Goal: Task Accomplishment & Management: Manage account settings

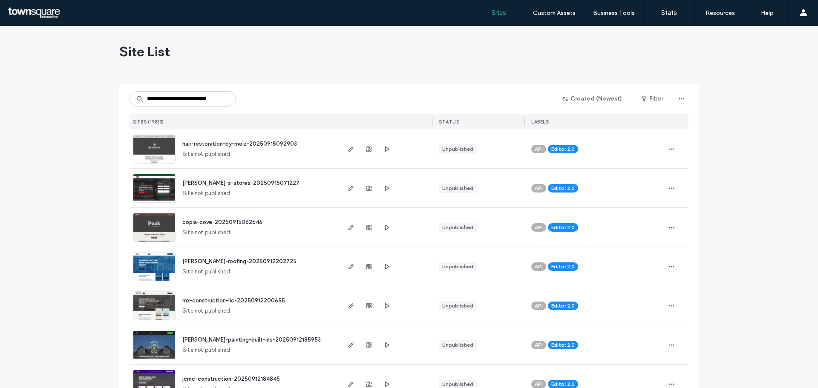
scroll to position [0, 9]
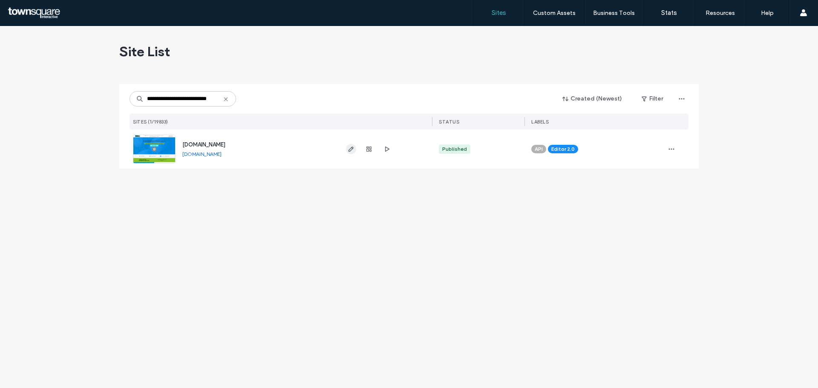
type input "**********"
click at [350, 147] on icon "button" at bounding box center [351, 149] width 7 height 7
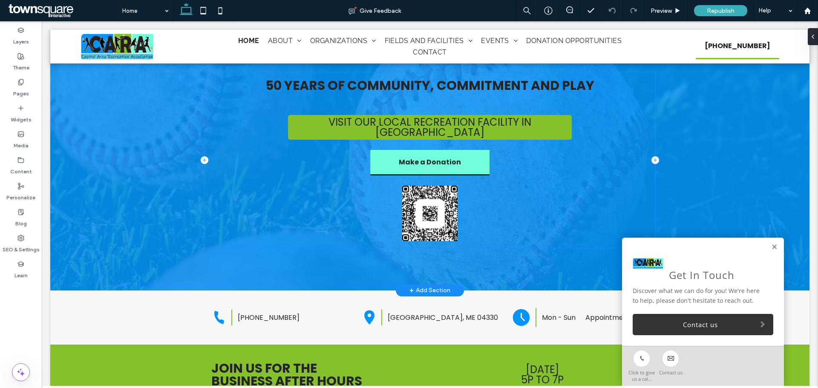
scroll to position [128, 0]
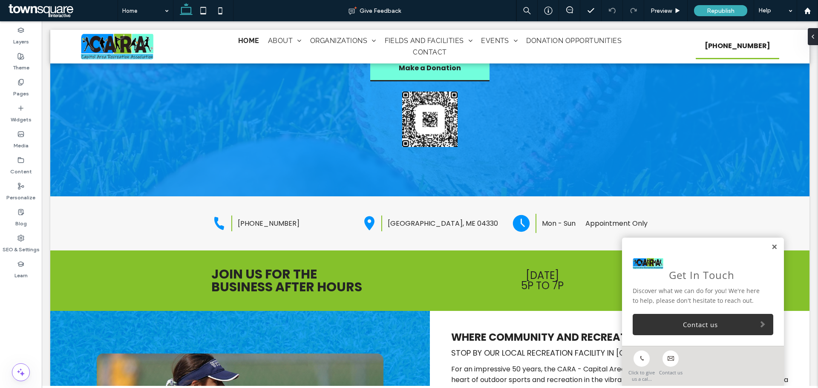
click at [771, 250] on link at bounding box center [774, 247] width 6 height 7
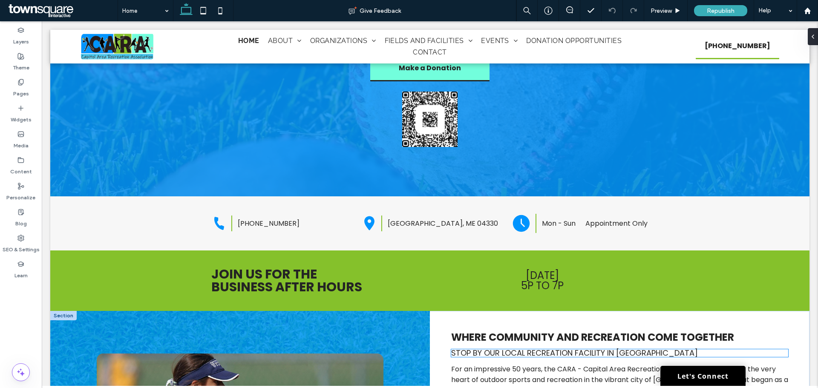
click at [581, 348] on span "Stop by our local recreation facility in [GEOGRAPHIC_DATA]" at bounding box center [574, 353] width 247 height 11
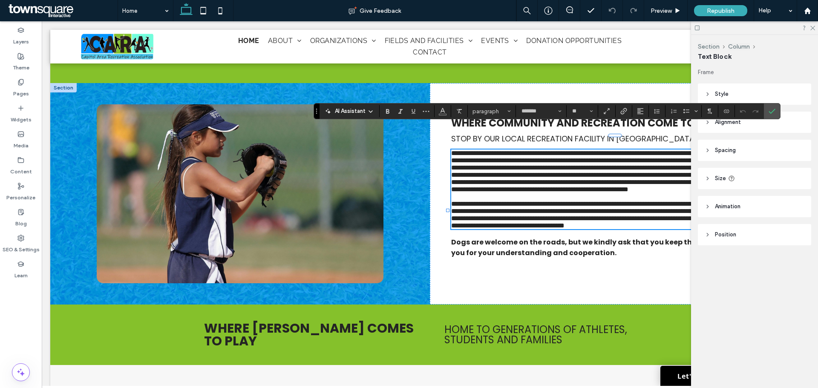
click at [605, 126] on div "**********" at bounding box center [620, 194] width 380 height 222
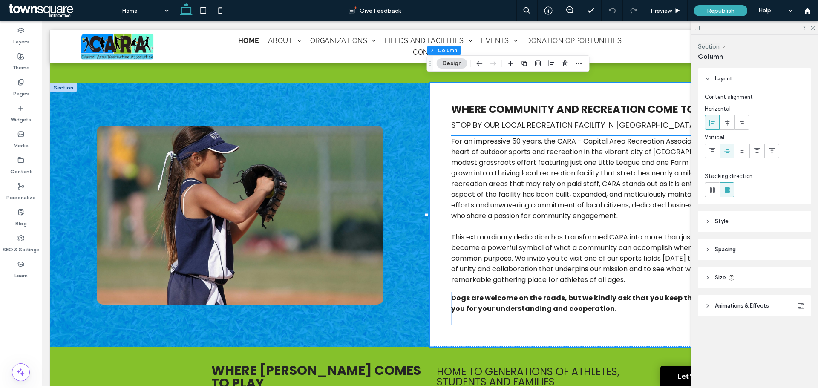
click at [603, 136] on span "For an impressive 50 years, the CARA - Capital Area Recreation Association has …" at bounding box center [619, 178] width 337 height 84
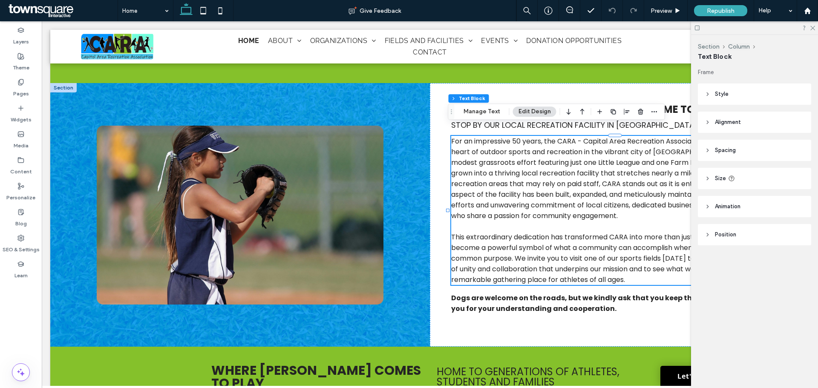
click at [603, 136] on span "For an impressive 50 years, the CARA - Capital Area Recreation Association has …" at bounding box center [619, 178] width 337 height 84
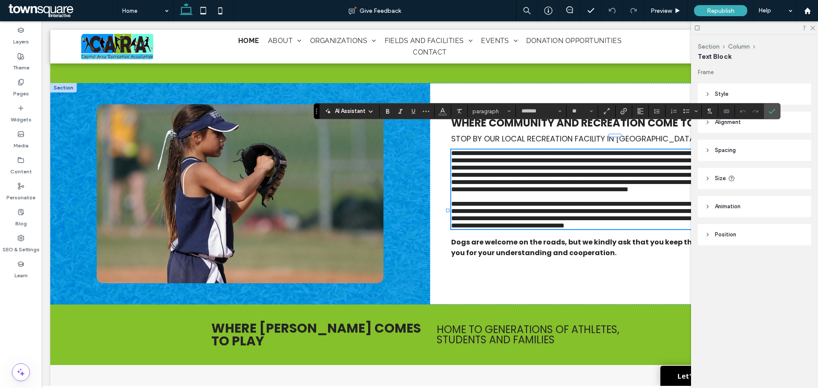
click at [603, 150] on span "**********" at bounding box center [617, 171] width 333 height 43
click at [771, 108] on icon "Confirm" at bounding box center [772, 111] width 7 height 7
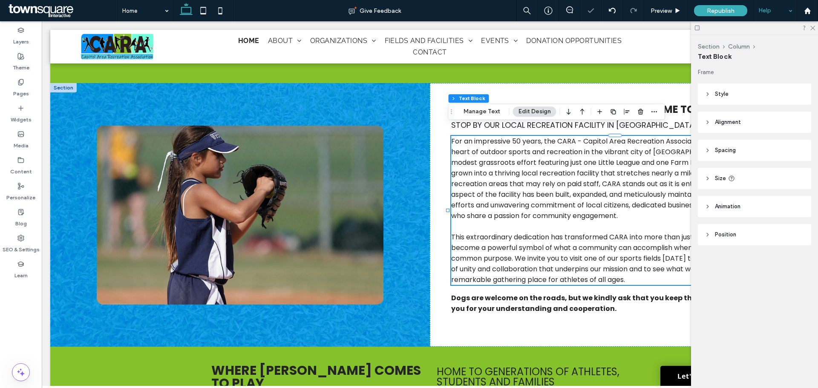
drag, startPoint x: 812, startPoint y: 27, endPoint x: 760, endPoint y: 19, distance: 52.7
click at [812, 27] on icon at bounding box center [813, 28] width 6 height 6
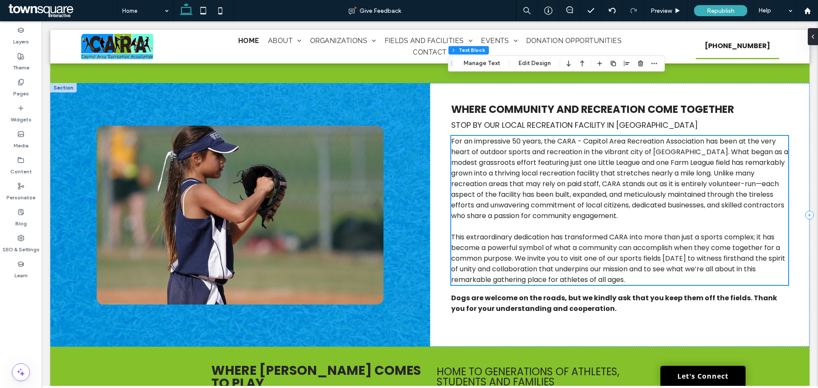
scroll to position [1106, 0]
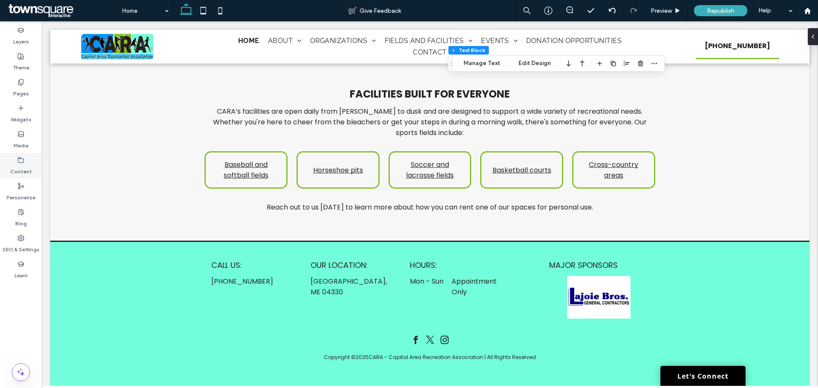
click at [19, 167] on label "Content" at bounding box center [21, 170] width 22 height 12
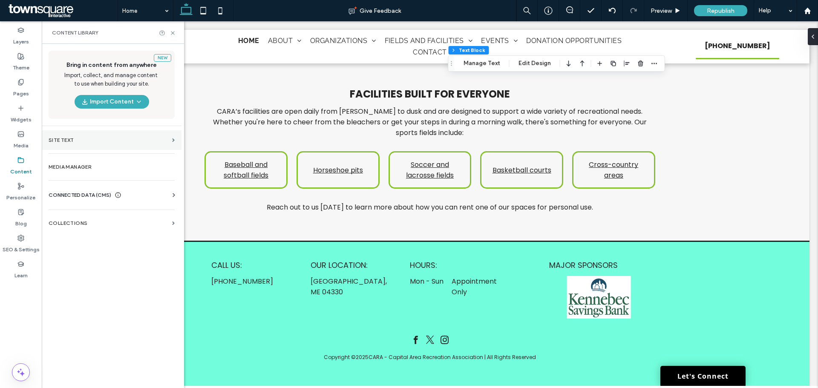
click at [110, 139] on label "Site Text" at bounding box center [109, 140] width 120 height 6
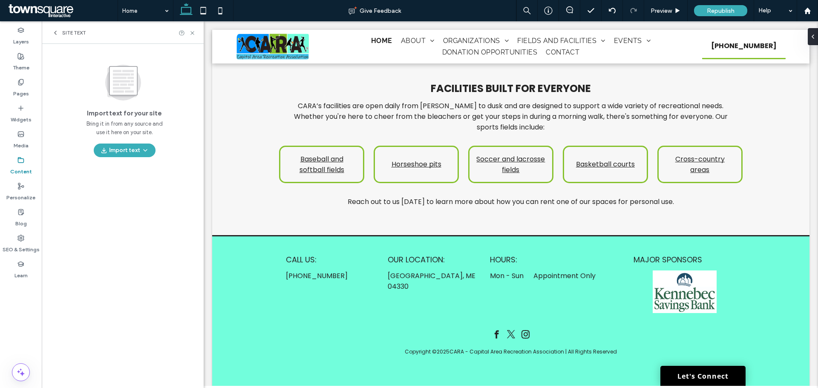
scroll to position [1165, 0]
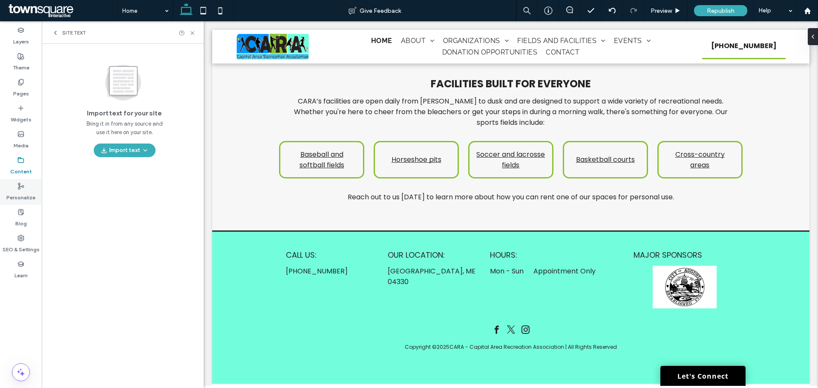
click at [20, 199] on label "Personalize" at bounding box center [20, 196] width 29 height 12
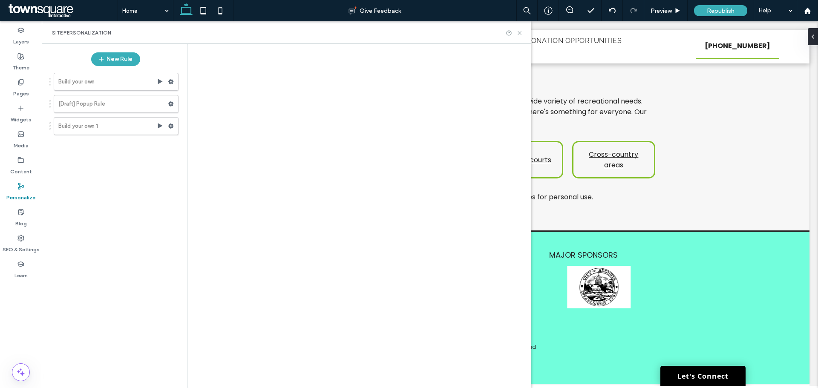
scroll to position [1106, 0]
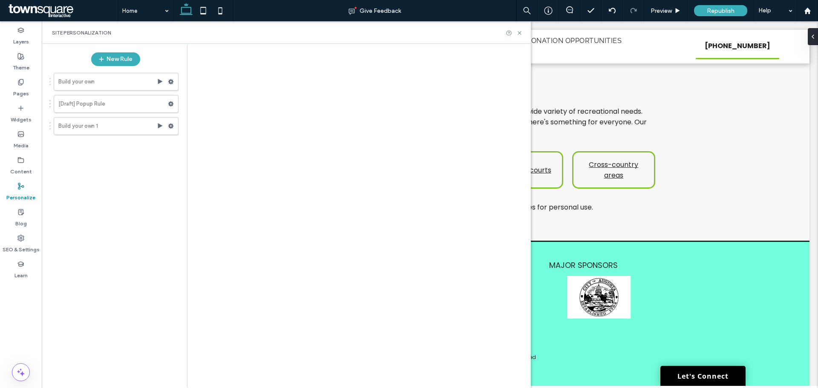
click at [15, 175] on div at bounding box center [409, 194] width 818 height 388
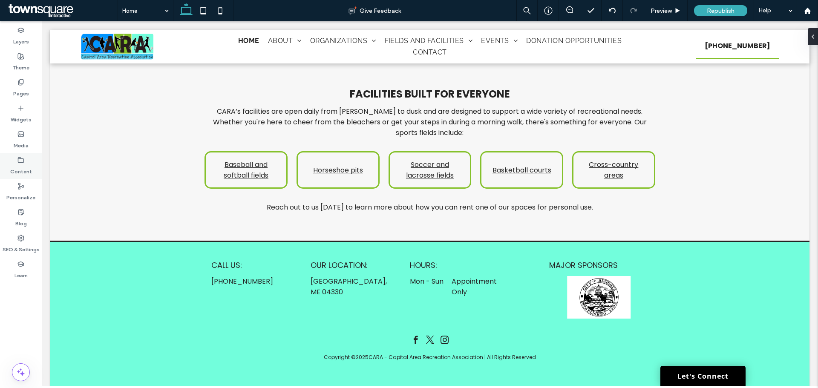
click at [18, 167] on label "Content" at bounding box center [21, 170] width 22 height 12
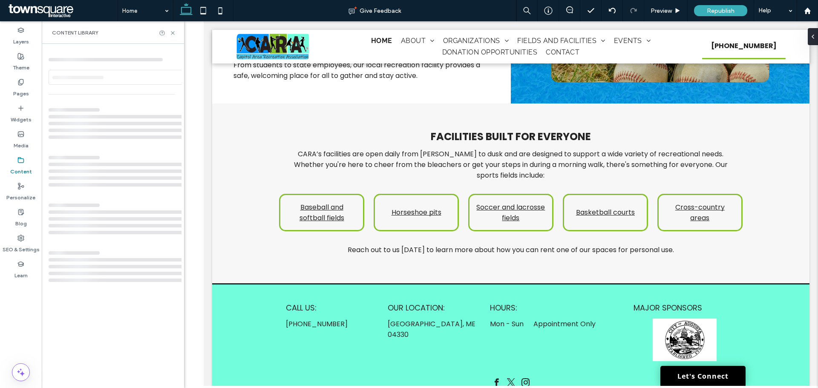
scroll to position [1165, 0]
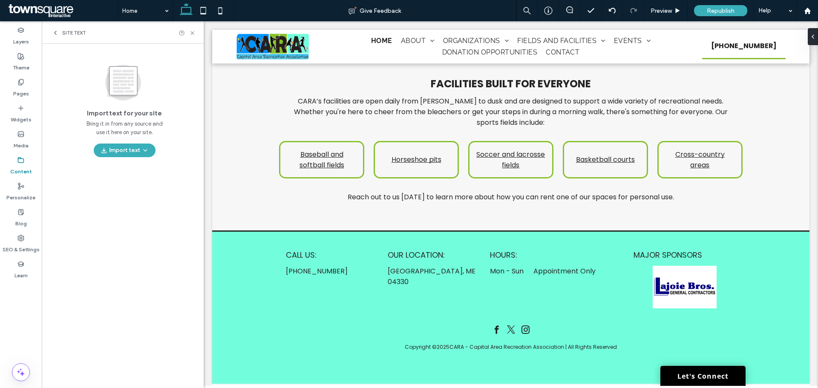
click at [58, 32] on icon at bounding box center [55, 32] width 7 height 7
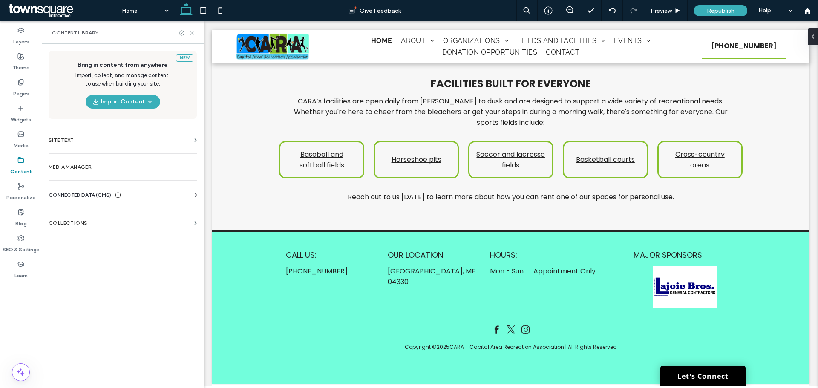
scroll to position [1106, 0]
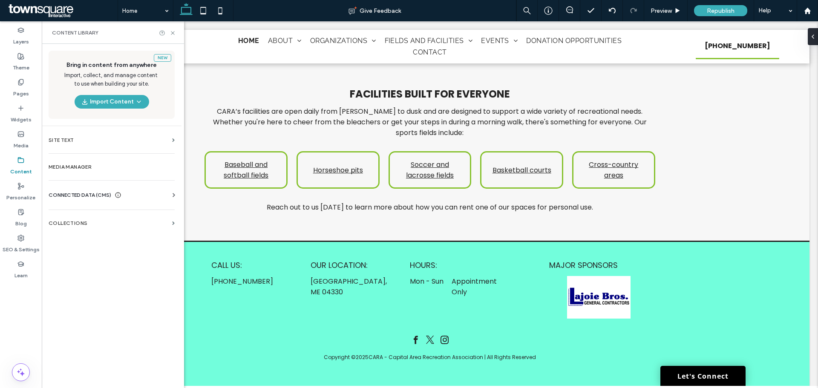
click at [107, 198] on span "CONNECTED DATA (CMS)" at bounding box center [80, 195] width 63 height 9
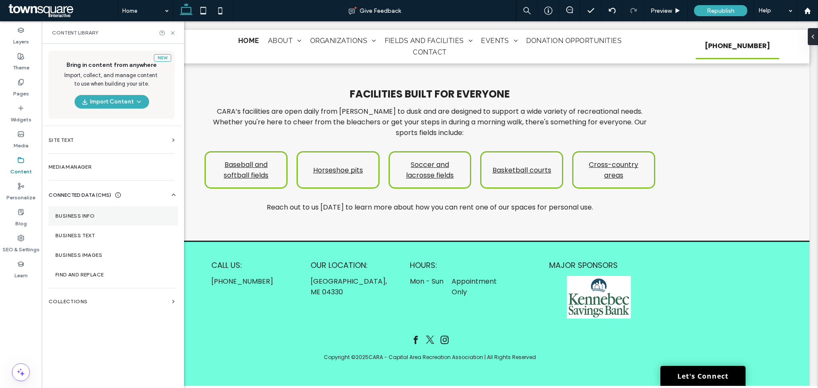
click at [103, 215] on label "Business Info" at bounding box center [113, 216] width 116 height 6
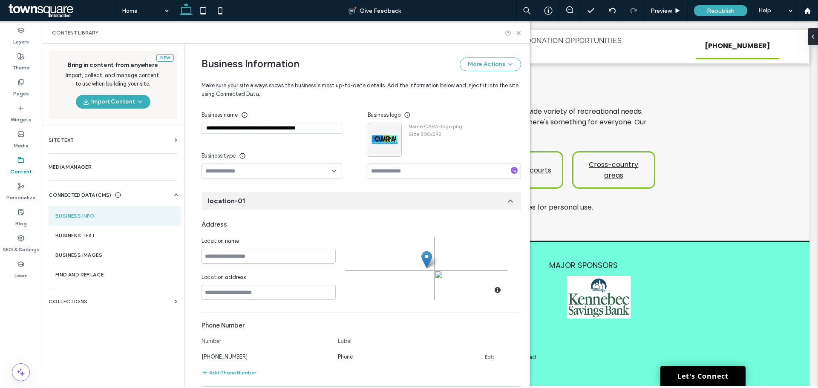
scroll to position [0, 0]
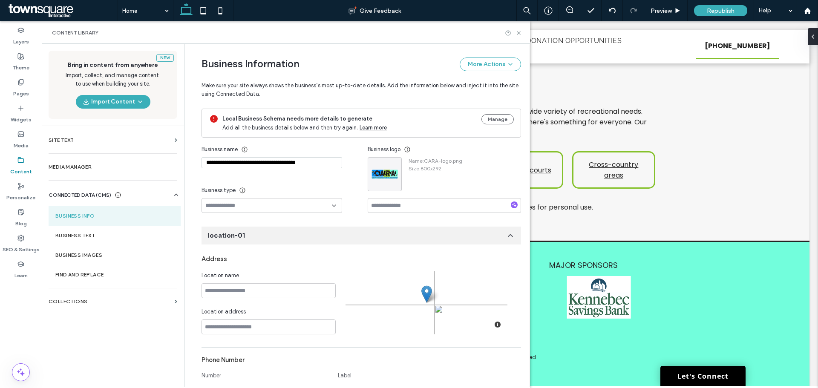
click at [239, 166] on input "**********" at bounding box center [272, 162] width 141 height 11
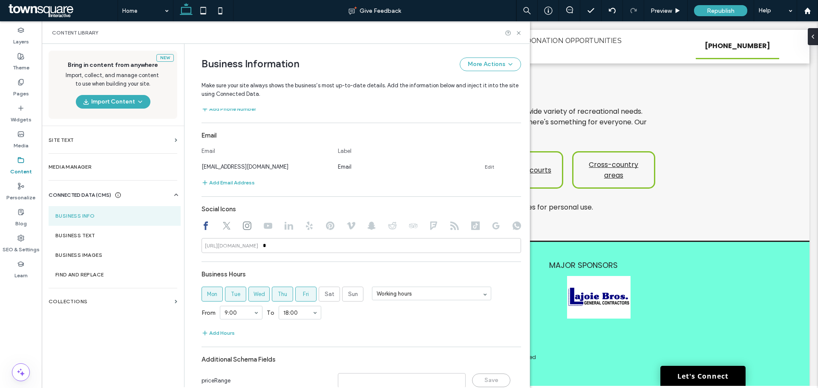
scroll to position [334, 0]
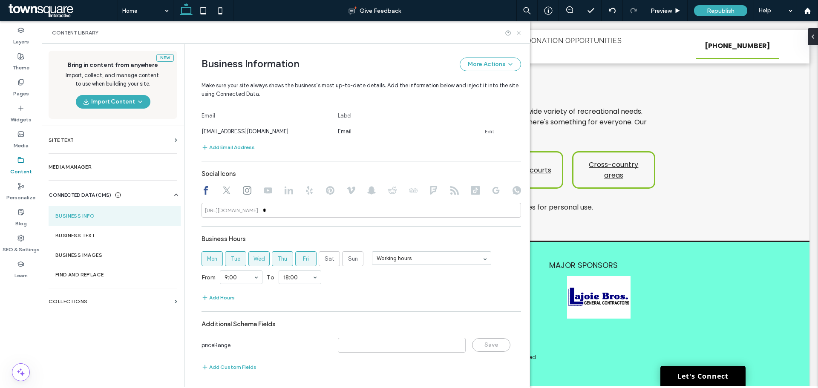
type input "**********"
click at [518, 35] on icon at bounding box center [519, 33] width 6 height 6
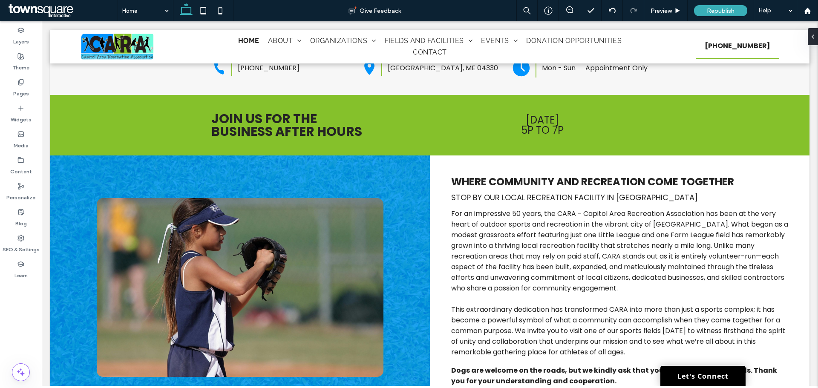
scroll to position [824, 0]
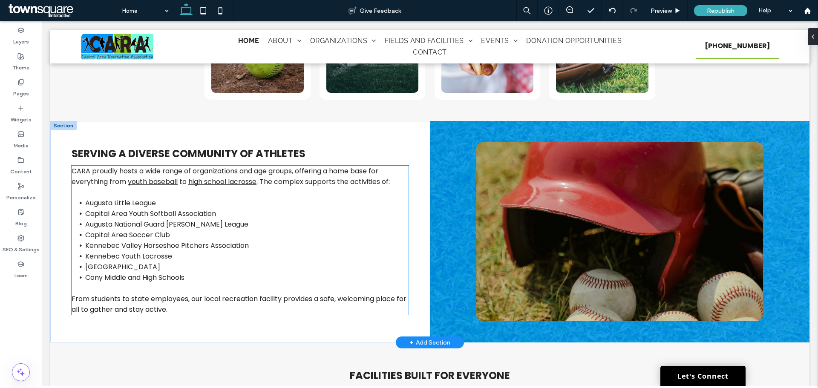
click at [144, 230] on span "Capital Area Soccer Club" at bounding box center [127, 235] width 85 height 10
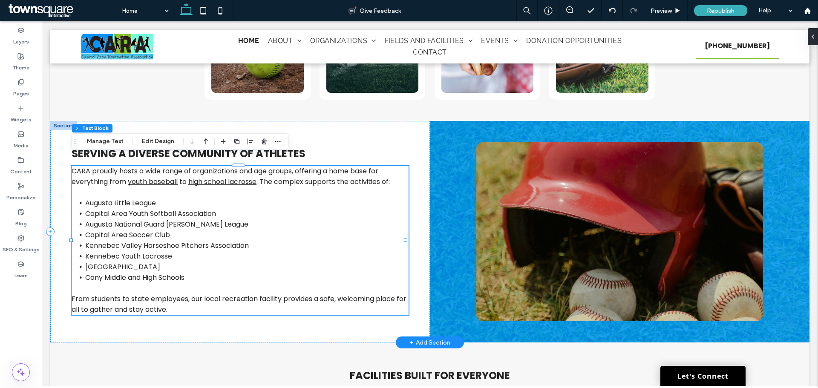
click at [118, 219] on span "Augusta National Guard Babe Ruth League" at bounding box center [166, 224] width 163 height 10
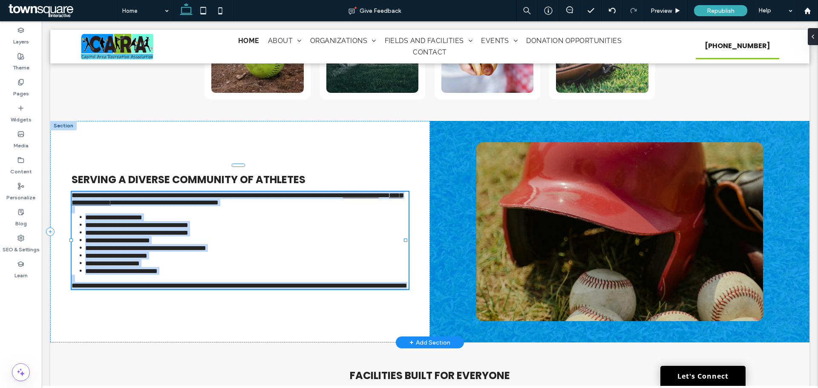
type input "*******"
type input "**"
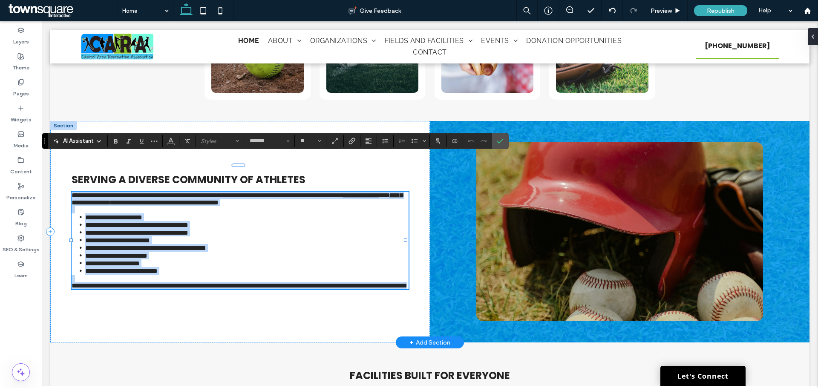
click at [111, 222] on span "**********" at bounding box center [136, 225] width 103 height 6
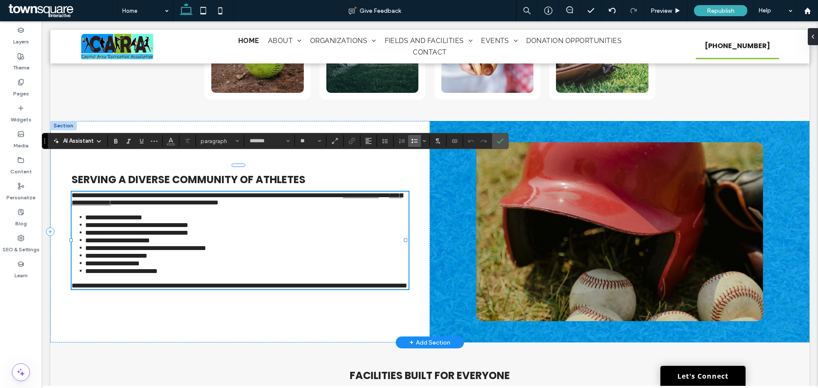
click at [107, 222] on span "**********" at bounding box center [136, 225] width 103 height 6
click at [107, 237] on span "**********" at bounding box center [117, 240] width 65 height 6
click at [504, 140] on label "Confirm" at bounding box center [500, 140] width 13 height 15
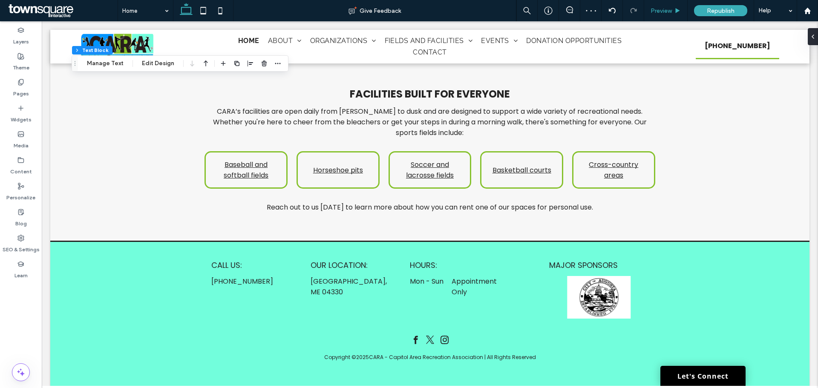
scroll to position [283, 0]
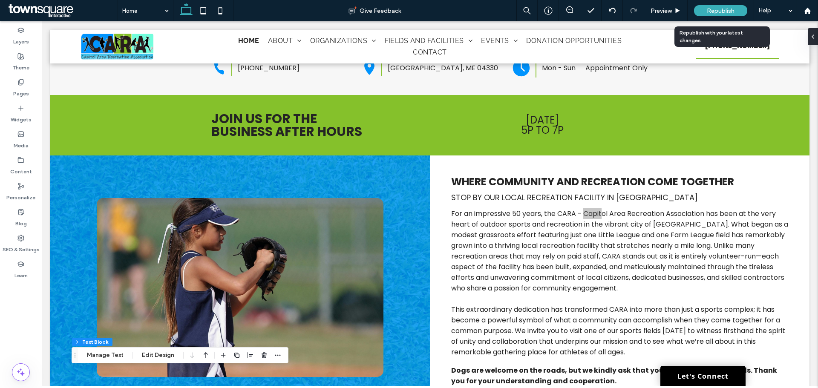
click at [721, 9] on span "Republish" at bounding box center [721, 10] width 28 height 7
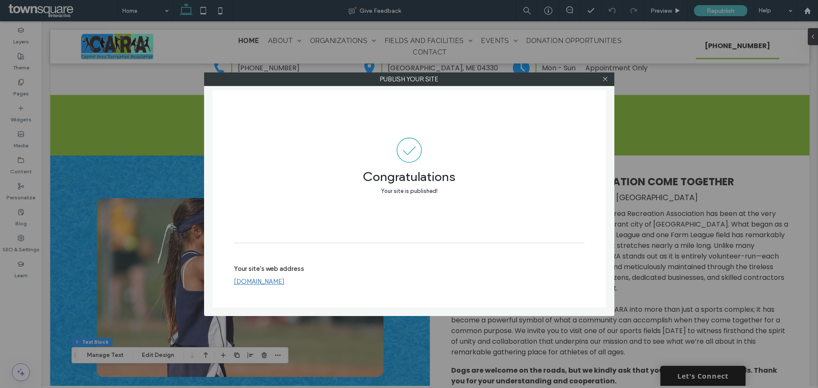
click at [608, 81] on div at bounding box center [605, 79] width 13 height 13
click at [608, 77] on icon at bounding box center [605, 79] width 6 height 6
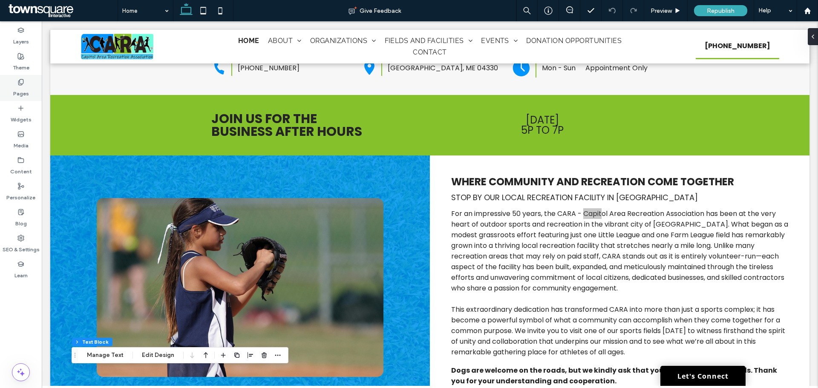
click at [11, 97] on div "Pages" at bounding box center [21, 88] width 42 height 26
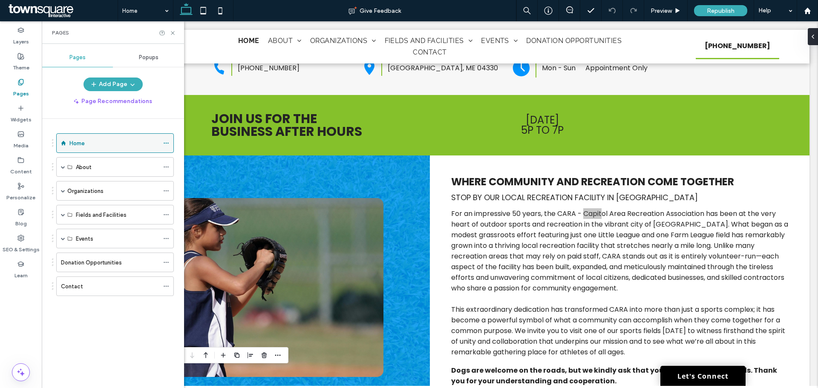
click at [168, 143] on icon at bounding box center [166, 143] width 6 height 6
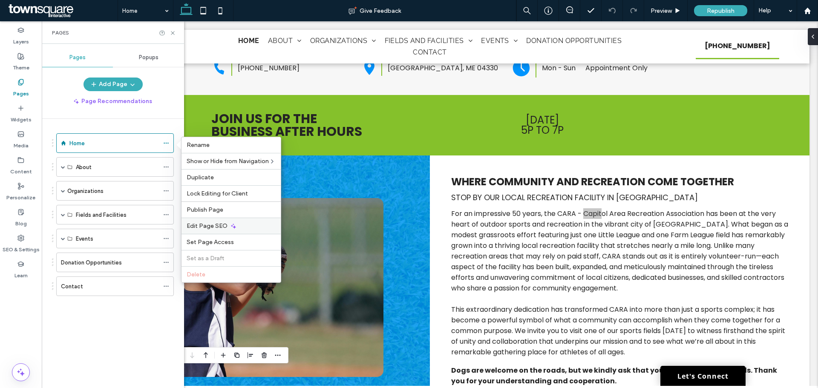
click at [228, 231] on div "Edit Page SEO" at bounding box center [231, 226] width 99 height 16
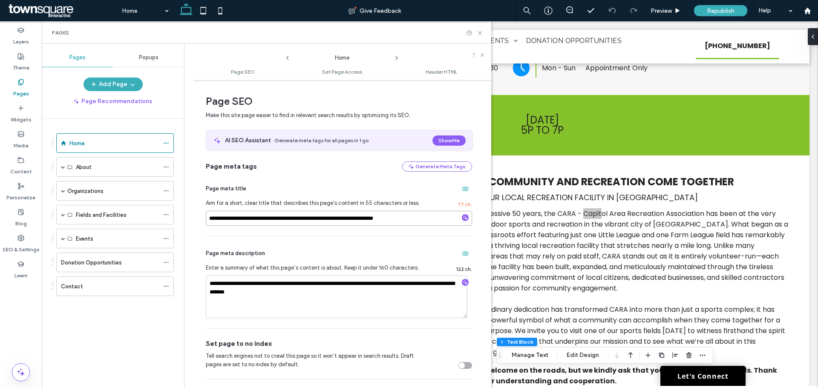
click at [291, 218] on input "**********" at bounding box center [339, 218] width 266 height 15
type input "**********"
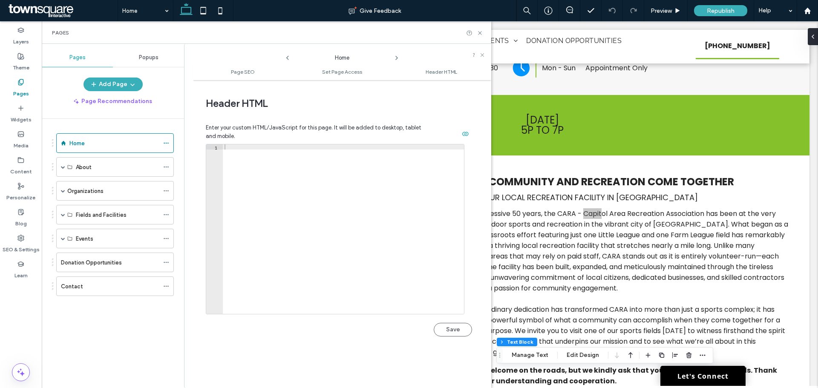
scroll to position [724, 0]
click at [437, 334] on button "Save" at bounding box center [453, 328] width 38 height 14
click at [338, 70] on span "Set Page Access" at bounding box center [342, 72] width 40 height 6
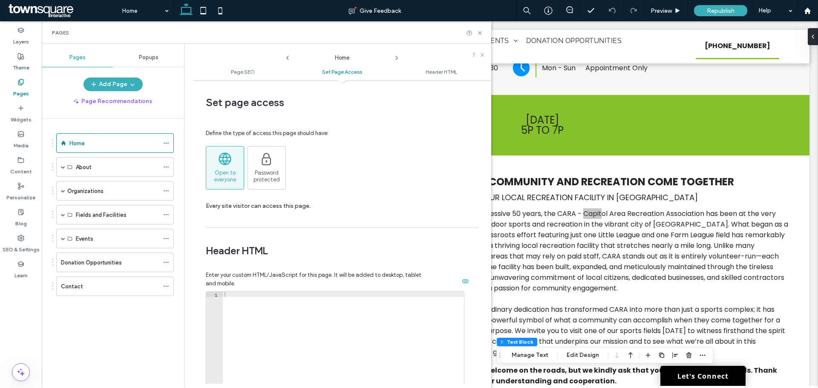
scroll to position [574, 0]
click at [245, 67] on ul "Page SEO Set Page Access Header HTML" at bounding box center [342, 71] width 298 height 17
click at [245, 71] on span "Page SEO" at bounding box center [243, 72] width 24 height 6
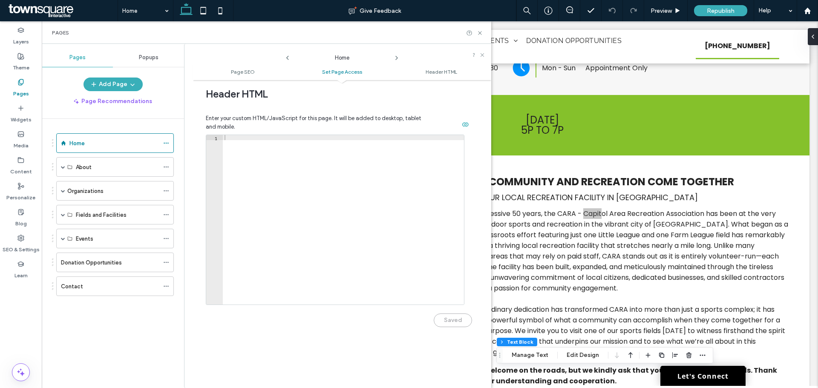
scroll to position [767, 0]
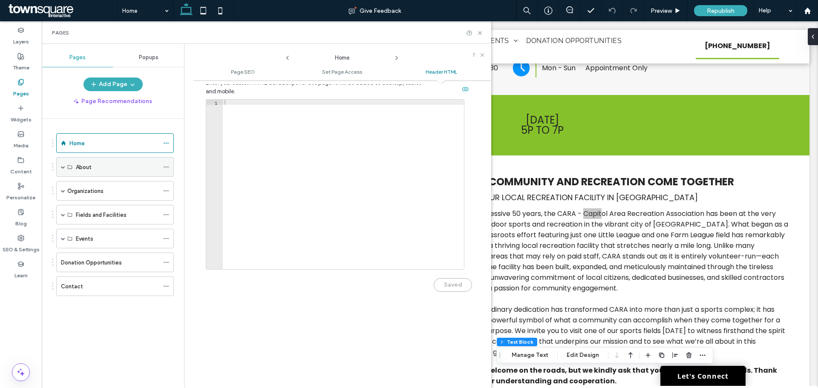
click at [137, 171] on div "About" at bounding box center [117, 167] width 83 height 9
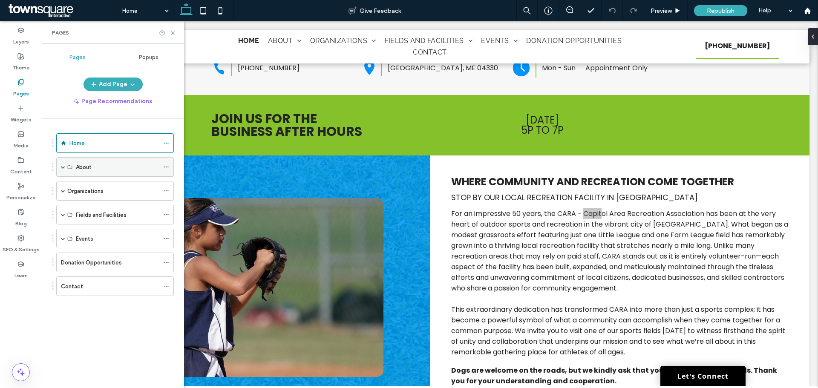
click at [168, 168] on icon at bounding box center [166, 167] width 6 height 6
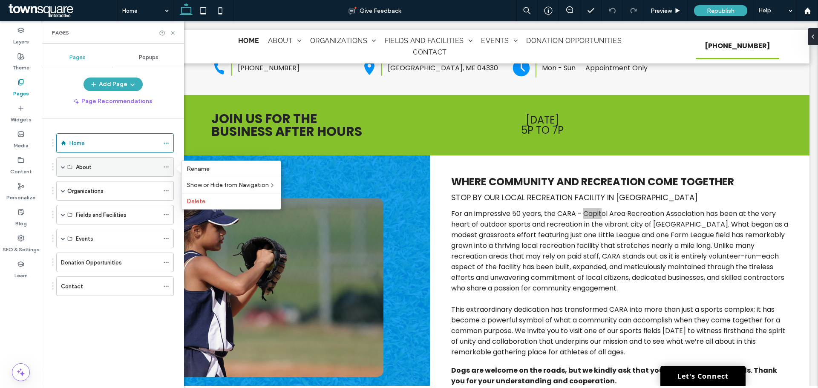
click at [122, 171] on div "About" at bounding box center [117, 167] width 83 height 9
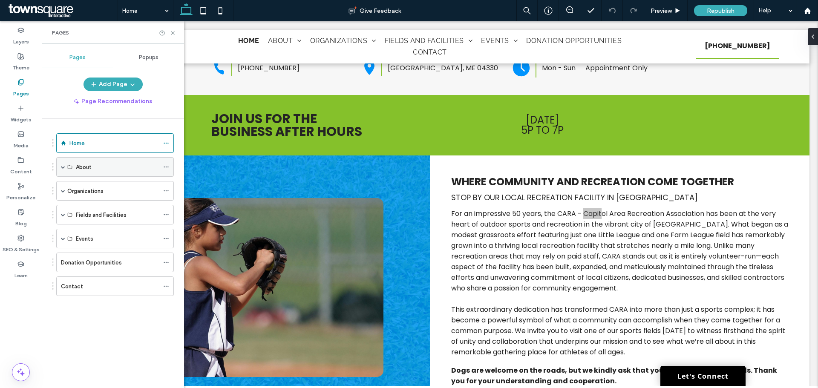
click at [62, 167] on span at bounding box center [63, 167] width 4 height 4
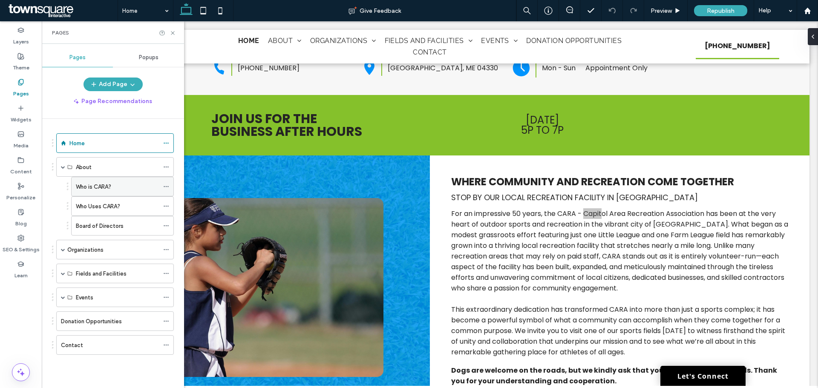
click at [82, 177] on div "Who is CARA?" at bounding box center [117, 186] width 83 height 19
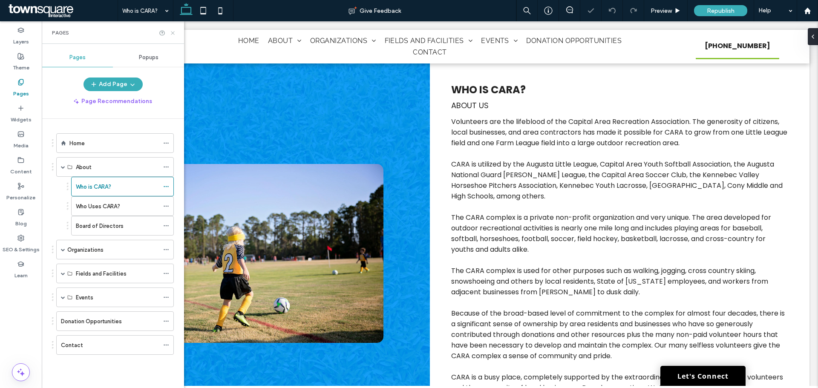
click at [173, 36] on icon at bounding box center [173, 33] width 6 height 6
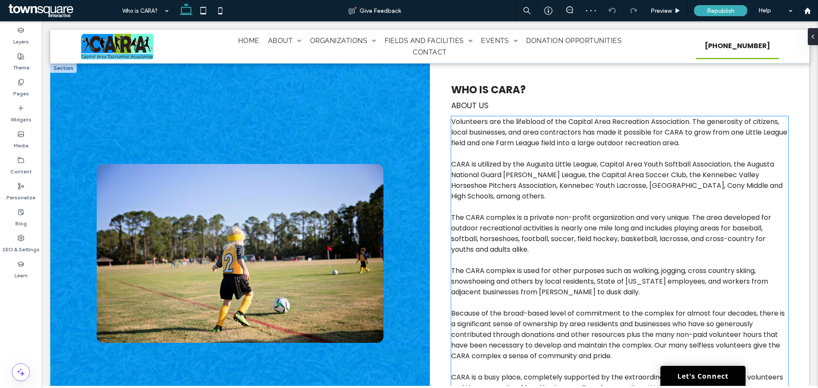
click at [588, 124] on span "Volunteers are the lifeblood of the Capital Area Recreation Association. The ge…" at bounding box center [619, 132] width 336 height 31
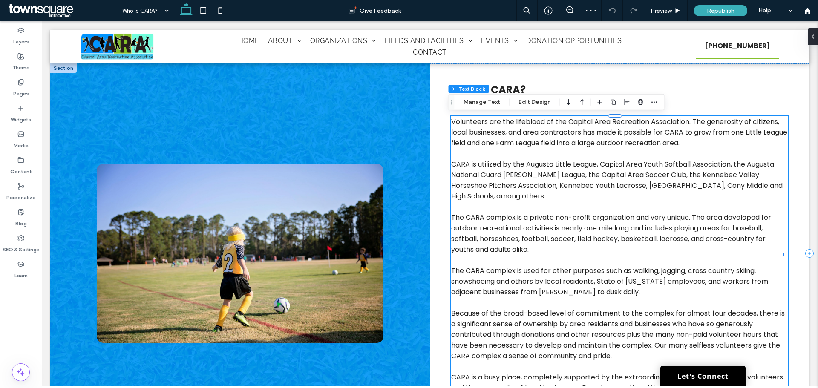
click at [590, 134] on span "Volunteers are the lifeblood of the Capital Area Recreation Association. The ge…" at bounding box center [619, 132] width 336 height 31
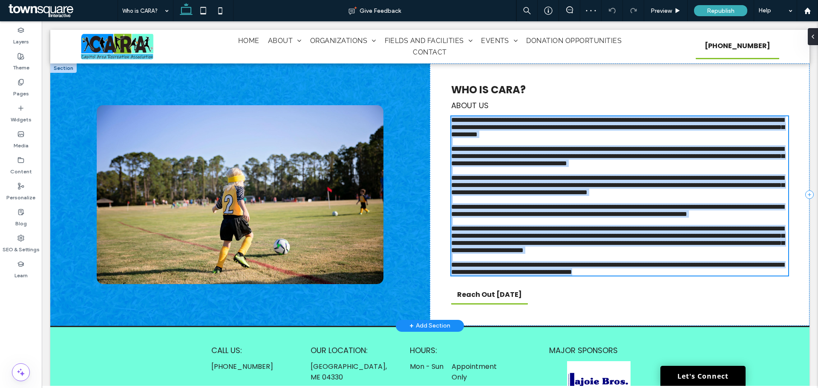
scroll to position [51, 0]
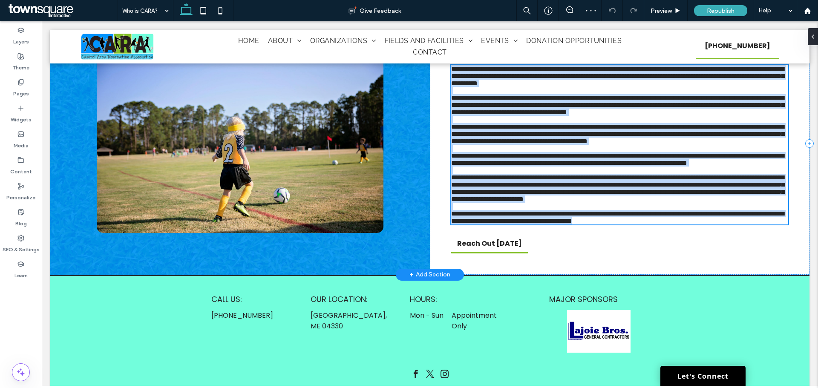
type input "*******"
type input "**"
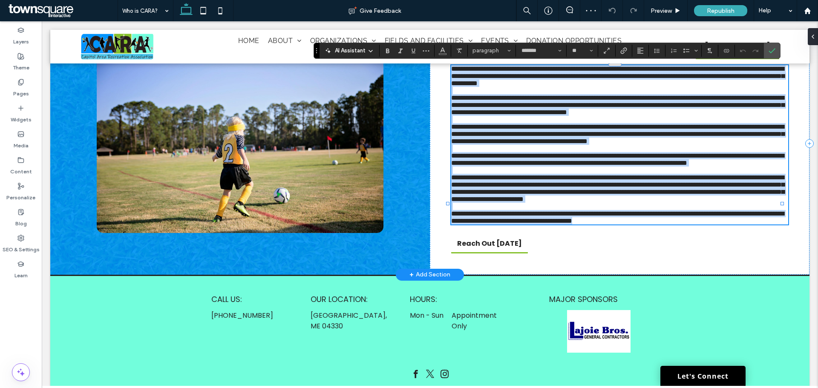
click at [586, 115] on span "**********" at bounding box center [617, 105] width 333 height 21
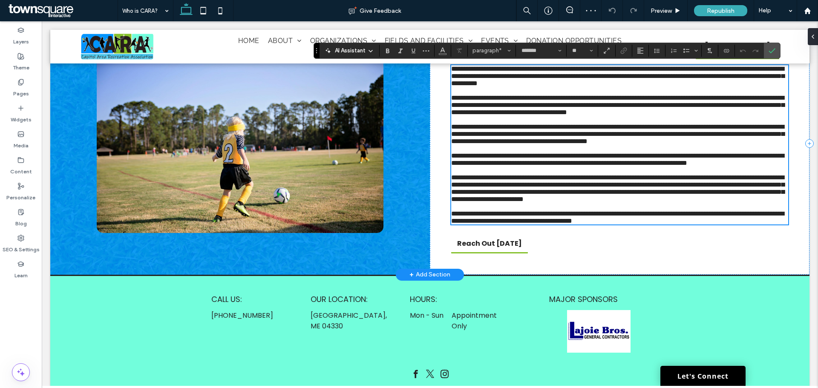
scroll to position [0, 0]
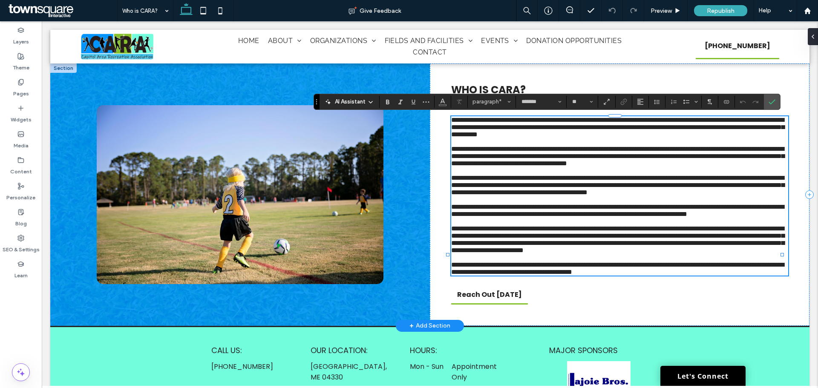
click at [586, 123] on span "**********" at bounding box center [617, 127] width 333 height 21
click at [621, 166] on span "**********" at bounding box center [617, 156] width 333 height 21
click at [602, 167] on span "**********" at bounding box center [617, 156] width 333 height 21
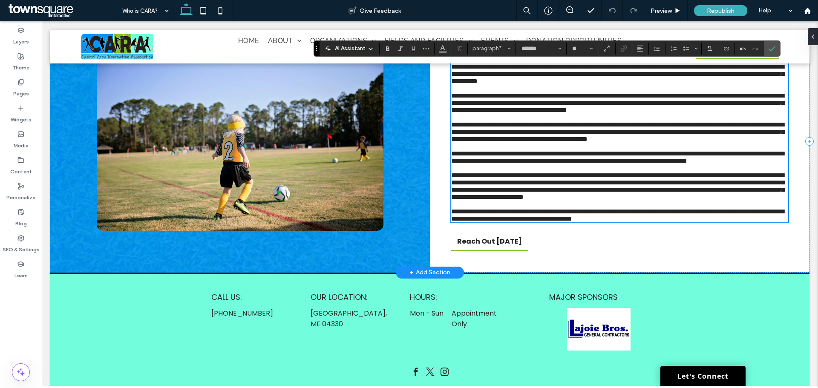
scroll to position [94, 0]
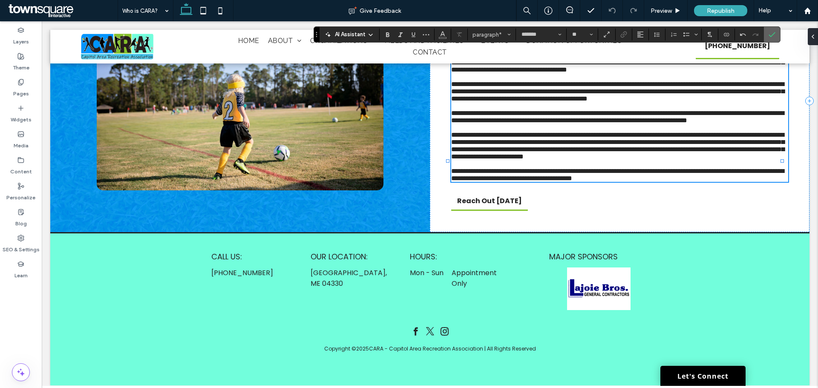
click at [769, 32] on icon "Confirm" at bounding box center [772, 34] width 7 height 7
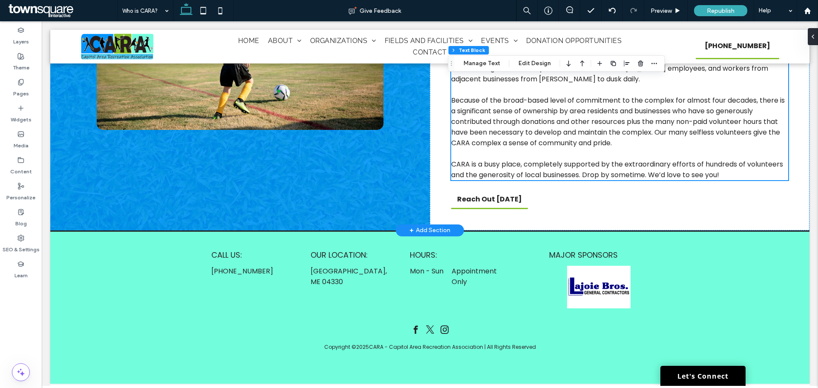
scroll to position [0, 0]
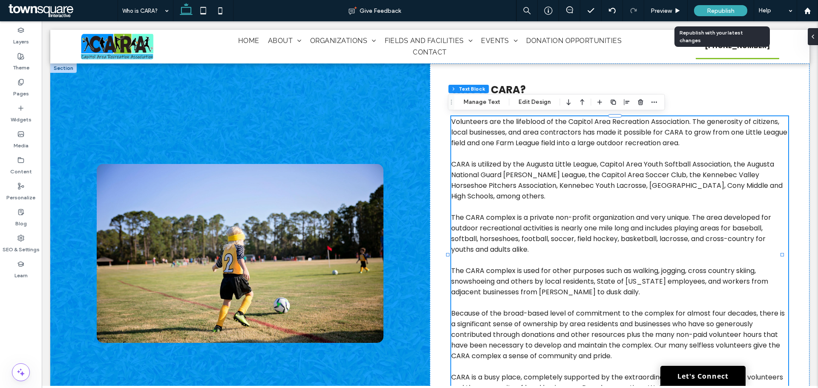
click at [715, 15] on div "Republish" at bounding box center [720, 10] width 53 height 11
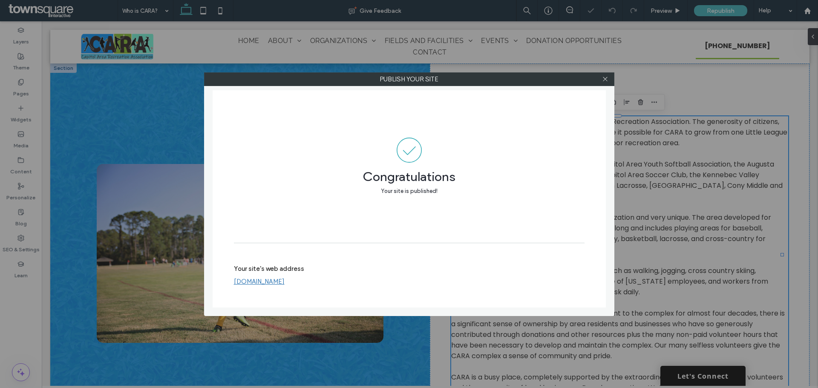
drag, startPoint x: 606, startPoint y: 80, endPoint x: 513, endPoint y: 101, distance: 95.2
click at [605, 80] on icon at bounding box center [605, 79] width 6 height 6
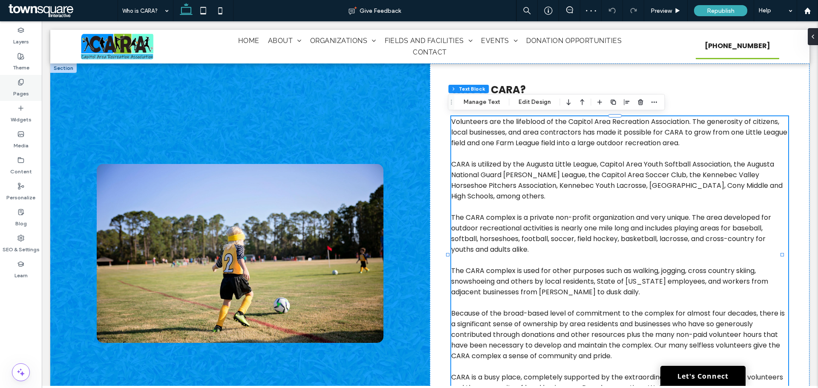
click at [14, 81] on div "Pages" at bounding box center [21, 88] width 42 height 26
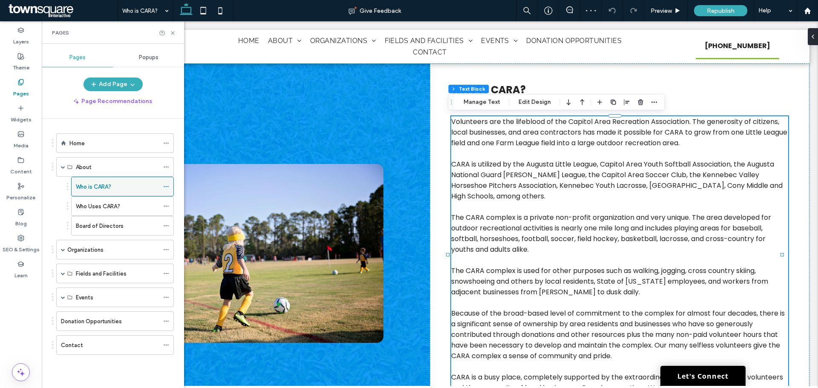
click at [164, 188] on icon at bounding box center [166, 187] width 6 height 6
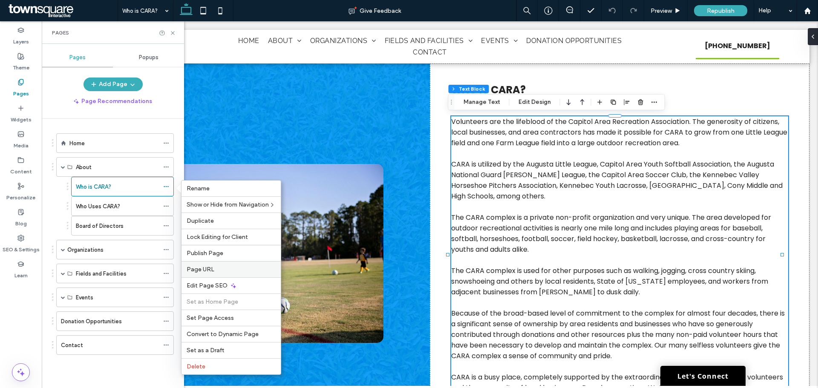
click at [232, 271] on label "Page URL" at bounding box center [231, 269] width 89 height 7
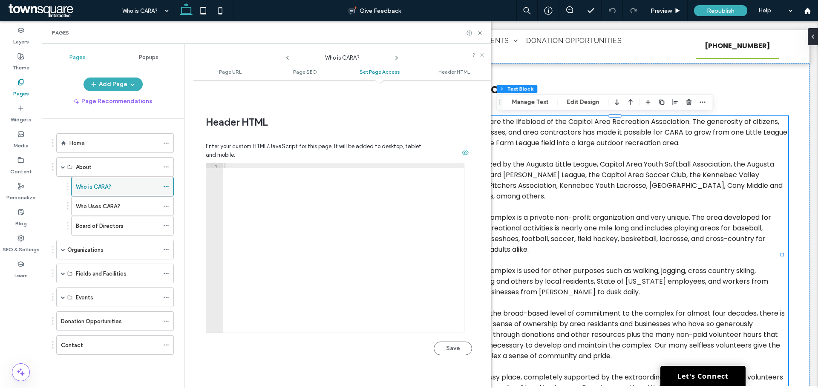
scroll to position [785, 0]
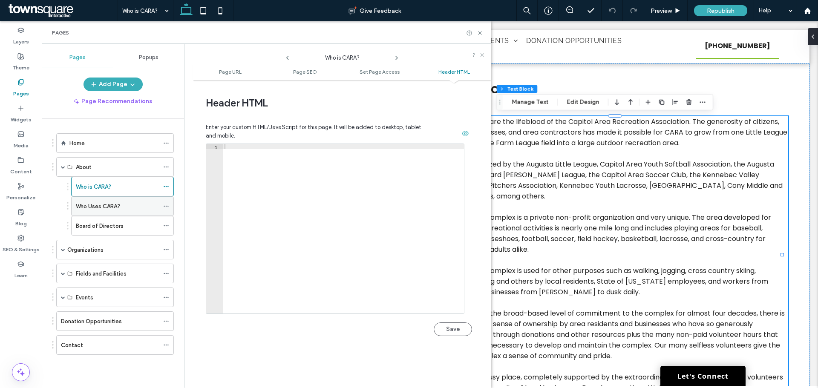
click at [130, 212] on div "Who Uses CARA?" at bounding box center [117, 206] width 83 height 19
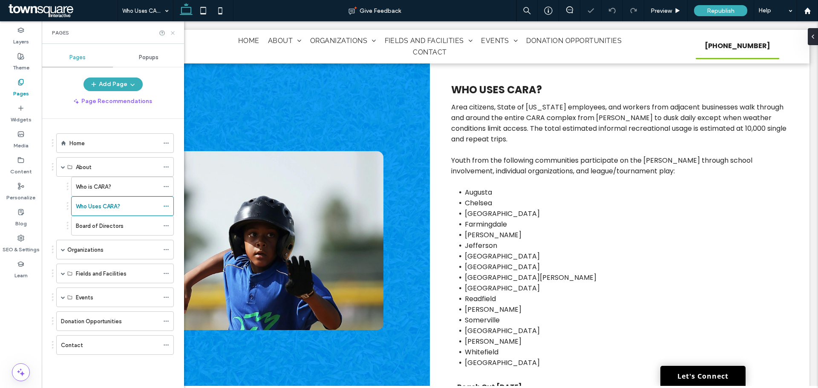
click at [172, 32] on use at bounding box center [172, 32] width 3 height 3
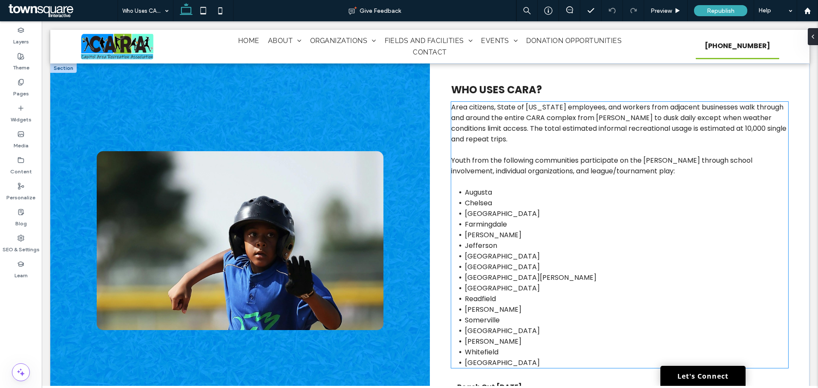
scroll to position [248, 0]
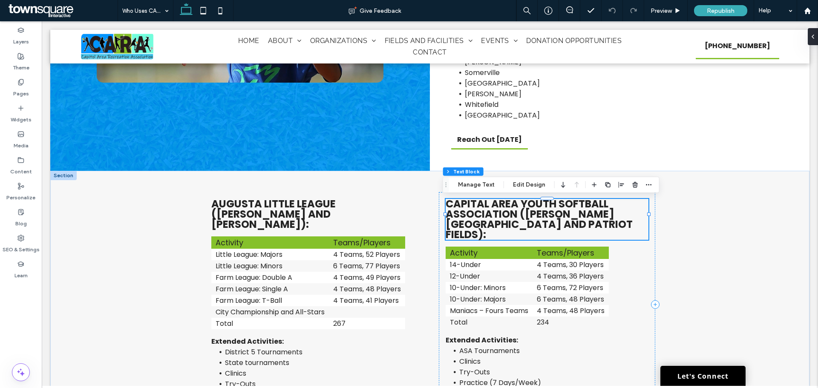
click at [481, 202] on span "Capital Area Youth Softball Association (Beaudoin Park and Patriot Fields):" at bounding box center [539, 219] width 187 height 45
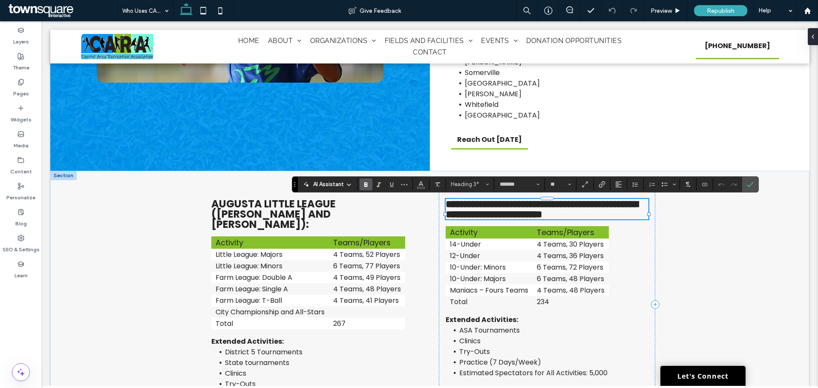
click at [477, 205] on span "**********" at bounding box center [542, 209] width 192 height 20
click at [479, 204] on span "**********" at bounding box center [542, 209] width 192 height 20
click at [749, 184] on icon "Confirm" at bounding box center [750, 184] width 7 height 7
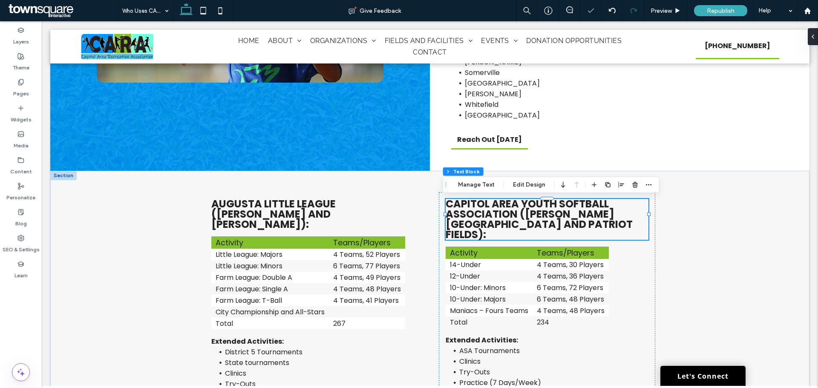
scroll to position [473, 0]
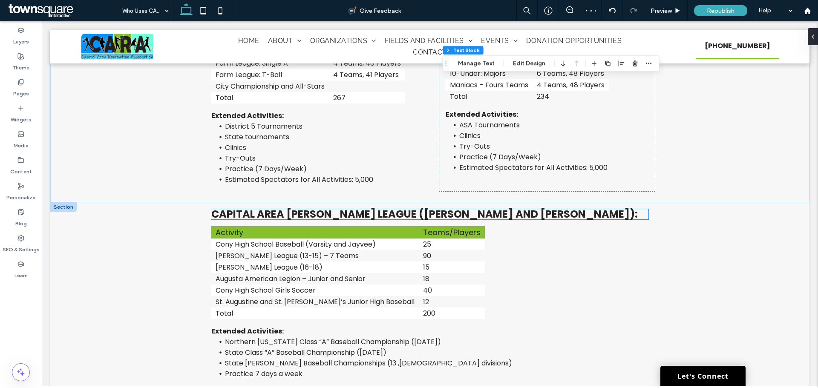
click at [245, 207] on span "Capital Area Babe Ruth League (McGuire and Morton Fields):" at bounding box center [424, 214] width 427 height 14
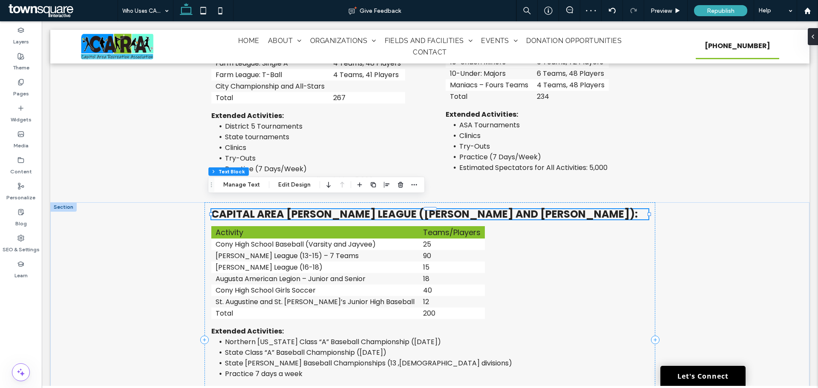
click at [245, 207] on span "Capital Area Babe Ruth League (McGuire and Morton Fields):" at bounding box center [424, 214] width 427 height 14
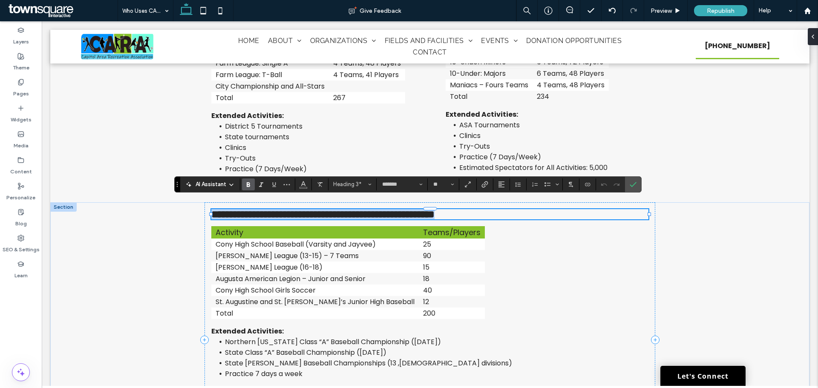
click at [245, 209] on span "**********" at bounding box center [322, 214] width 223 height 10
click at [630, 184] on icon "Confirm" at bounding box center [633, 184] width 7 height 7
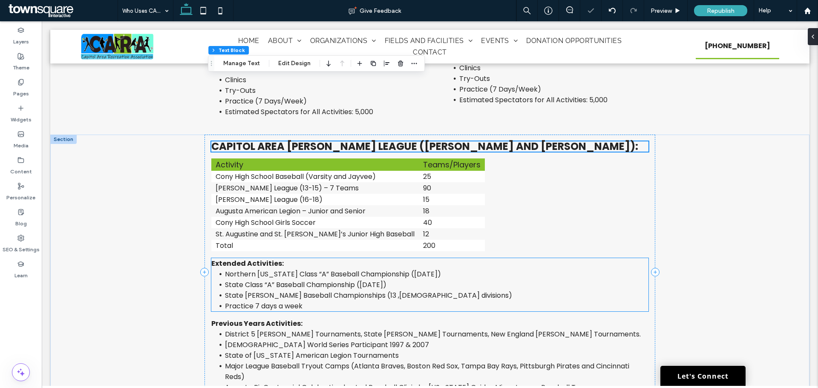
scroll to position [778, 0]
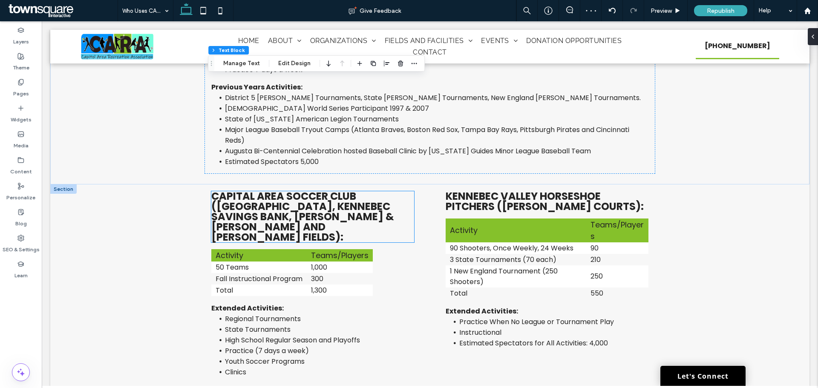
click at [237, 190] on span "Capital Area Soccer Club (Youth Memorial Field, Kennebec Savings Bank, Lipman &…" at bounding box center [302, 216] width 183 height 55
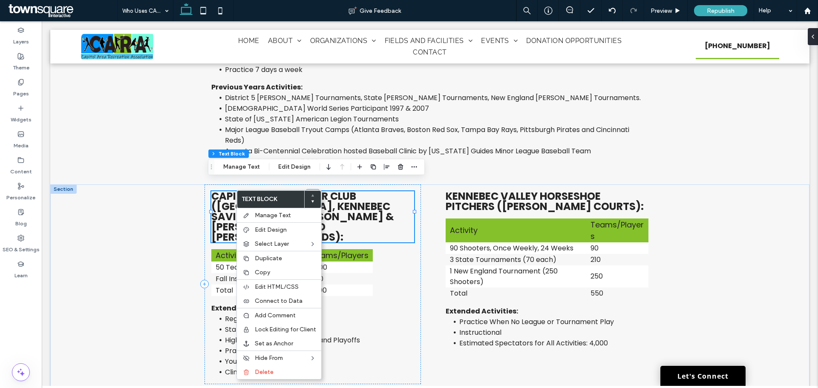
click at [241, 189] on span "Capital Area Soccer Club (Youth Memorial Field, Kennebec Savings Bank, Lipman &…" at bounding box center [302, 216] width 183 height 55
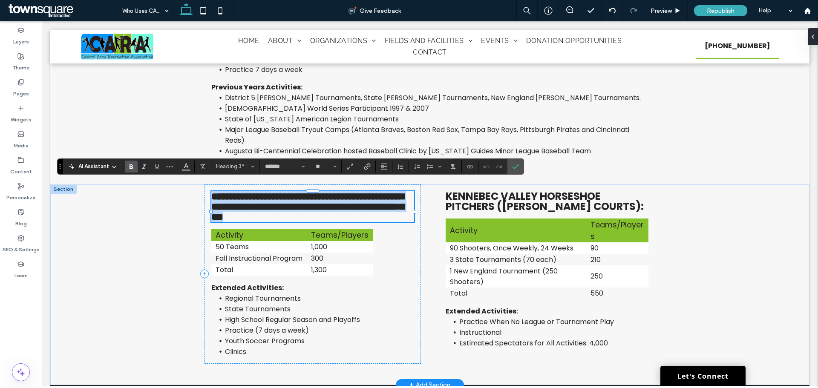
click at [245, 191] on span "**********" at bounding box center [307, 206] width 193 height 31
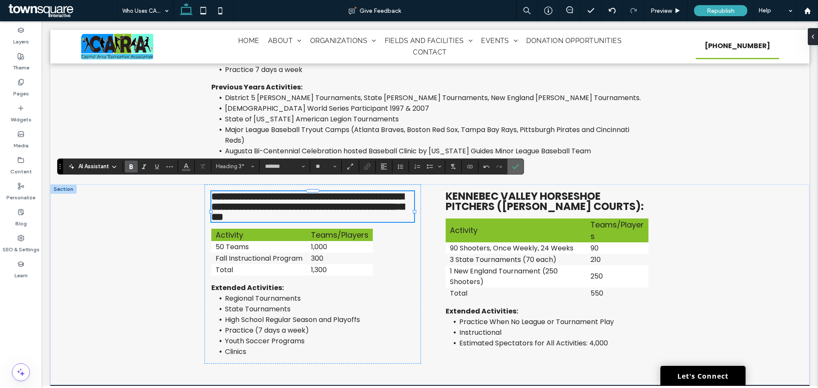
drag, startPoint x: 514, startPoint y: 165, endPoint x: 472, endPoint y: 144, distance: 46.9
click at [514, 165] on icon "Confirm" at bounding box center [515, 166] width 7 height 7
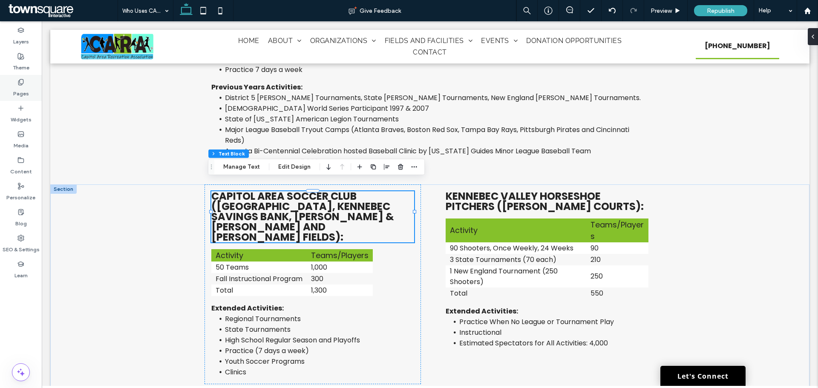
click at [32, 86] on div "Pages" at bounding box center [21, 88] width 42 height 26
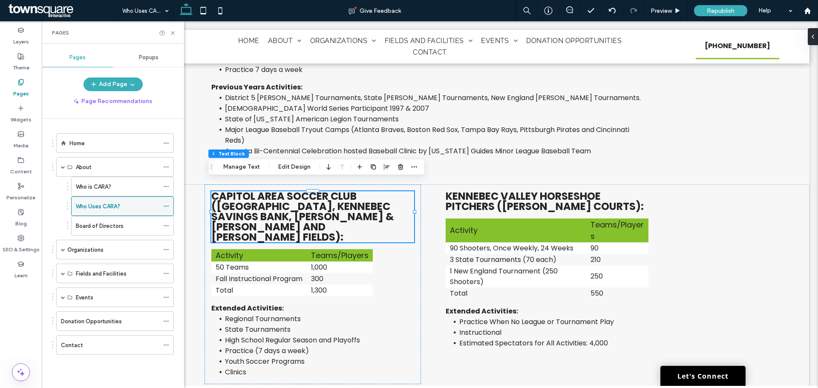
click at [167, 206] on icon at bounding box center [166, 206] width 6 height 6
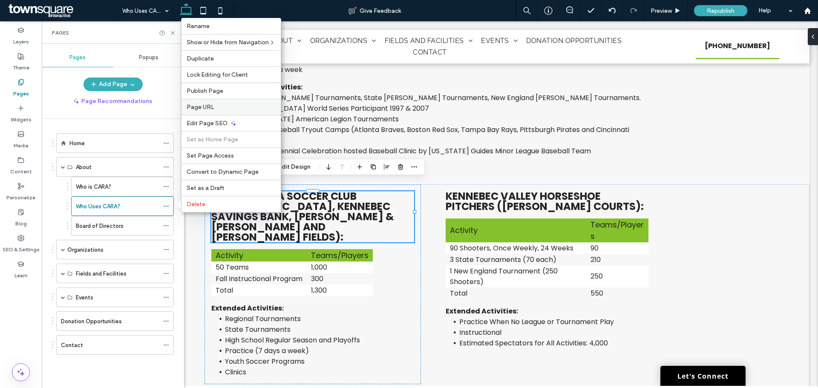
click at [219, 110] on label "Page URL" at bounding box center [231, 107] width 89 height 7
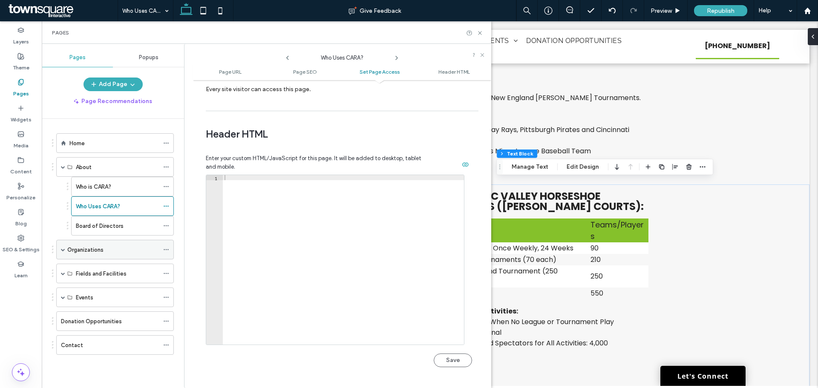
scroll to position [785, 0]
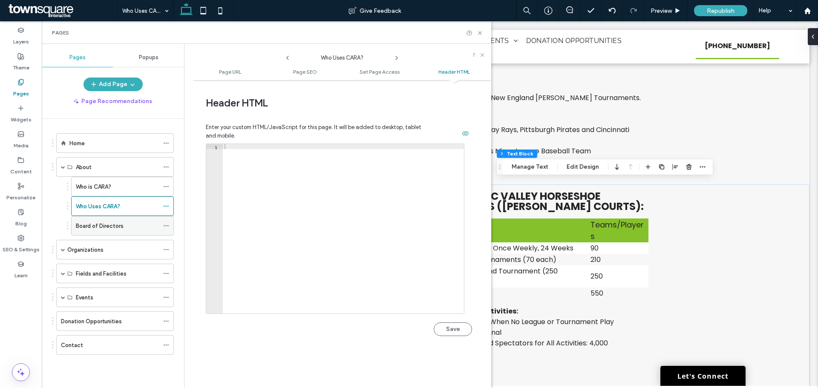
click at [106, 227] on label "Board of Directors" at bounding box center [100, 226] width 48 height 15
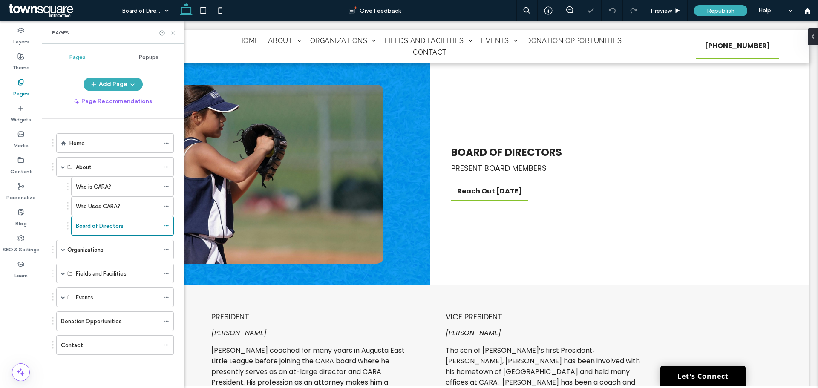
click at [173, 31] on icon at bounding box center [173, 33] width 6 height 6
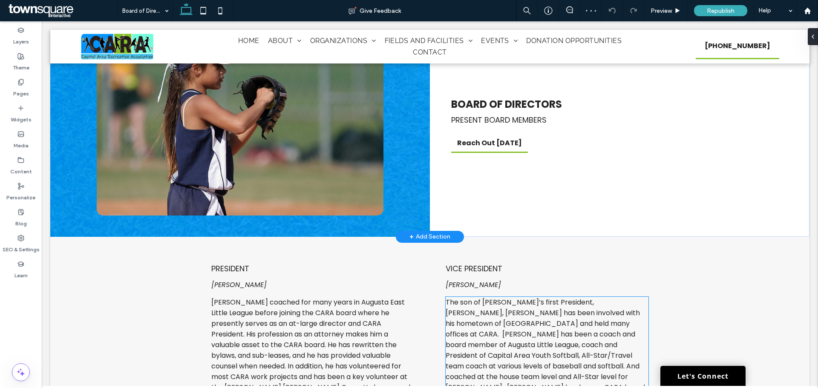
scroll to position [170, 0]
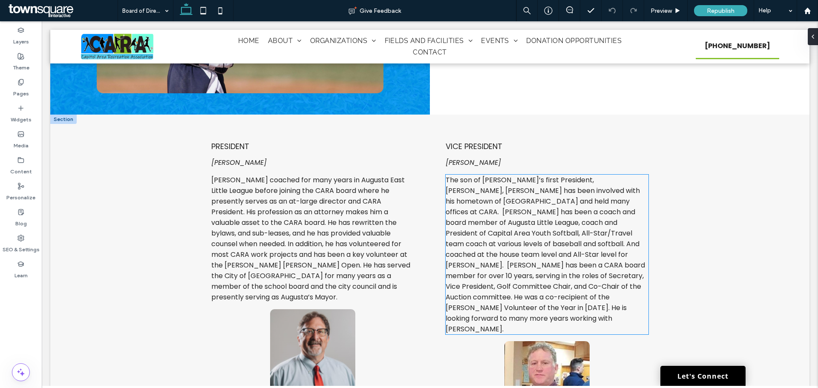
click at [449, 222] on span "The son of CARA’s first President, Bill Perry, Mark has been involved with his …" at bounding box center [545, 254] width 199 height 159
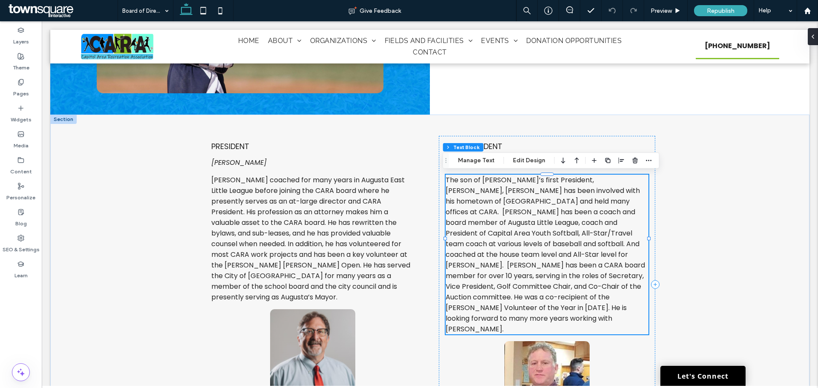
click at [449, 222] on span "The son of CARA’s first President, Bill Perry, Mark has been involved with his …" at bounding box center [545, 254] width 199 height 159
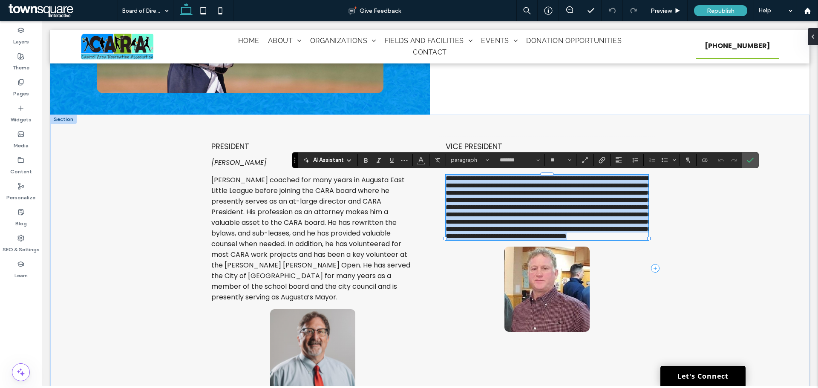
click at [457, 224] on span "**********" at bounding box center [548, 207] width 205 height 64
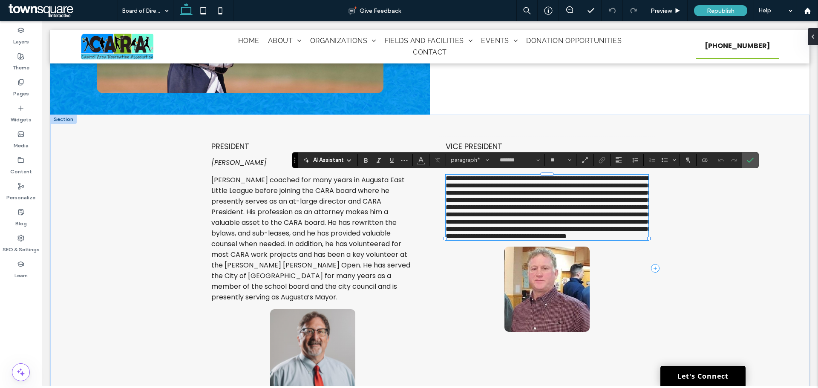
click at [465, 226] on span "**********" at bounding box center [548, 207] width 205 height 64
click at [747, 163] on icon "Confirm" at bounding box center [750, 160] width 7 height 7
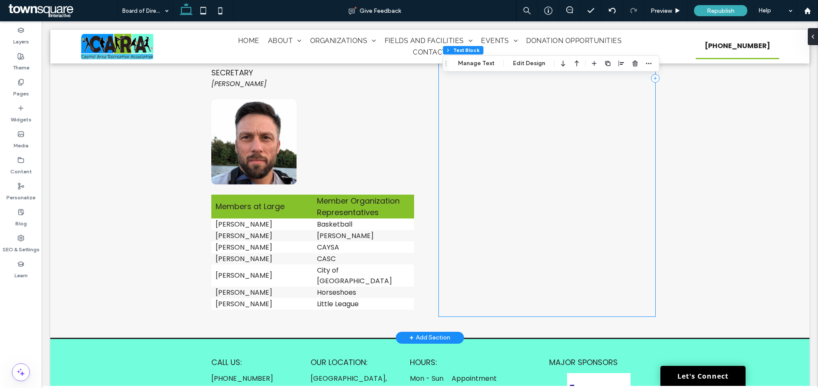
scroll to position [839, 0]
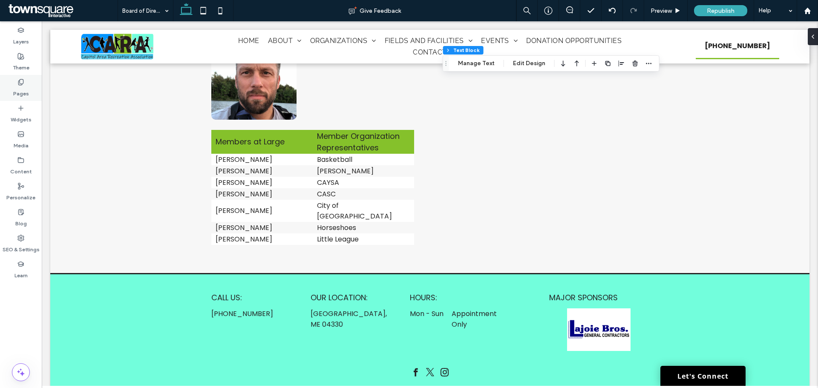
click at [11, 85] on div "Pages" at bounding box center [21, 88] width 42 height 26
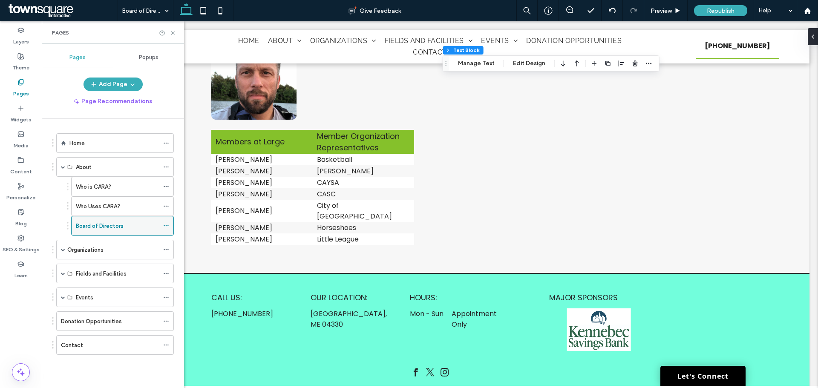
click at [169, 226] on div at bounding box center [168, 225] width 10 height 13
click at [166, 226] on use at bounding box center [166, 225] width 5 height 1
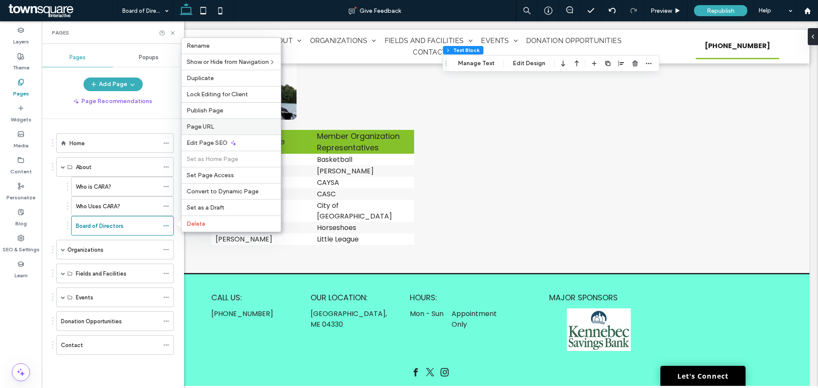
click at [213, 126] on span "Page URL" at bounding box center [201, 126] width 28 height 7
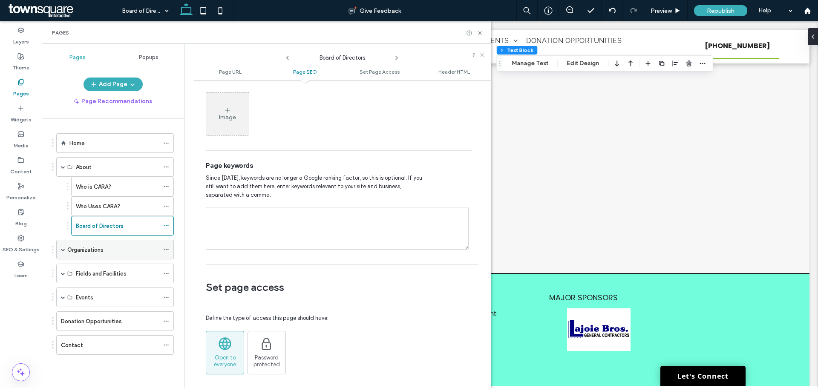
scroll to position [469, 0]
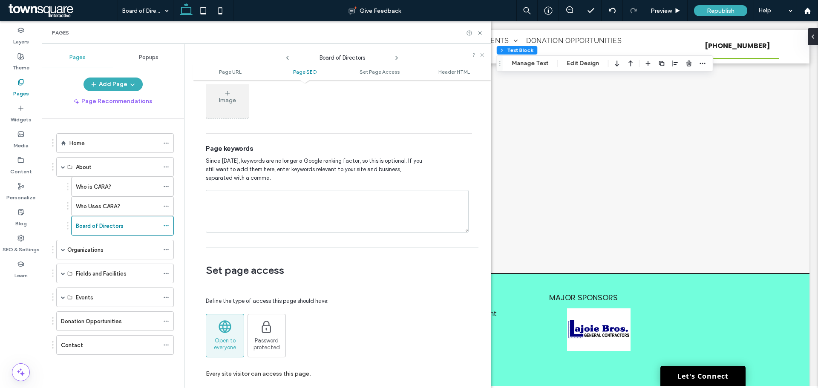
click at [71, 246] on label "Organizations" at bounding box center [85, 249] width 36 height 15
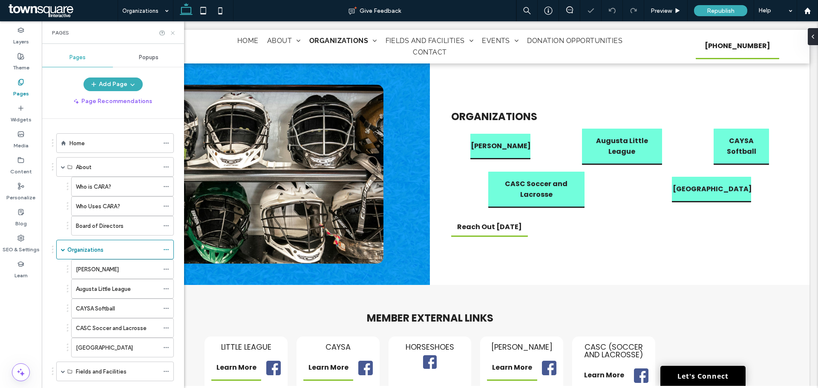
click at [174, 35] on icon at bounding box center [173, 33] width 6 height 6
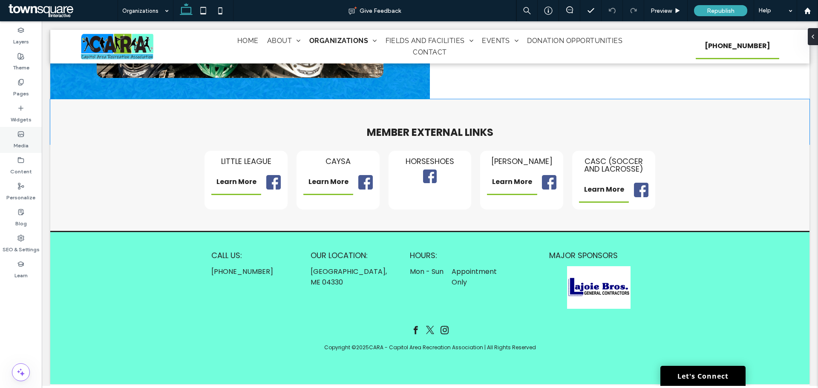
scroll to position [186, 0]
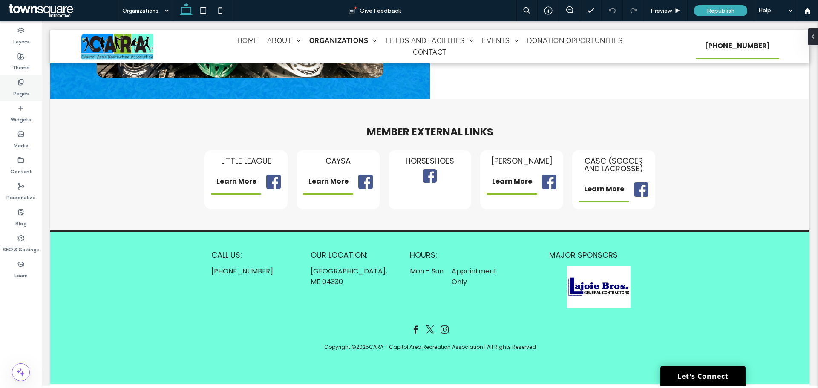
click at [15, 89] on label "Pages" at bounding box center [21, 92] width 16 height 12
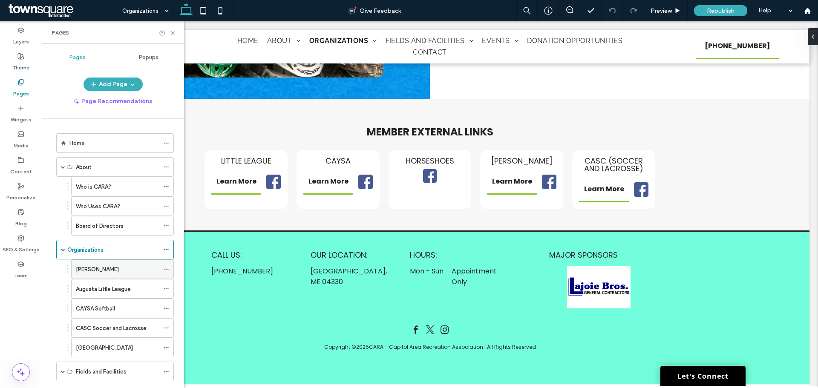
click at [107, 262] on div "Augusta Babe Ruth" at bounding box center [117, 269] width 83 height 19
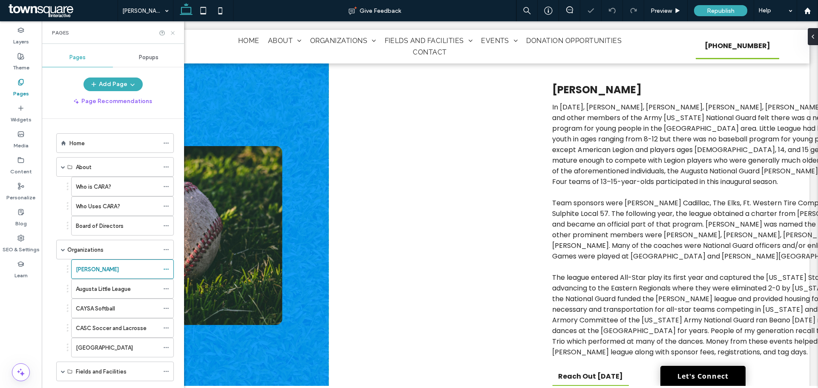
click at [175, 33] on icon at bounding box center [173, 33] width 6 height 6
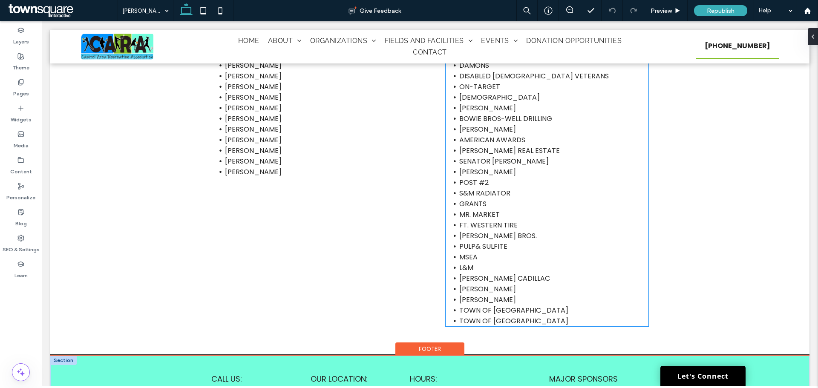
scroll to position [852, 0]
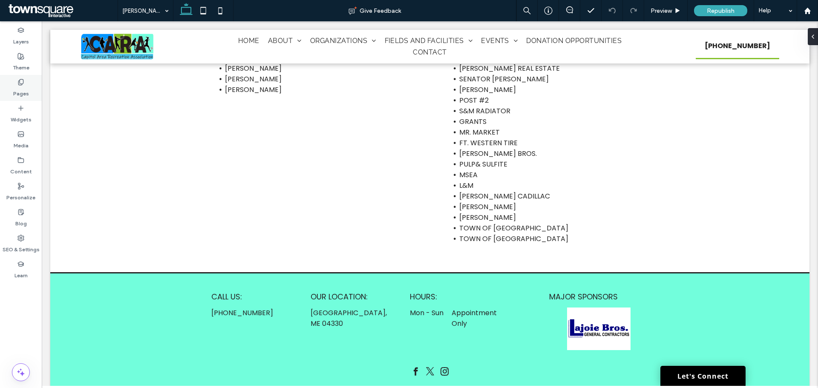
click at [20, 84] on use at bounding box center [20, 82] width 5 height 6
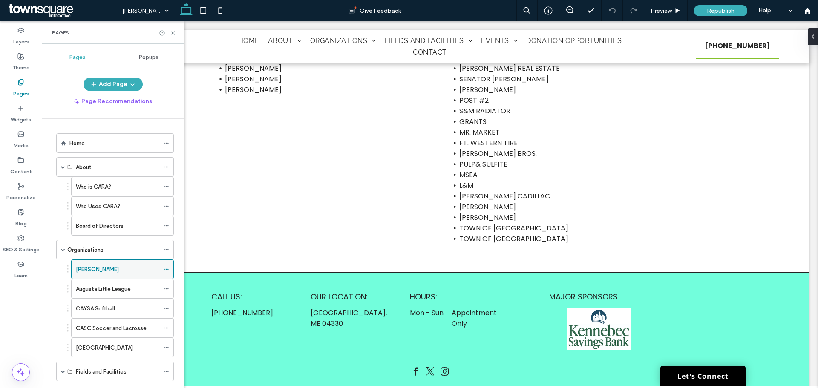
click at [164, 270] on use at bounding box center [166, 269] width 5 height 1
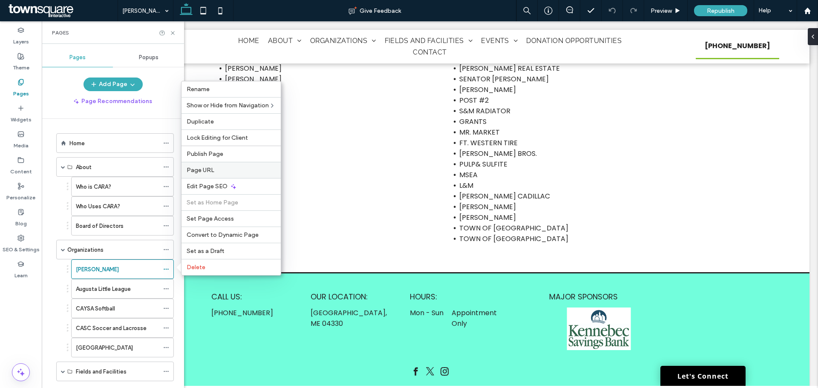
click at [203, 168] on span "Page URL" at bounding box center [201, 170] width 28 height 7
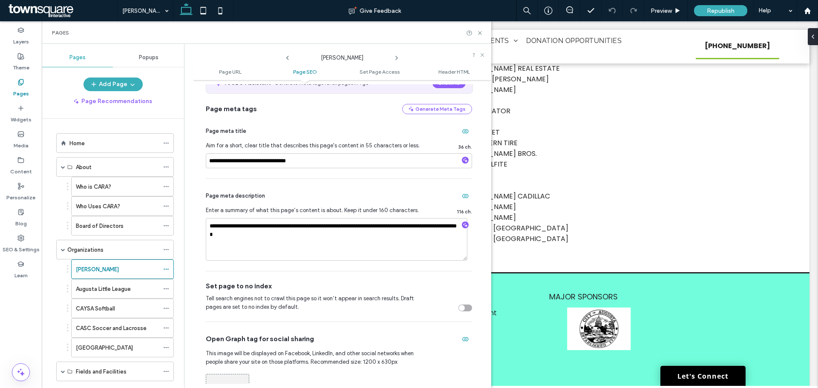
scroll to position [213, 0]
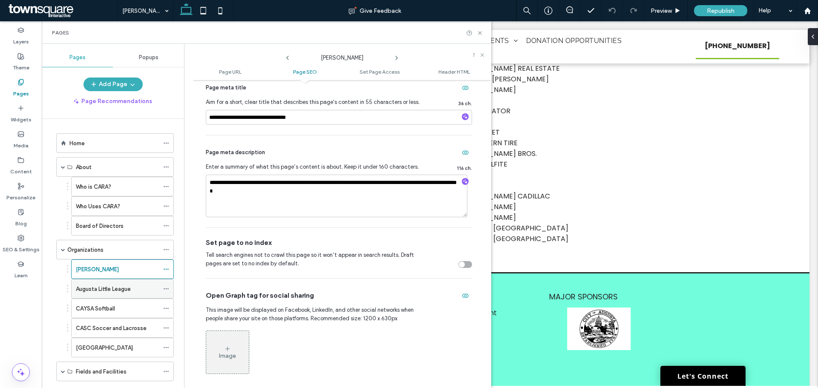
click at [129, 288] on label "Augusta Little League" at bounding box center [103, 289] width 55 height 15
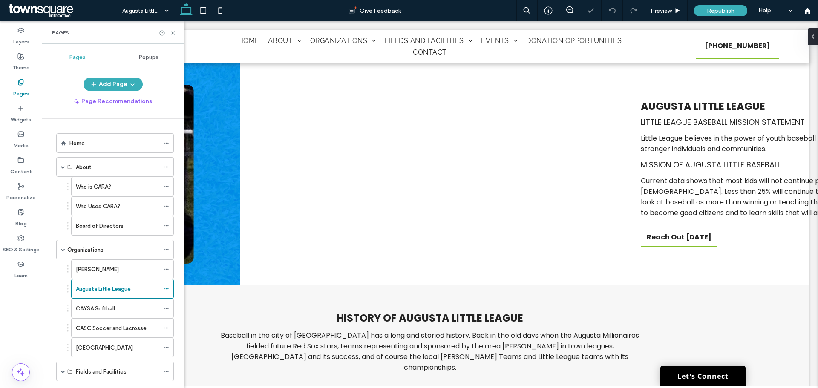
scroll to position [1169, 0]
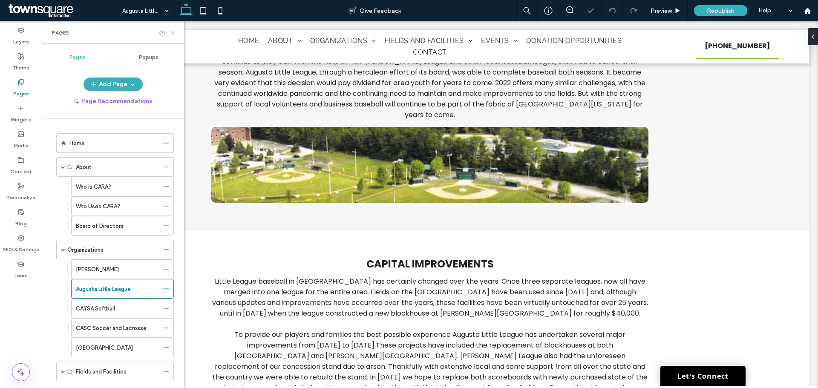
click at [172, 31] on icon at bounding box center [173, 33] width 6 height 6
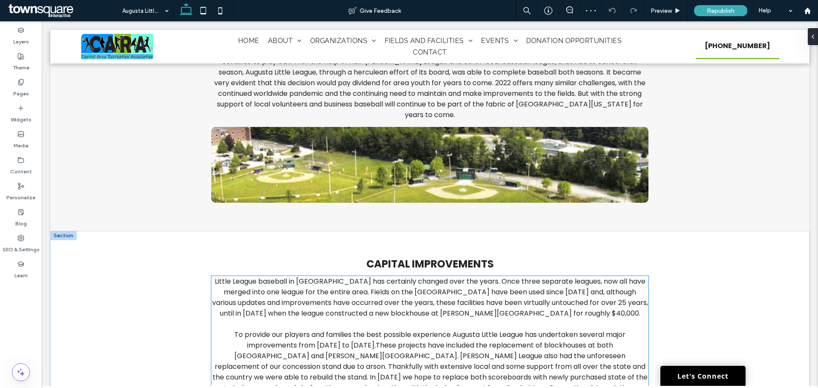
click at [411, 252] on div "CAPITAL IMPROVEMENTS Little League baseball in Augusta has certainly changed ov…" at bounding box center [430, 368] width 450 height 233
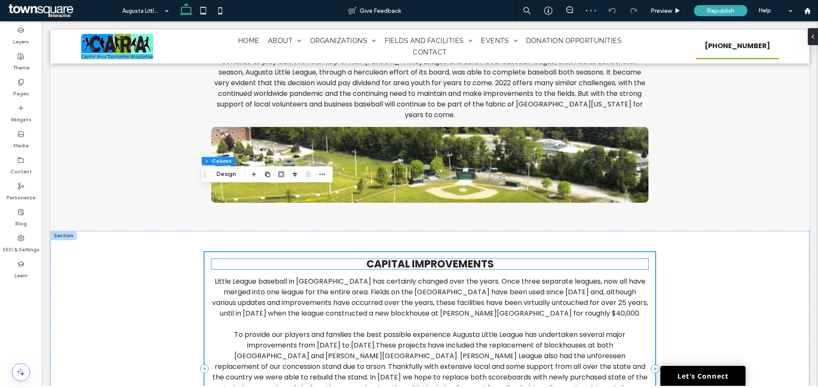
click at [400, 257] on span "CAPITAL IMPROVEMENTS" at bounding box center [429, 264] width 127 height 14
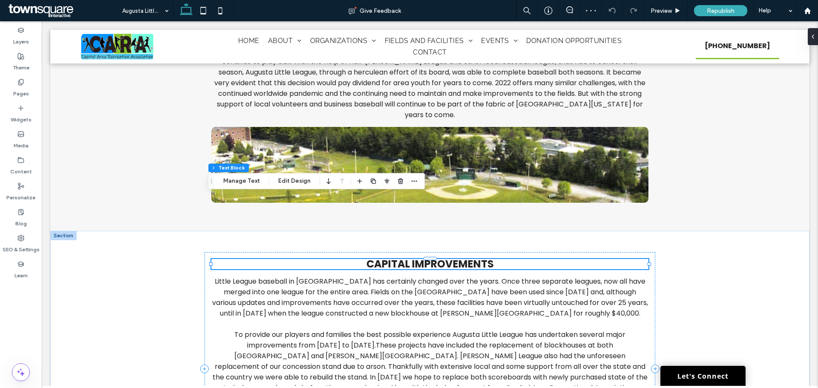
click at [400, 257] on span "CAPITAL IMPROVEMENTS" at bounding box center [429, 264] width 127 height 14
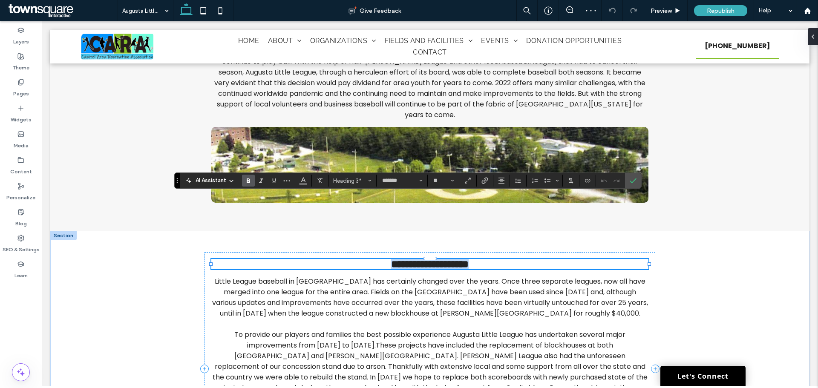
click at [400, 259] on span "**********" at bounding box center [430, 264] width 78 height 10
click at [304, 330] on span "To provide our players and families the best possible experience Augusta Little…" at bounding box center [430, 367] width 435 height 74
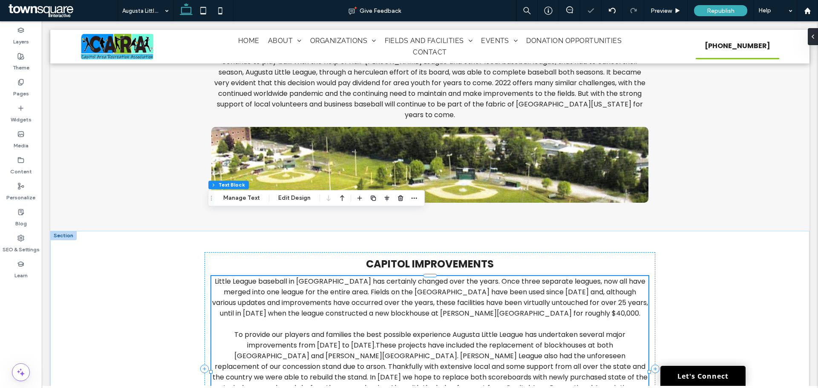
click at [302, 330] on span "To provide our players and families the best possible experience Augusta Little…" at bounding box center [430, 367] width 435 height 74
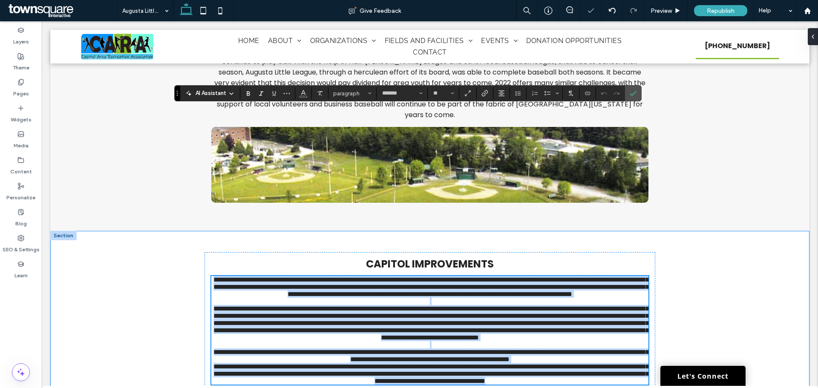
scroll to position [1273, 0]
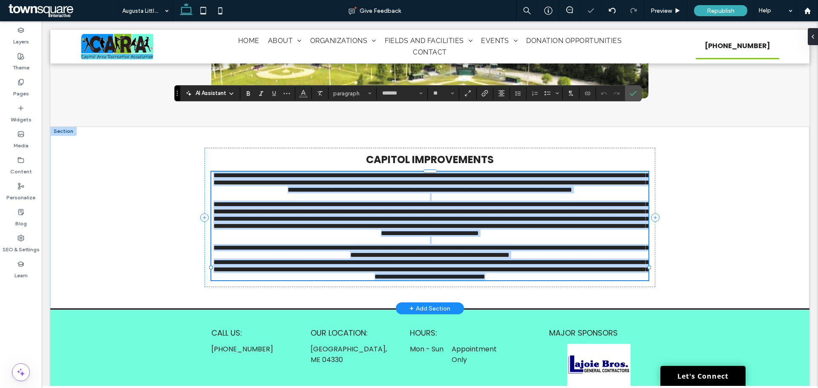
click at [307, 201] on span "**********" at bounding box center [430, 218] width 435 height 35
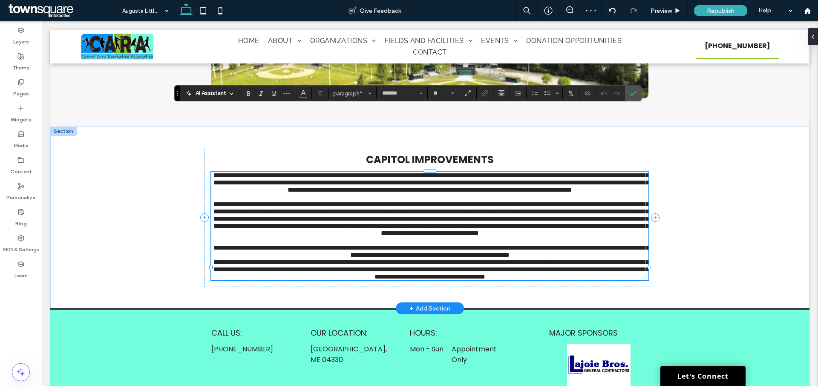
click at [306, 219] on span "**********" at bounding box center [430, 218] width 435 height 35
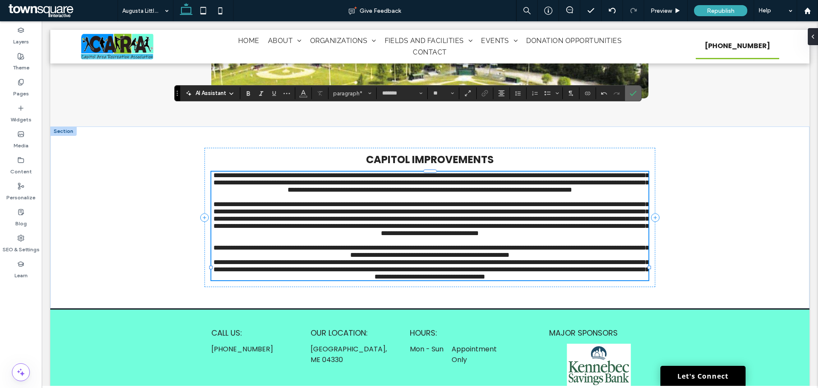
drag, startPoint x: 637, startPoint y: 92, endPoint x: 541, endPoint y: 2, distance: 131.4
click at [637, 92] on label "Confirm" at bounding box center [633, 93] width 13 height 15
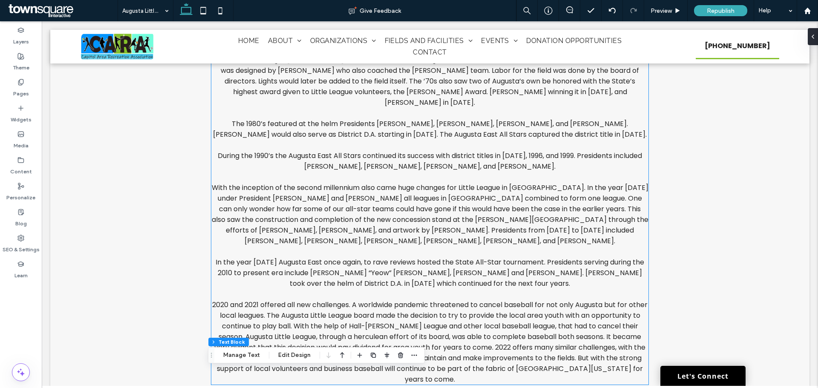
scroll to position [902, 0]
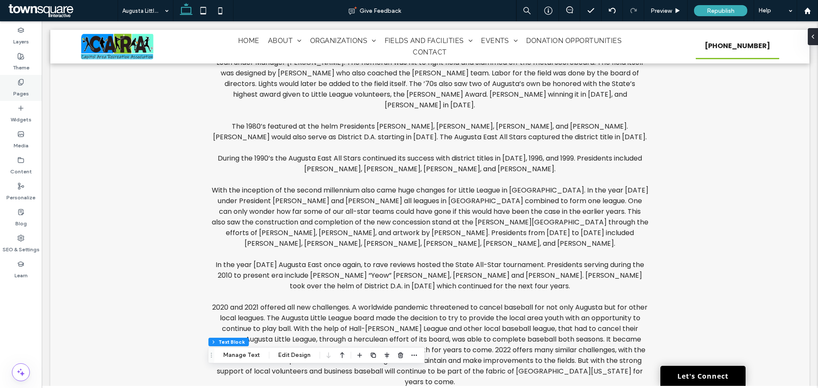
click at [34, 93] on div "Pages" at bounding box center [21, 88] width 42 height 26
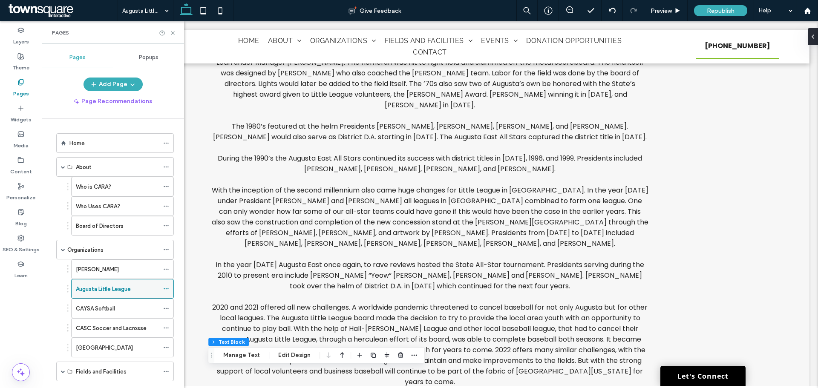
click at [165, 288] on icon at bounding box center [166, 289] width 6 height 6
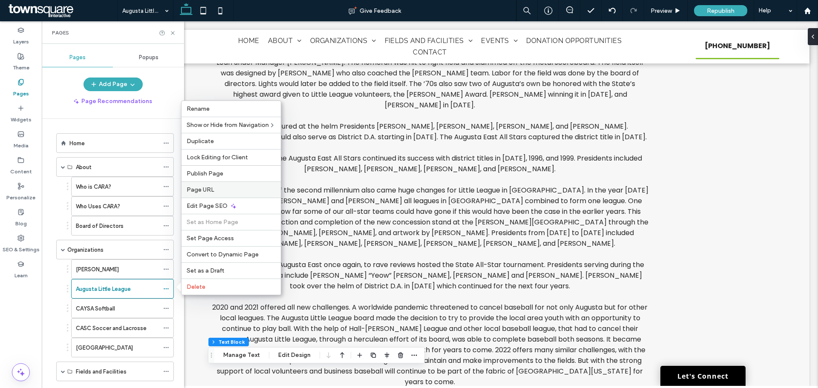
click at [220, 186] on div "Page URL" at bounding box center [231, 190] width 99 height 16
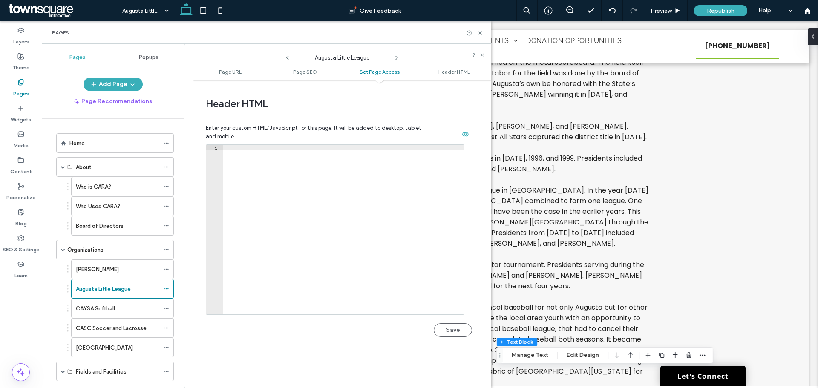
scroll to position [785, 0]
click at [147, 300] on div "CAYSA Softball" at bounding box center [117, 308] width 83 height 19
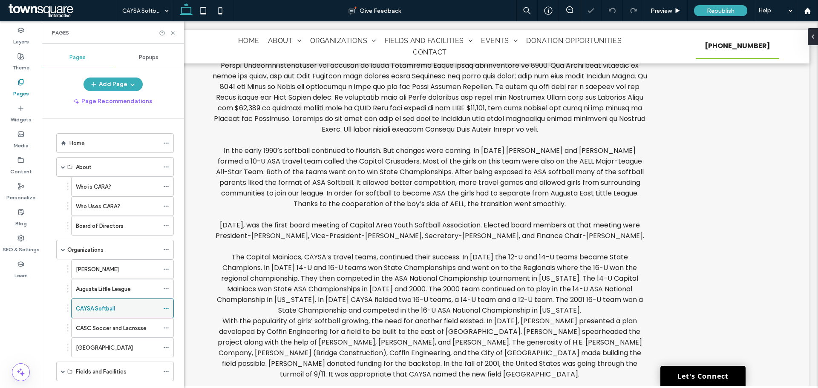
scroll to position [386, 0]
click at [430, 220] on span "[DATE], was the first board meeting of Capital Area Youth Softball Association.…" at bounding box center [430, 230] width 429 height 20
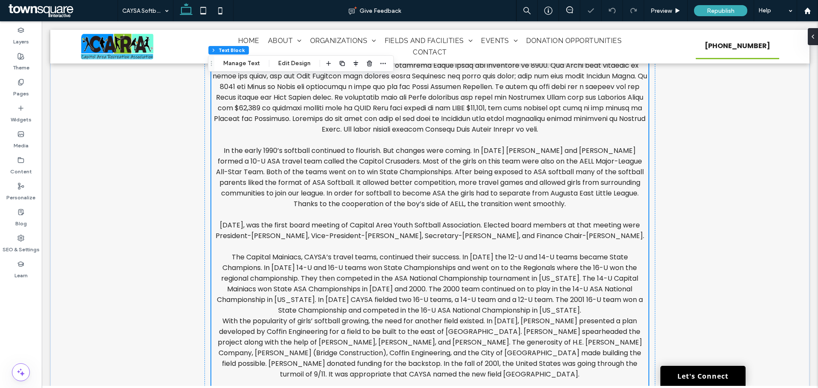
click at [248, 252] on span "The Capital Mainiacs, CAYSA’s travel teams, continued their success. In [DATE] …" at bounding box center [430, 283] width 426 height 63
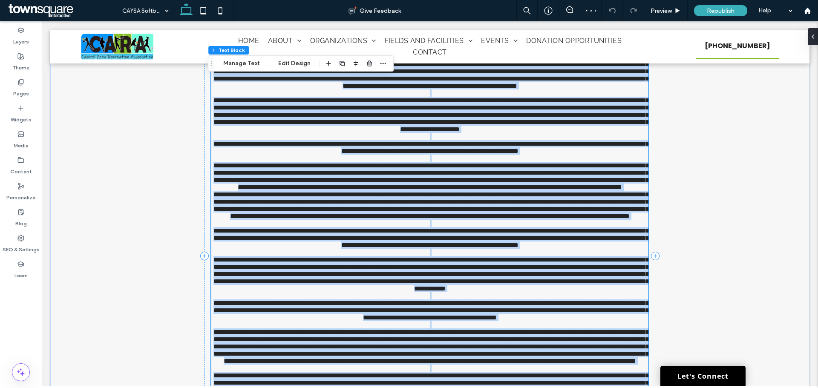
scroll to position [383, 0]
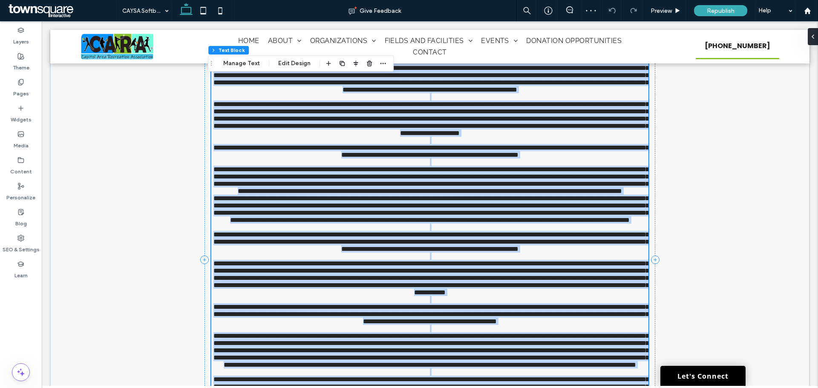
type input "*******"
type input "**"
click at [417, 144] on p at bounding box center [429, 140] width 437 height 7
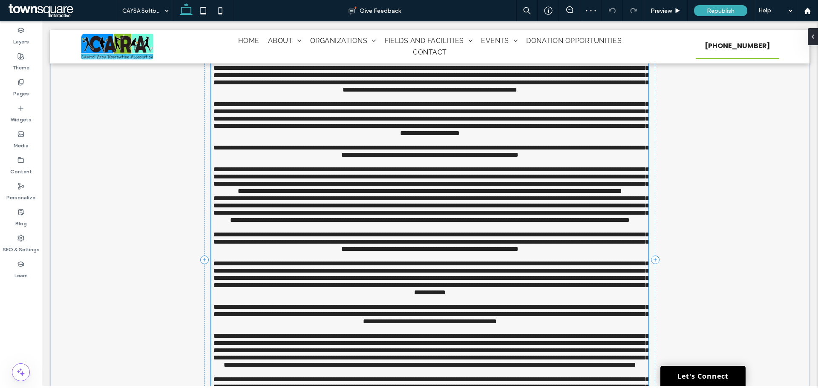
click at [411, 158] on span "**********" at bounding box center [430, 151] width 435 height 14
click at [245, 194] on span "**********" at bounding box center [430, 180] width 435 height 28
click at [591, 194] on span "**********" at bounding box center [430, 180] width 435 height 28
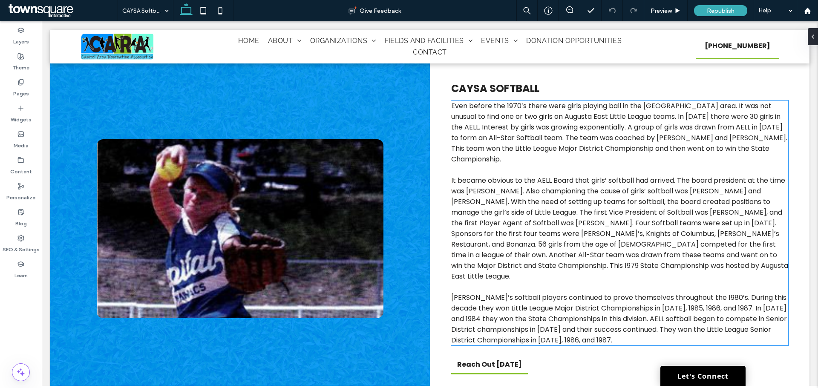
scroll to position [0, 0]
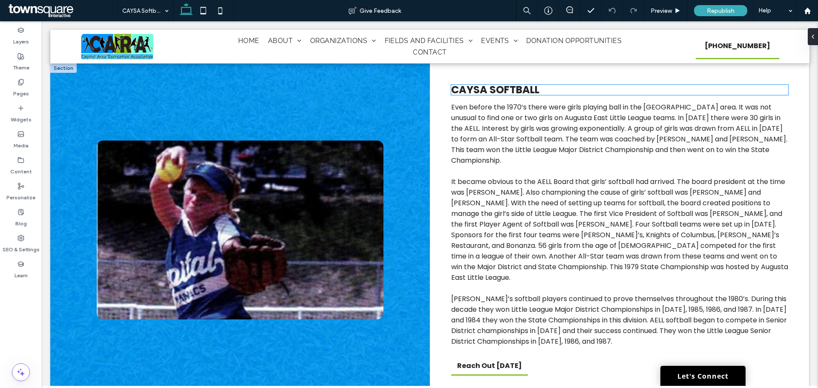
click at [672, 86] on h1 "CAYSA Softball" at bounding box center [619, 90] width 337 height 10
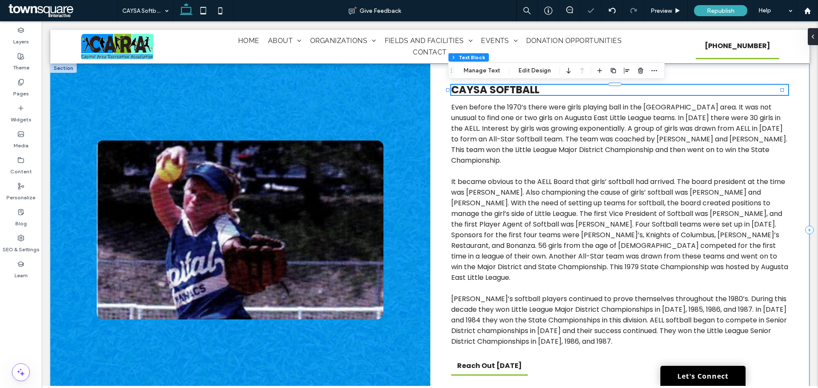
click at [791, 124] on div "CAYSA Softball Even before the 1970’s there were girls playing ball in the Augu…" at bounding box center [620, 230] width 380 height 334
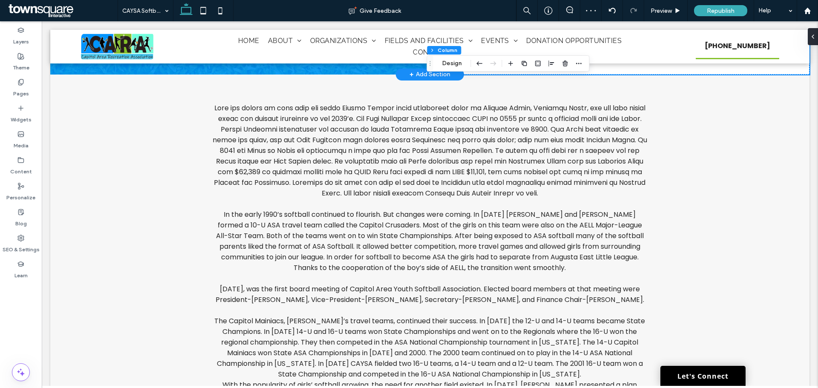
scroll to position [621, 0]
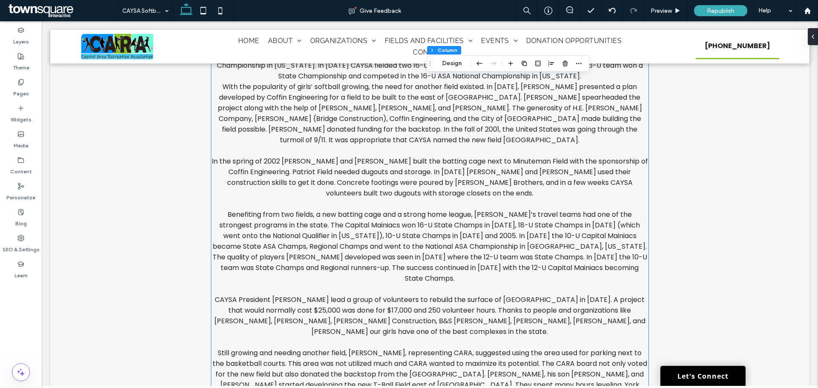
click at [320, 230] on p "Benefiting from two fields, a new batting cage and a strong home league, [PERSO…" at bounding box center [429, 246] width 437 height 75
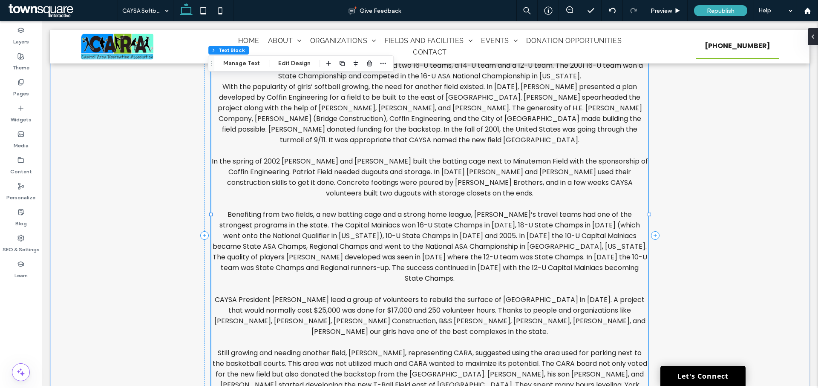
click at [313, 214] on span "Benefiting from two fields, a new batting cage and a strong home league, [PERSO…" at bounding box center [430, 247] width 435 height 74
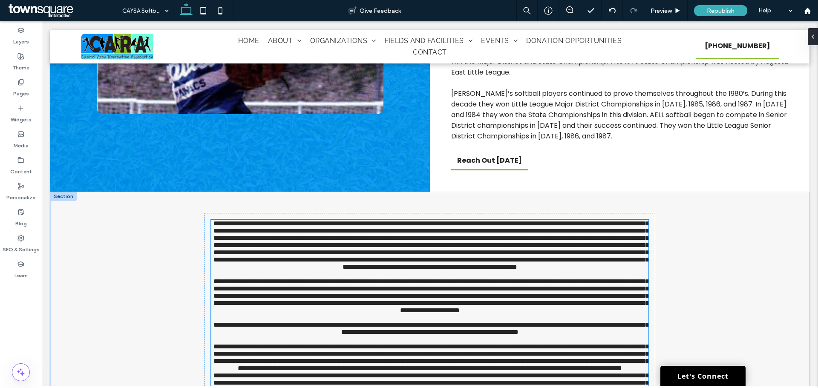
type input "*******"
type input "**"
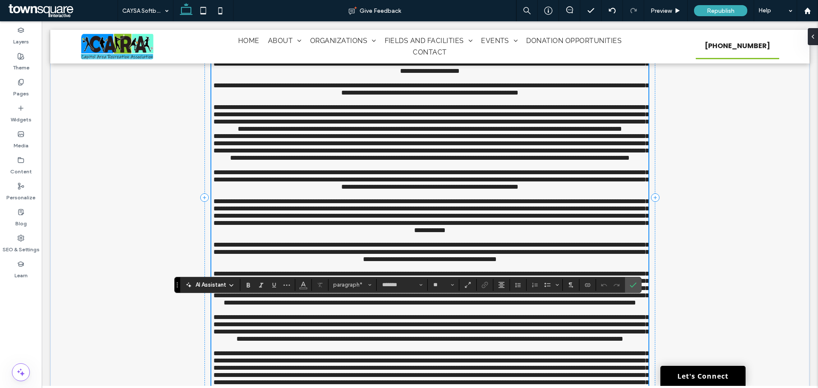
scroll to position [454, 0]
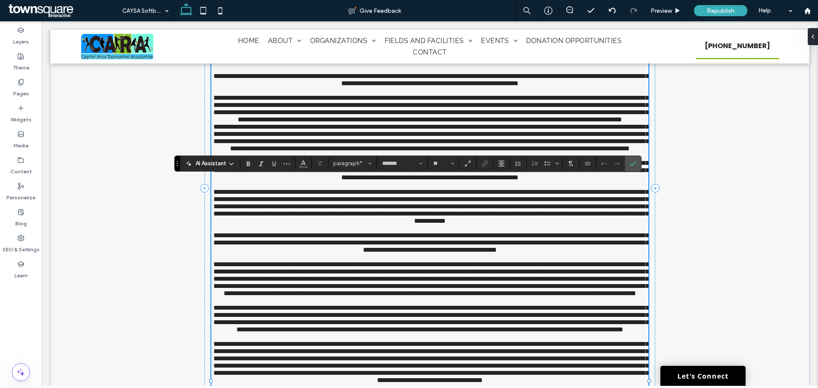
click at [324, 152] on span "**********" at bounding box center [430, 138] width 435 height 28
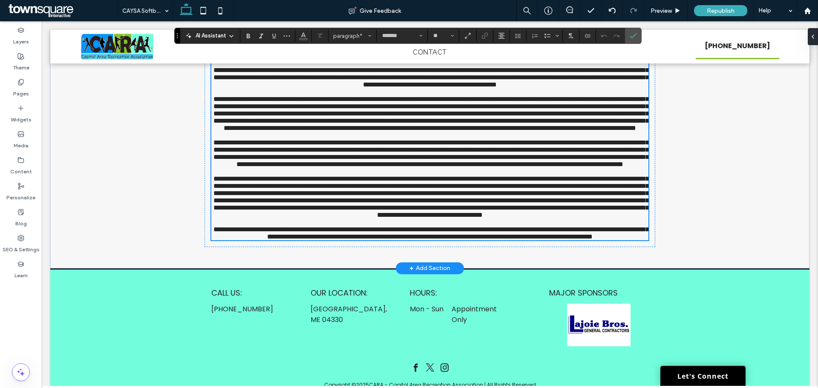
scroll to position [764, 0]
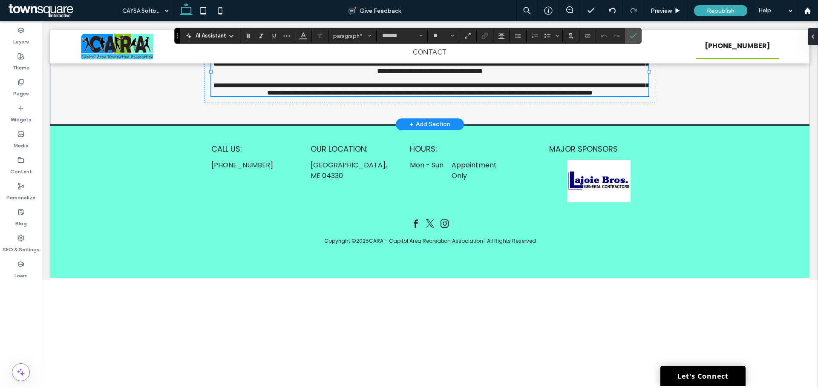
click at [627, 23] on span "**********" at bounding box center [430, 9] width 435 height 28
click at [436, 74] on span "**********" at bounding box center [430, 53] width 435 height 43
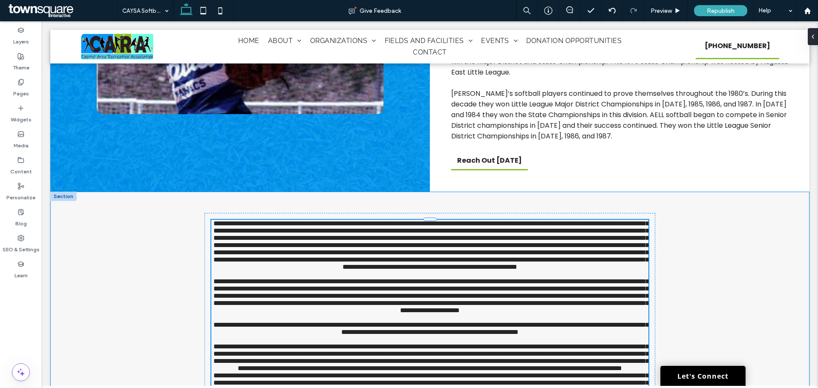
scroll to position [373, 0]
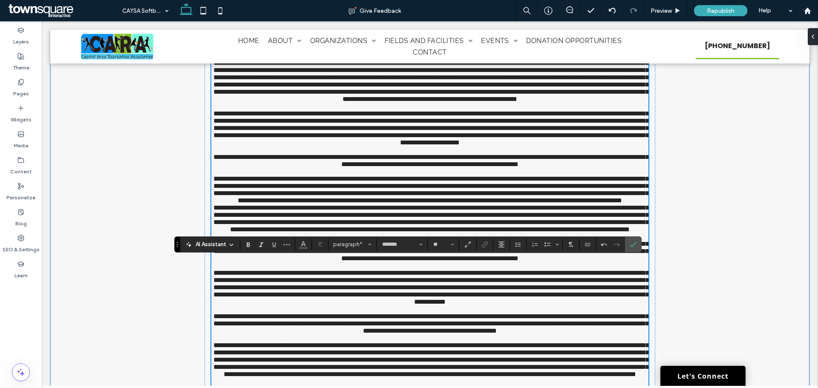
click at [729, 204] on div "**********" at bounding box center [429, 269] width 759 height 491
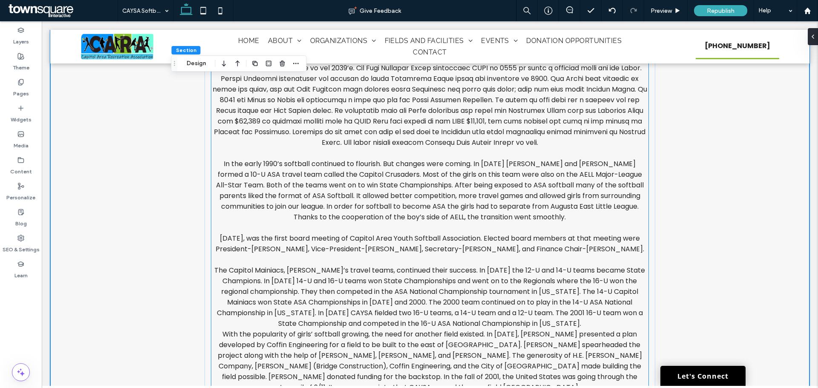
scroll to position [621, 0]
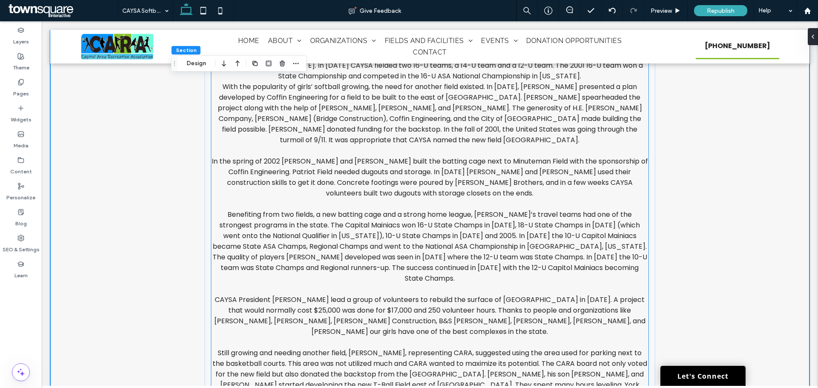
click at [320, 210] on span "Benefiting from two fields, a new batting cage and a strong home league, CAYSA’…" at bounding box center [430, 247] width 435 height 74
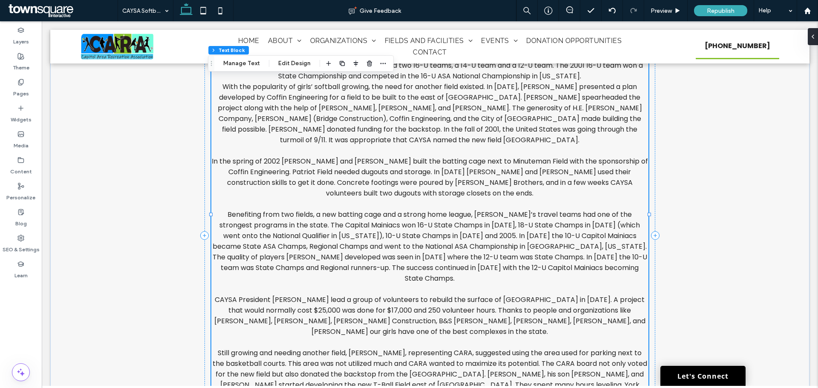
click at [318, 210] on span "Benefiting from two fields, a new batting cage and a strong home league, CAYSA’…" at bounding box center [430, 247] width 435 height 74
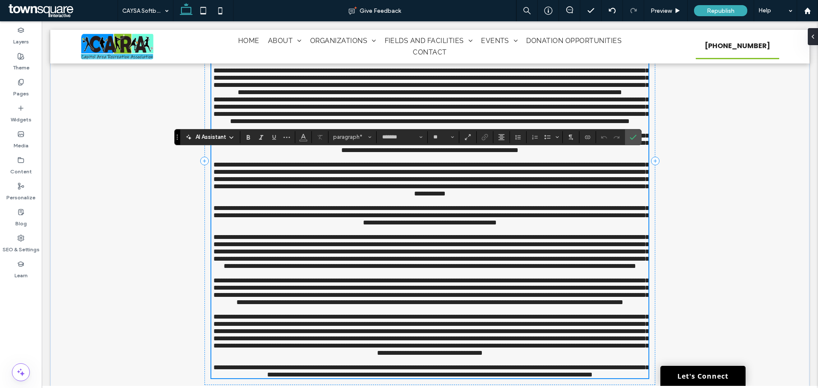
scroll to position [481, 0]
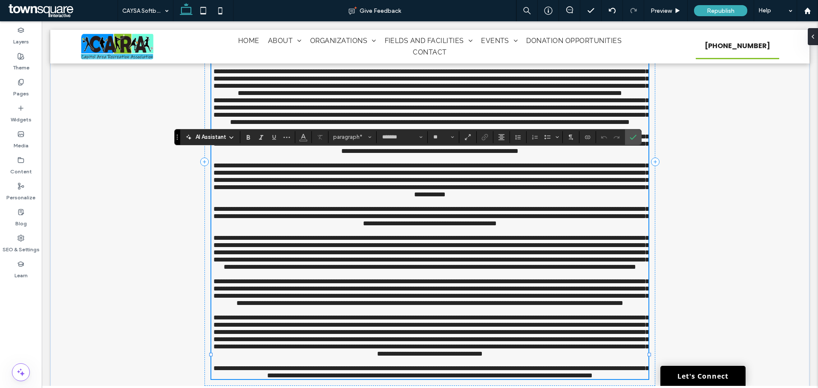
drag, startPoint x: 325, startPoint y: 262, endPoint x: 311, endPoint y: 326, distance: 65.0
click at [311, 162] on p at bounding box center [429, 158] width 437 height 7
click at [328, 198] on span "**********" at bounding box center [430, 179] width 435 height 35
click at [627, 141] on label "Confirm" at bounding box center [633, 137] width 13 height 15
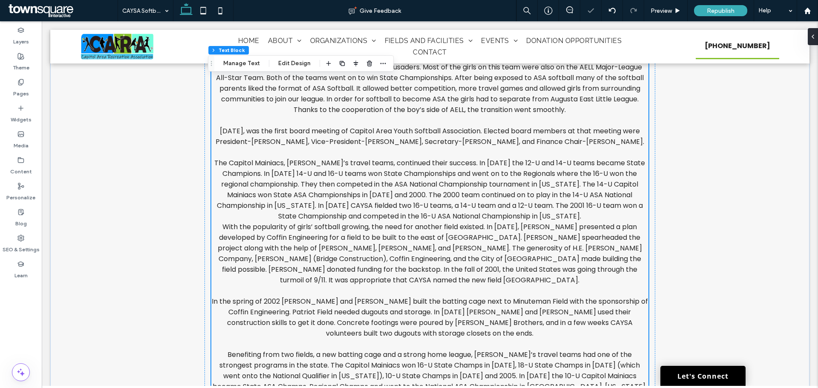
scroll to position [994, 0]
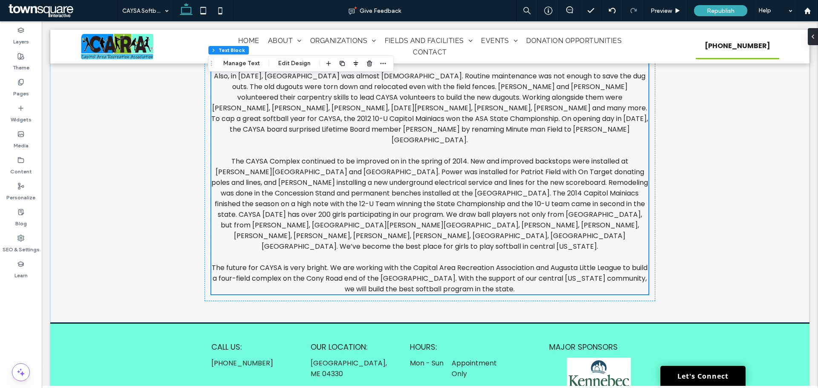
click at [403, 263] on span "The future for CAYSA is very bright. We are working with the Capital Area Recre…" at bounding box center [430, 278] width 436 height 31
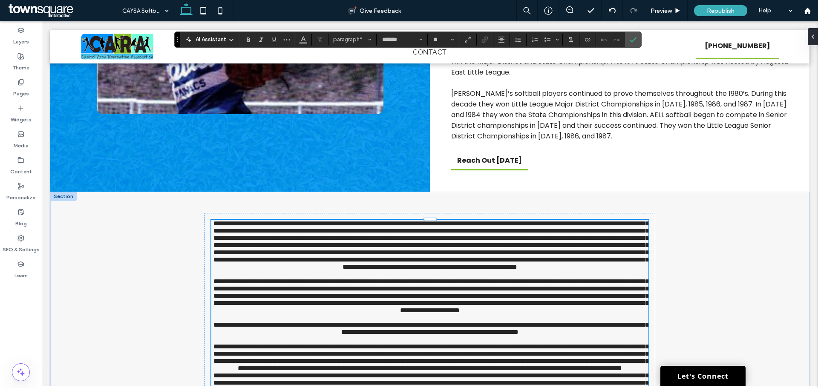
click at [422, 236] on span at bounding box center [430, 245] width 435 height 50
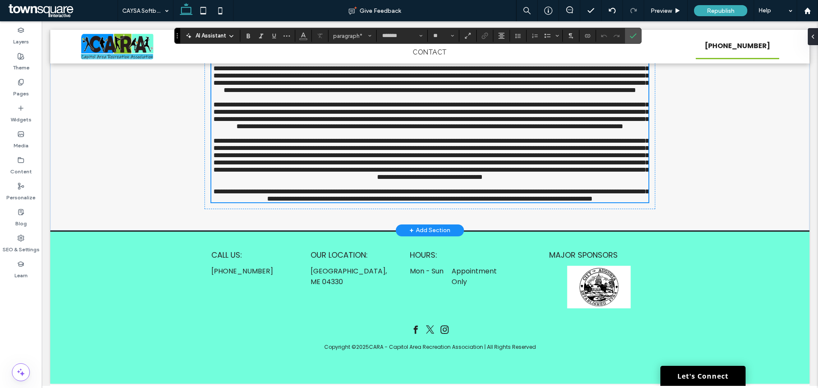
scroll to position [887, 0]
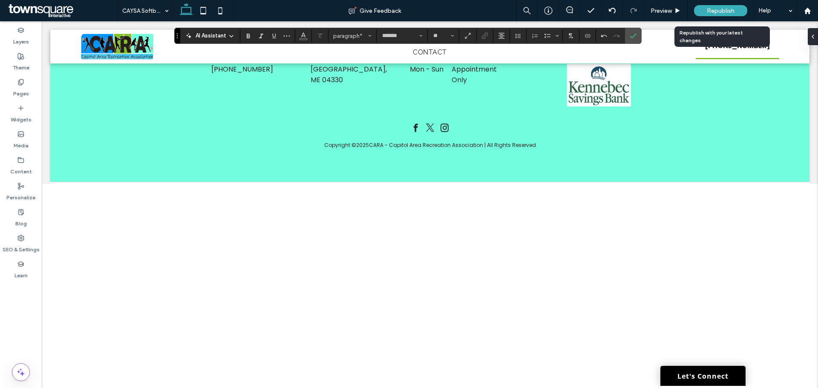
click at [720, 11] on span "Republish" at bounding box center [721, 10] width 28 height 7
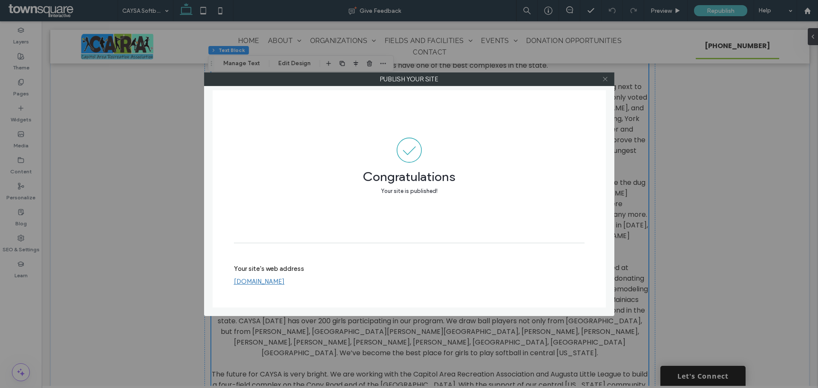
click at [606, 79] on icon at bounding box center [605, 79] width 6 height 6
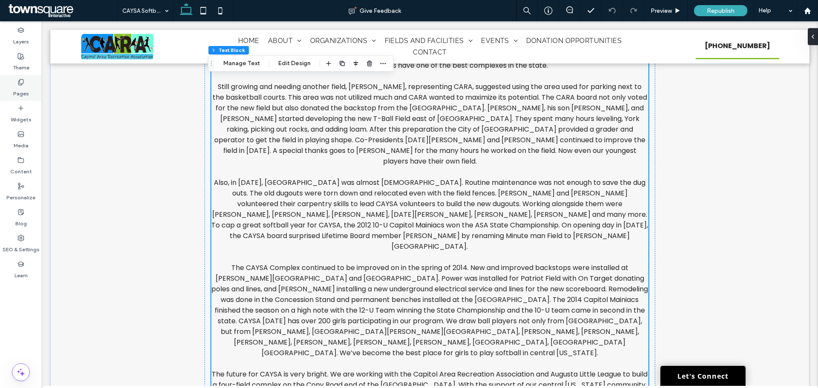
click at [14, 85] on div "Pages" at bounding box center [21, 88] width 42 height 26
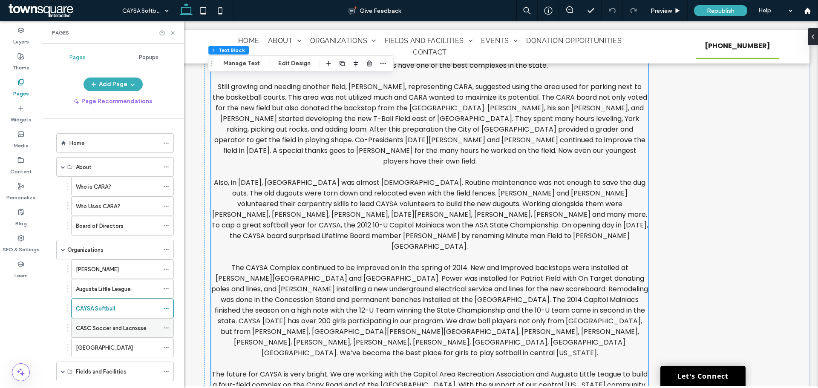
click at [134, 331] on label "CASC Soccer and Lacrosse" at bounding box center [111, 328] width 71 height 15
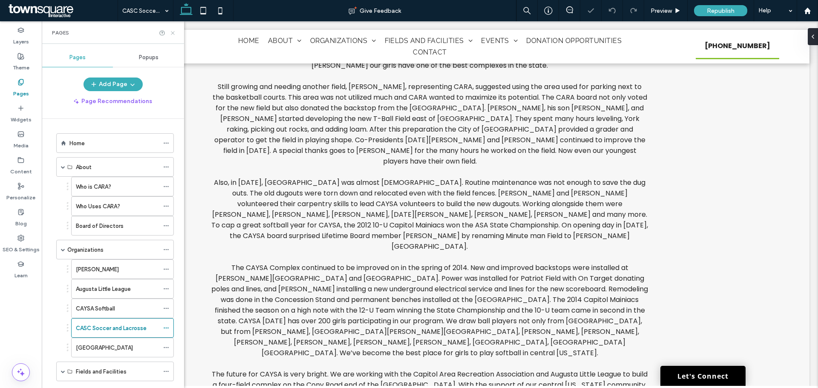
click at [170, 33] on icon at bounding box center [173, 33] width 6 height 6
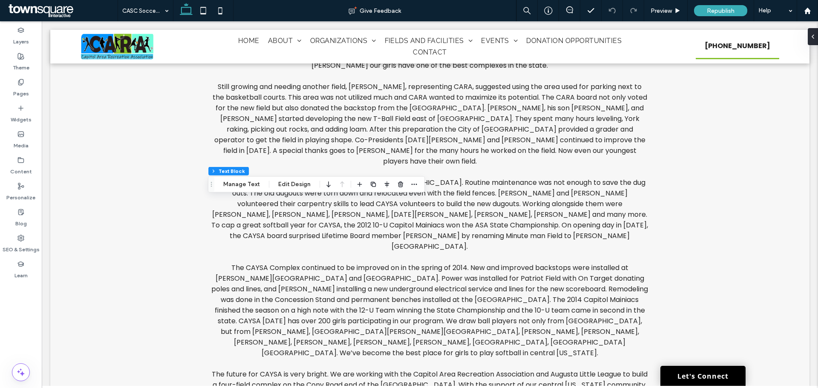
type input "*******"
type input "**"
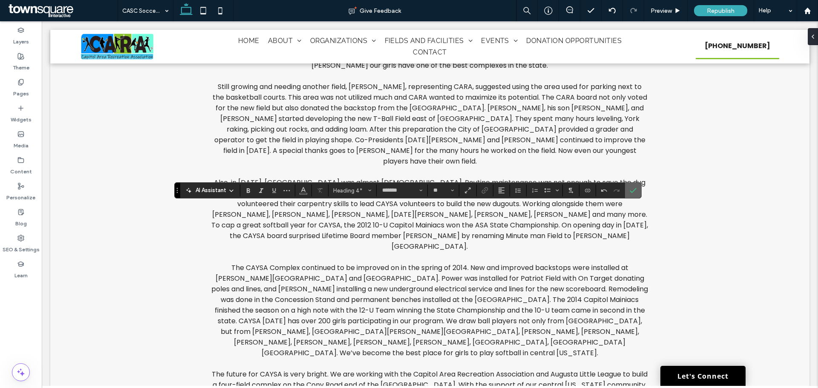
click at [631, 191] on icon "Confirm" at bounding box center [633, 190] width 7 height 7
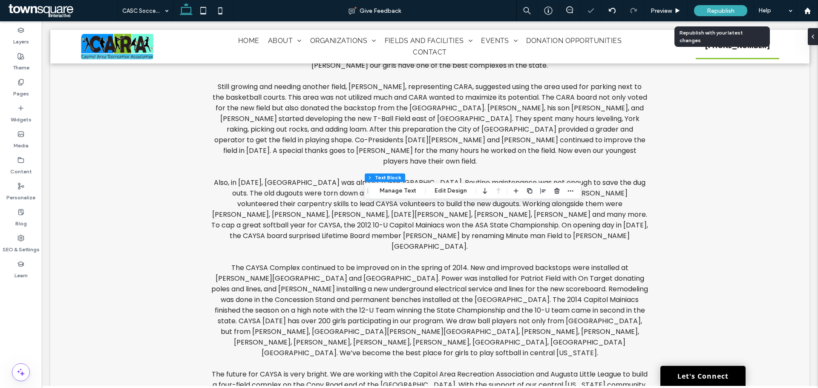
click at [712, 6] on div "Republish" at bounding box center [720, 10] width 53 height 11
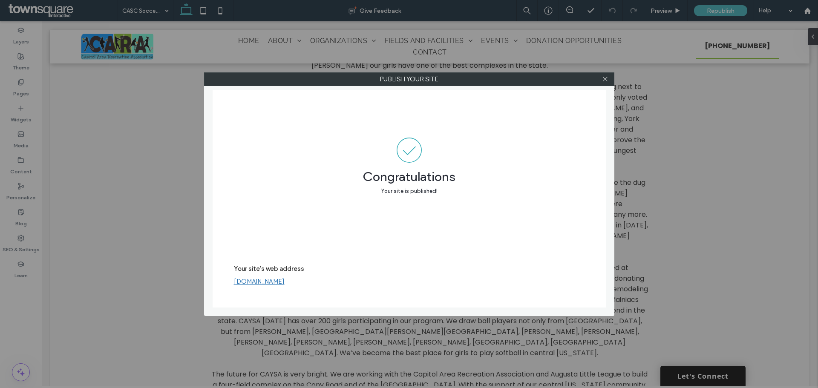
drag, startPoint x: 607, startPoint y: 81, endPoint x: 604, endPoint y: 90, distance: 10.1
click at [606, 81] on icon at bounding box center [605, 79] width 6 height 6
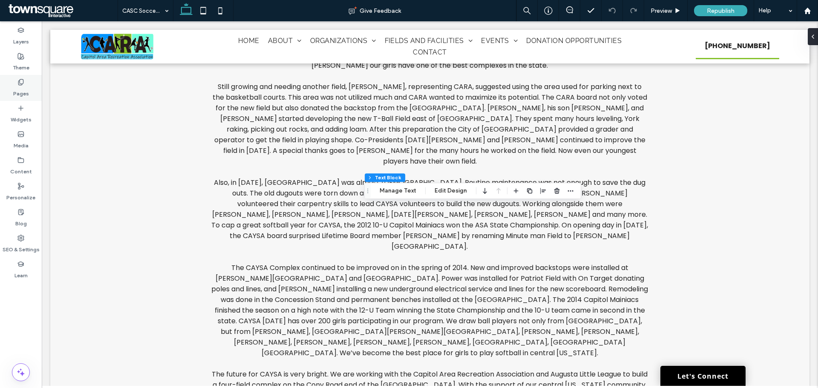
drag, startPoint x: 12, startPoint y: 84, endPoint x: 17, endPoint y: 78, distance: 7.8
click at [12, 84] on div "Pages" at bounding box center [21, 88] width 42 height 26
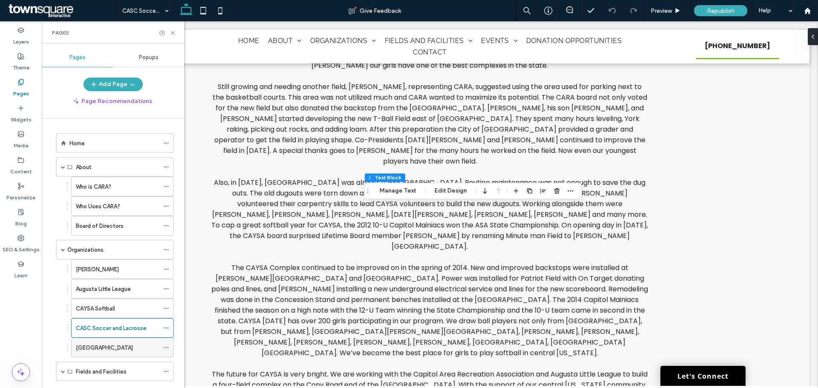
click at [150, 354] on div "[GEOGRAPHIC_DATA]" at bounding box center [117, 347] width 83 height 19
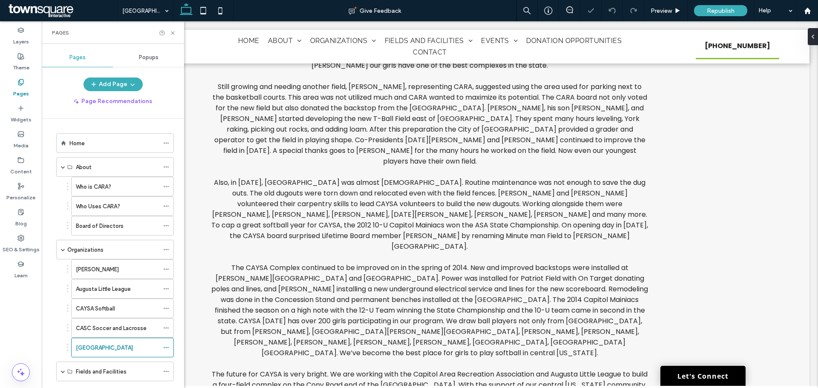
click at [175, 36] on div "Pages" at bounding box center [113, 32] width 142 height 23
click at [175, 31] on icon at bounding box center [173, 33] width 6 height 6
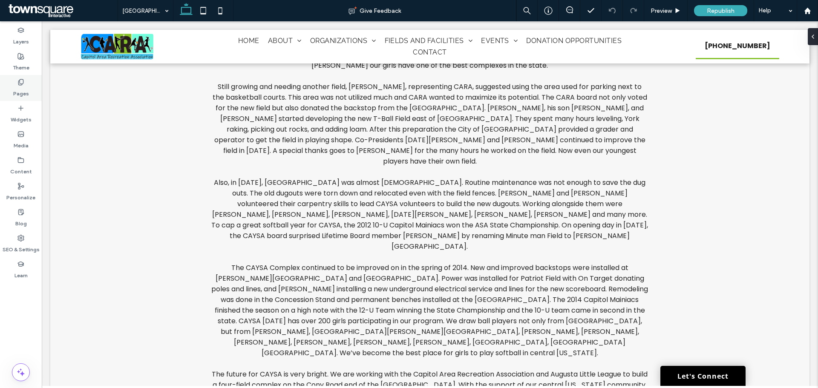
click at [20, 81] on use at bounding box center [20, 82] width 5 height 6
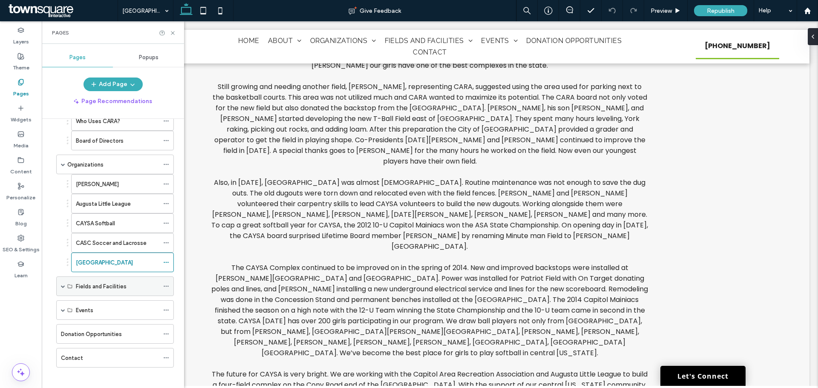
scroll to position [90, 0]
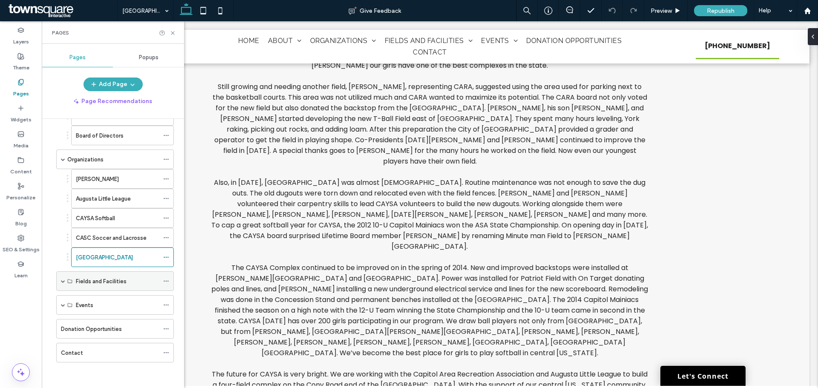
click at [124, 278] on label "Fields and Facilities" at bounding box center [101, 281] width 51 height 15
click at [61, 278] on span at bounding box center [63, 281] width 4 height 19
click at [87, 299] on label "Baseball and Softball Fields" at bounding box center [111, 301] width 70 height 15
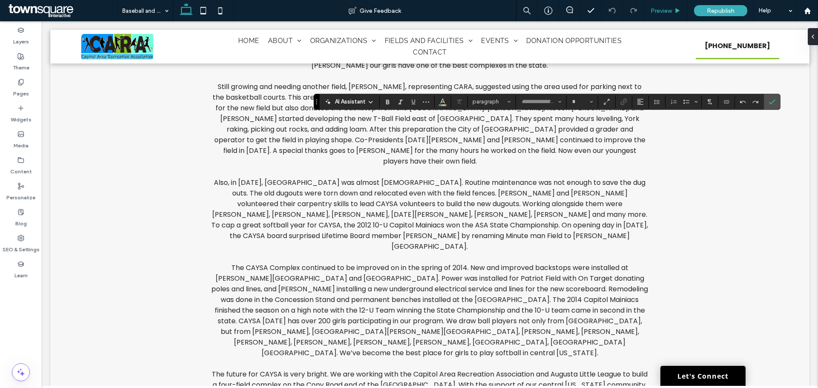
type input "*******"
type input "**"
click at [770, 101] on icon "Confirm" at bounding box center [772, 101] width 7 height 7
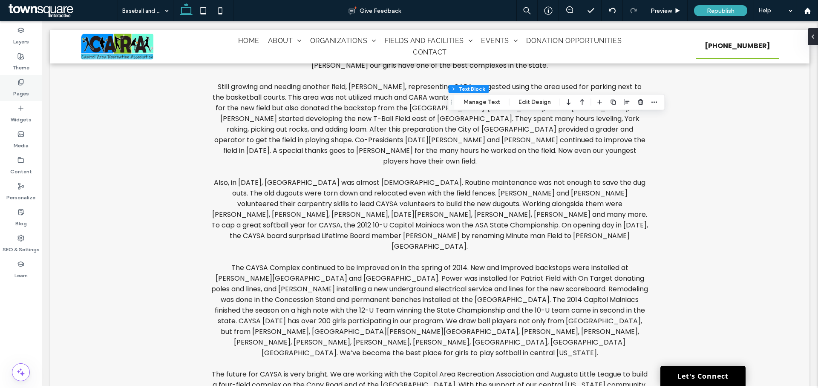
click at [12, 94] on div "Pages" at bounding box center [21, 88] width 42 height 26
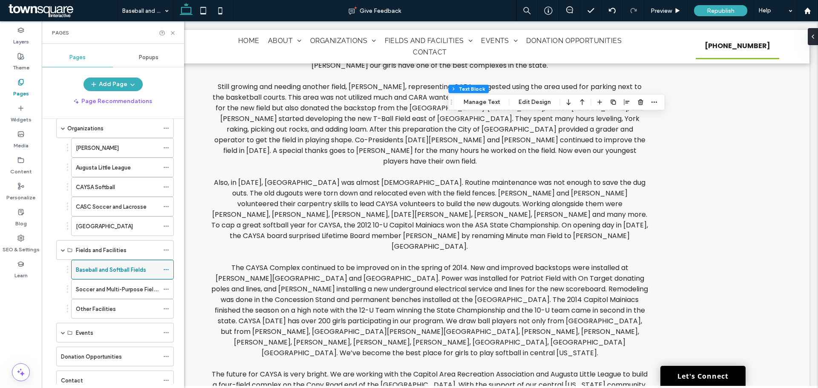
scroll to position [149, 0]
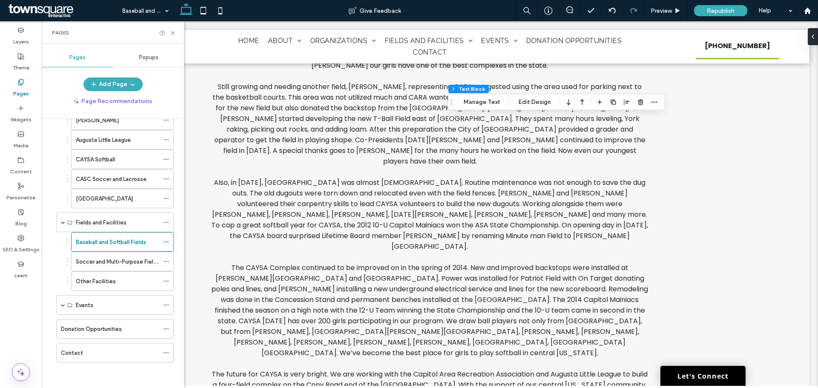
click at [113, 262] on label "Soccer and Multi-Purpose Fields" at bounding box center [118, 261] width 84 height 15
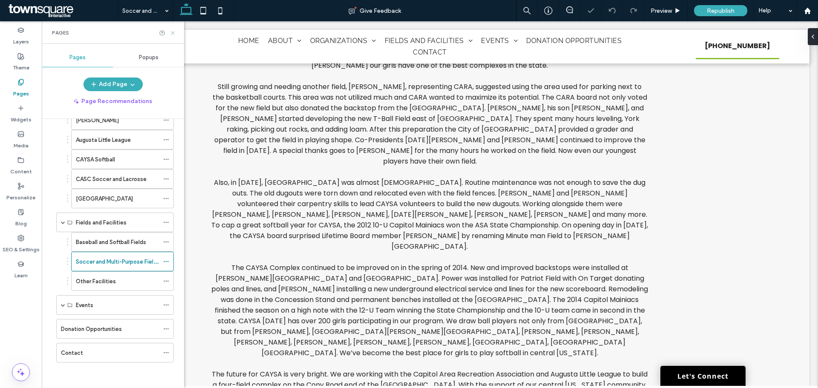
click at [172, 32] on icon at bounding box center [173, 33] width 6 height 6
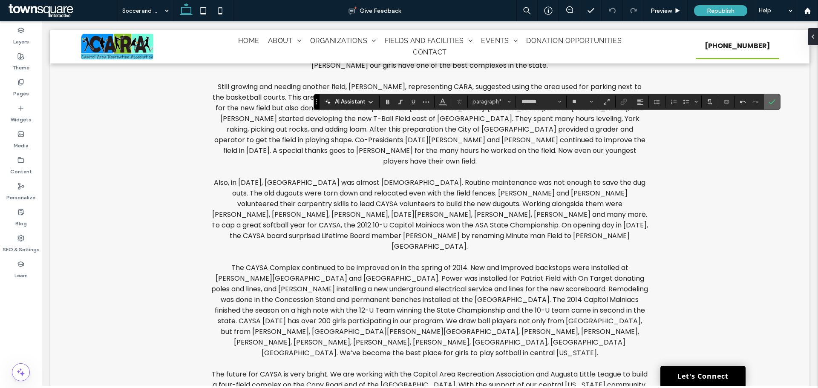
click at [766, 100] on label "Confirm" at bounding box center [772, 101] width 13 height 15
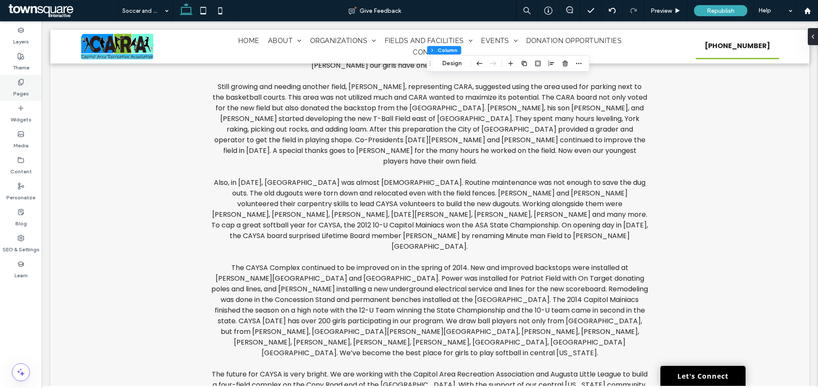
click at [21, 77] on div "Pages" at bounding box center [21, 88] width 42 height 26
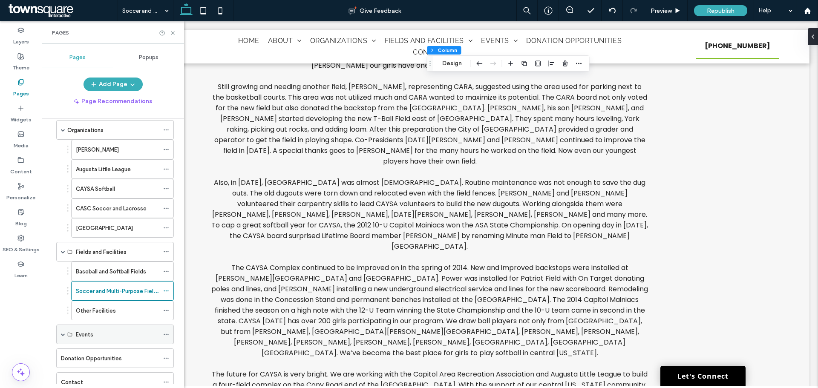
scroll to position [128, 0]
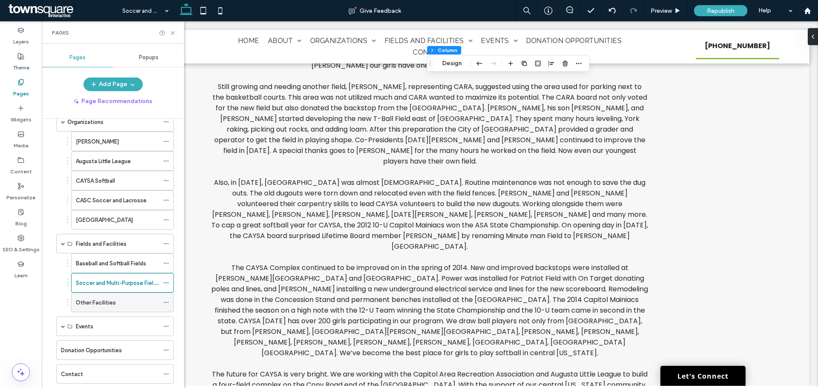
click at [114, 311] on div "Other Facilities" at bounding box center [117, 302] width 83 height 19
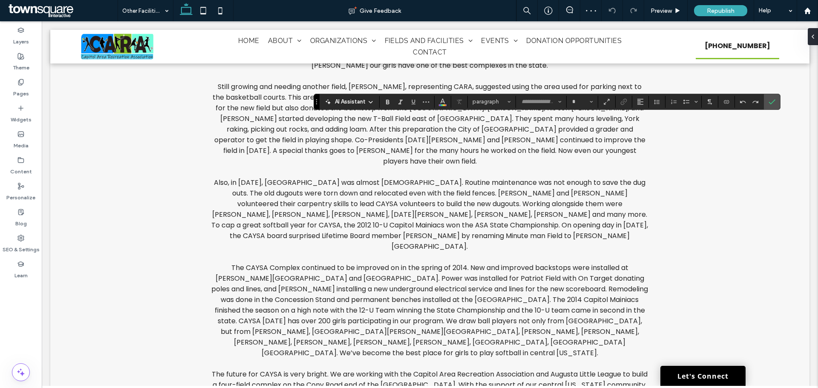
type input "*******"
type input "**"
click at [777, 104] on label "Confirm" at bounding box center [772, 101] width 13 height 15
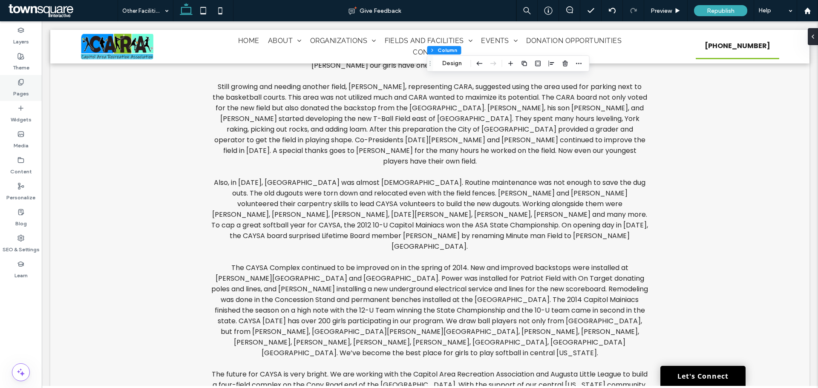
click at [14, 76] on div "Pages" at bounding box center [21, 88] width 42 height 26
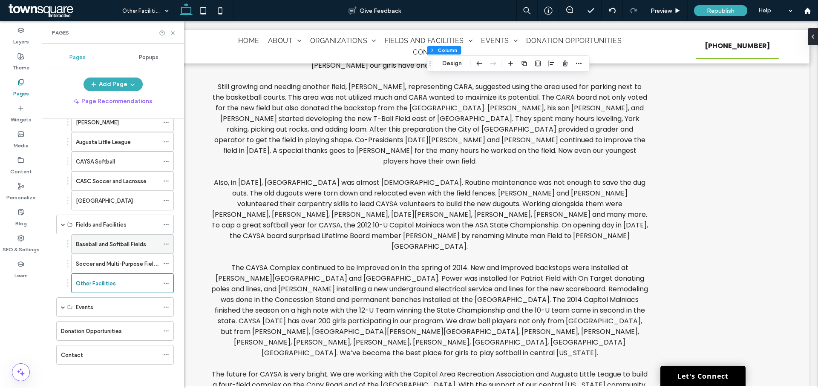
scroll to position [149, 0]
click at [112, 304] on div "Events" at bounding box center [117, 305] width 83 height 9
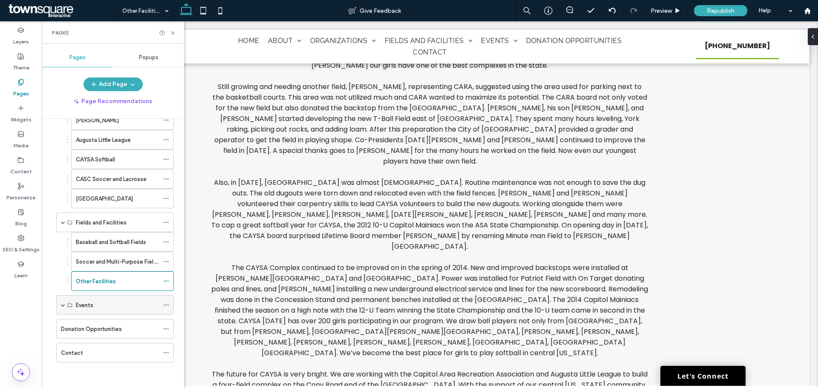
click at [61, 306] on span at bounding box center [63, 305] width 4 height 4
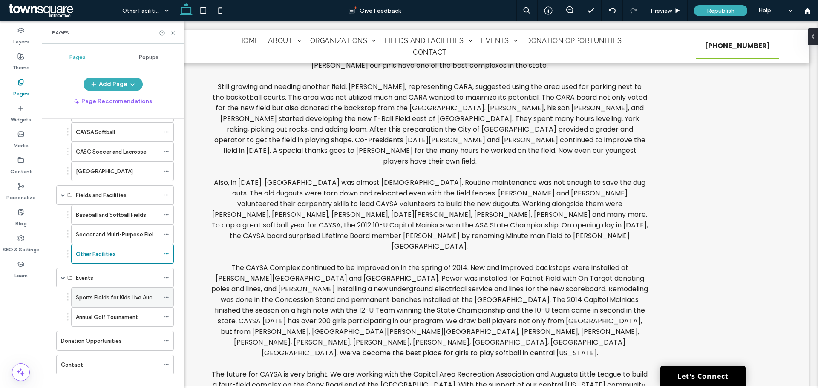
scroll to position [188, 0]
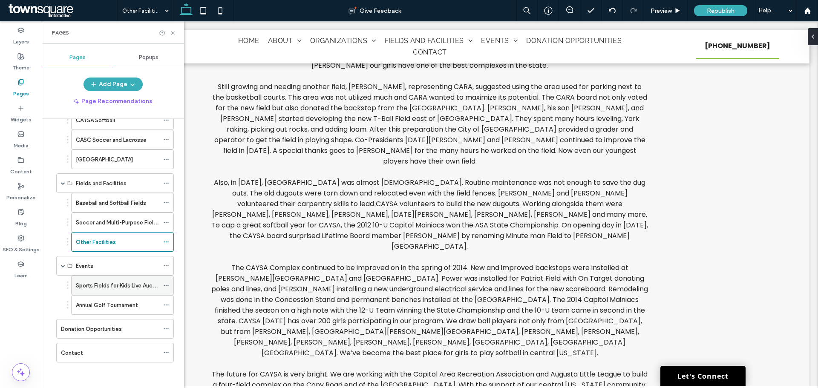
click at [125, 281] on label "Sports Fields for Kids Live Auction" at bounding box center [119, 285] width 87 height 15
click at [175, 30] on icon at bounding box center [173, 33] width 6 height 6
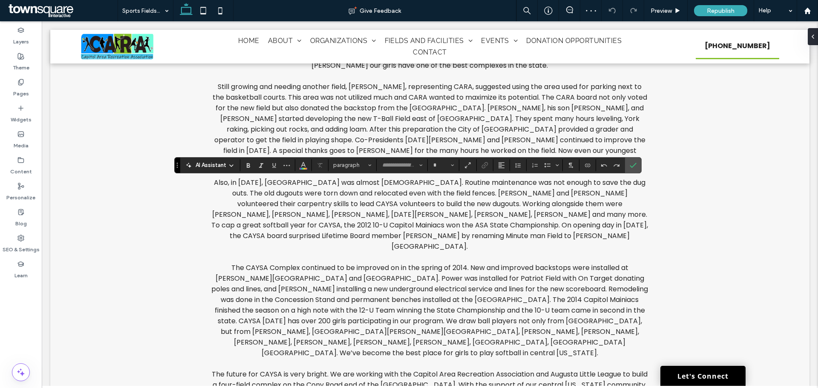
type input "*******"
type input "**"
click at [7, 88] on div "Pages" at bounding box center [21, 88] width 42 height 26
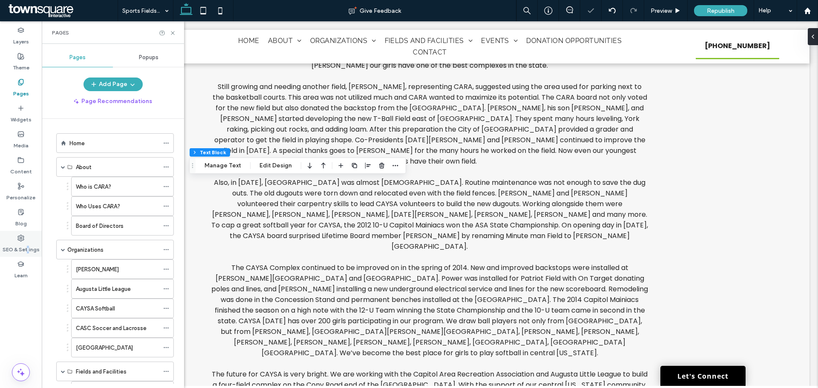
click at [28, 247] on label "SEO & Settings" at bounding box center [21, 248] width 37 height 12
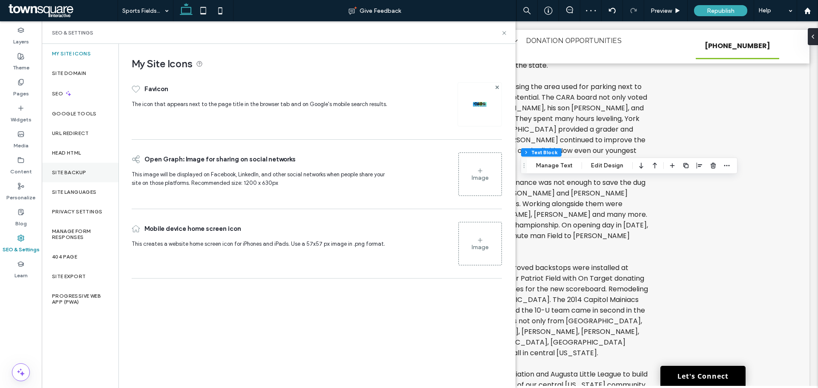
click at [67, 174] on label "Site Backup" at bounding box center [69, 173] width 34 height 6
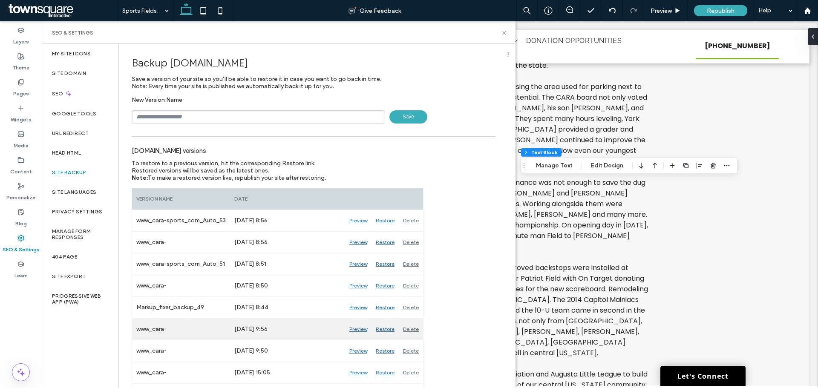
click at [386, 328] on div "Restore" at bounding box center [385, 329] width 27 height 21
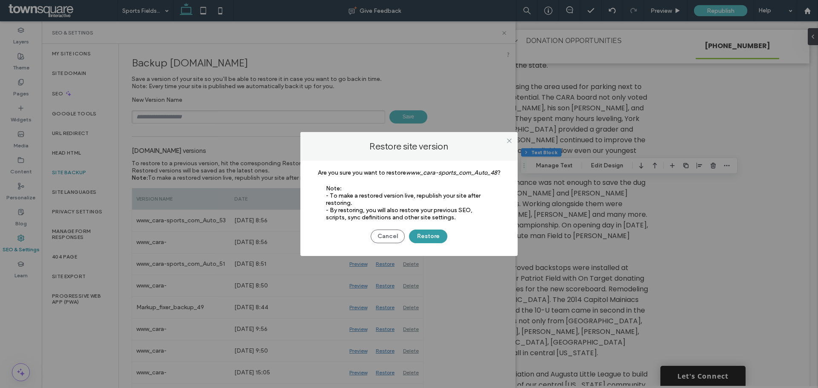
click at [431, 233] on button "Restore" at bounding box center [428, 237] width 38 height 14
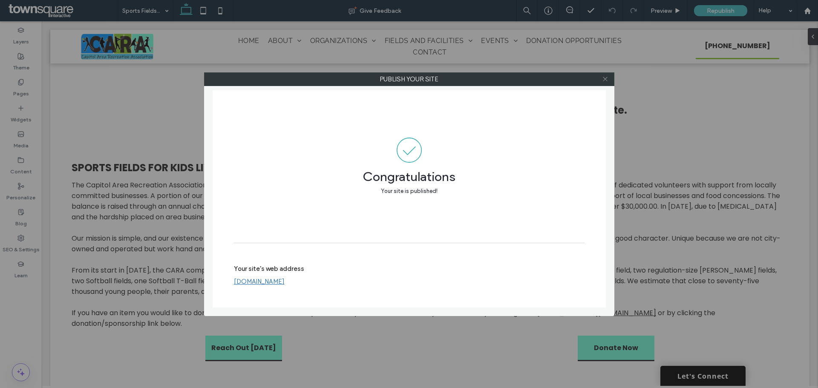
click at [607, 78] on icon at bounding box center [605, 79] width 6 height 6
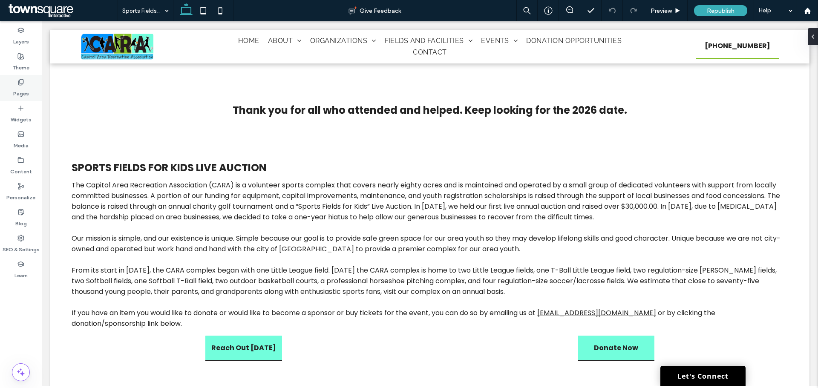
click at [23, 89] on label "Pages" at bounding box center [21, 92] width 16 height 12
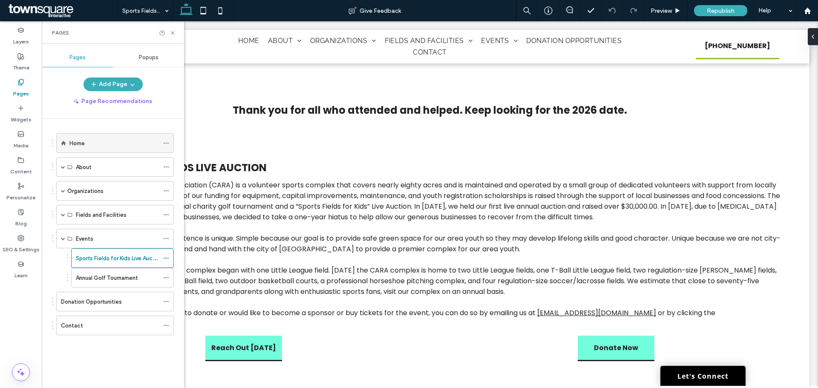
click at [72, 144] on label "Home" at bounding box center [76, 143] width 15 height 15
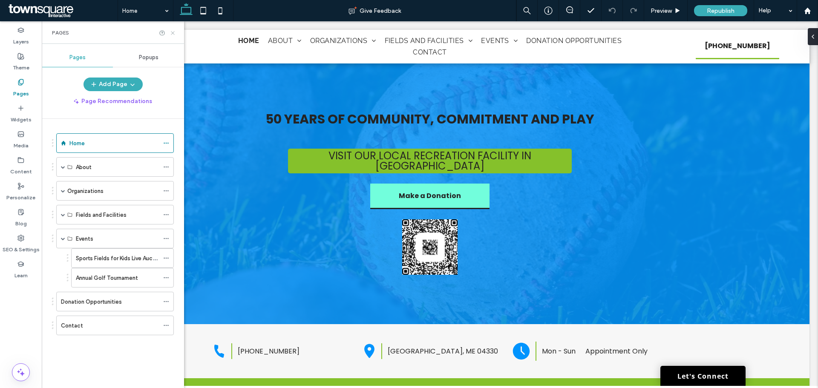
click at [171, 33] on icon at bounding box center [173, 33] width 6 height 6
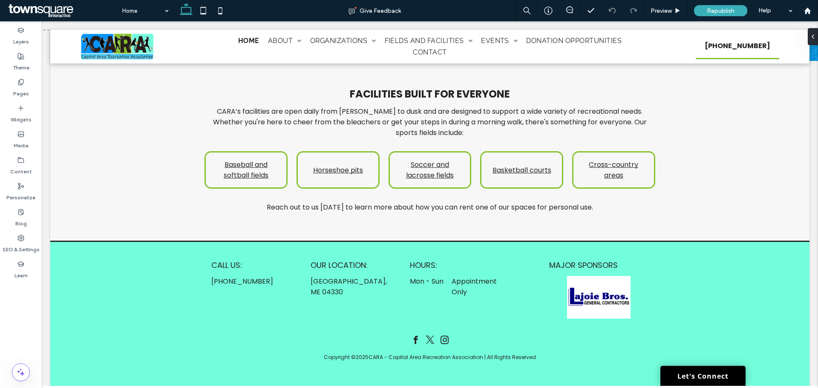
scroll to position [828, 0]
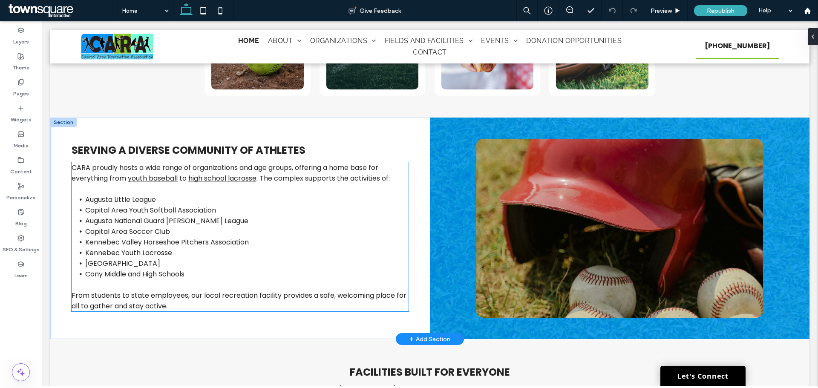
click at [112, 227] on span "Capital Area Soccer Club" at bounding box center [127, 232] width 85 height 10
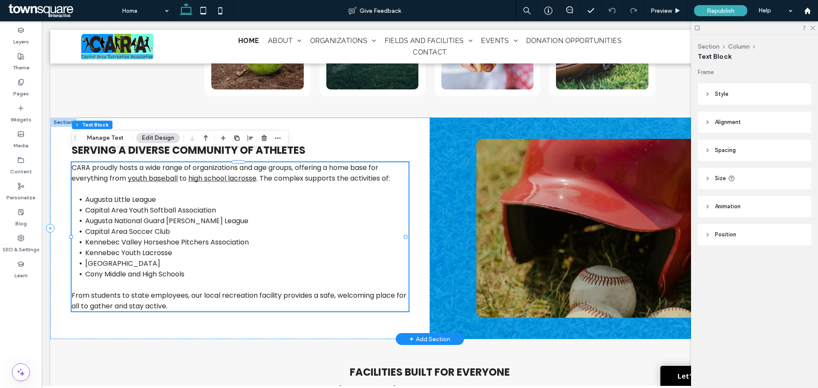
click at [114, 227] on span "Capital Area Soccer Club" at bounding box center [127, 232] width 85 height 10
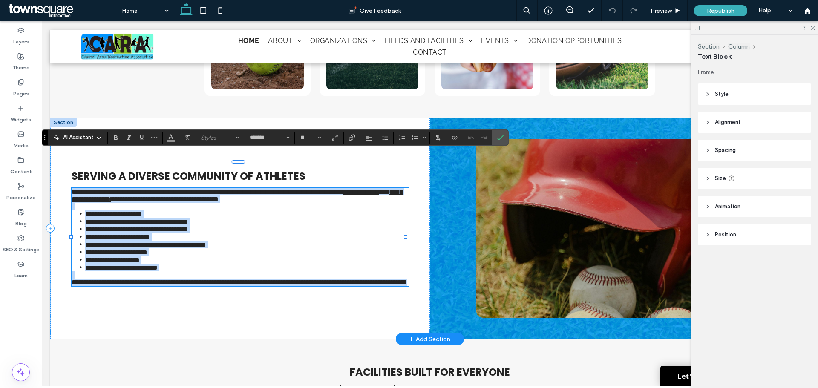
click at [107, 219] on span "**********" at bounding box center [136, 222] width 103 height 6
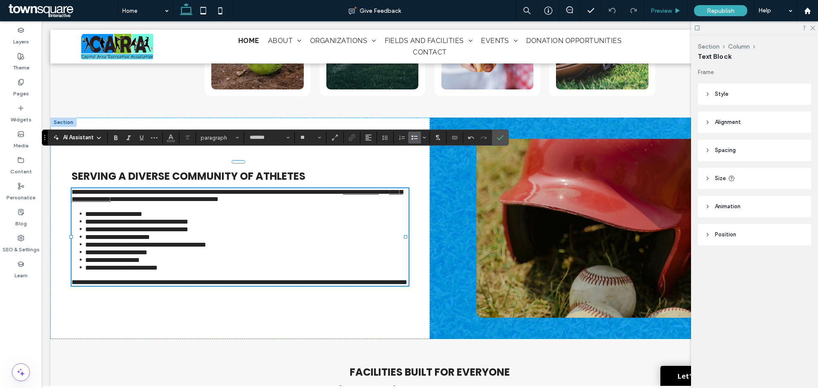
scroll to position [785, 0]
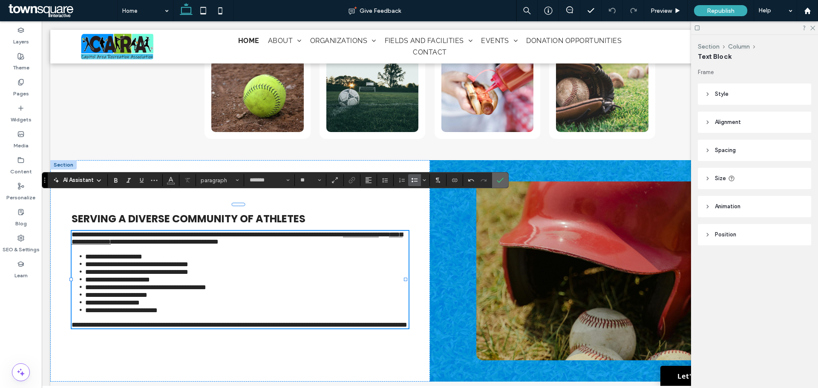
click at [501, 178] on icon "Confirm" at bounding box center [500, 180] width 7 height 7
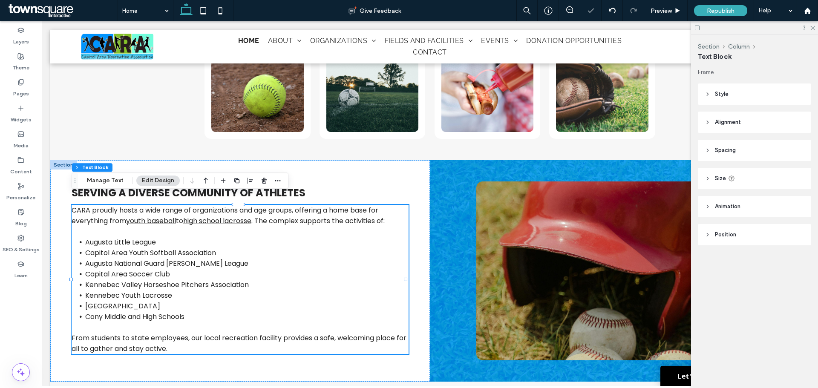
click at [815, 30] on div at bounding box center [754, 27] width 127 height 13
drag, startPoint x: 812, startPoint y: 26, endPoint x: 763, endPoint y: 4, distance: 53.4
click at [812, 26] on icon at bounding box center [813, 28] width 6 height 6
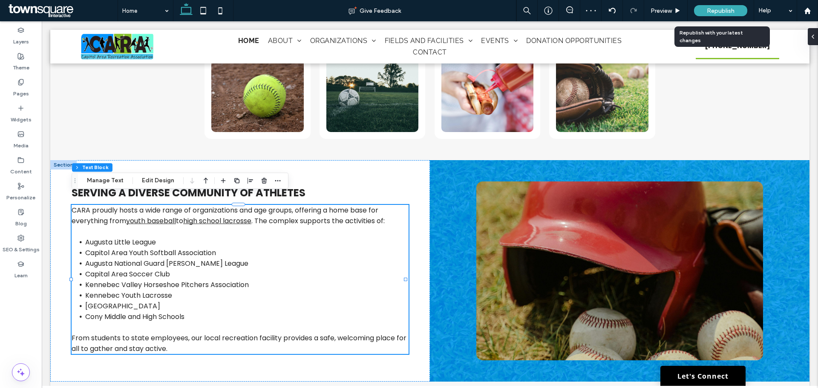
click at [718, 16] on div "Republish" at bounding box center [720, 10] width 53 height 21
click at [746, 6] on div "Republish" at bounding box center [720, 10] width 53 height 21
click at [736, 8] on div "Republish" at bounding box center [720, 10] width 53 height 11
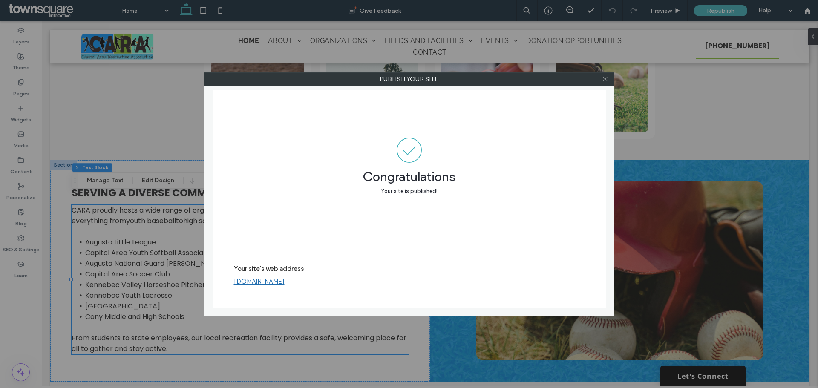
click at [605, 77] on icon at bounding box center [605, 79] width 6 height 6
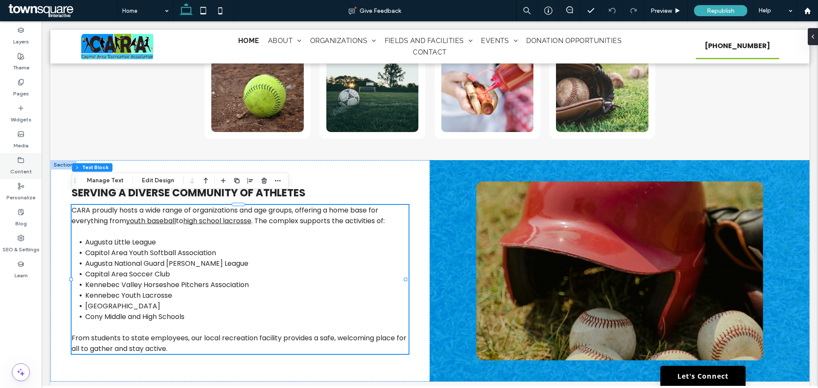
click at [20, 176] on div "Content" at bounding box center [21, 166] width 42 height 26
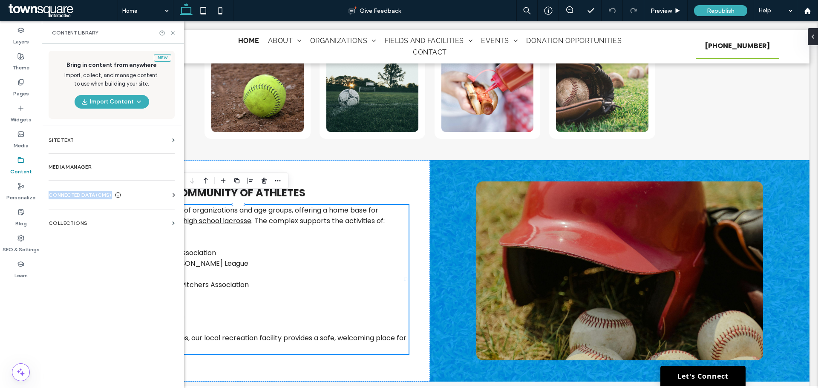
drag, startPoint x: 159, startPoint y: 168, endPoint x: 158, endPoint y: 208, distance: 39.6
click at [158, 208] on div "New Bring in content from anywhere Import, collect, and manage content to use w…" at bounding box center [112, 215] width 140 height 343
click at [154, 194] on div "CONNECTED DATA (CMS)" at bounding box center [114, 195] width 130 height 9
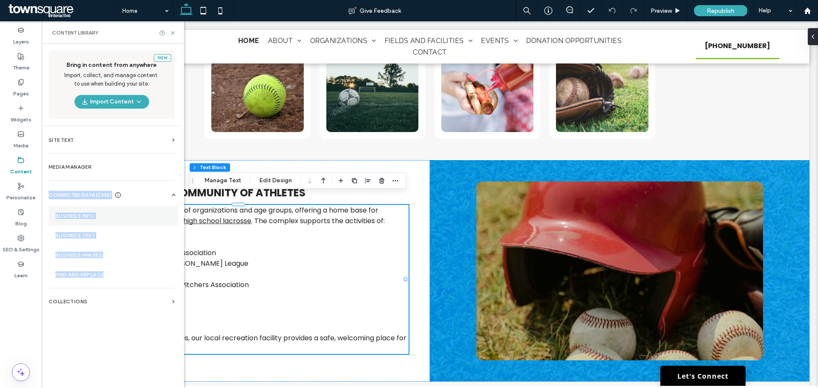
click at [113, 219] on section "Business Info" at bounding box center [114, 216] width 130 height 20
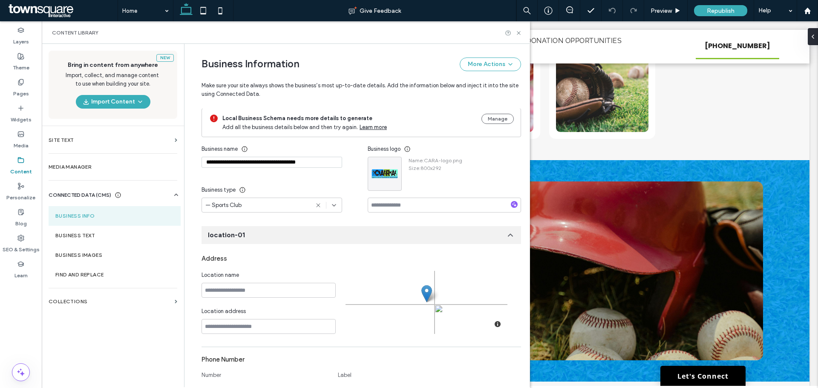
scroll to position [0, 0]
click at [241, 164] on input "**********" at bounding box center [272, 162] width 141 height 11
type input "**********"
click at [519, 33] on use at bounding box center [518, 32] width 3 height 3
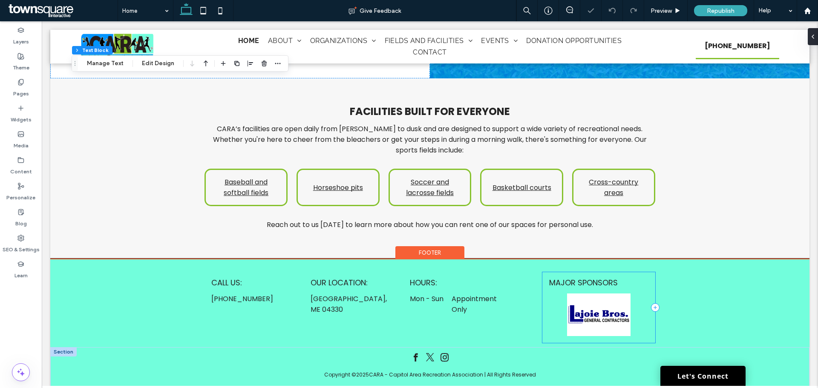
scroll to position [1106, 0]
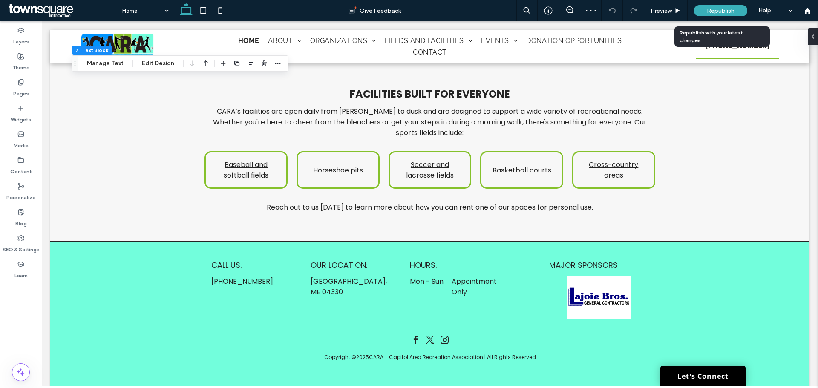
click at [725, 12] on span "Republish" at bounding box center [721, 10] width 28 height 7
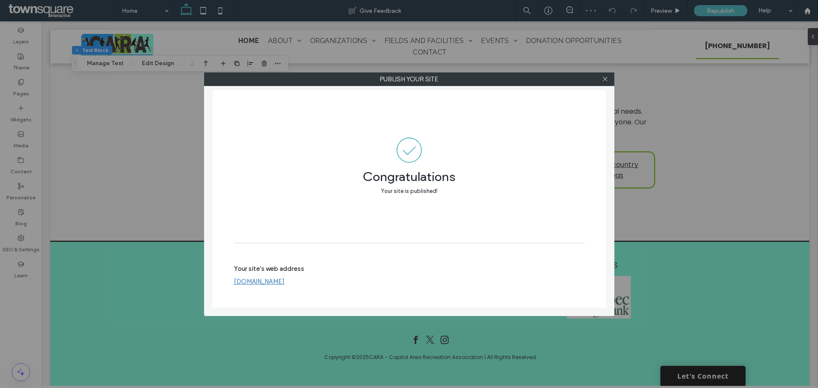
click at [610, 76] on div at bounding box center [605, 79] width 13 height 13
click at [606, 76] on icon at bounding box center [605, 79] width 6 height 6
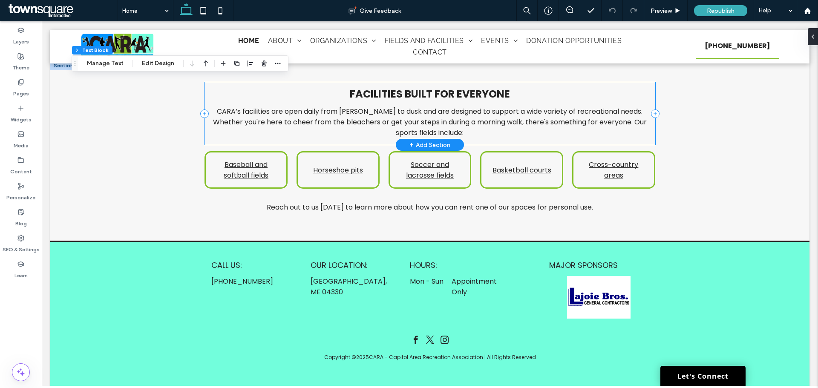
scroll to position [283, 0]
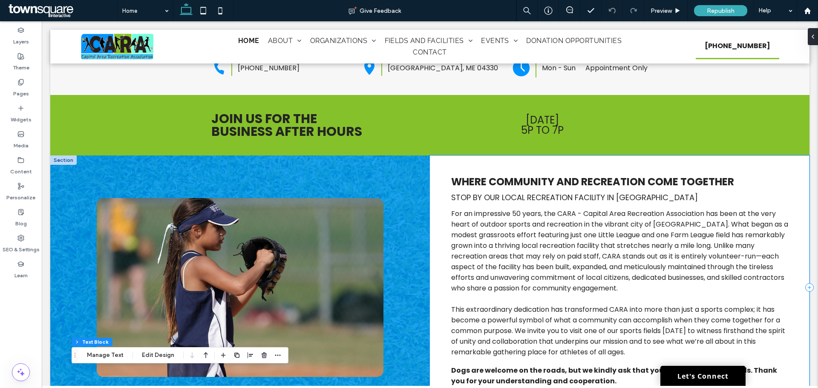
click at [575, 209] on span "For an impressive 50 years, the CARA - Capital Area Recreation Association has …" at bounding box center [619, 251] width 337 height 84
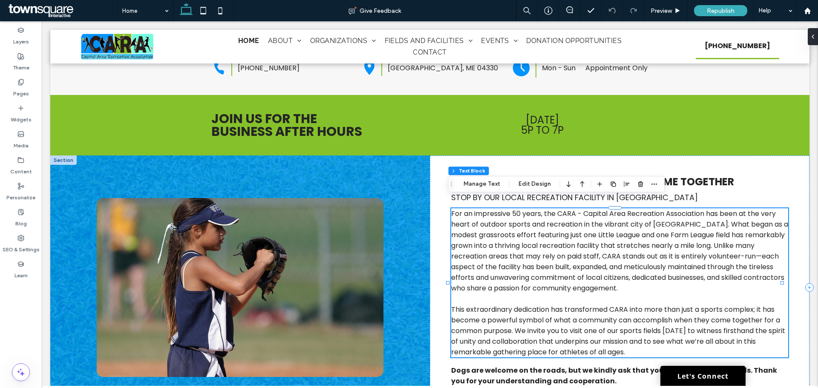
click at [575, 209] on span "For an impressive 50 years, the CARA - Capital Area Recreation Association has …" at bounding box center [619, 251] width 337 height 84
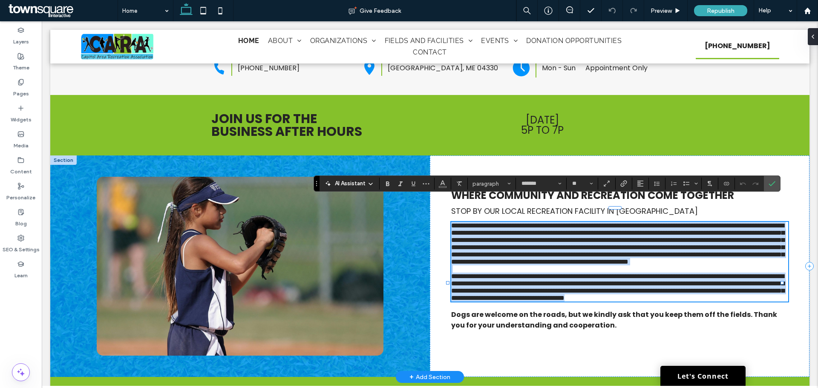
click at [588, 222] on span "**********" at bounding box center [617, 243] width 333 height 43
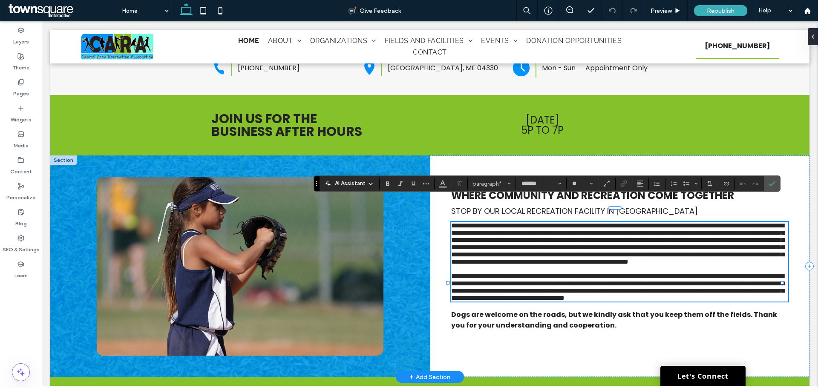
click at [603, 222] on span "**********" at bounding box center [617, 243] width 333 height 43
drag, startPoint x: 769, startPoint y: 185, endPoint x: 727, endPoint y: 160, distance: 49.0
click at [769, 185] on icon "Confirm" at bounding box center [772, 183] width 7 height 7
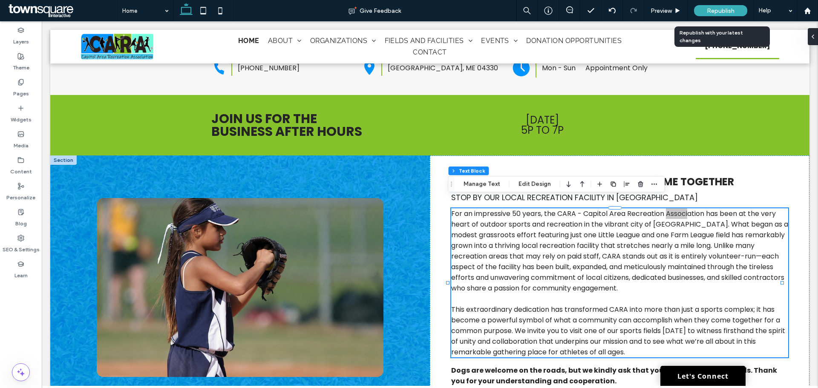
click at [721, 5] on div "Republish" at bounding box center [720, 10] width 53 height 11
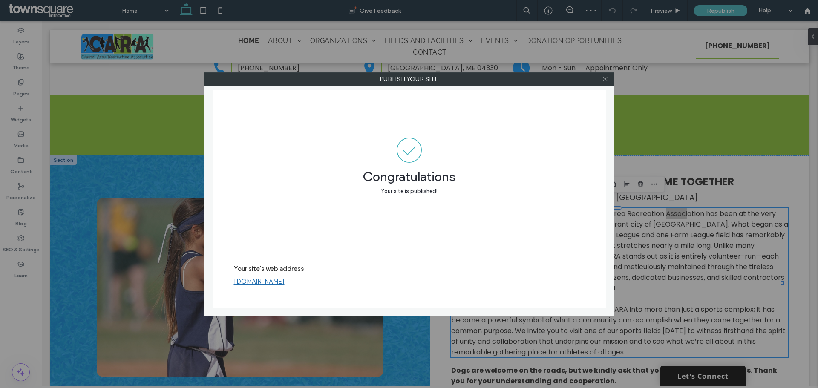
click at [607, 82] on icon at bounding box center [605, 79] width 6 height 6
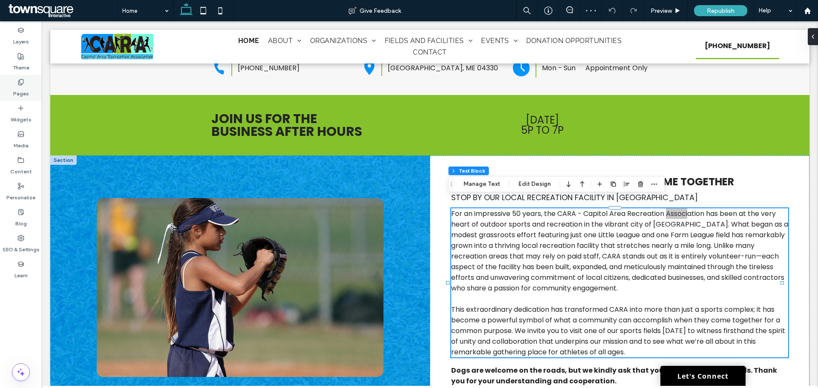
click at [21, 84] on icon at bounding box center [20, 82] width 7 height 7
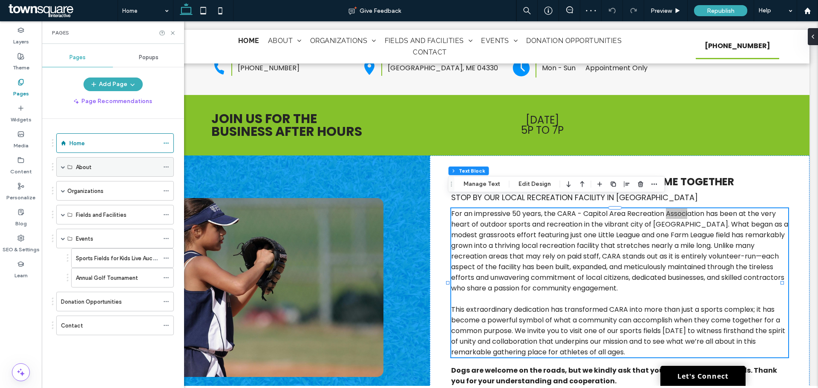
click at [92, 165] on div "About" at bounding box center [117, 167] width 83 height 9
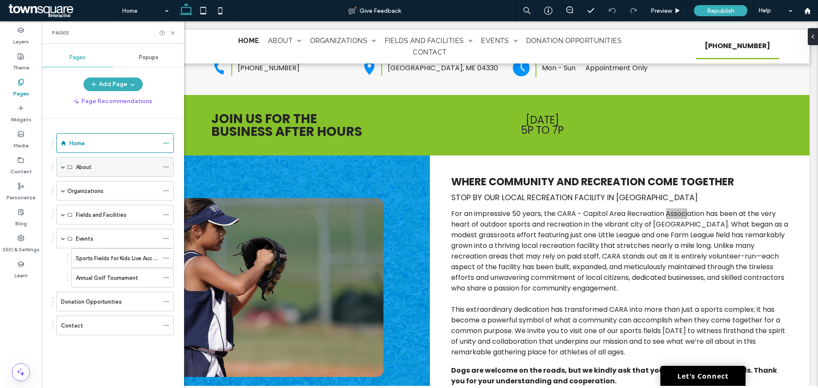
click at [61, 167] on div "About" at bounding box center [115, 167] width 118 height 20
click at [63, 165] on span at bounding box center [63, 167] width 4 height 4
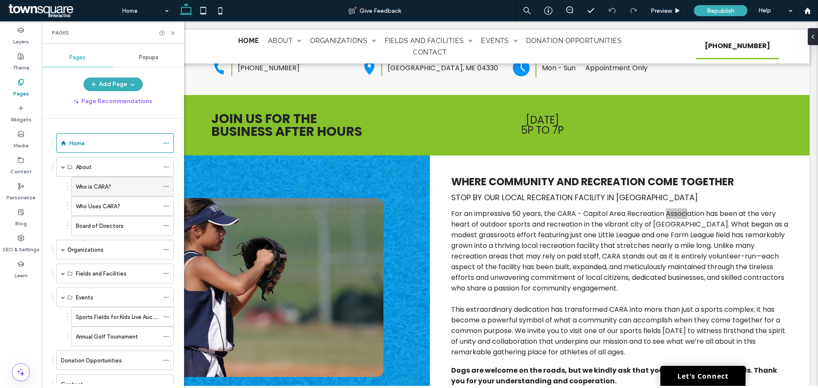
click at [99, 185] on label "Who is CARA?" at bounding box center [93, 186] width 35 height 15
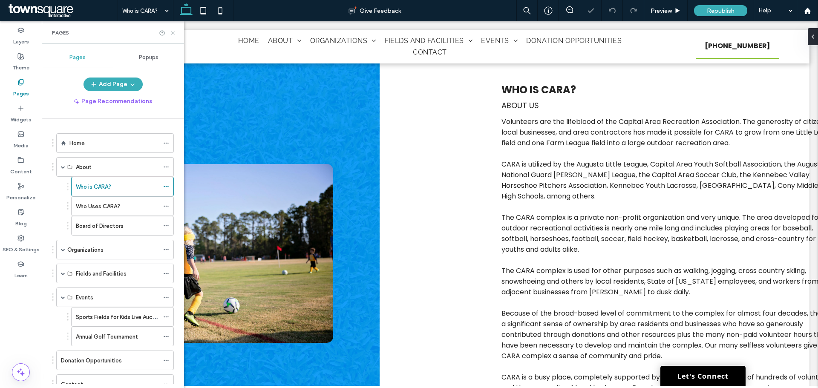
drag, startPoint x: 174, startPoint y: 33, endPoint x: 143, endPoint y: 69, distance: 47.1
click at [174, 33] on icon at bounding box center [173, 33] width 6 height 6
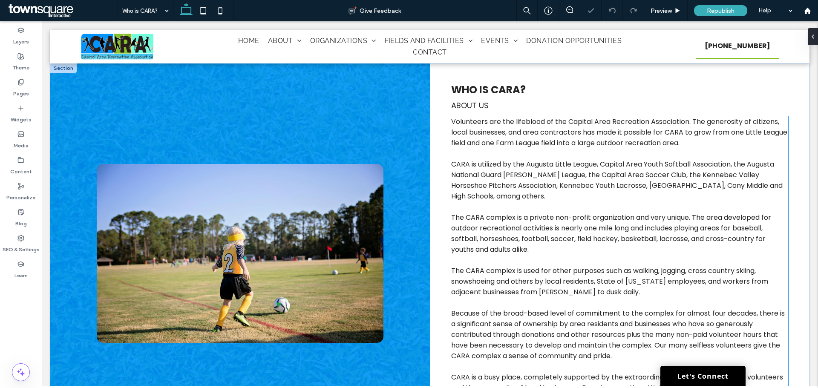
click at [557, 134] on span "Volunteers are the lifeblood of the Capital Area Recreation Association. The ge…" at bounding box center [619, 132] width 336 height 31
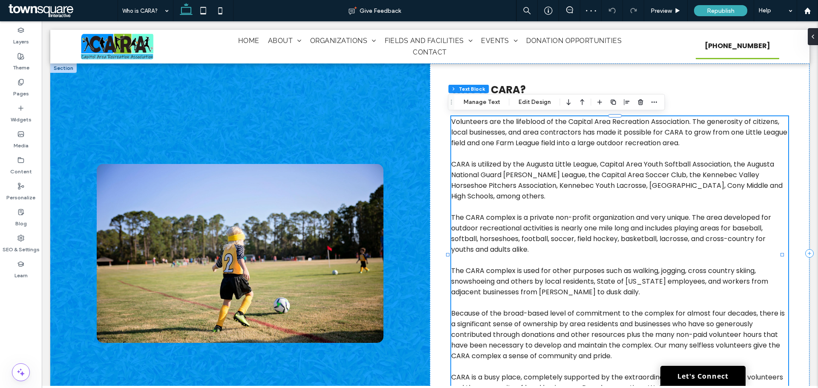
click at [581, 127] on p "Volunteers are the lifeblood of the Capital Area Recreation Association. The ge…" at bounding box center [619, 132] width 337 height 32
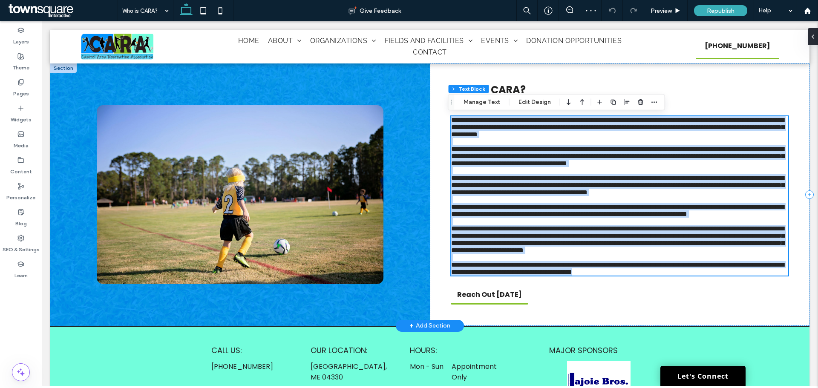
scroll to position [51, 0]
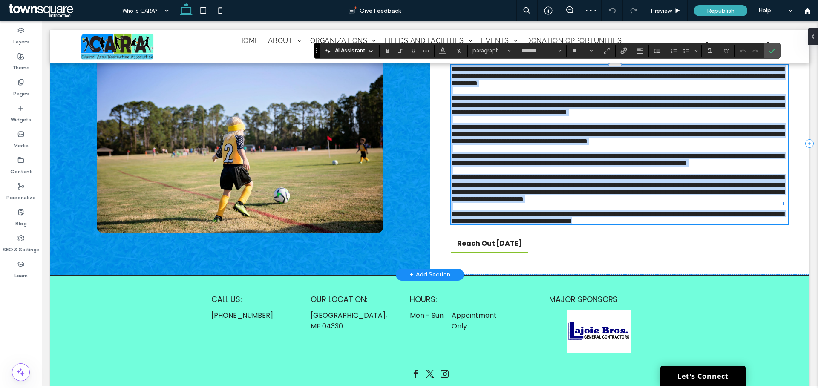
click at [587, 86] on span "**********" at bounding box center [617, 76] width 333 height 21
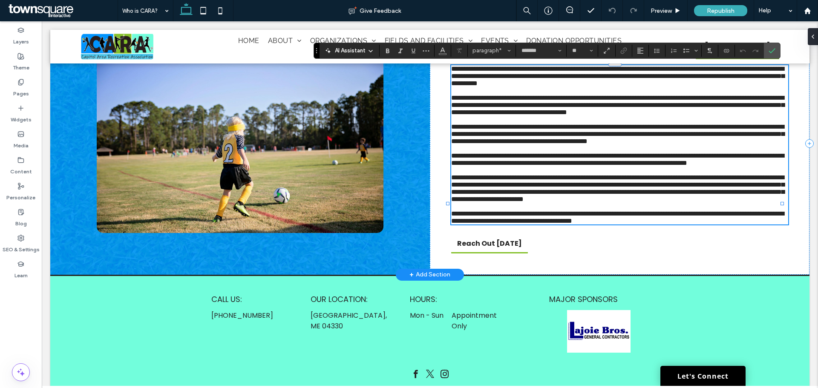
click at [586, 71] on span "**********" at bounding box center [617, 76] width 333 height 21
click at [621, 115] on span "**********" at bounding box center [617, 105] width 333 height 21
click at [601, 115] on span "**********" at bounding box center [617, 105] width 333 height 21
click at [622, 115] on span "**********" at bounding box center [617, 105] width 333 height 21
click at [601, 115] on span "**********" at bounding box center [617, 105] width 333 height 21
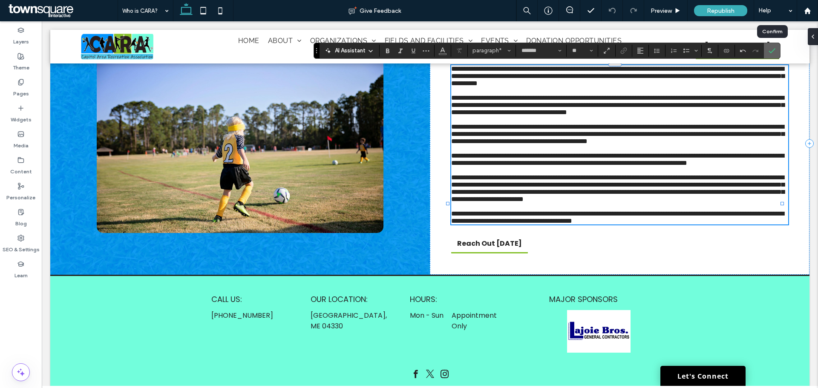
click at [769, 50] on icon "Confirm" at bounding box center [772, 50] width 7 height 7
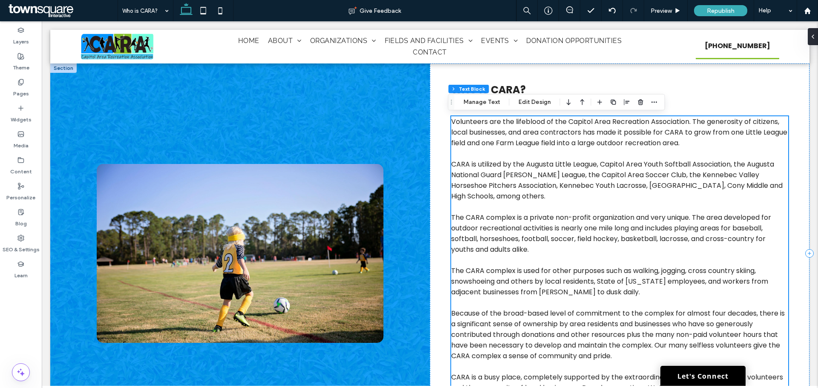
scroll to position [213, 0]
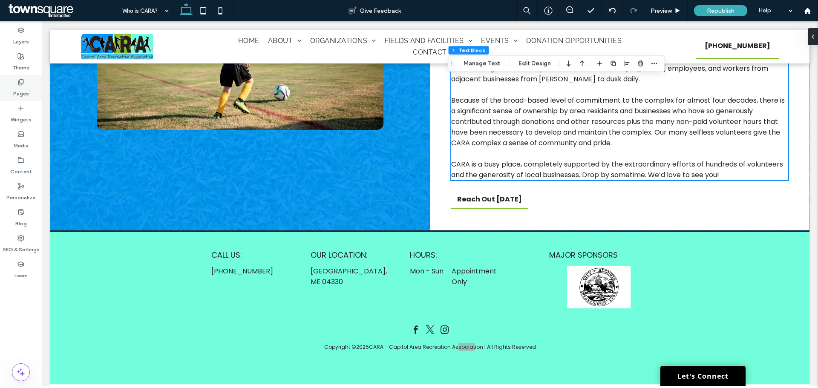
click at [27, 86] on label "Pages" at bounding box center [21, 92] width 16 height 12
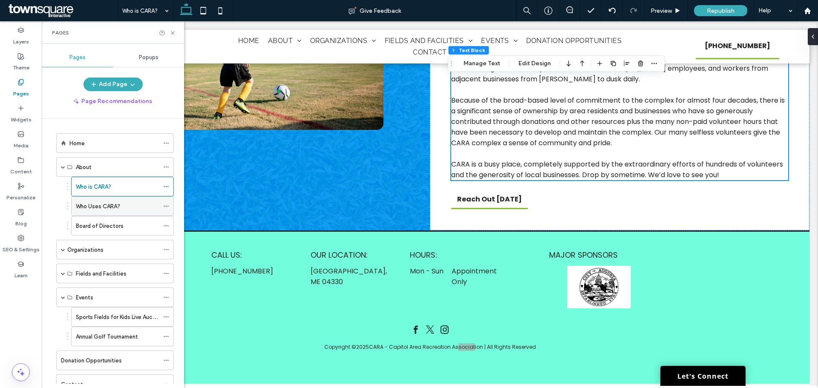
click at [87, 208] on label "Who Uses CARA?" at bounding box center [98, 206] width 44 height 15
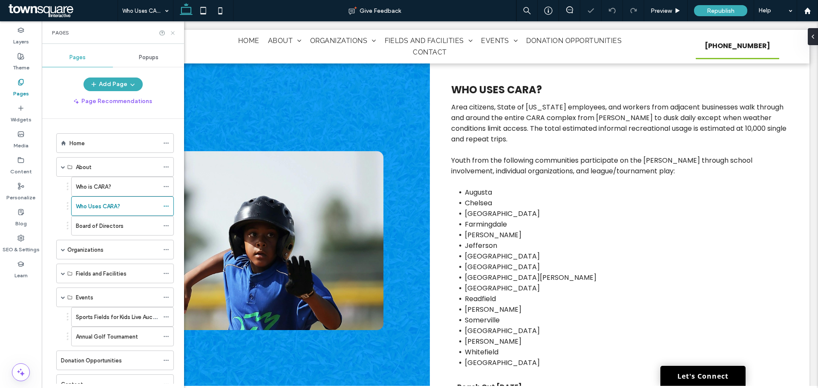
click at [173, 32] on use at bounding box center [172, 32] width 3 height 3
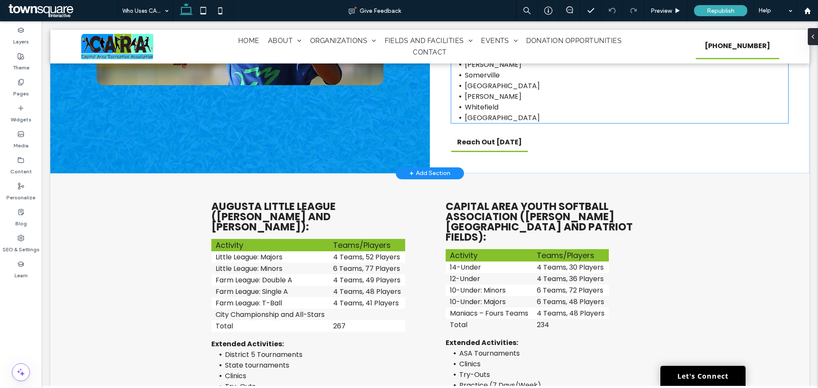
scroll to position [256, 0]
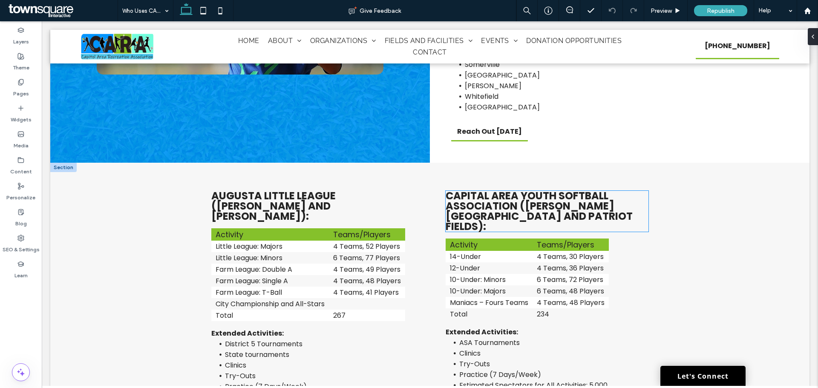
click at [464, 203] on span "Capital Area Youth Softball Association (Beaudoin Park and Patriot Fields):" at bounding box center [539, 211] width 187 height 45
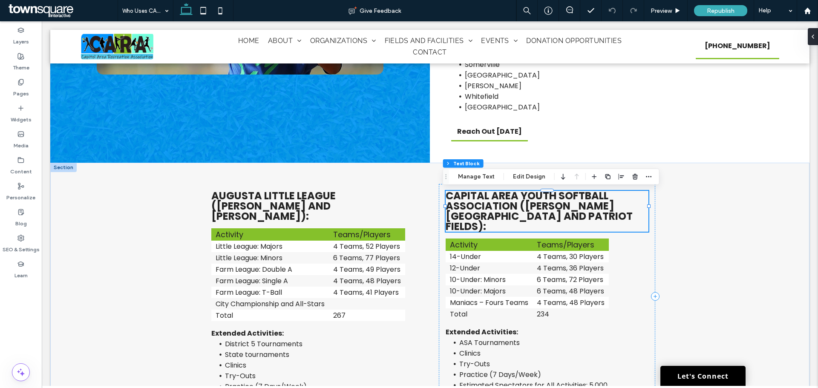
click at [487, 194] on span "Capital Area Youth Softball Association (Beaudoin Park and Patriot Fields):" at bounding box center [539, 211] width 187 height 45
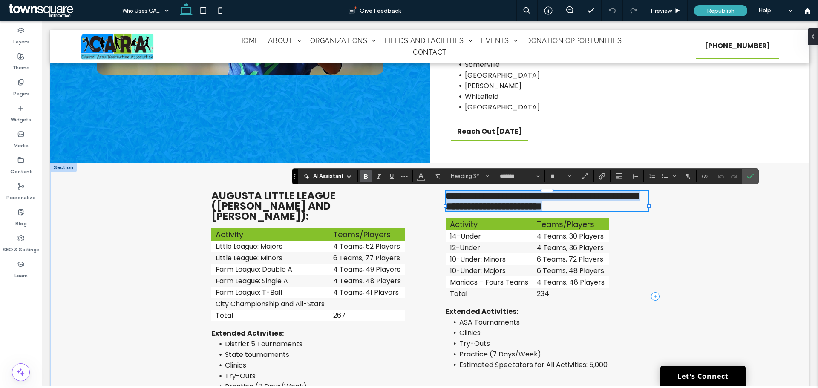
click at [482, 196] on span "**********" at bounding box center [542, 201] width 192 height 20
click at [749, 172] on span "Confirm" at bounding box center [749, 176] width 4 height 15
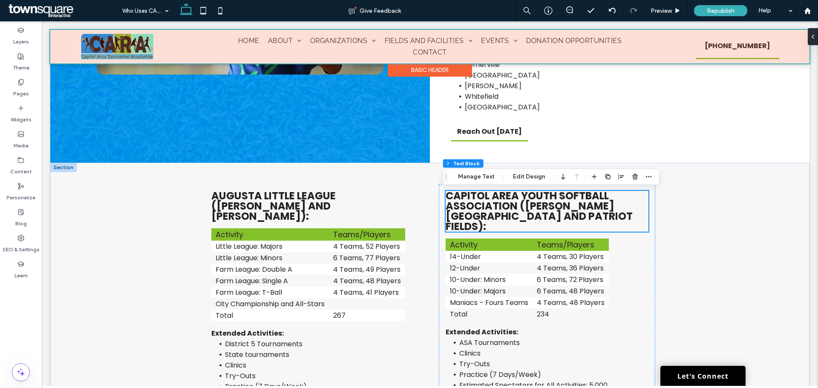
scroll to position [473, 0]
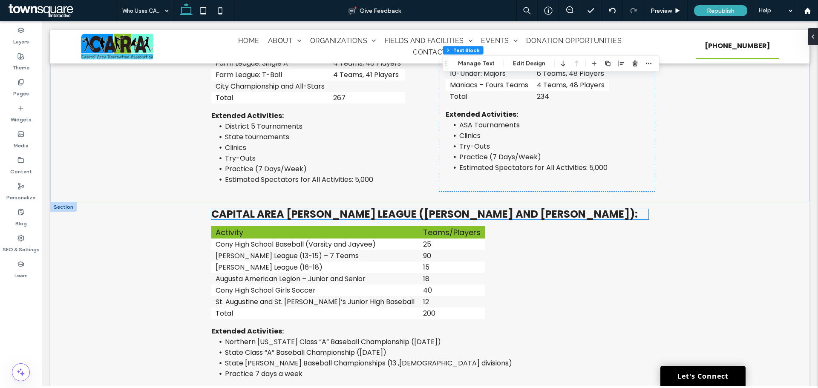
click at [277, 207] on span "Capital Area Babe Ruth League (McGuire and Morton Fields):" at bounding box center [424, 214] width 427 height 14
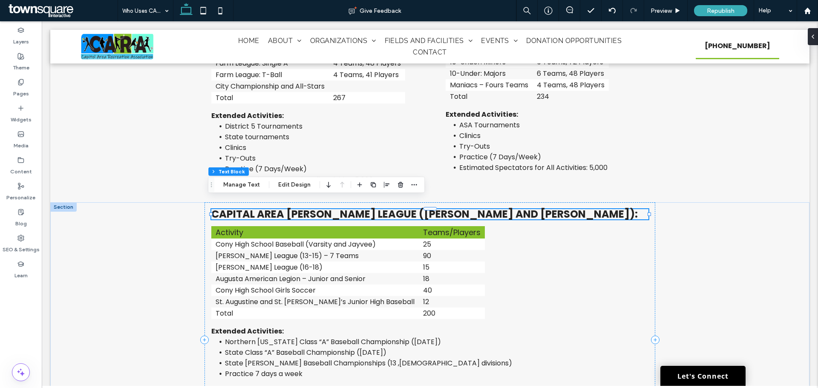
click at [237, 207] on span "Capital Area Babe Ruth League (McGuire and Morton Fields):" at bounding box center [424, 214] width 427 height 14
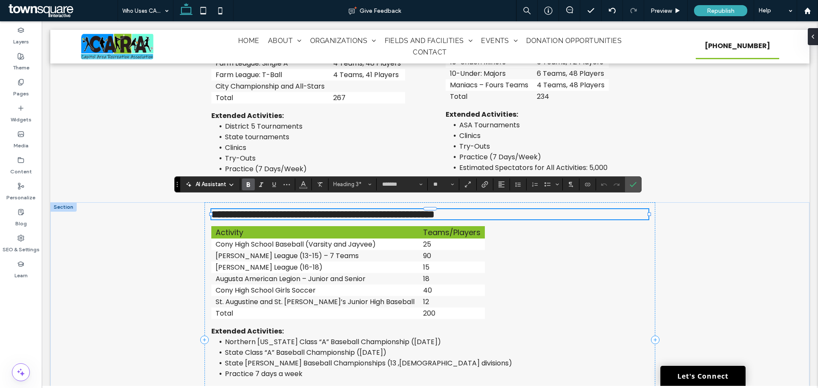
click at [245, 209] on span "**********" at bounding box center [322, 214] width 223 height 10
click at [629, 187] on label "Confirm" at bounding box center [633, 184] width 13 height 15
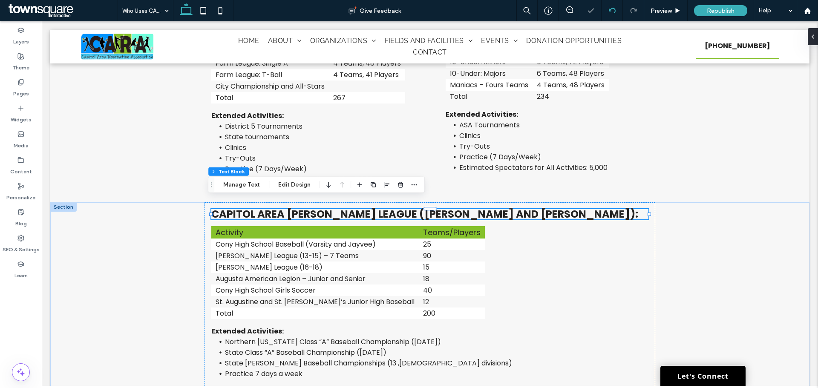
scroll to position [760, 0]
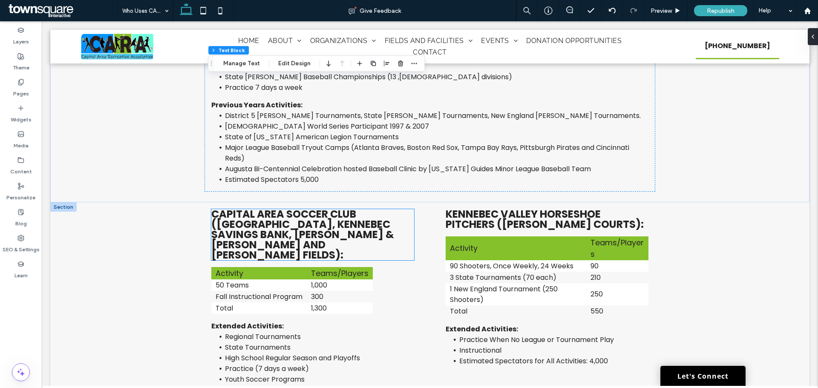
click at [236, 207] on span "Capital Area Soccer Club (Youth Memorial Field, Kennebec Savings Bank, Lipman &…" at bounding box center [302, 234] width 183 height 55
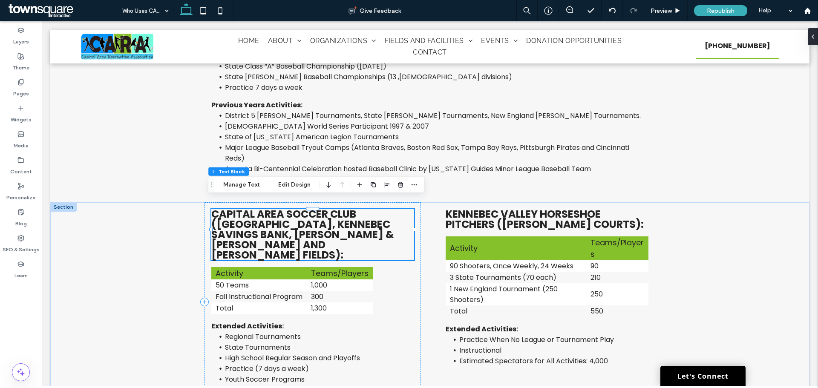
click at [242, 207] on span "Capital Area Soccer Club (Youth Memorial Field, Kennebec Savings Bank, Lipman &…" at bounding box center [302, 234] width 183 height 55
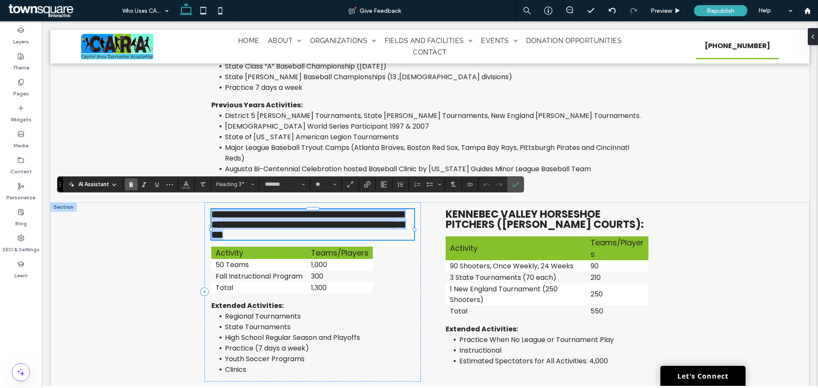
click at [243, 209] on span "**********" at bounding box center [307, 224] width 193 height 31
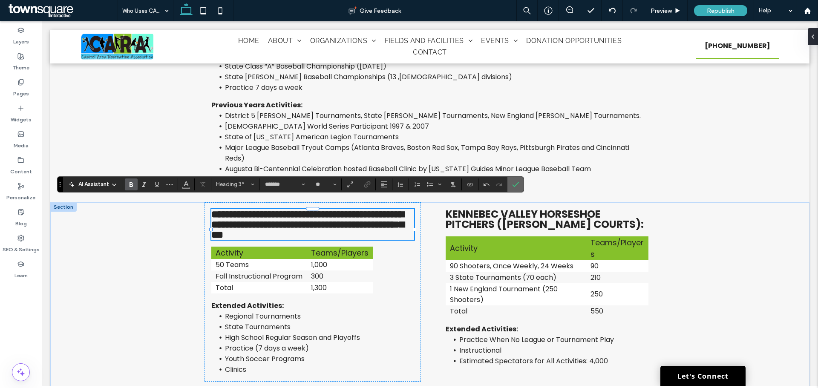
click at [511, 183] on label "Confirm" at bounding box center [515, 184] width 13 height 15
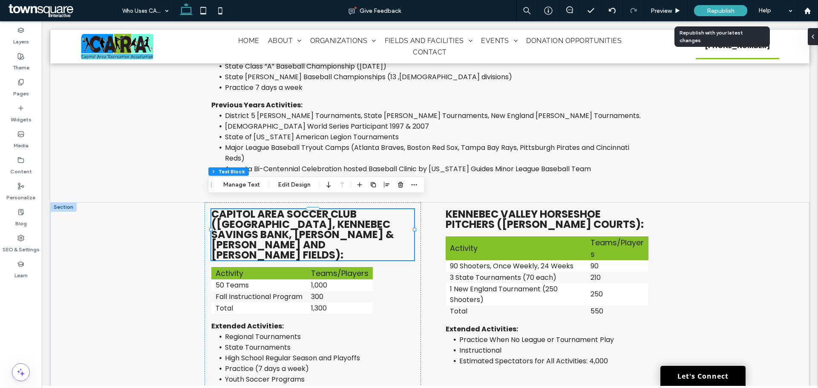
click at [715, 11] on span "Republish" at bounding box center [721, 10] width 28 height 7
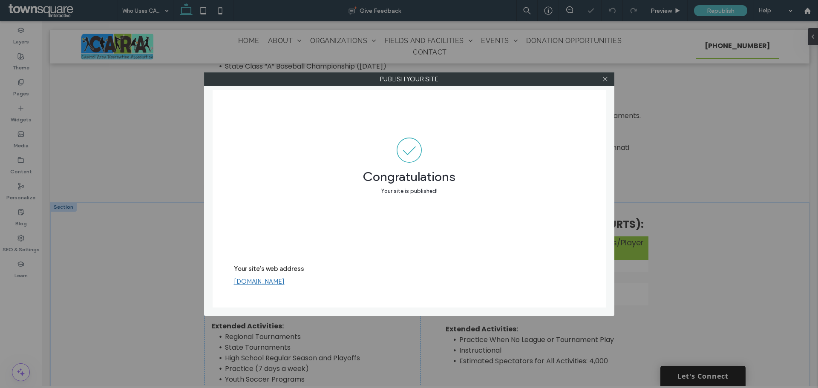
click at [596, 81] on label "Publish your site" at bounding box center [409, 79] width 409 height 13
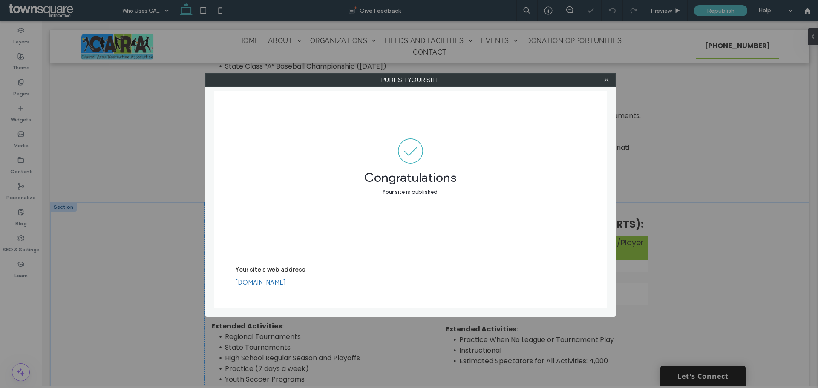
click at [602, 78] on div at bounding box center [606, 80] width 13 height 13
click at [608, 77] on icon at bounding box center [606, 80] width 6 height 6
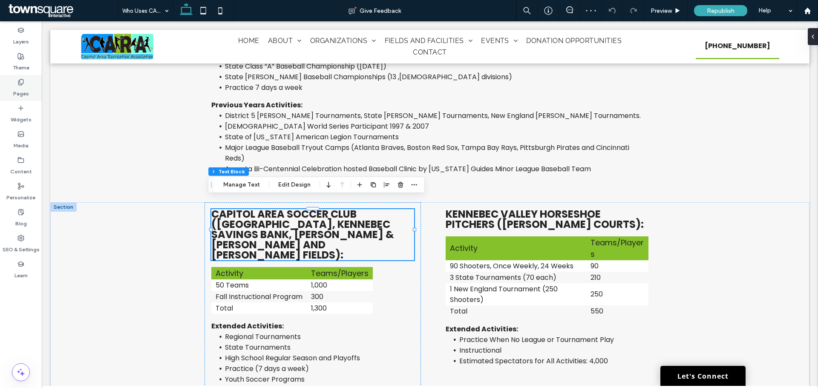
click at [12, 86] on div "Pages" at bounding box center [21, 88] width 42 height 26
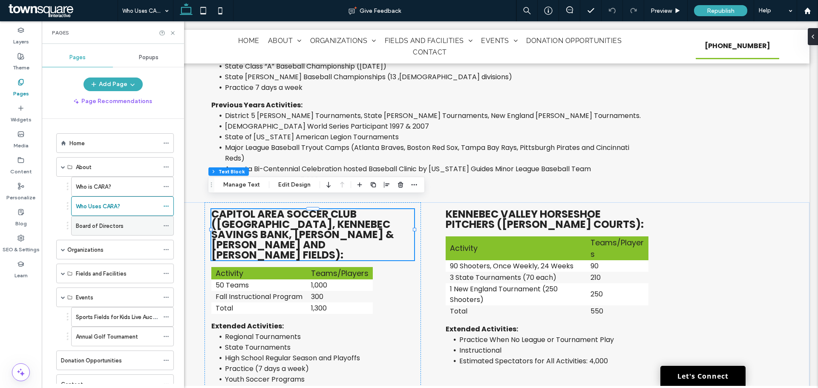
click at [99, 224] on label "Board of Directors" at bounding box center [100, 226] width 48 height 15
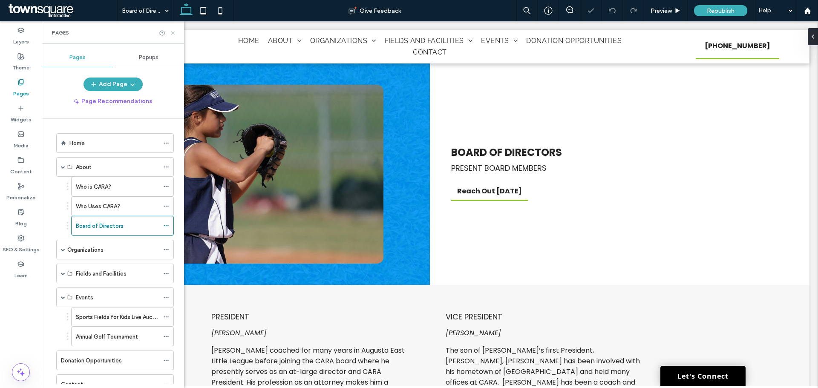
drag, startPoint x: 173, startPoint y: 34, endPoint x: 200, endPoint y: 95, distance: 66.2
click at [173, 34] on icon at bounding box center [173, 33] width 6 height 6
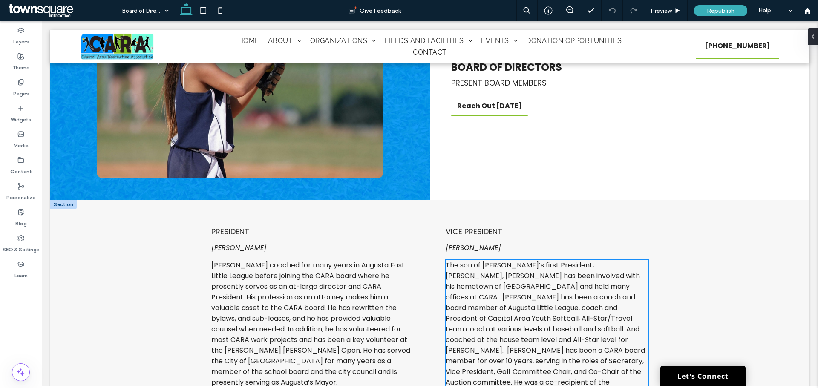
scroll to position [128, 0]
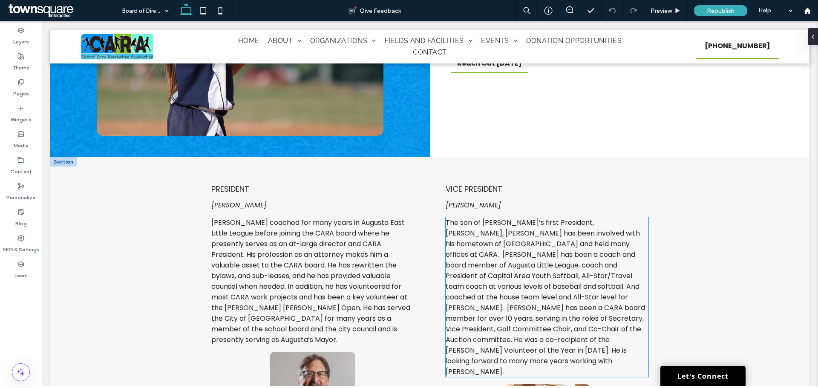
click at [499, 273] on span "The son of CARA’s first President, Bill Perry, Mark has been involved with his …" at bounding box center [545, 297] width 199 height 159
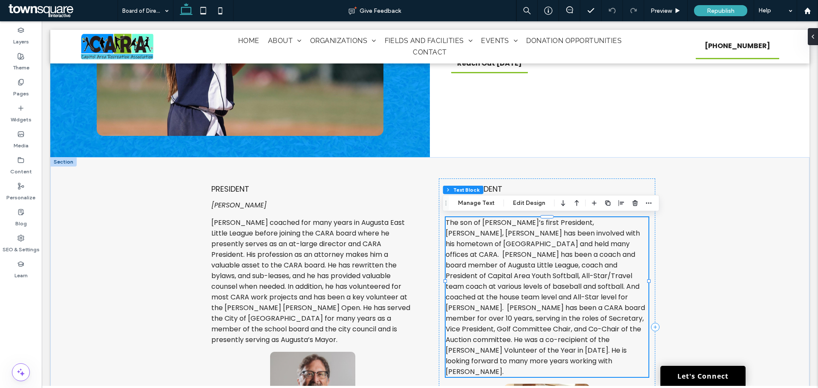
click at [474, 267] on span "The son of CARA’s first President, Bill Perry, Mark has been involved with his …" at bounding box center [545, 297] width 199 height 159
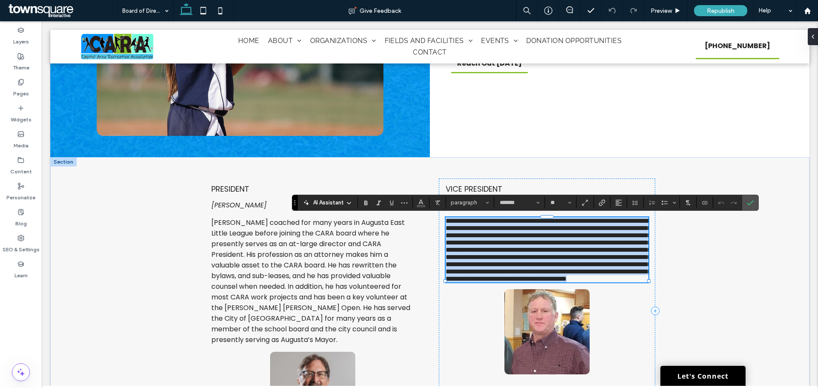
click at [466, 267] on span "**********" at bounding box center [548, 250] width 205 height 64
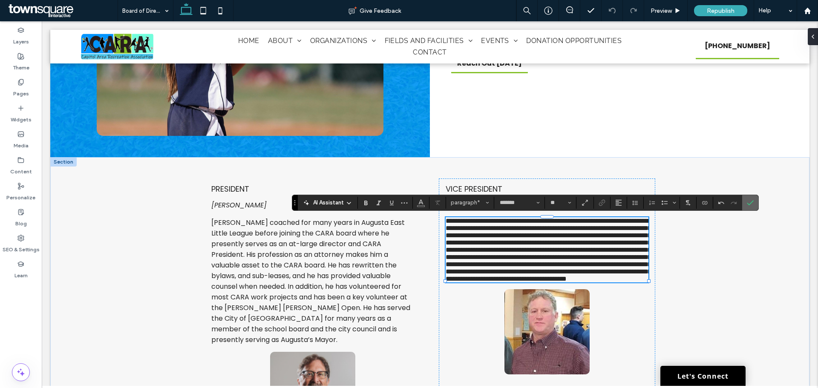
click at [749, 202] on icon "Confirm" at bounding box center [750, 202] width 7 height 7
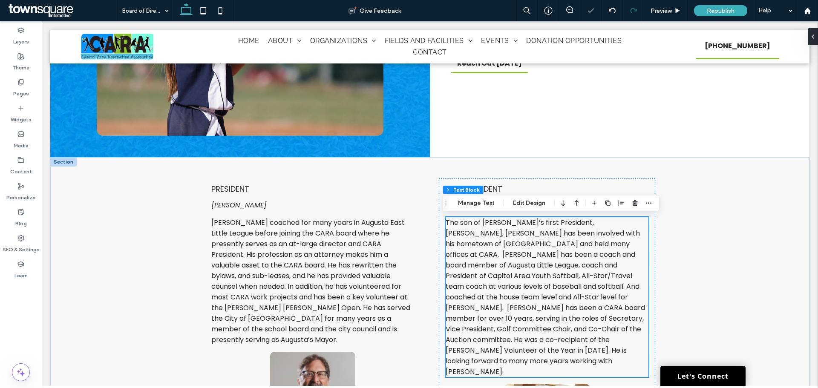
scroll to position [839, 0]
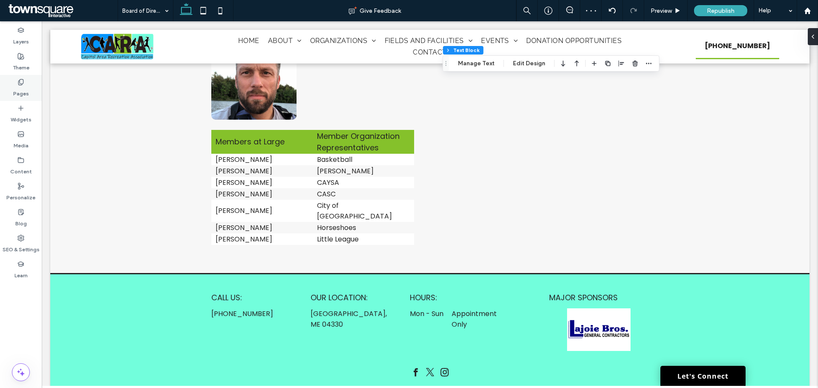
click at [26, 88] on label "Pages" at bounding box center [21, 92] width 16 height 12
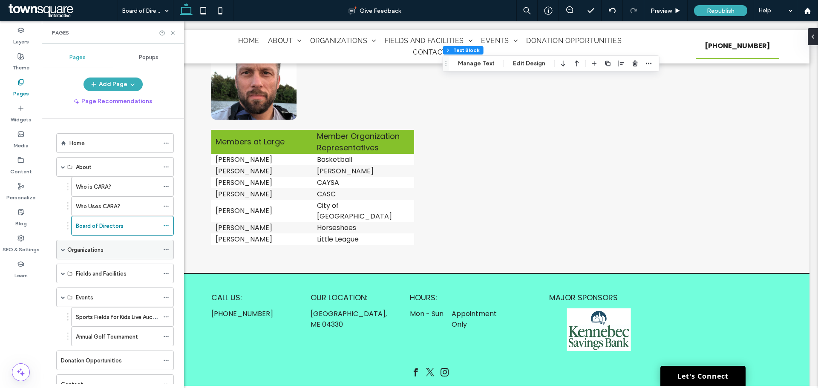
click at [106, 247] on div "Organizations" at bounding box center [113, 249] width 92 height 9
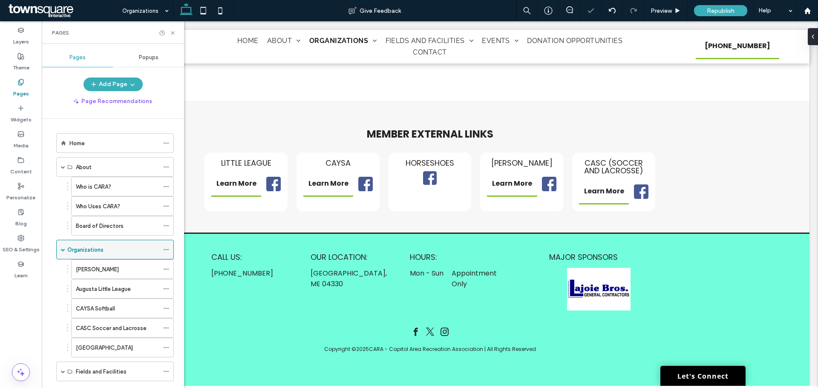
scroll to position [184, 0]
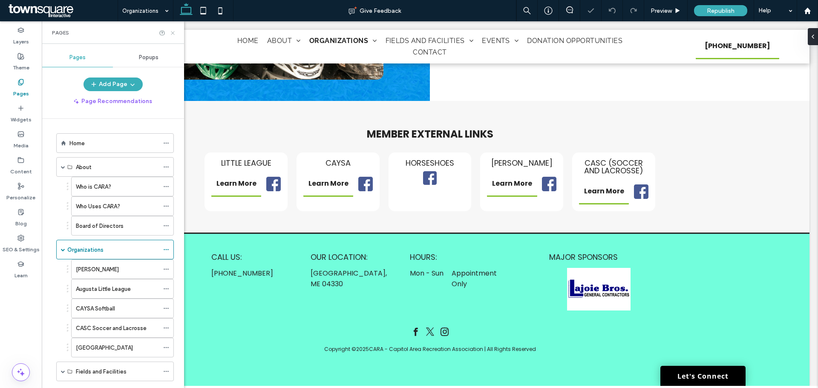
click at [173, 32] on use at bounding box center [172, 32] width 3 height 3
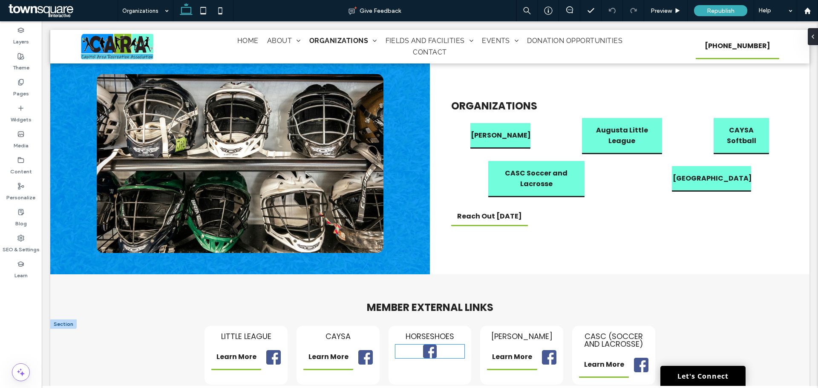
scroll to position [0, 0]
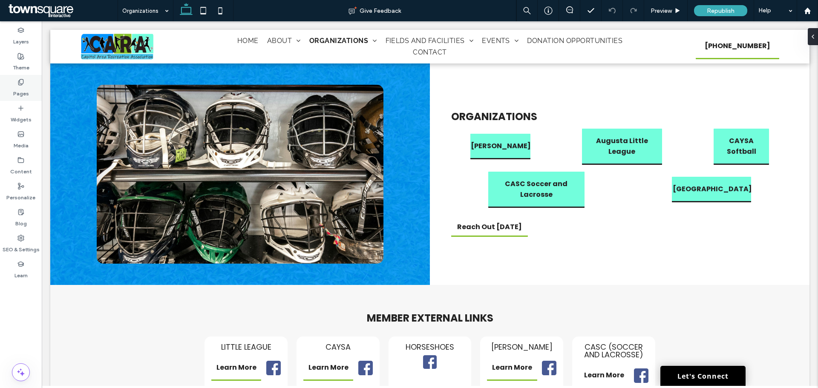
click at [24, 98] on div "Pages" at bounding box center [21, 88] width 42 height 26
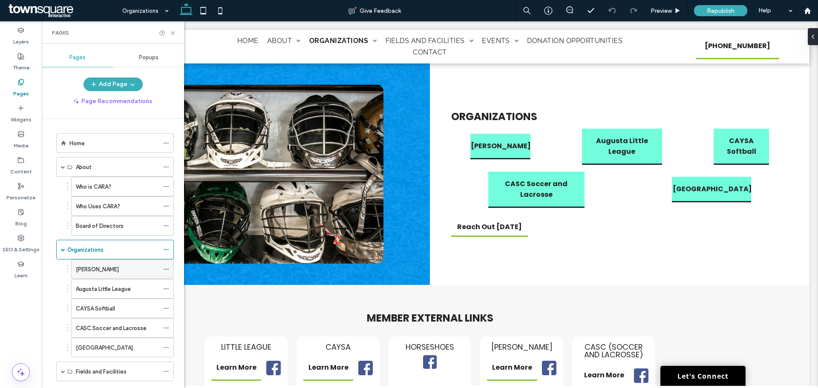
click at [117, 262] on div "Augusta Babe Ruth" at bounding box center [117, 269] width 83 height 19
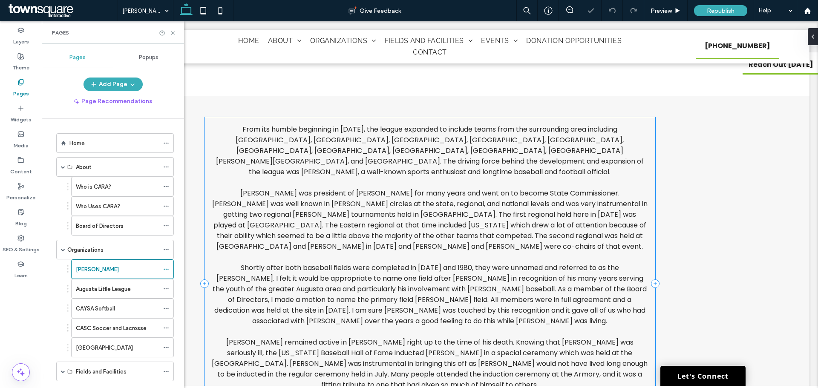
scroll to position [312, 0]
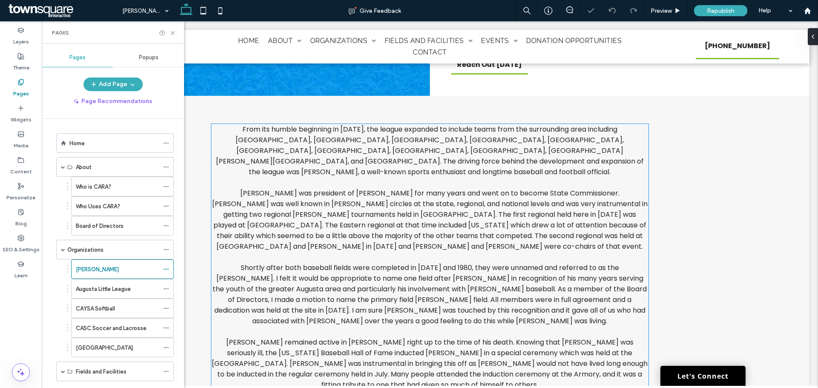
click at [449, 216] on span "Dick was president of Augusta Babe Ruth for many years and went on to become St…" at bounding box center [429, 219] width 435 height 63
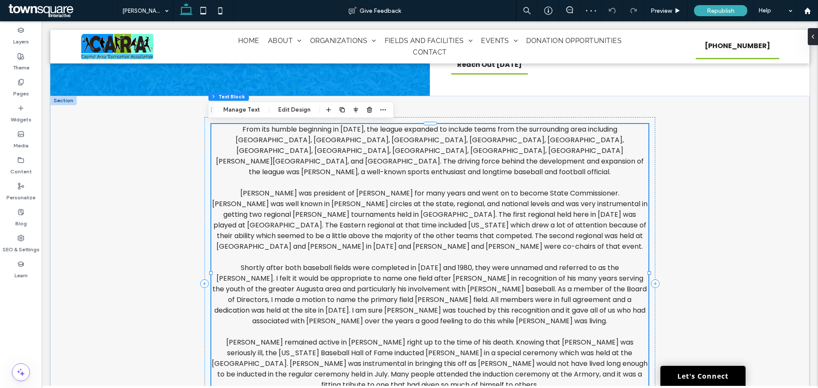
click at [482, 206] on span "Dick was president of Augusta Babe Ruth for many years and went on to become St…" at bounding box center [429, 219] width 435 height 63
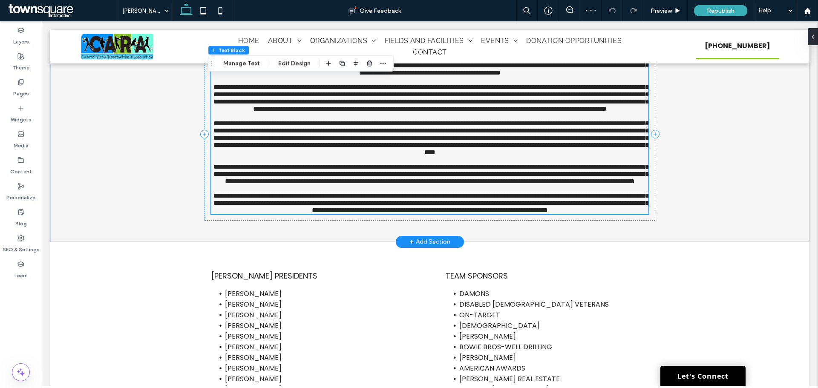
type input "*******"
type input "**"
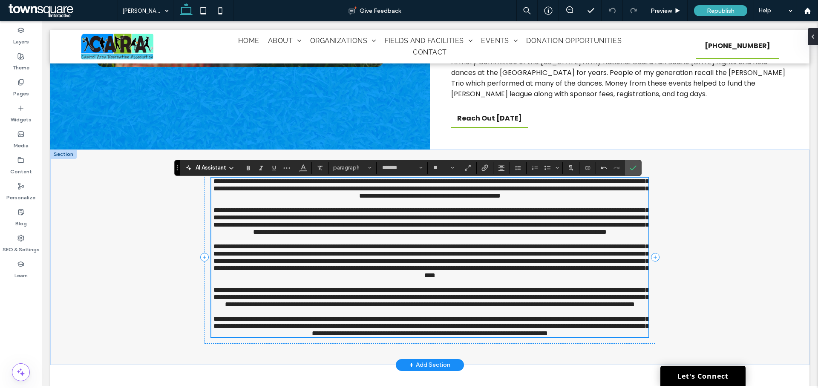
scroll to position [254, 0]
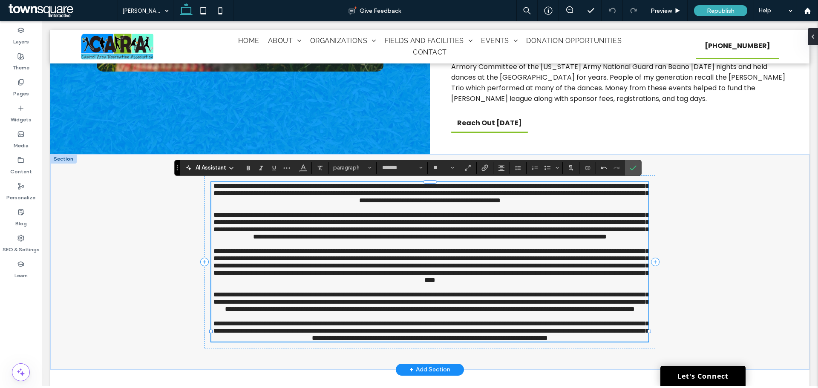
click at [508, 240] on span "**********" at bounding box center [430, 226] width 435 height 28
click at [639, 170] on label "Confirm" at bounding box center [633, 167] width 13 height 15
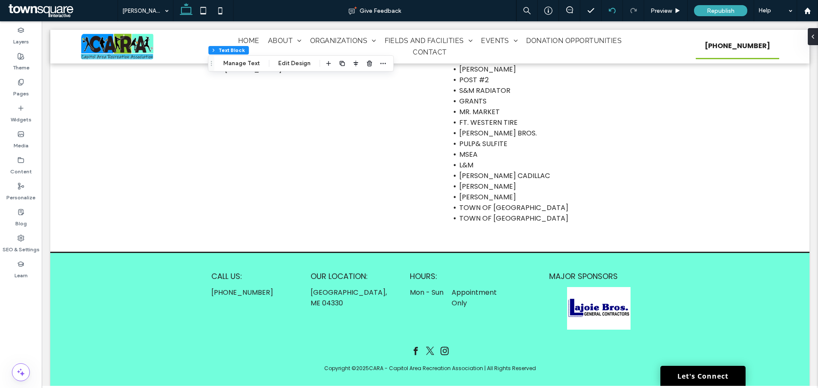
scroll to position [42, 0]
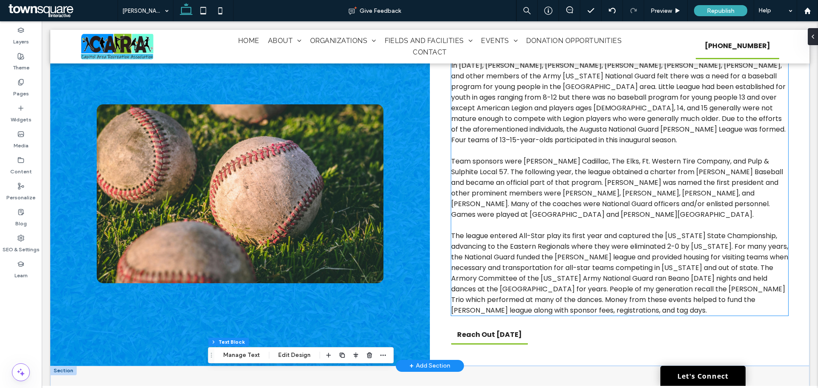
click at [678, 206] on span "Team sponsors were Fiore Cadillac, The Elks, Ft. Western Tire Company, and Pulp…" at bounding box center [617, 187] width 332 height 63
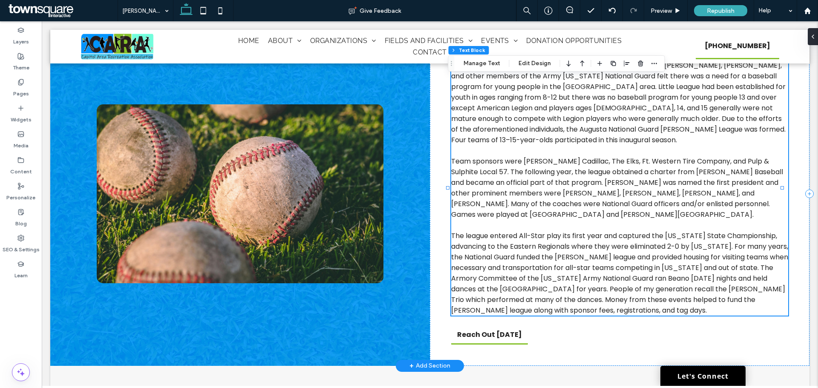
click at [679, 206] on span "Team sponsors were Fiore Cadillac, The Elks, Ft. Western Tire Company, and Pulp…" at bounding box center [617, 187] width 332 height 63
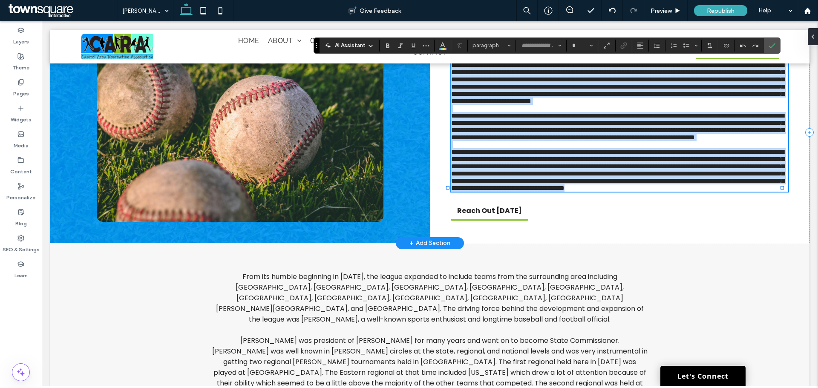
type input "*******"
type input "**"
click at [741, 141] on span "**********" at bounding box center [617, 126] width 333 height 28
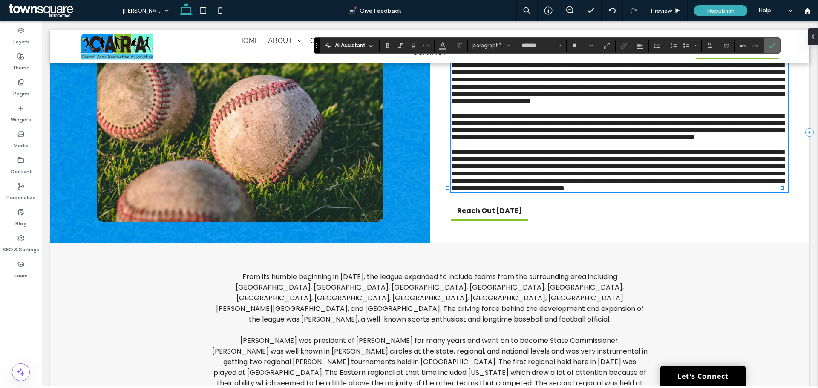
click at [775, 48] on icon "Confirm" at bounding box center [772, 45] width 7 height 7
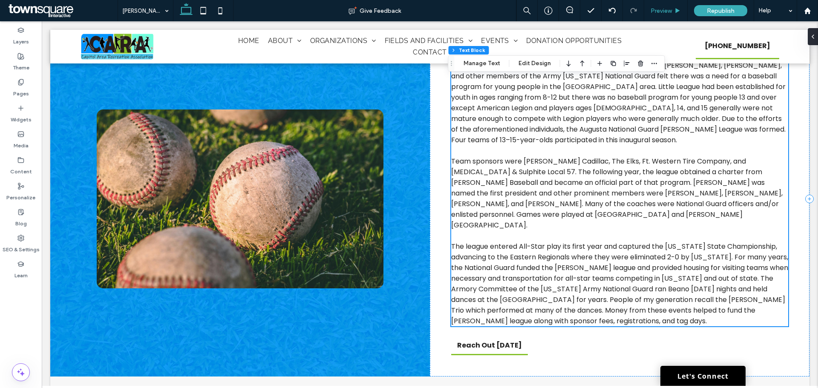
scroll to position [312, 0]
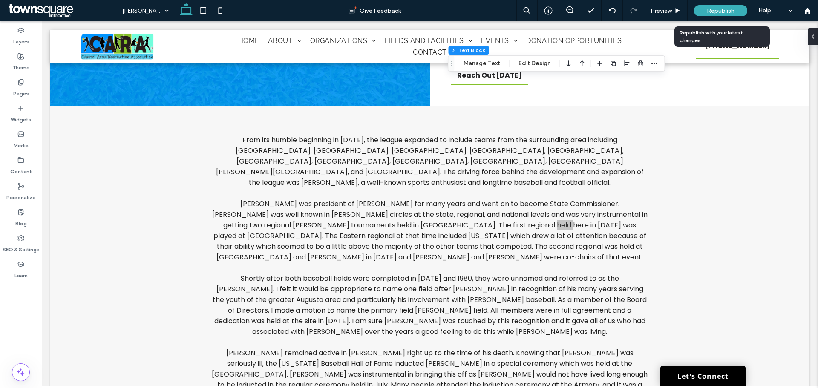
drag, startPoint x: 712, startPoint y: 8, endPoint x: 711, endPoint y: 17, distance: 8.6
click at [712, 9] on span "Republish" at bounding box center [721, 10] width 28 height 7
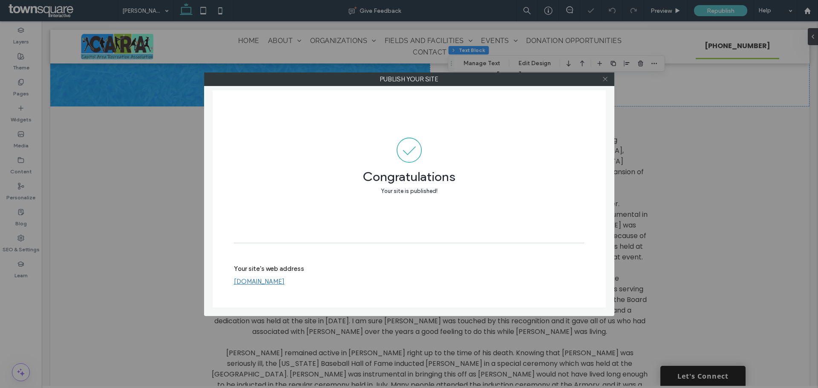
click at [605, 79] on use at bounding box center [605, 79] width 4 height 4
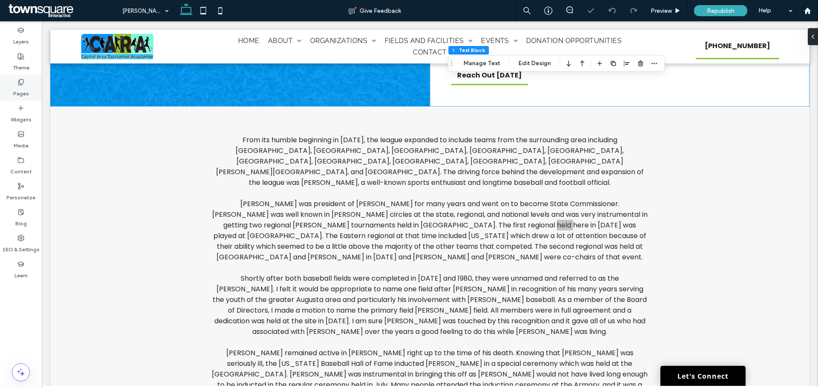
click at [25, 93] on label "Pages" at bounding box center [21, 92] width 16 height 12
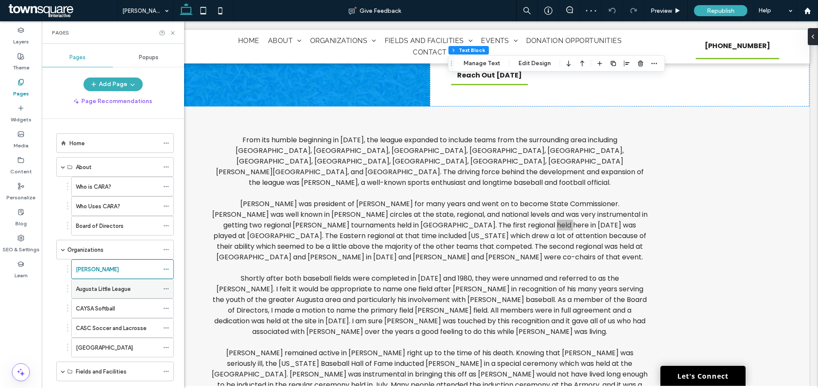
click at [106, 288] on label "Augusta Little League" at bounding box center [103, 289] width 55 height 15
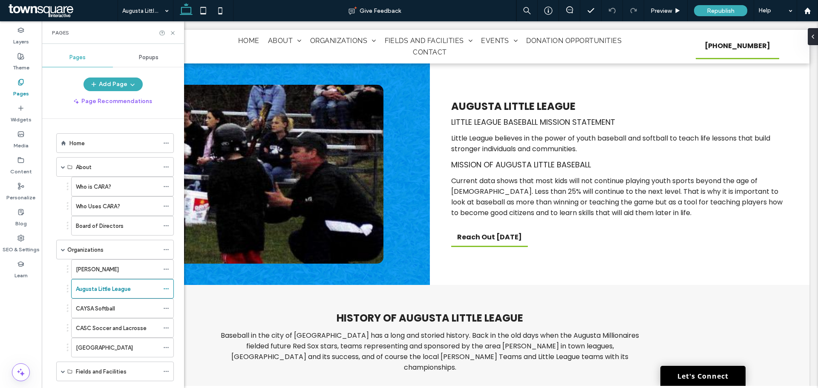
click at [177, 32] on div "Pages" at bounding box center [113, 32] width 142 height 23
drag, startPoint x: 173, startPoint y: 32, endPoint x: 163, endPoint y: 67, distance: 36.9
click at [173, 32] on icon at bounding box center [173, 33] width 6 height 6
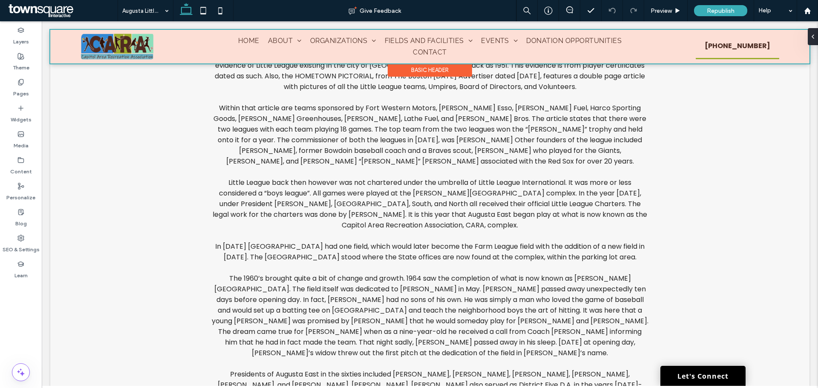
scroll to position [1165, 0]
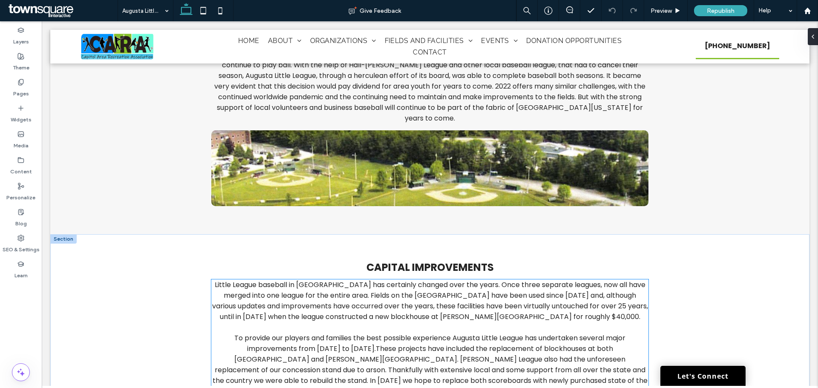
click at [329, 333] on span "To provide our players and families the best possible experience Augusta Little…" at bounding box center [430, 370] width 435 height 74
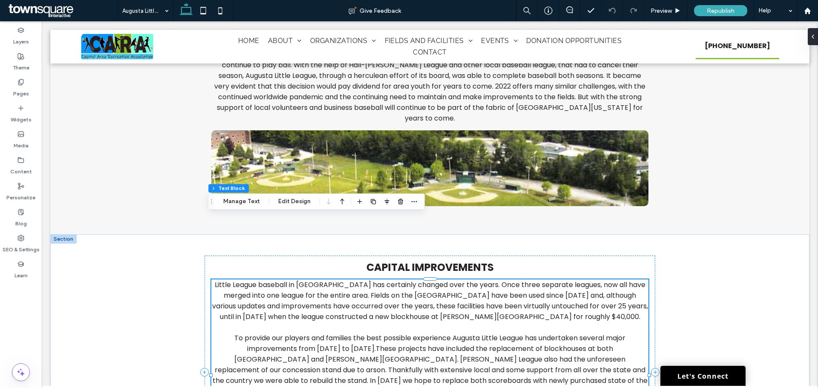
click at [312, 333] on span "To provide our players and families the best possible experience Augusta Little…" at bounding box center [430, 370] width 435 height 74
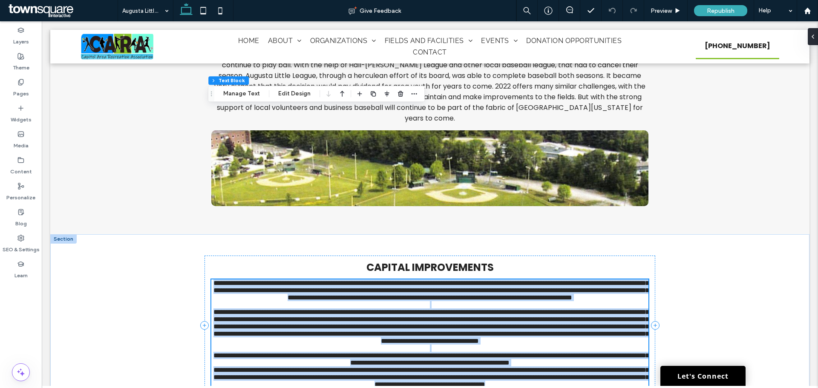
scroll to position [1273, 0]
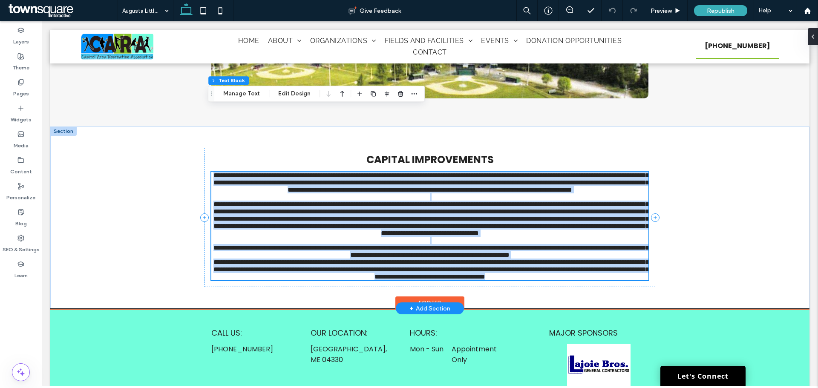
type input "*******"
type input "**"
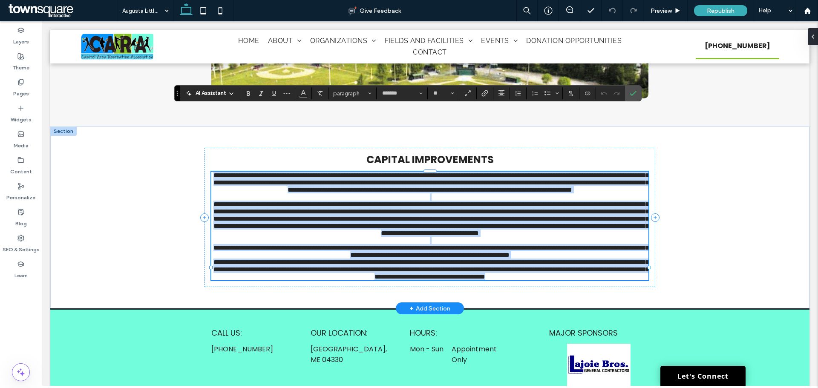
click at [317, 207] on span "**********" at bounding box center [430, 218] width 435 height 35
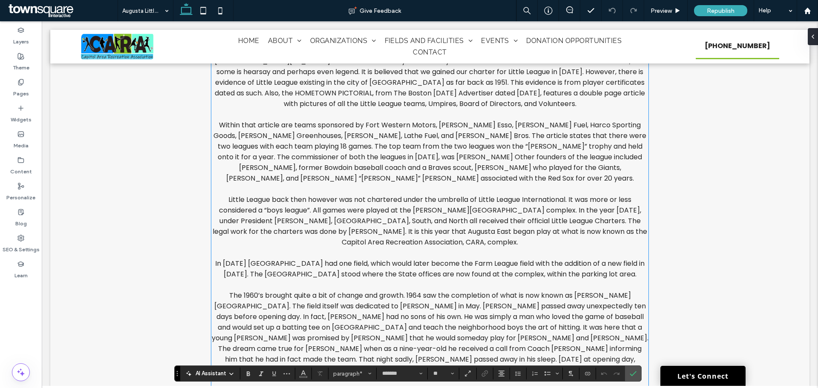
scroll to position [336, 0]
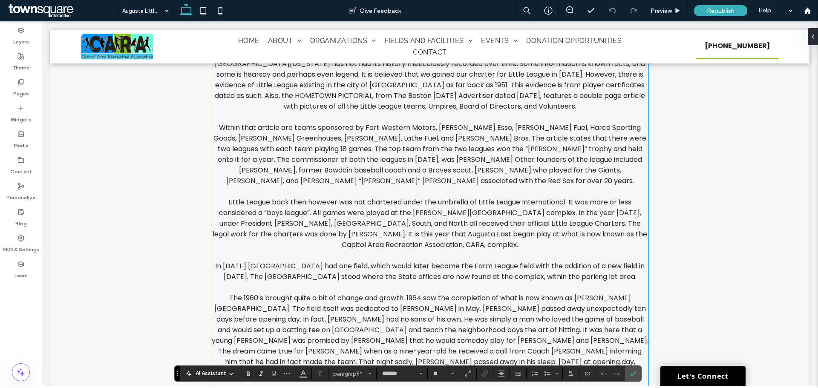
click at [525, 226] on span "Little League back then however was not chartered under the umbrella of Little …" at bounding box center [430, 223] width 435 height 52
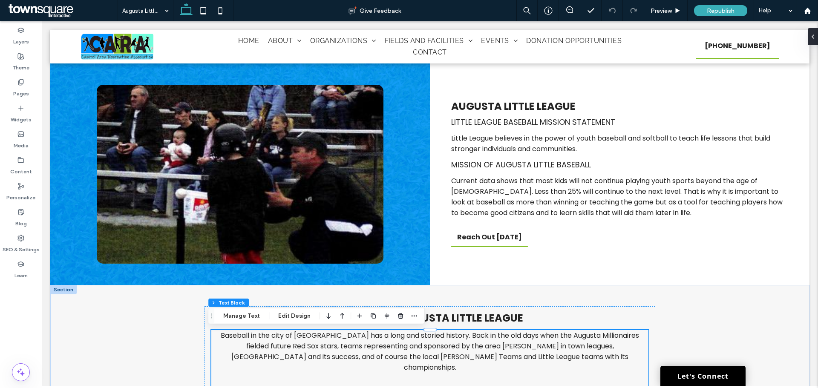
scroll to position [1289, 0]
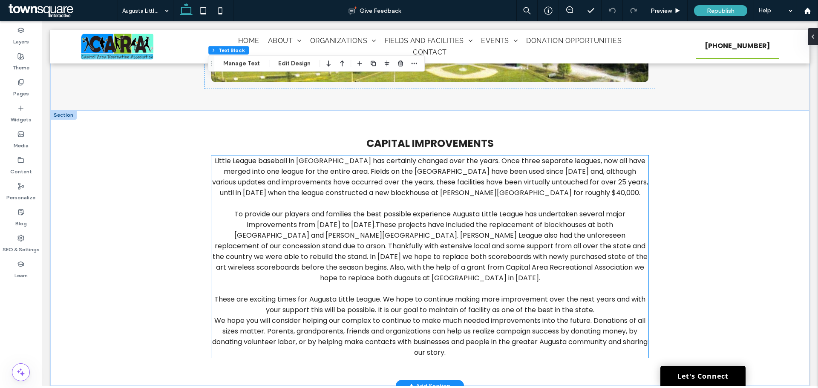
click at [356, 209] on span "To provide our players and families the best possible experience Augusta Little…" at bounding box center [430, 246] width 435 height 74
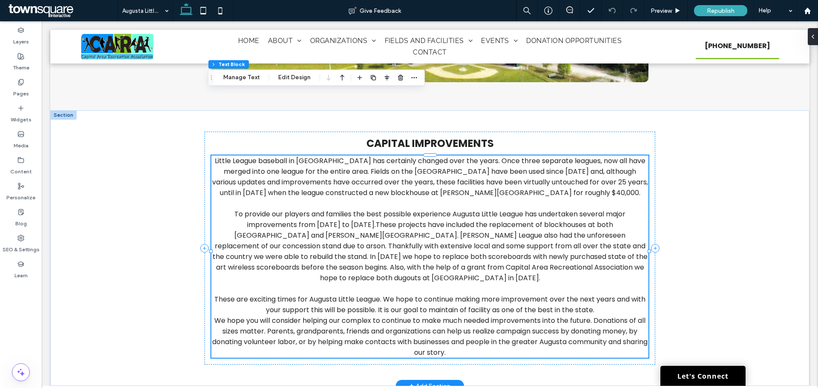
click at [356, 209] on span "To provide our players and families the best possible experience Augusta Little…" at bounding box center [430, 246] width 435 height 74
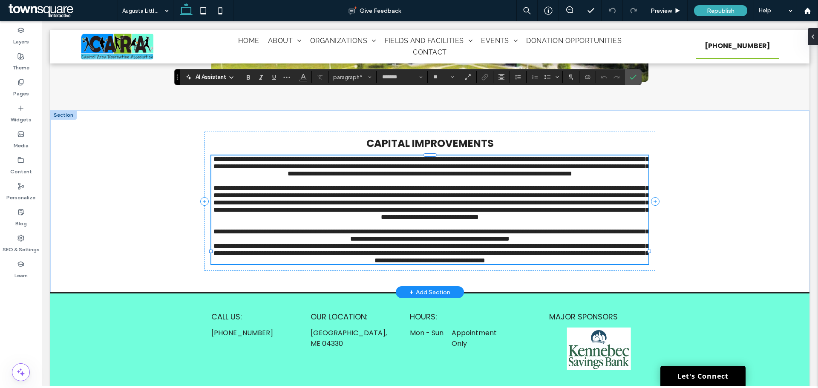
click at [356, 203] on span "**********" at bounding box center [430, 202] width 435 height 35
click at [300, 203] on span "**********" at bounding box center [430, 202] width 435 height 35
click at [306, 205] on span "**********" at bounding box center [430, 202] width 435 height 35
click at [631, 78] on icon "Confirm" at bounding box center [633, 77] width 7 height 7
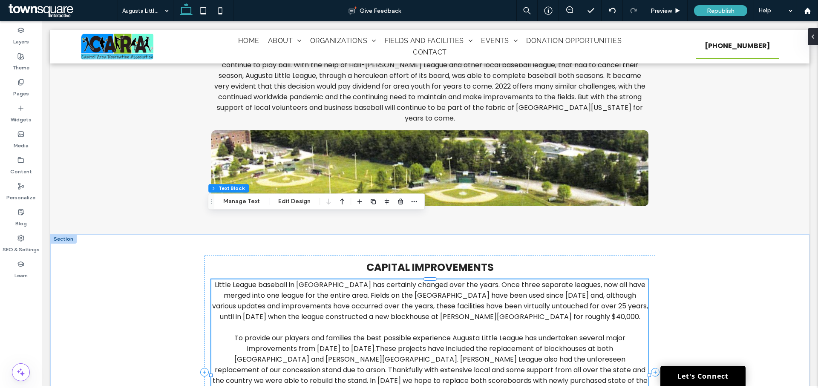
scroll to position [1370, 0]
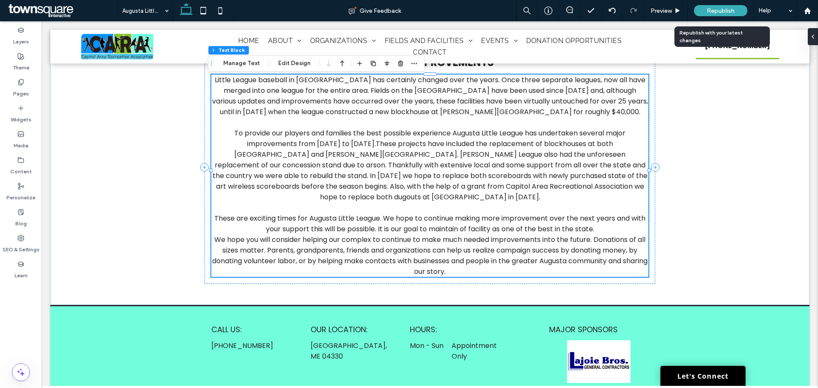
click at [721, 9] on span "Republish" at bounding box center [721, 10] width 28 height 7
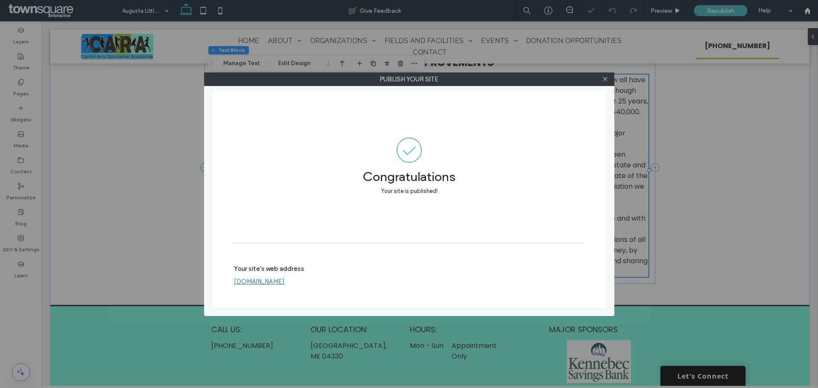
drag, startPoint x: 605, startPoint y: 79, endPoint x: 696, endPoint y: 151, distance: 116.5
click at [608, 82] on span at bounding box center [605, 79] width 6 height 13
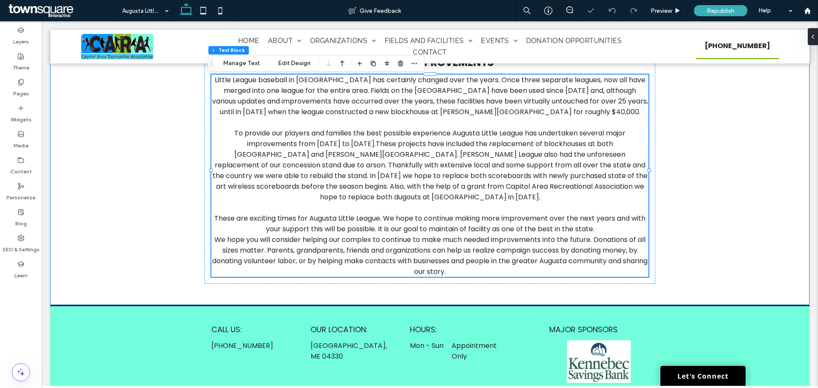
click at [704, 165] on div "CAPITAL IMPROVEMENTS Little League baseball in Augusta has certainly changed ov…" at bounding box center [429, 167] width 759 height 276
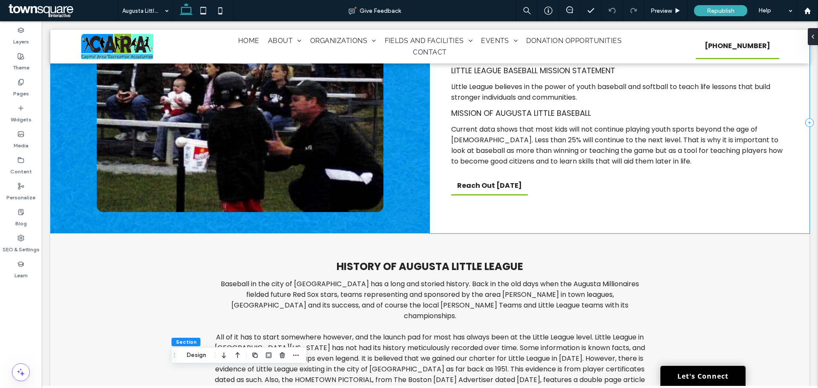
scroll to position [0, 0]
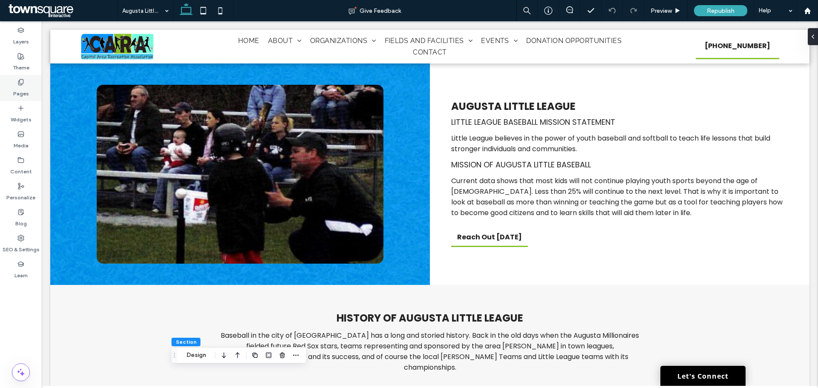
click at [15, 81] on div "Pages" at bounding box center [21, 88] width 42 height 26
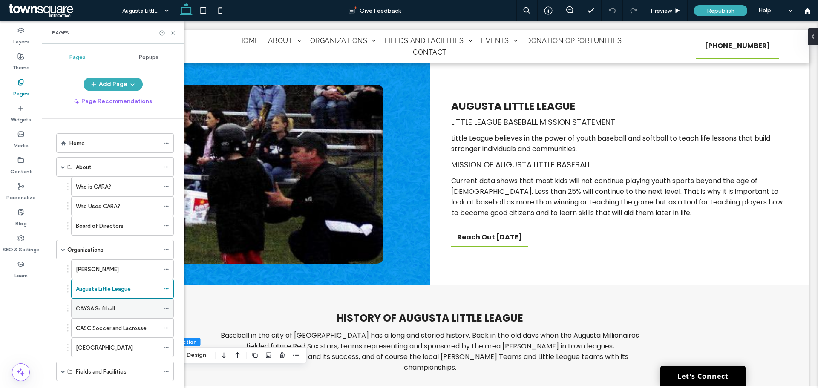
click at [125, 306] on div "CAYSA Softball" at bounding box center [117, 308] width 83 height 9
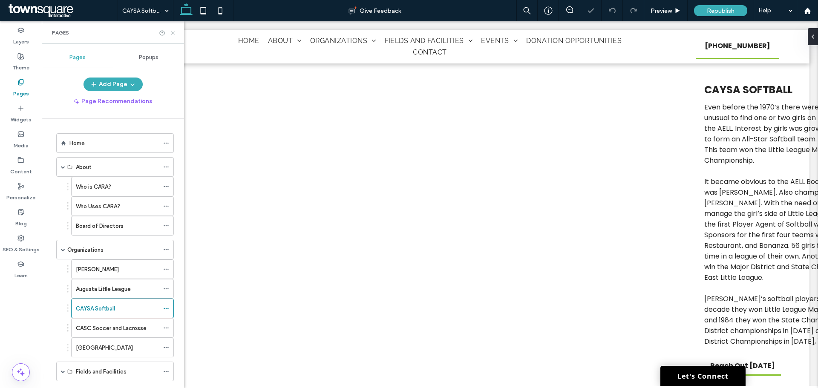
click at [173, 33] on icon at bounding box center [173, 33] width 6 height 6
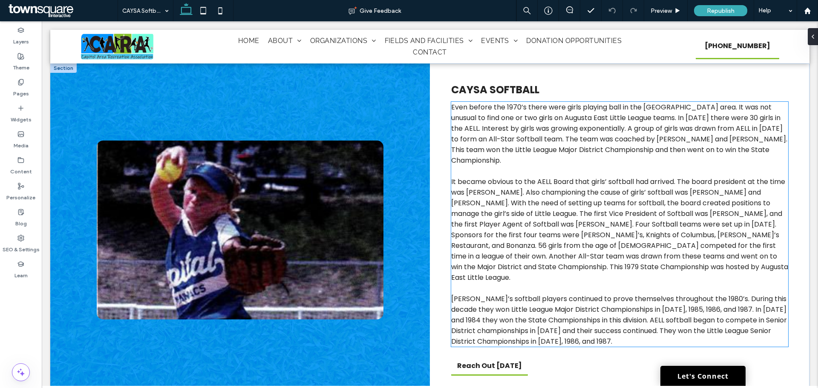
scroll to position [323, 0]
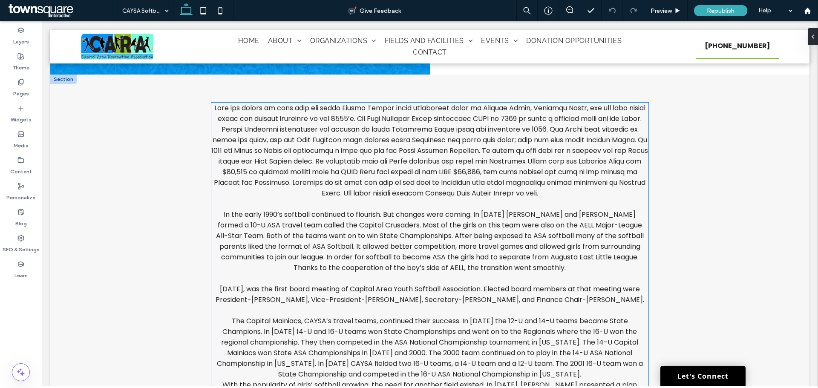
click at [303, 234] on span "In the early 1990’s softball continued to flourish. But changes were coming. In…" at bounding box center [430, 241] width 428 height 63
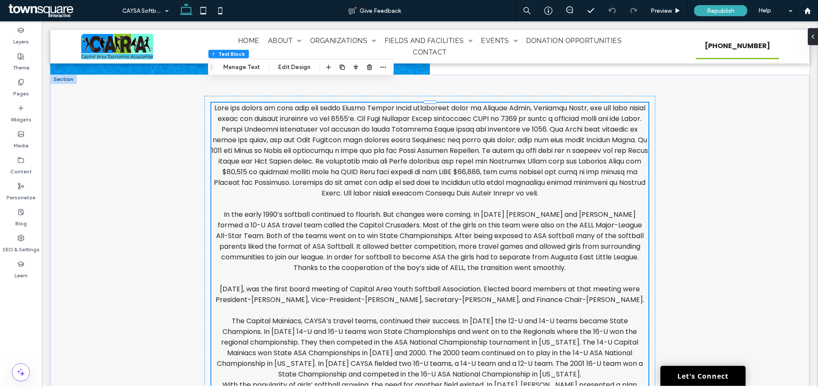
click at [302, 231] on span "In the early 1990’s softball continued to flourish. But changes were coming. In…" at bounding box center [430, 241] width 428 height 63
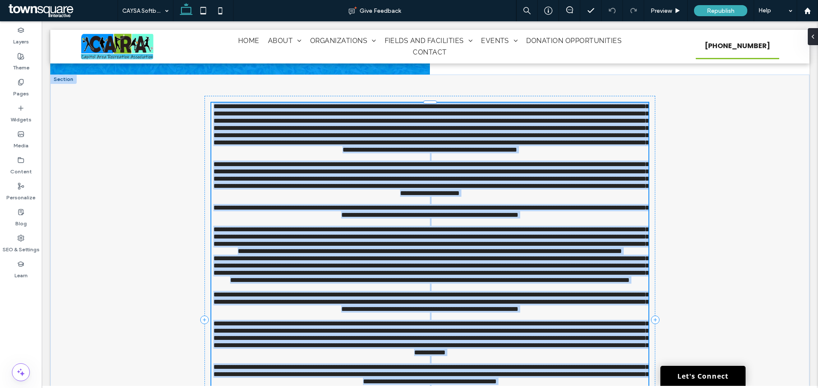
type input "*******"
type input "**"
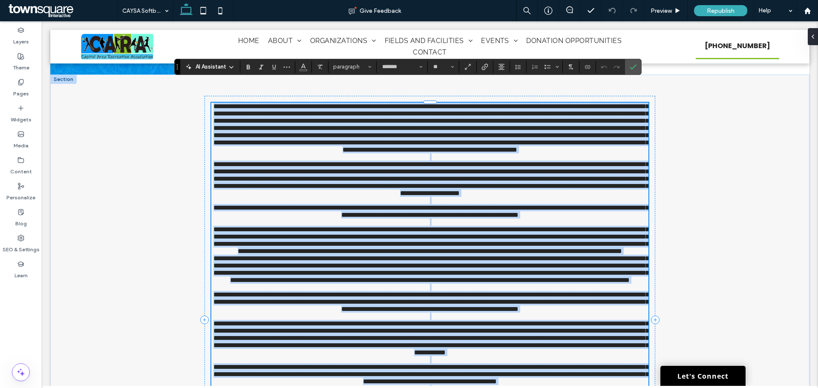
click at [325, 196] on span "**********" at bounding box center [430, 178] width 435 height 35
click at [329, 196] on span "**********" at bounding box center [430, 178] width 435 height 35
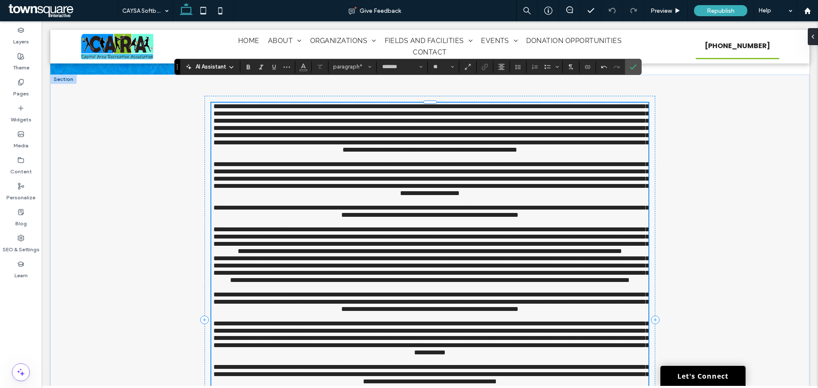
click at [413, 218] on span "**********" at bounding box center [430, 212] width 435 height 14
click at [412, 218] on span "**********" at bounding box center [430, 212] width 435 height 14
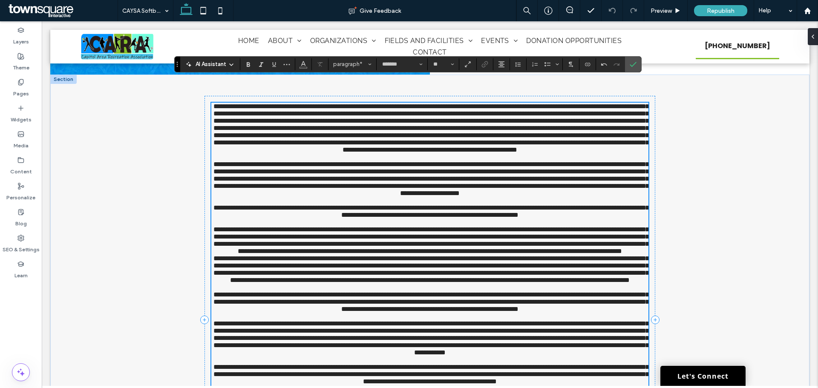
scroll to position [365, 0]
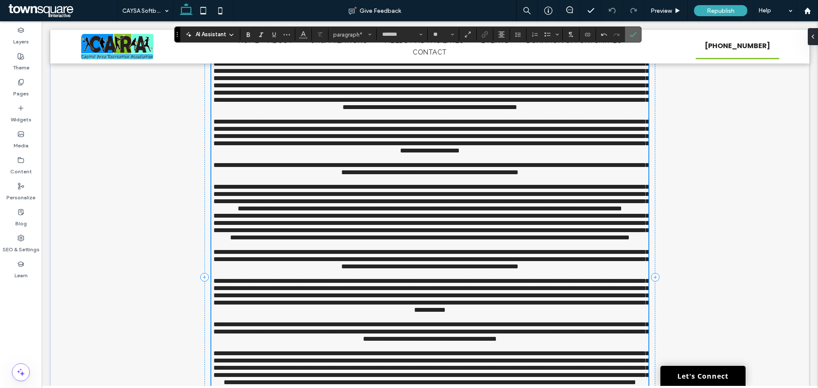
click at [629, 33] on label "Confirm" at bounding box center [633, 34] width 13 height 15
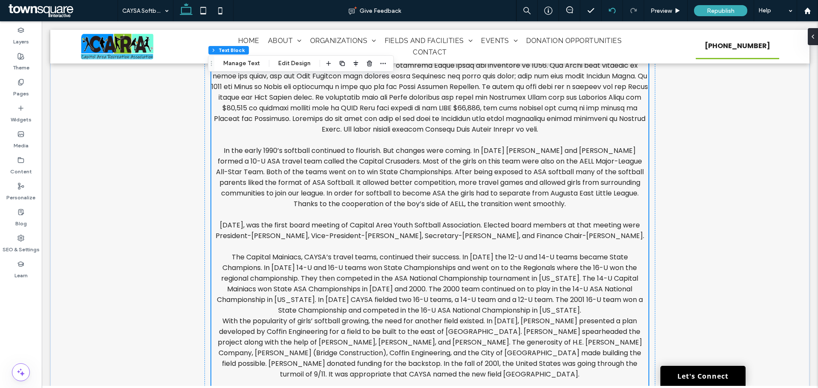
scroll to position [994, 0]
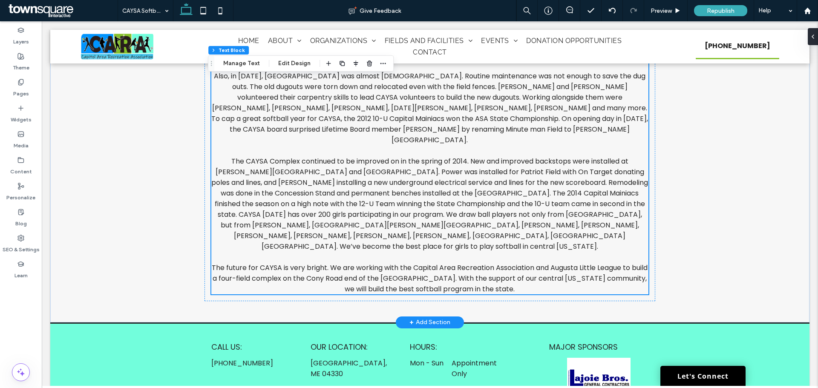
click at [448, 263] on span "The future for CAYSA is very bright. We are working with the Capital Area Recre…" at bounding box center [430, 278] width 436 height 31
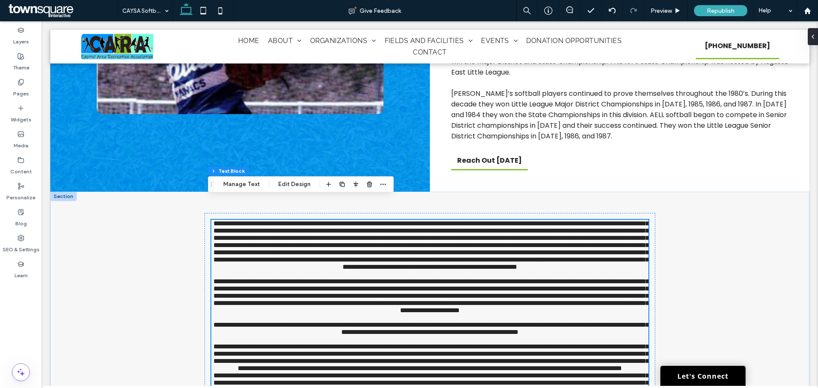
type input "*******"
type input "**"
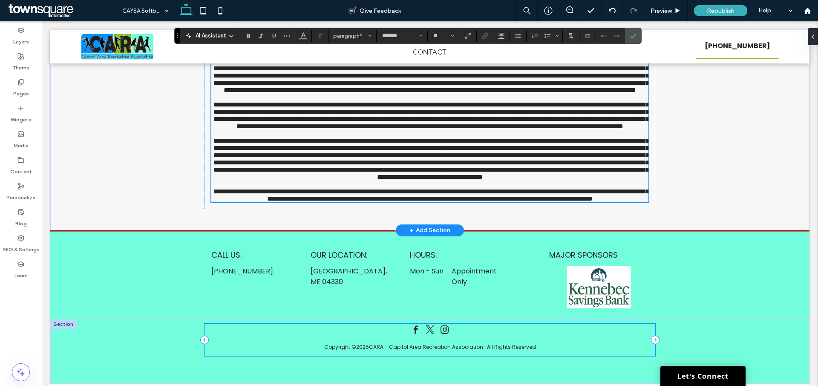
scroll to position [1015, 0]
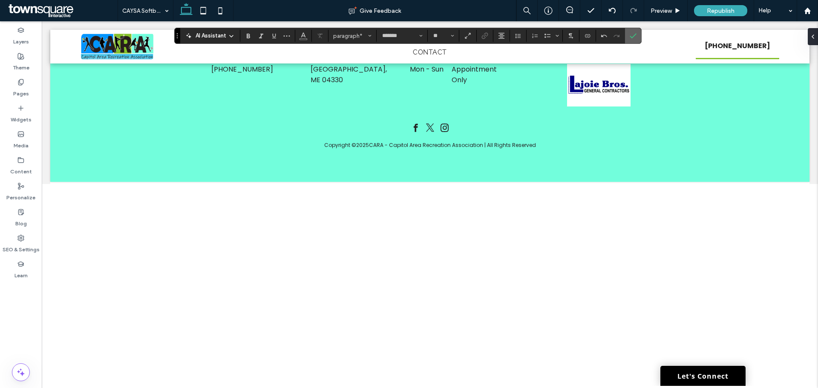
click at [631, 37] on icon "Confirm" at bounding box center [633, 35] width 7 height 7
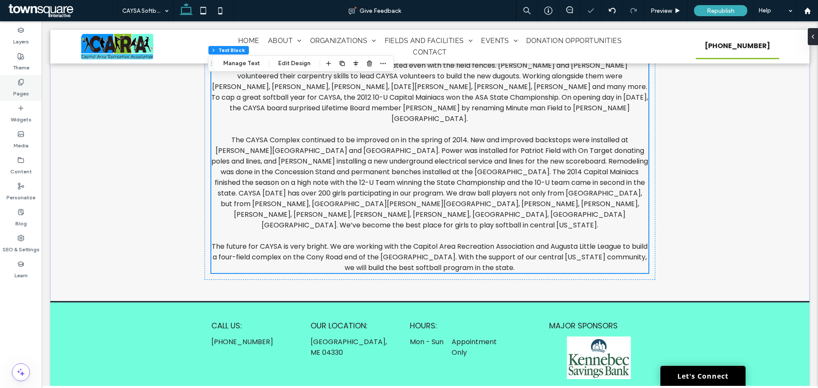
click at [18, 83] on icon at bounding box center [20, 82] width 7 height 7
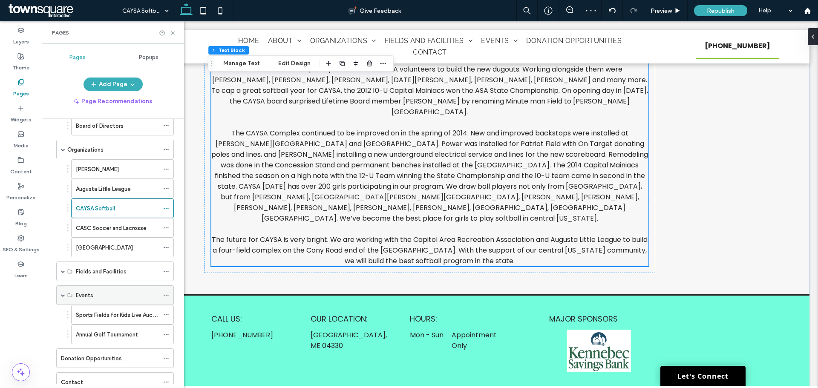
scroll to position [130, 0]
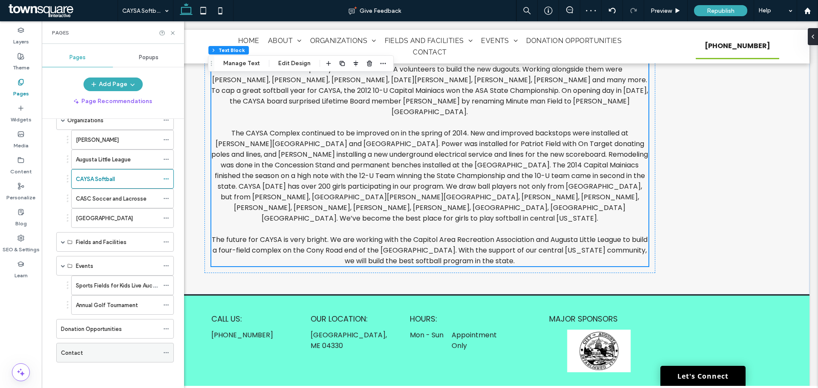
click at [95, 353] on div "Contact" at bounding box center [110, 353] width 98 height 9
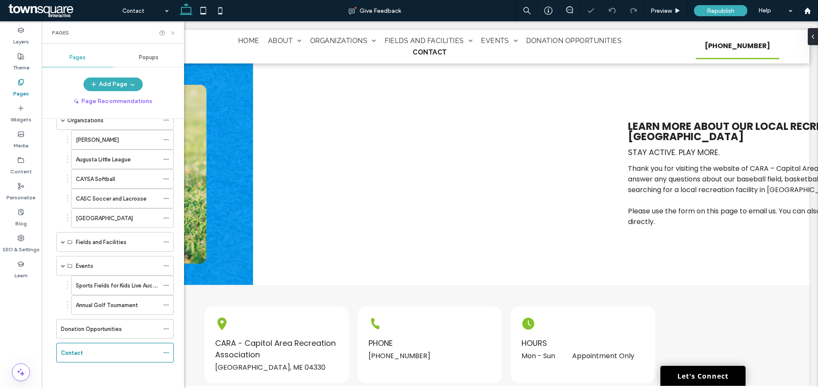
click at [171, 31] on use at bounding box center [172, 32] width 3 height 3
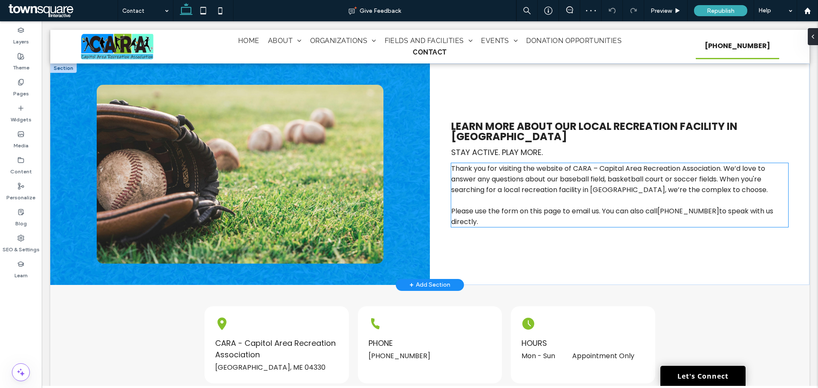
click at [613, 177] on span "Thank you for visiting the website of CARA – Capital Area Recreation Associatio…" at bounding box center [609, 179] width 317 height 31
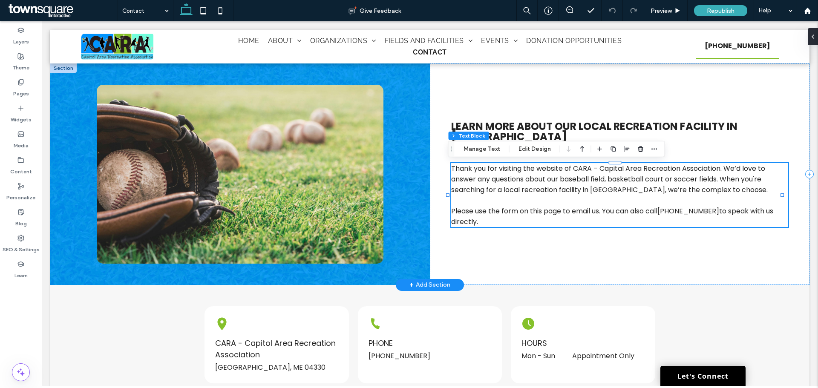
click at [613, 177] on span "Thank you for visiting the website of CARA – Capital Area Recreation Associatio…" at bounding box center [609, 179] width 317 height 31
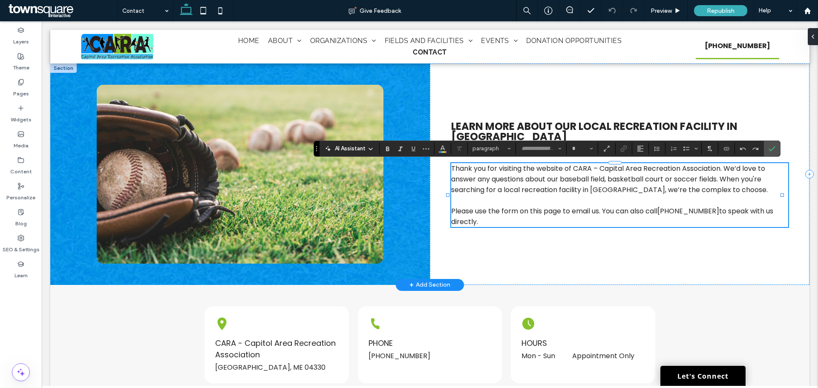
type input "*******"
type input "**"
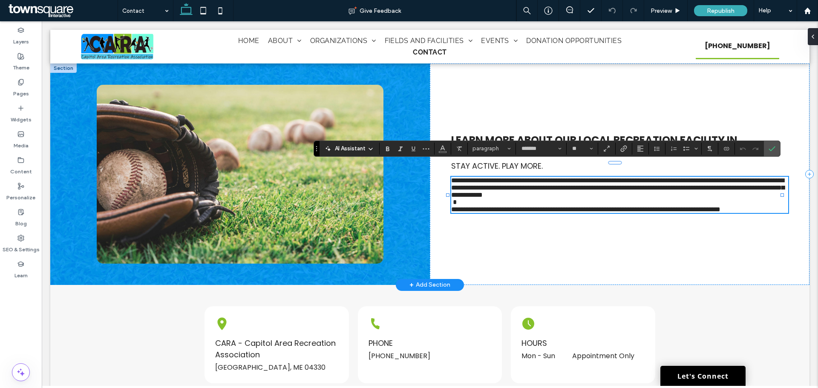
click at [620, 177] on span "**********" at bounding box center [617, 187] width 333 height 21
click at [773, 149] on use "Confirm" at bounding box center [772, 148] width 7 height 5
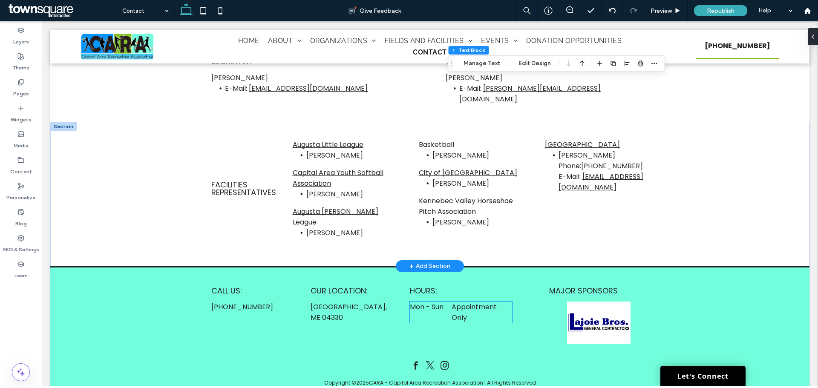
scroll to position [702, 0]
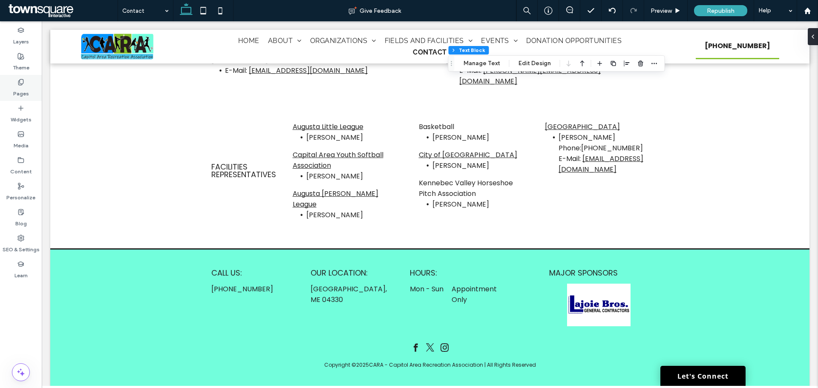
drag, startPoint x: 27, startPoint y: 92, endPoint x: 22, endPoint y: 86, distance: 7.3
click at [22, 86] on label "Pages" at bounding box center [21, 92] width 16 height 12
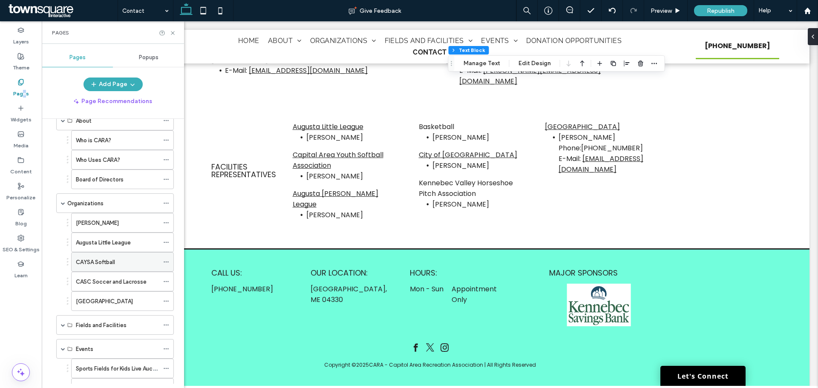
scroll to position [130, 0]
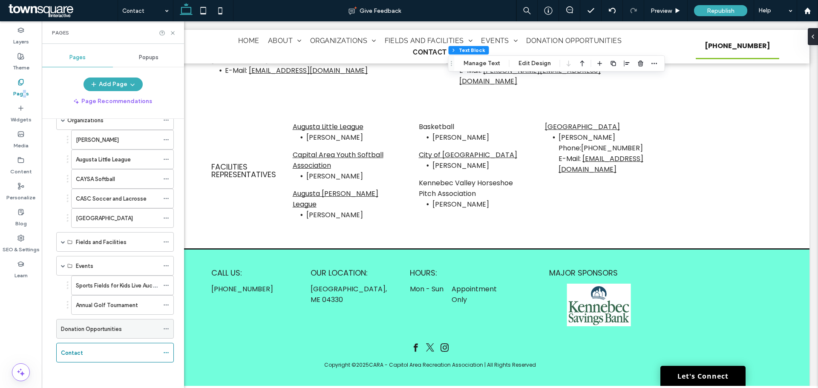
click at [94, 334] on div "Donation Opportunities" at bounding box center [110, 329] width 98 height 19
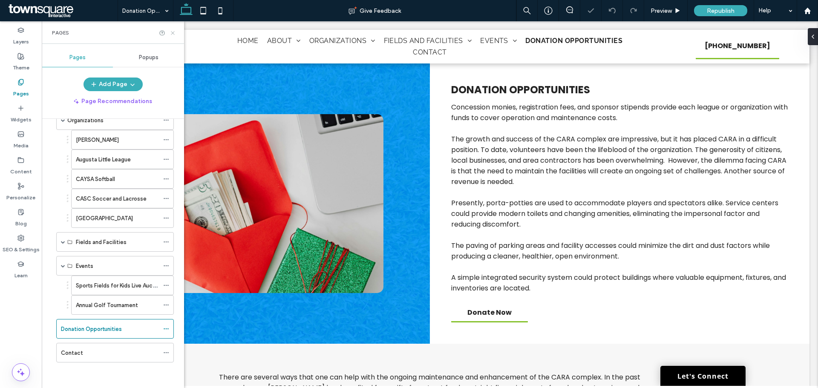
click at [174, 35] on icon at bounding box center [173, 33] width 6 height 6
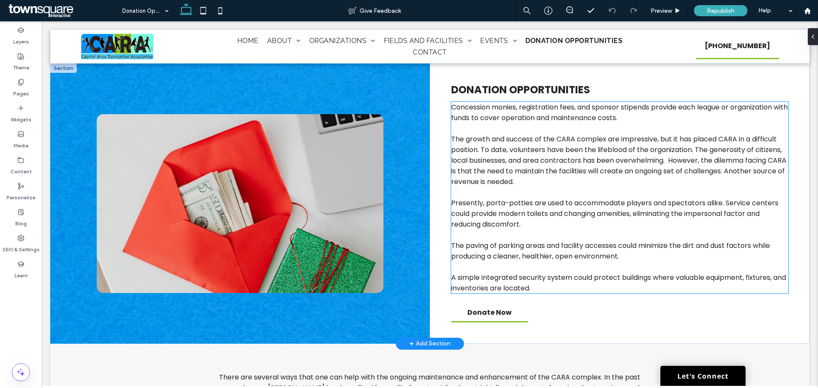
scroll to position [611, 0]
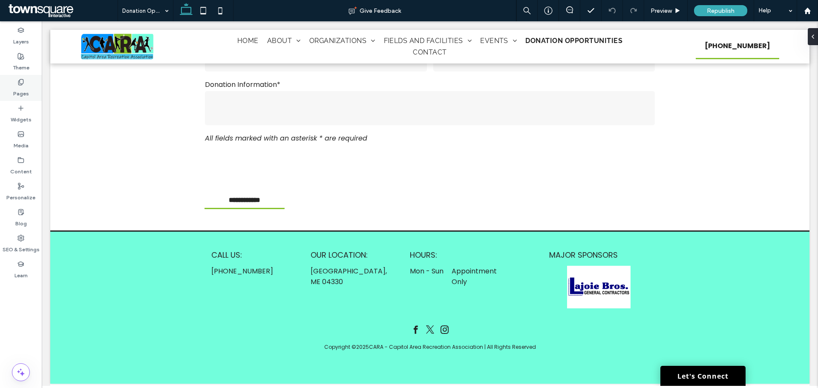
click at [14, 78] on div "Pages" at bounding box center [21, 88] width 42 height 26
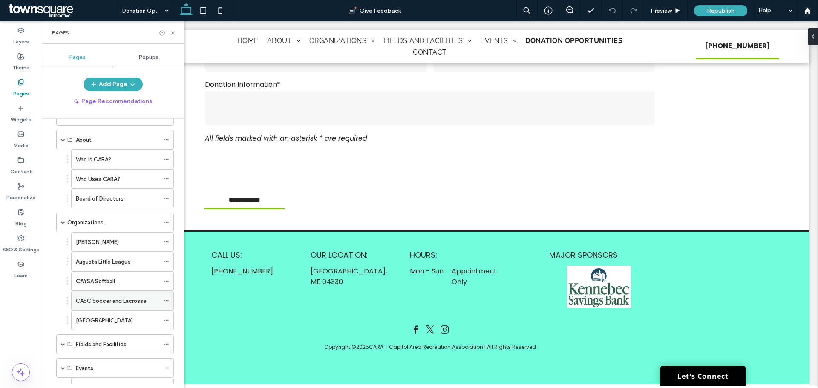
scroll to position [130, 0]
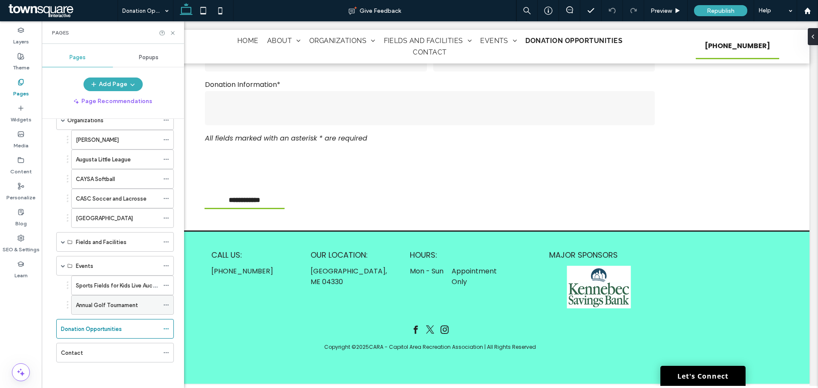
click at [91, 309] on label "Annual Golf Tournament" at bounding box center [107, 305] width 62 height 15
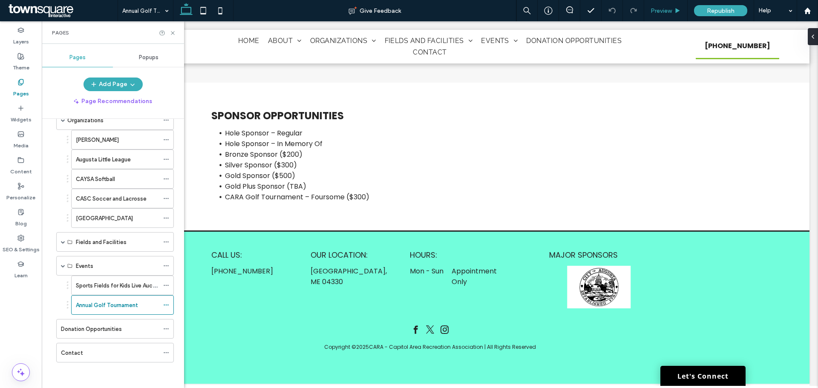
scroll to position [9, 0]
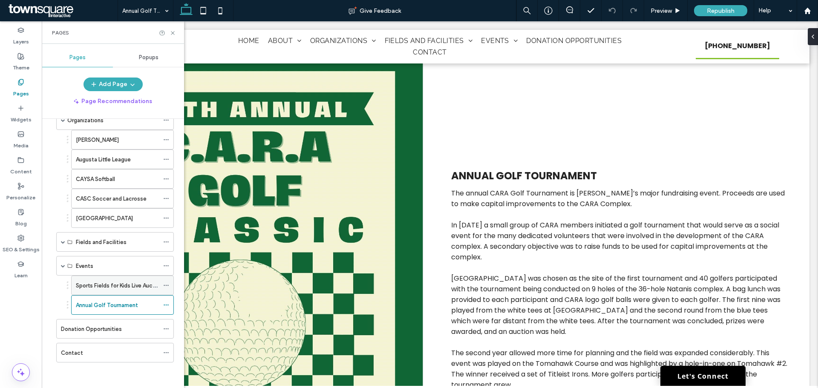
click at [106, 289] on label "Sports Fields for Kids Live Auction" at bounding box center [119, 285] width 87 height 15
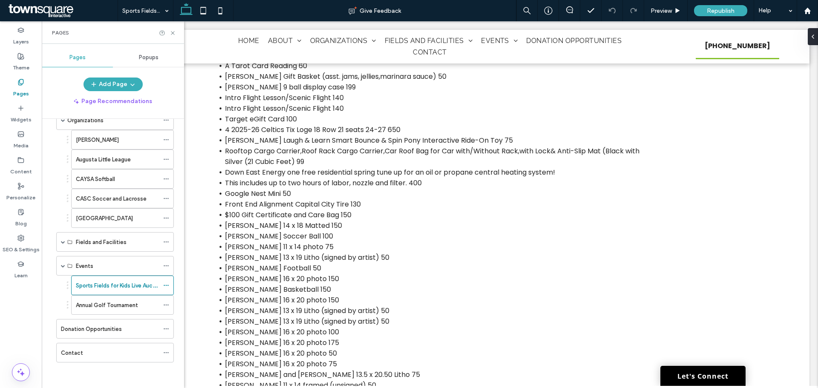
scroll to position [2190, 0]
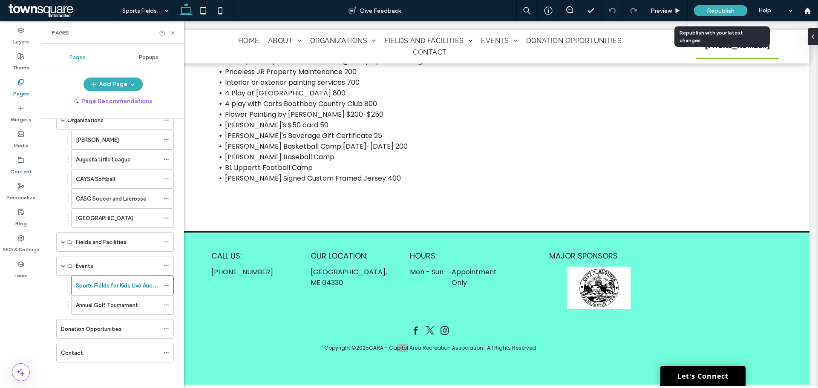
click at [722, 14] on span "Republish" at bounding box center [721, 10] width 28 height 7
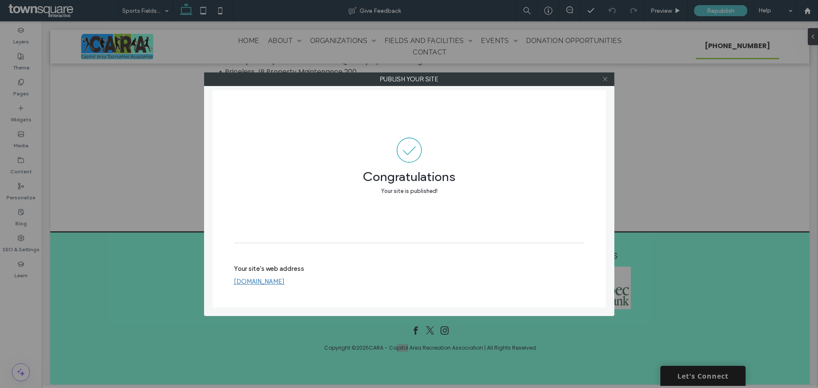
click at [608, 78] on icon at bounding box center [605, 79] width 6 height 6
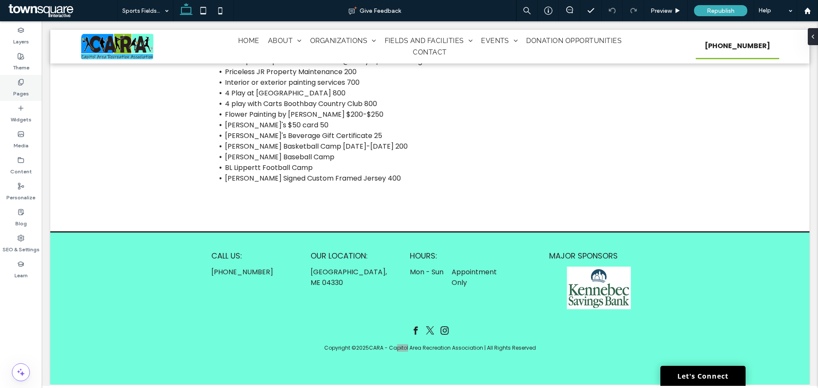
click at [27, 93] on label "Pages" at bounding box center [21, 92] width 16 height 12
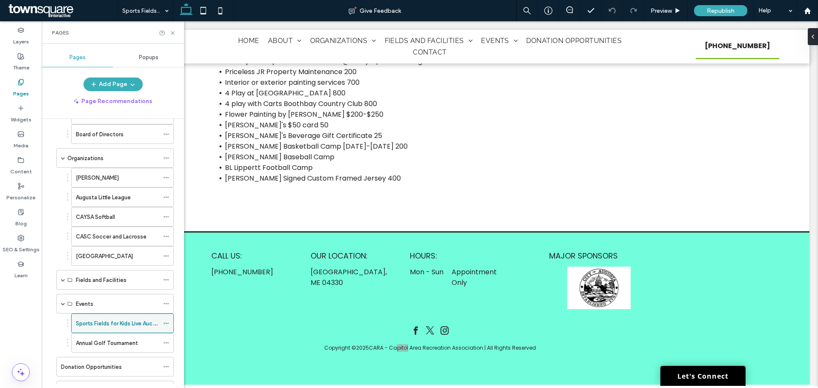
scroll to position [128, 0]
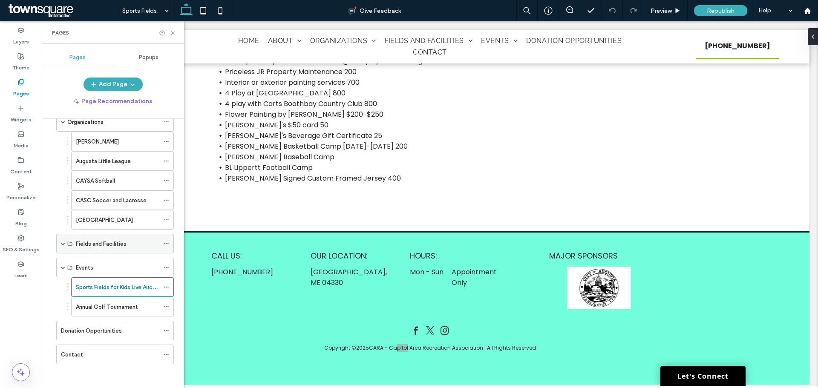
click at [64, 244] on span at bounding box center [63, 244] width 4 height 4
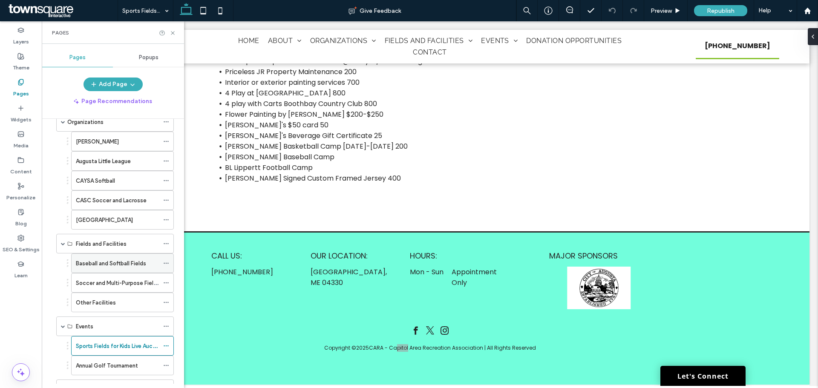
click at [92, 263] on label "Baseball and Softball Fields" at bounding box center [111, 263] width 70 height 15
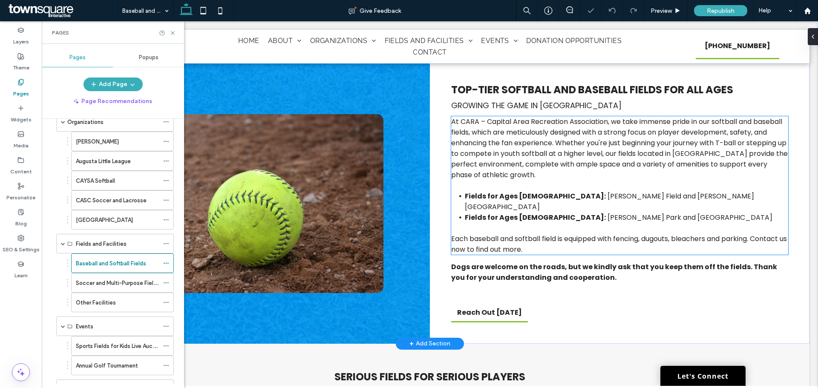
click at [541, 131] on span "At CARA – Capital Area Recreation Association, we take immense pride in our sof…" at bounding box center [619, 148] width 337 height 63
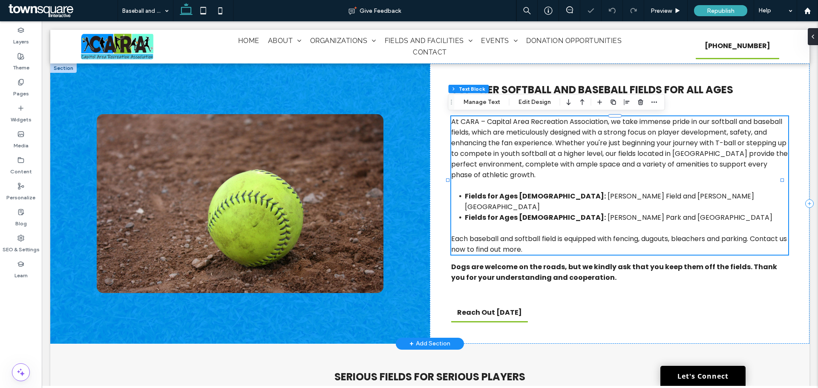
click at [519, 124] on span "At CARA – Capital Area Recreation Association, we take immense pride in our sof…" at bounding box center [619, 148] width 337 height 63
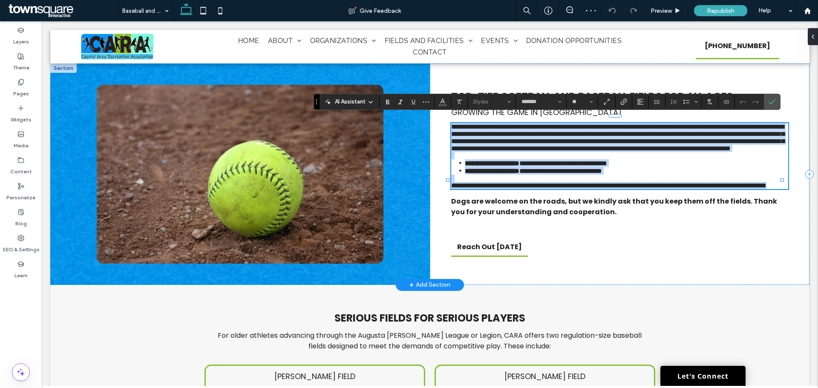
click at [506, 124] on span "**********" at bounding box center [617, 138] width 333 height 28
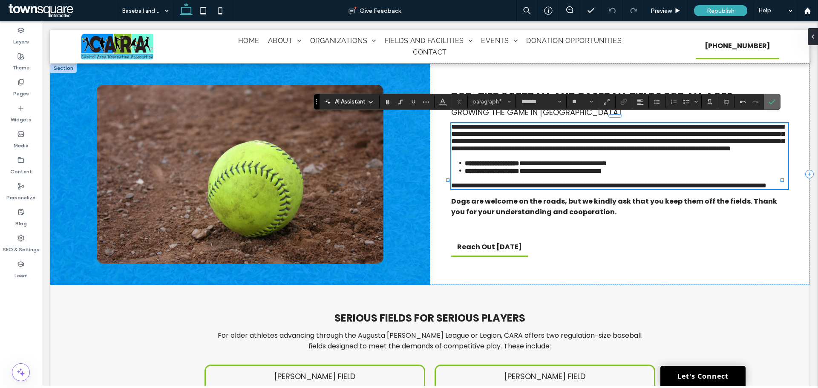
click at [774, 105] on span "Confirm" at bounding box center [772, 102] width 7 height 14
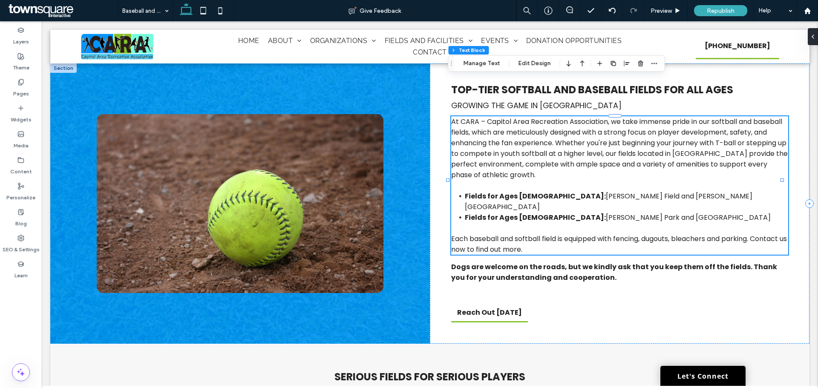
scroll to position [294, 0]
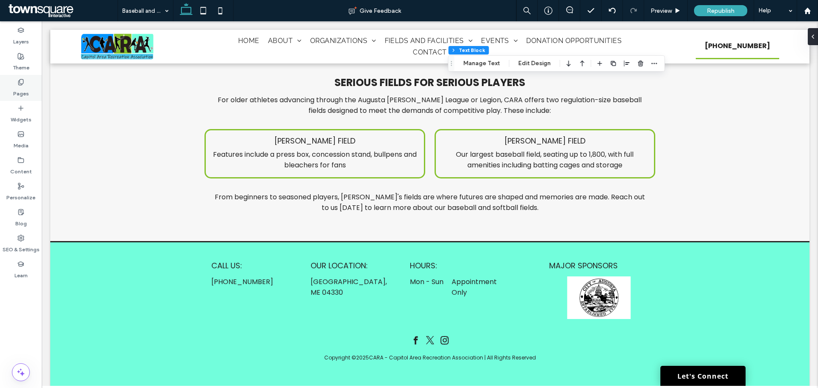
click at [20, 85] on use at bounding box center [20, 82] width 5 height 6
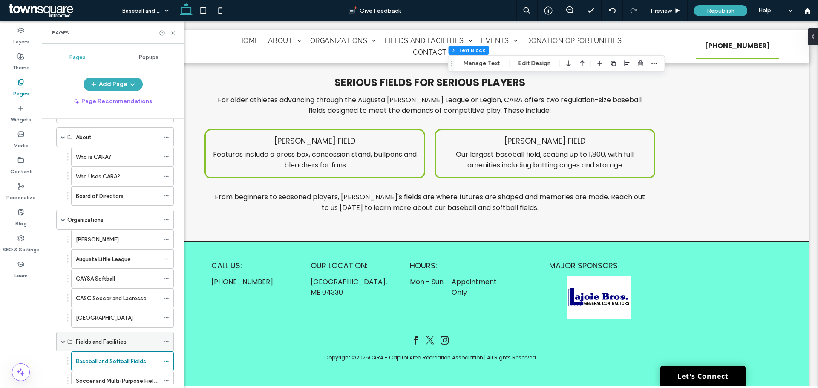
scroll to position [43, 0]
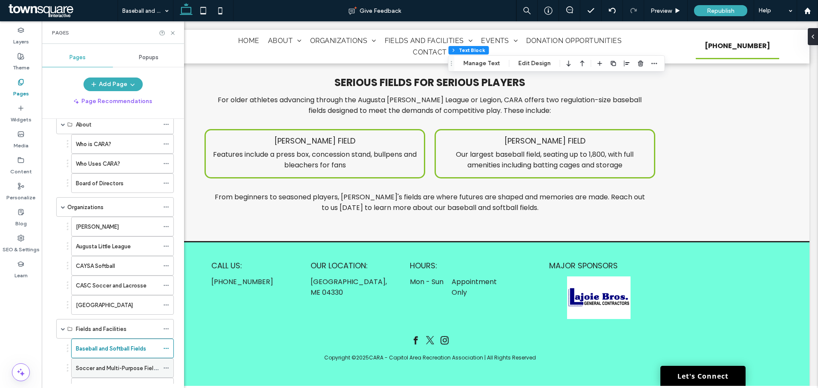
click at [103, 376] on div "Soccer and Multi-Purpose Fields" at bounding box center [117, 368] width 83 height 19
click at [170, 33] on icon at bounding box center [173, 33] width 6 height 6
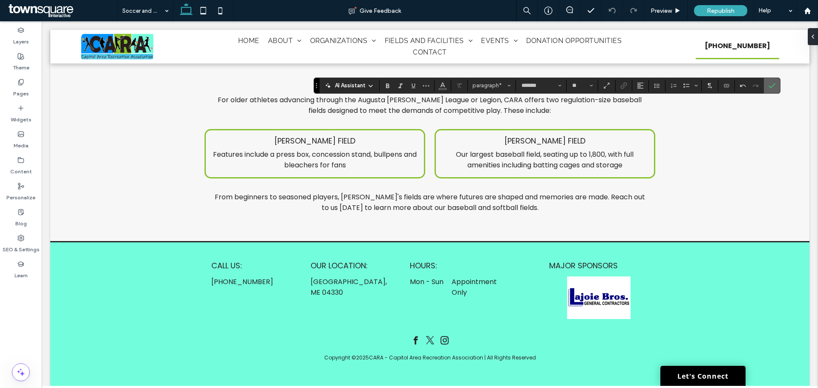
click at [774, 84] on icon "Confirm" at bounding box center [772, 85] width 7 height 7
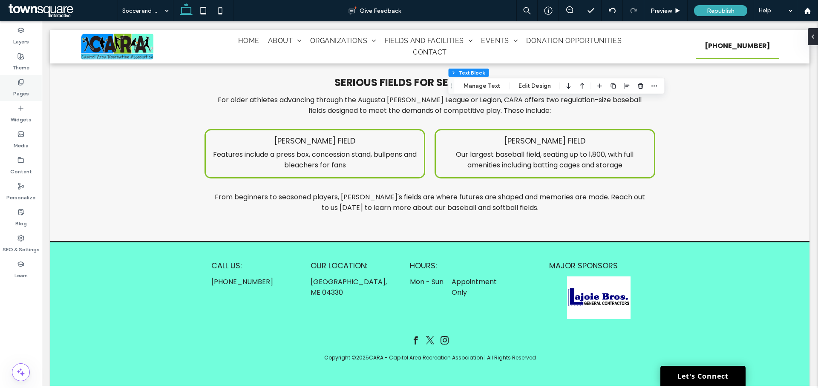
click at [21, 92] on label "Pages" at bounding box center [21, 92] width 16 height 12
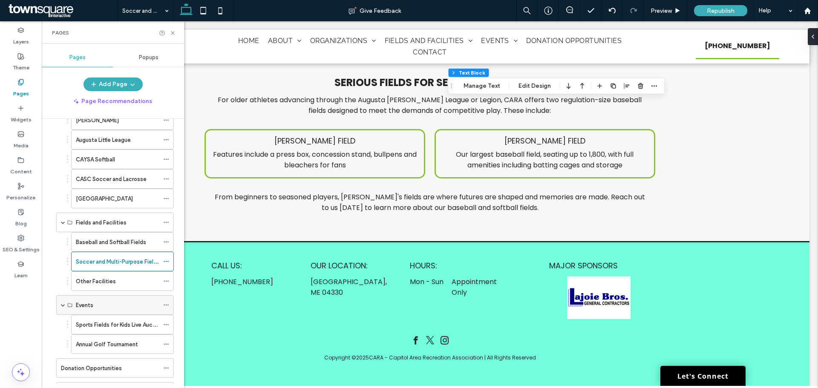
scroll to position [170, 0]
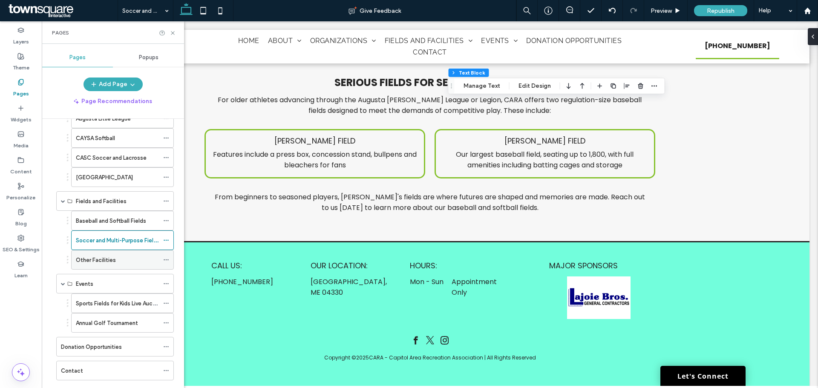
click at [115, 256] on label "Other Facilities" at bounding box center [96, 260] width 40 height 15
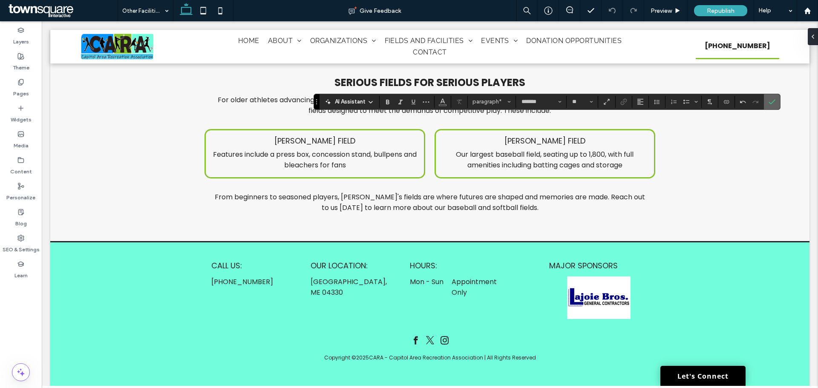
click at [769, 97] on span "Confirm" at bounding box center [771, 101] width 4 height 15
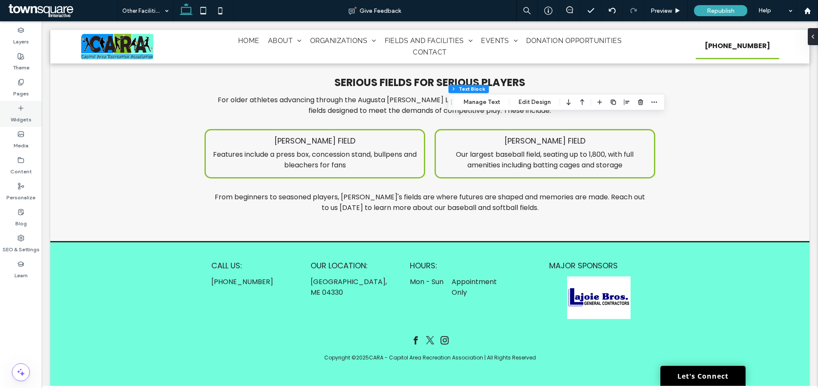
drag, startPoint x: 11, startPoint y: 84, endPoint x: 18, endPoint y: 117, distance: 34.4
click at [11, 84] on div "Pages" at bounding box center [21, 88] width 42 height 26
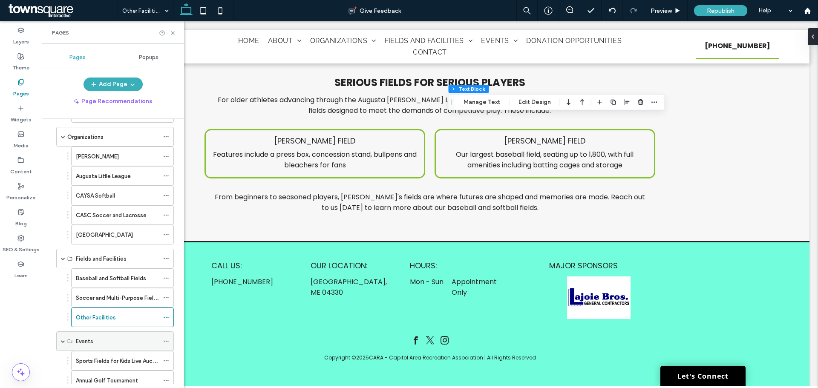
scroll to position [128, 0]
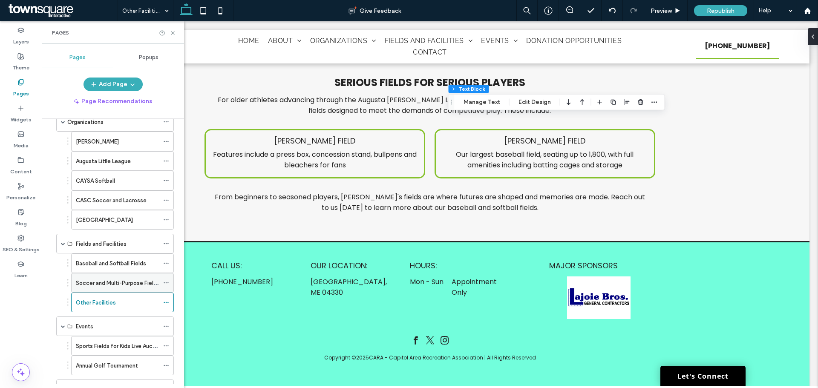
click at [101, 279] on label "Soccer and Multi-Purpose Fields" at bounding box center [118, 283] width 84 height 15
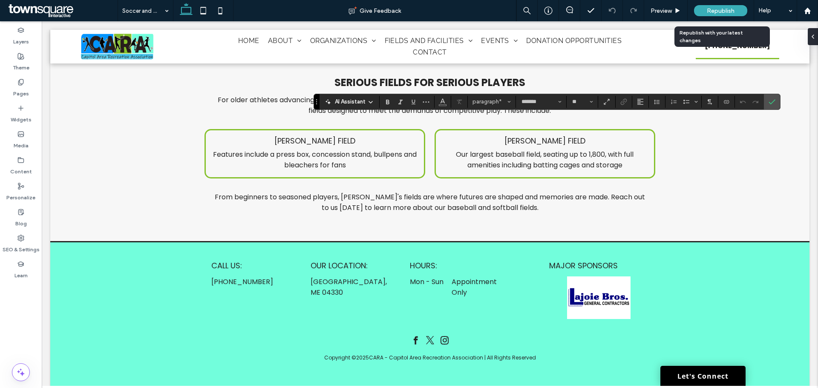
click at [737, 14] on div "Republish" at bounding box center [720, 10] width 53 height 11
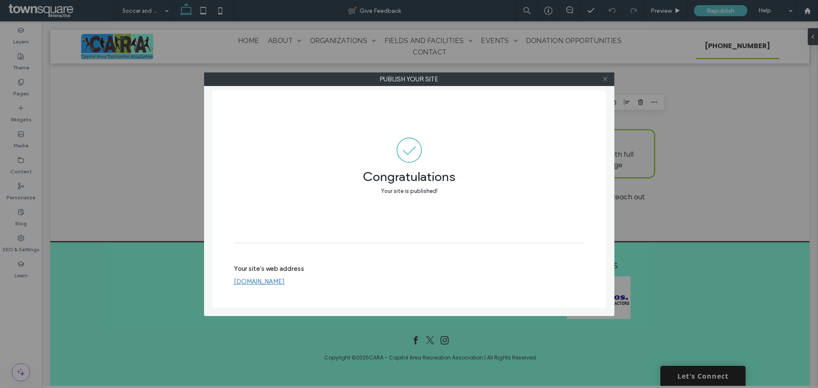
click at [604, 78] on icon at bounding box center [605, 79] width 6 height 6
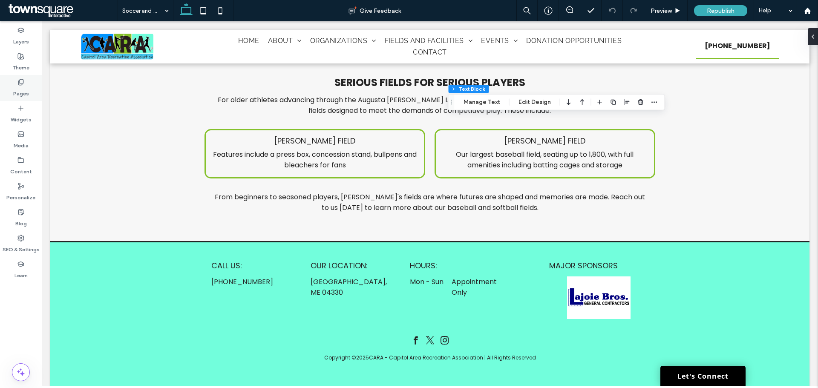
click at [14, 87] on label "Pages" at bounding box center [21, 92] width 16 height 12
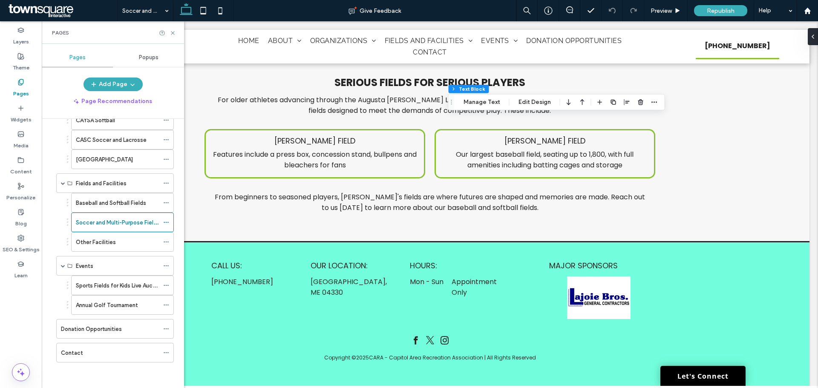
scroll to position [187, 0]
click at [101, 207] on label "Baseball and Softball Fields" at bounding box center [111, 204] width 70 height 15
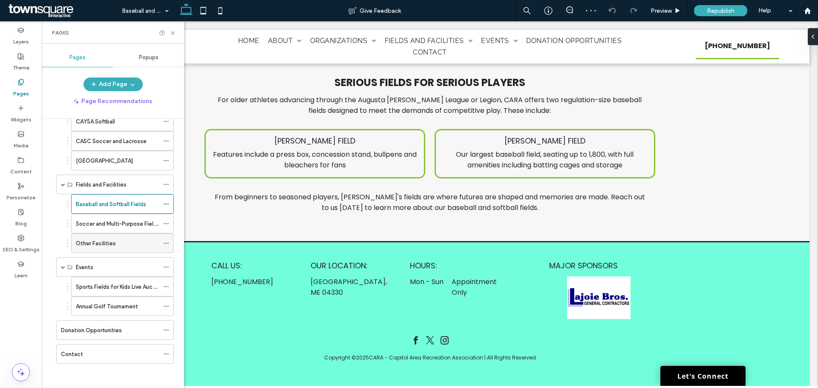
click at [93, 241] on label "Other Facilities" at bounding box center [96, 243] width 40 height 15
click at [123, 188] on label "Fields and Facilities" at bounding box center [101, 184] width 51 height 15
click at [149, 160] on div "[GEOGRAPHIC_DATA]" at bounding box center [117, 160] width 83 height 9
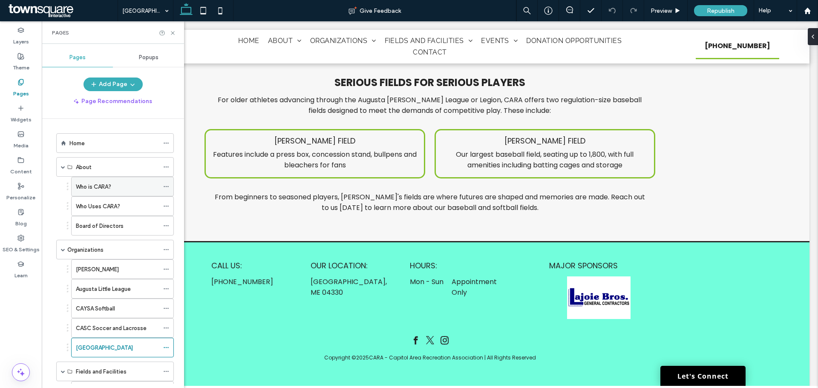
click at [87, 184] on label "Who is CARA?" at bounding box center [93, 186] width 35 height 15
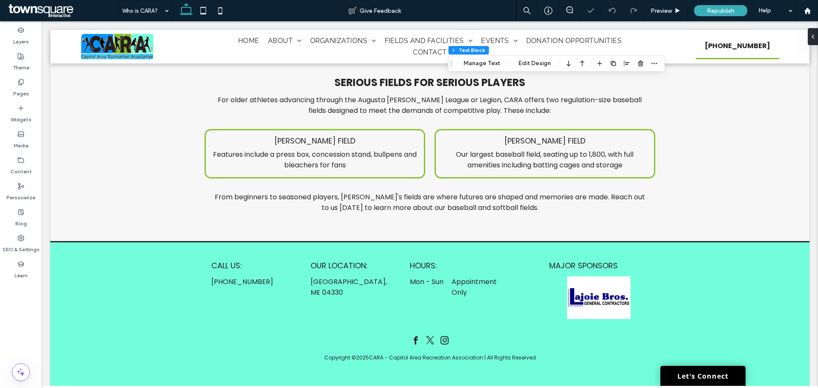
type input "*******"
type input "**"
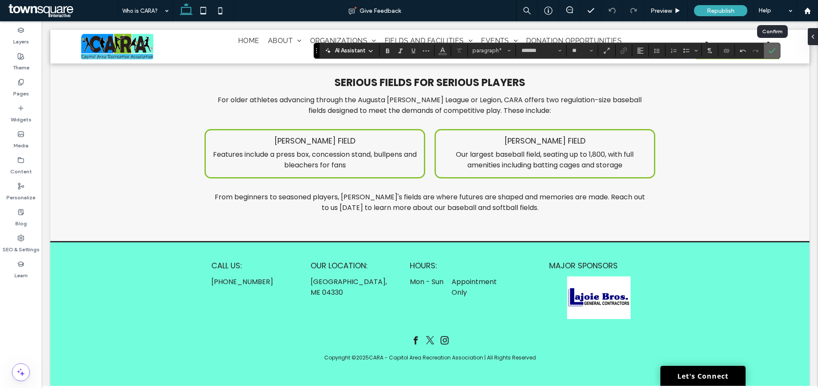
click at [772, 50] on icon "Confirm" at bounding box center [772, 50] width 7 height 7
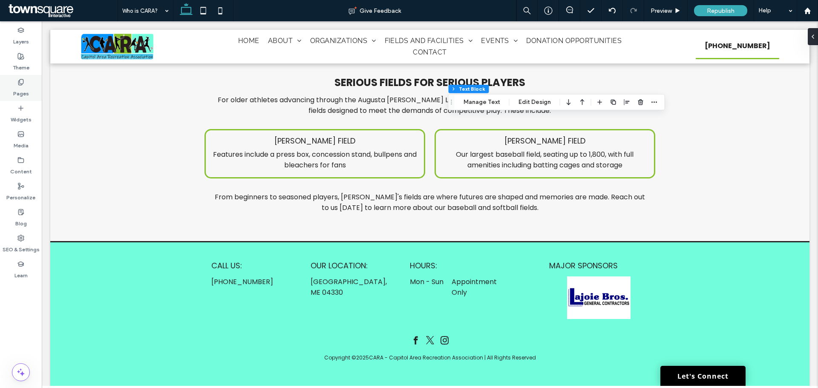
click at [19, 90] on label "Pages" at bounding box center [21, 92] width 16 height 12
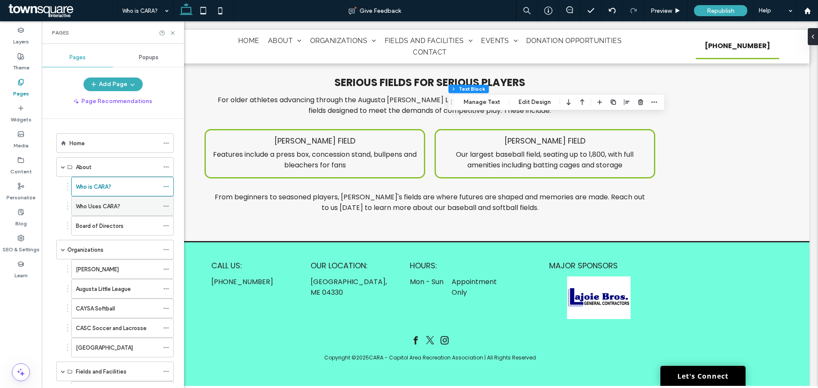
click at [84, 202] on label "Who Uses CARA?" at bounding box center [98, 206] width 44 height 15
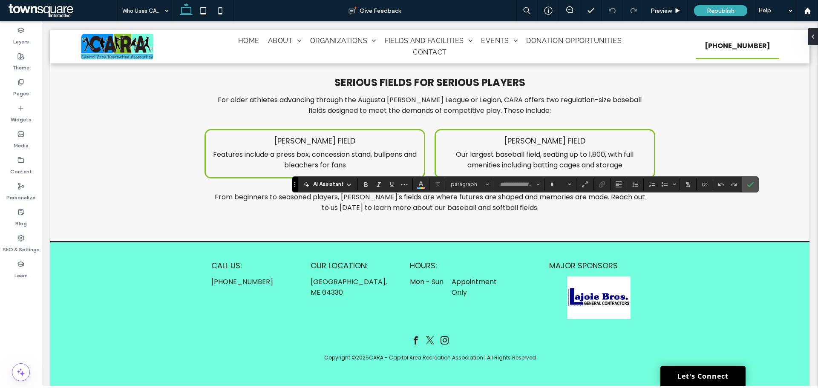
type input "*******"
type input "**"
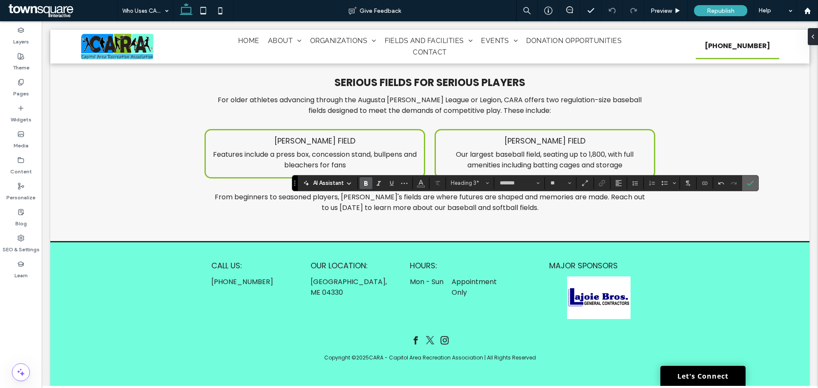
click at [748, 186] on icon "Confirm" at bounding box center [750, 183] width 7 height 7
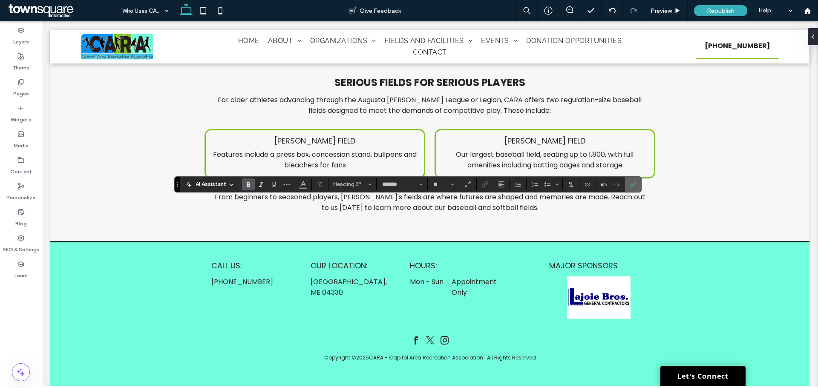
click at [633, 180] on span "Confirm" at bounding box center [632, 184] width 4 height 15
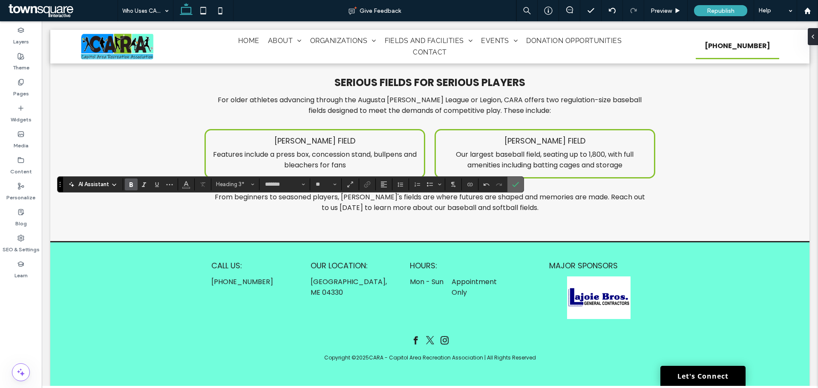
click at [515, 181] on icon "Confirm" at bounding box center [515, 184] width 7 height 7
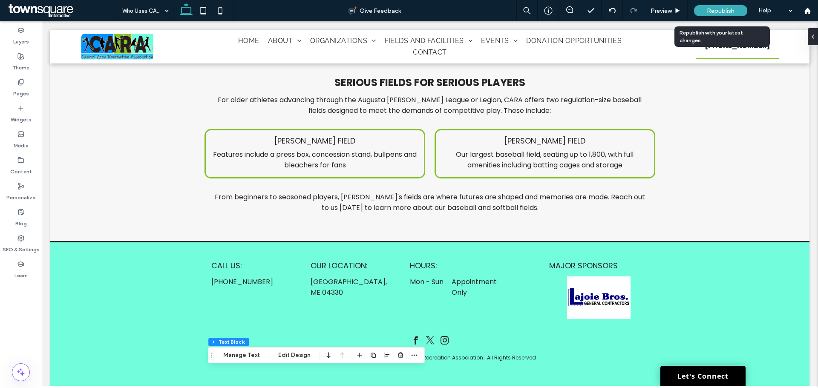
click at [738, 14] on div "Republish" at bounding box center [720, 10] width 53 height 11
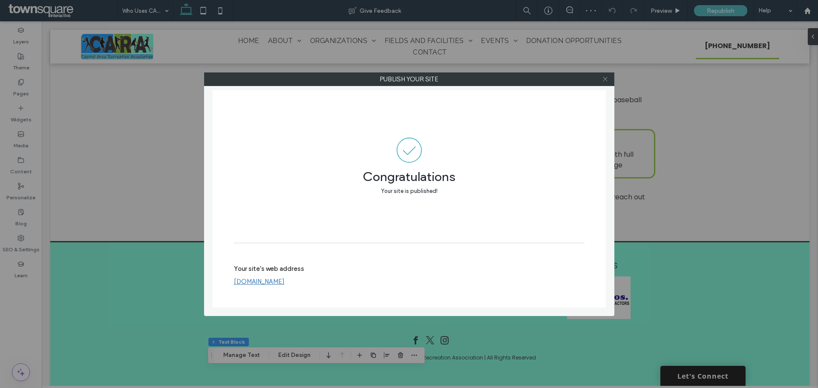
click at [603, 75] on span at bounding box center [605, 79] width 6 height 13
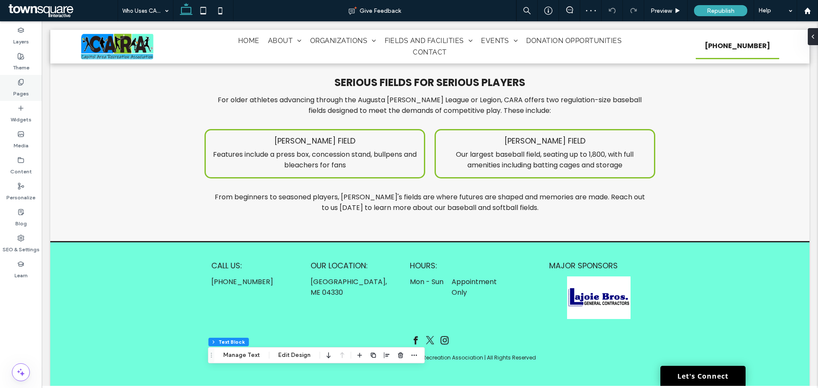
click at [34, 82] on div "Pages" at bounding box center [21, 88] width 42 height 26
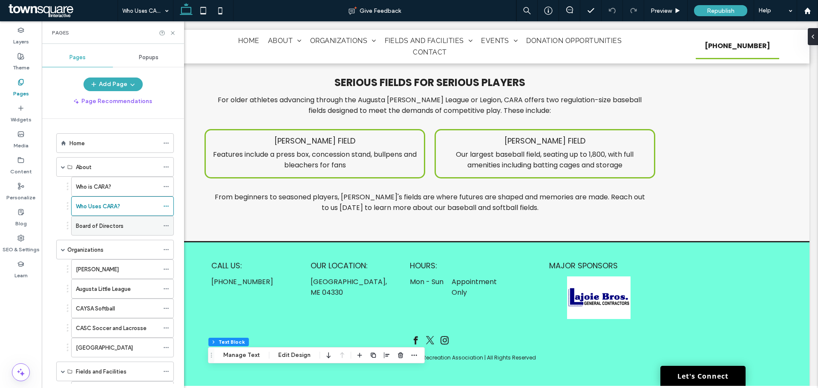
click at [113, 225] on label "Board of Directors" at bounding box center [100, 226] width 48 height 15
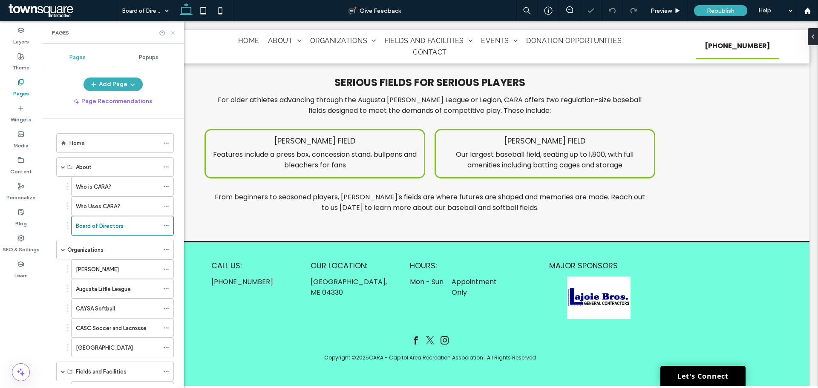
click at [171, 32] on icon at bounding box center [173, 33] width 6 height 6
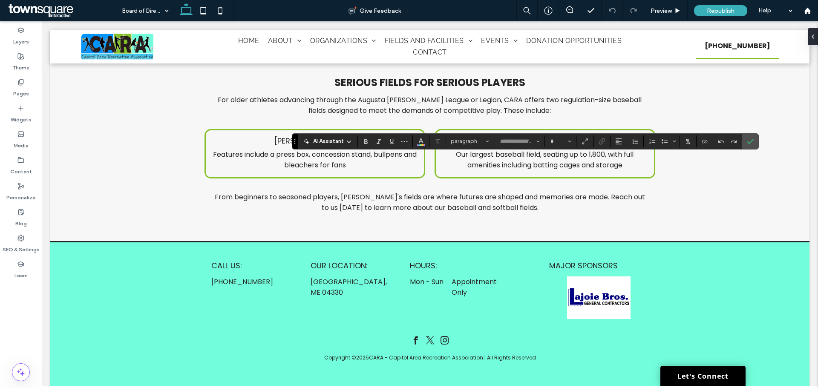
type input "*******"
type input "**"
click at [756, 139] on label "Confirm" at bounding box center [750, 141] width 13 height 15
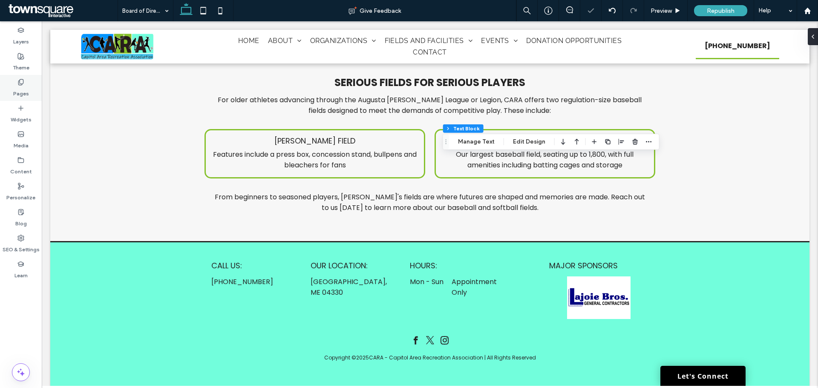
click at [24, 81] on icon at bounding box center [20, 82] width 7 height 7
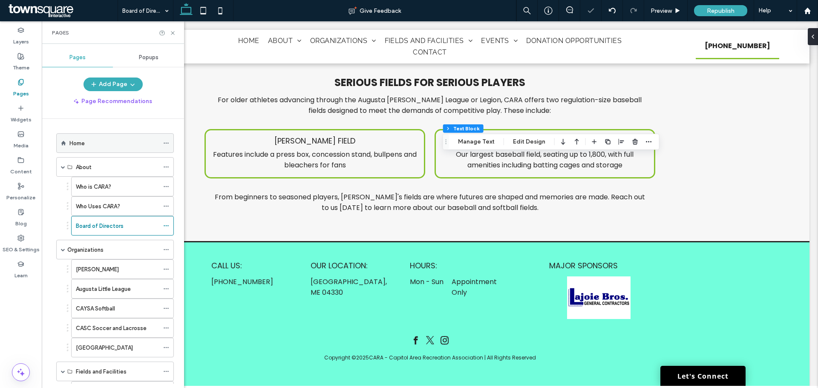
click at [94, 145] on div "Home" at bounding box center [113, 143] width 89 height 9
click at [176, 36] on icon at bounding box center [173, 33] width 6 height 6
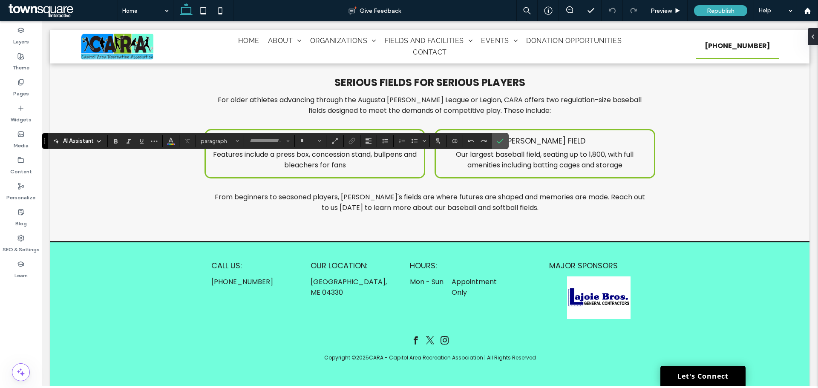
type input "*******"
type input "**"
click at [501, 141] on use "Confirm" at bounding box center [500, 141] width 7 height 5
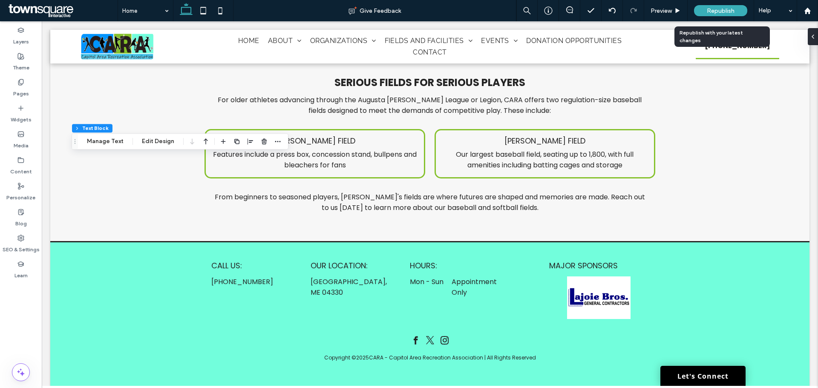
click at [723, 14] on span "Republish" at bounding box center [721, 10] width 28 height 7
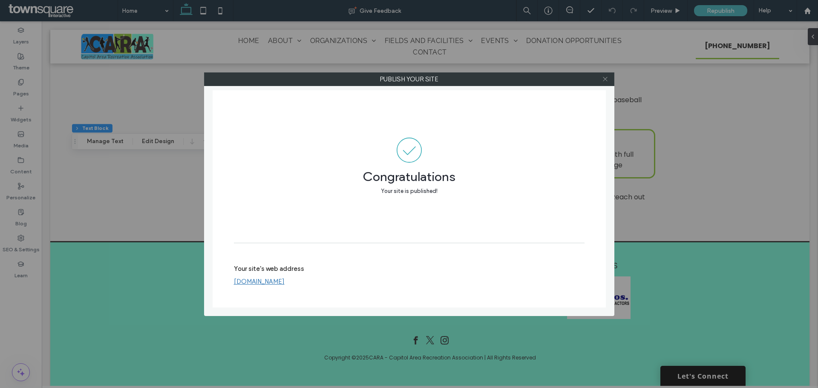
click at [604, 79] on icon at bounding box center [605, 79] width 6 height 6
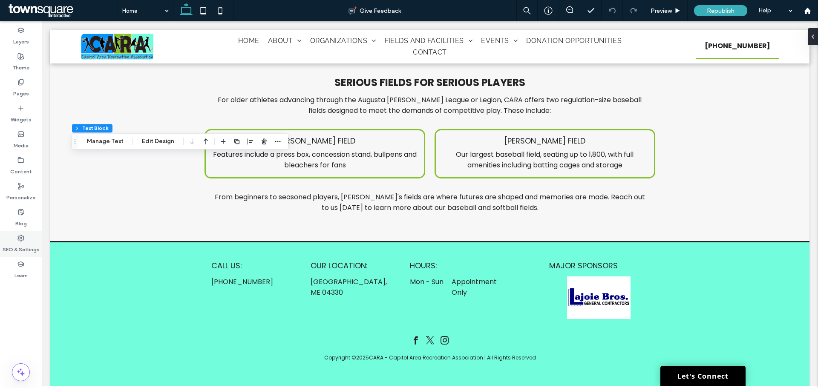
click at [12, 242] on label "SEO & Settings" at bounding box center [21, 248] width 37 height 12
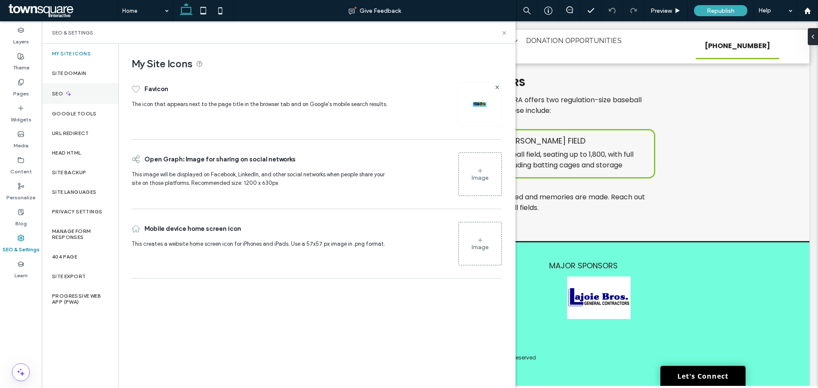
click at [74, 87] on div "SEO" at bounding box center [80, 93] width 77 height 21
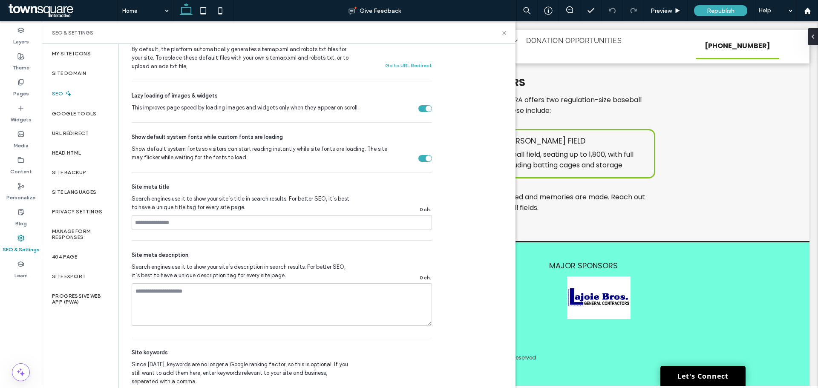
scroll to position [405, 0]
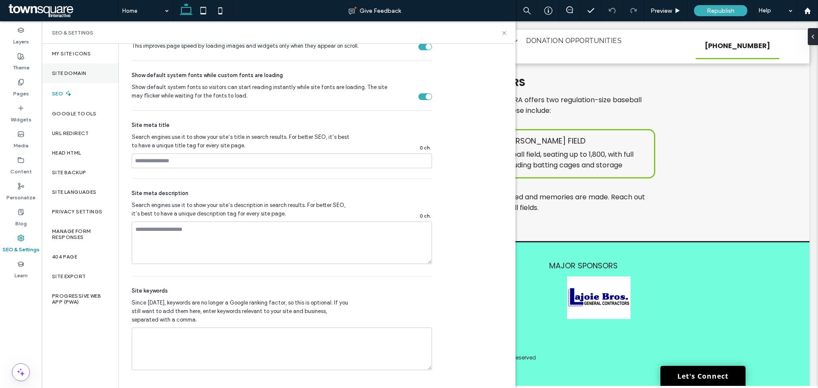
click at [68, 70] on div "Site Domain" at bounding box center [80, 73] width 77 height 20
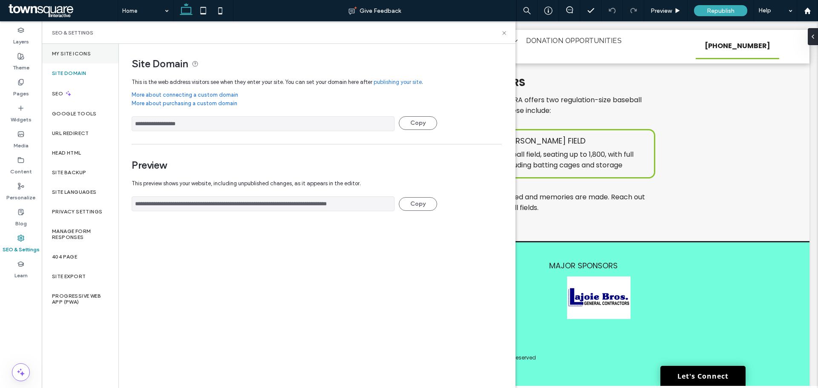
click at [68, 59] on div "My Site Icons" at bounding box center [80, 54] width 77 height 20
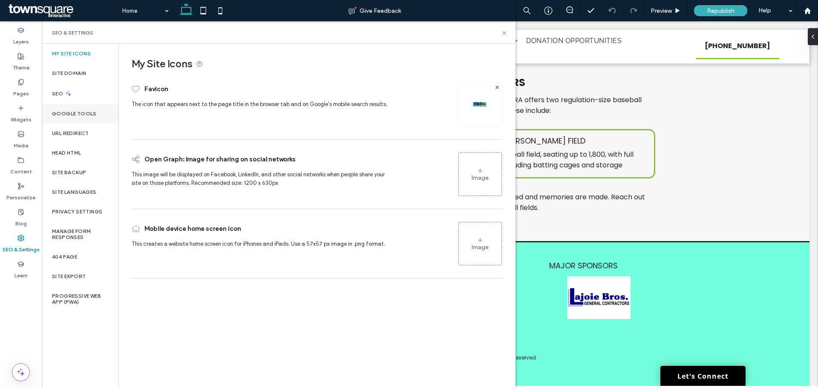
click at [73, 114] on label "Google Tools" at bounding box center [74, 114] width 45 height 6
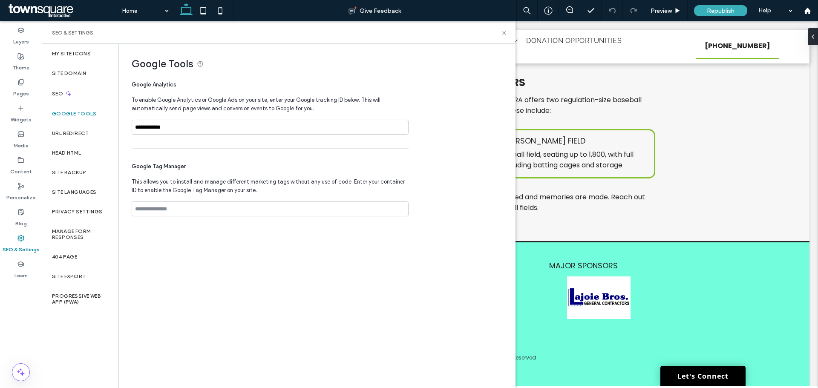
drag, startPoint x: 78, startPoint y: 129, endPoint x: 86, endPoint y: 116, distance: 15.6
click at [81, 124] on div "URL Redirect" at bounding box center [80, 134] width 77 height 20
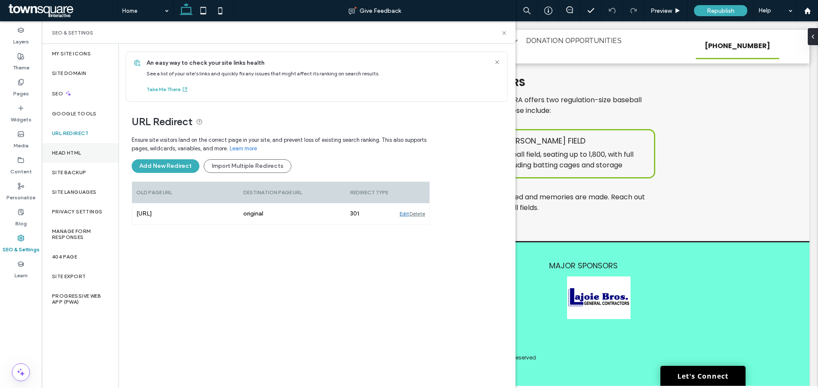
click at [71, 144] on div "Head HTML" at bounding box center [80, 153] width 77 height 20
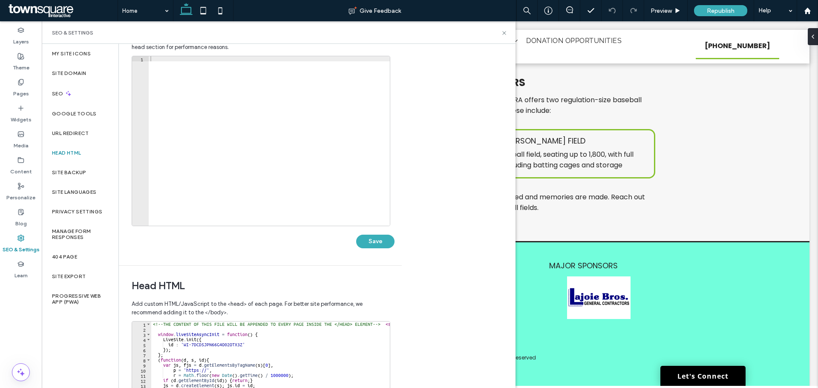
scroll to position [85, 0]
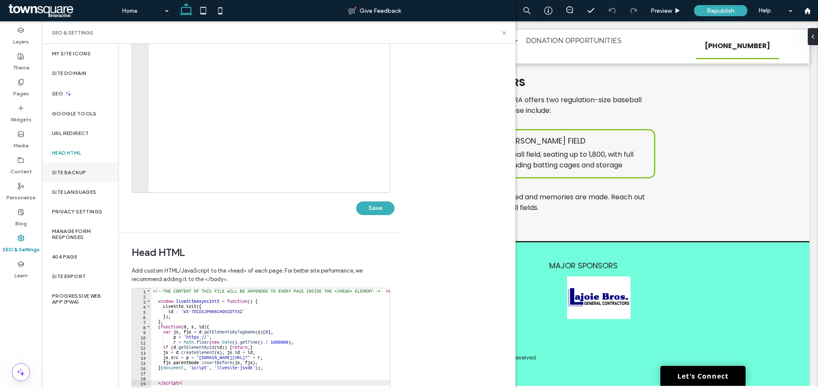
click at [70, 164] on div "Site Backup" at bounding box center [80, 173] width 77 height 20
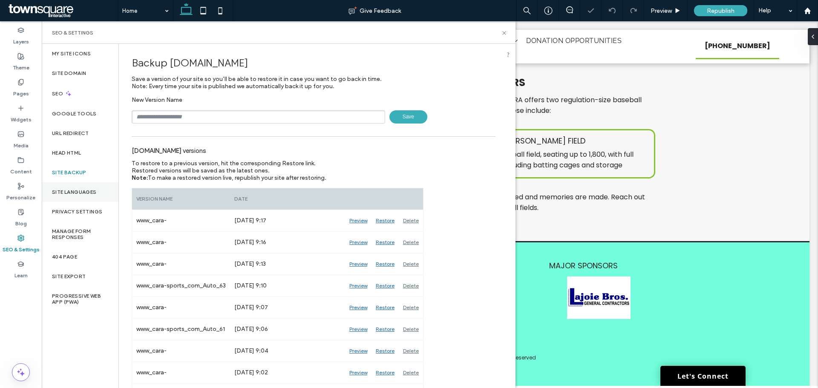
click at [68, 196] on div "Site Languages" at bounding box center [80, 192] width 77 height 20
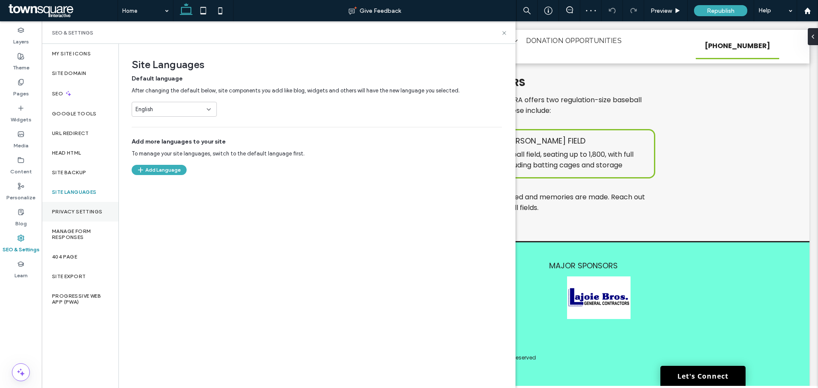
click at [79, 212] on label "Privacy Settings" at bounding box center [77, 212] width 50 height 6
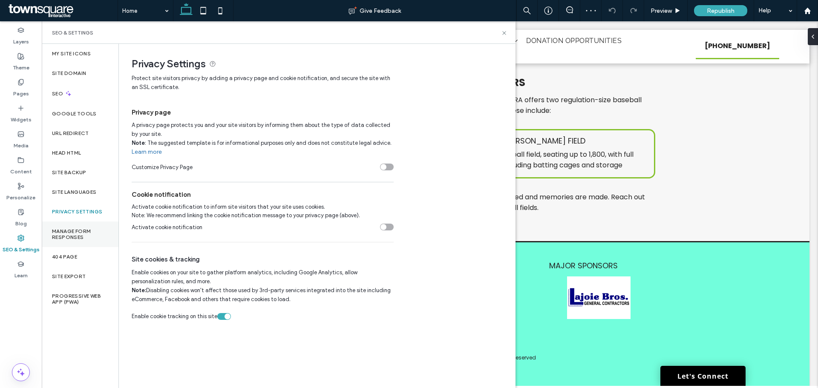
click at [83, 232] on label "Manage Form Responses" at bounding box center [80, 234] width 56 height 12
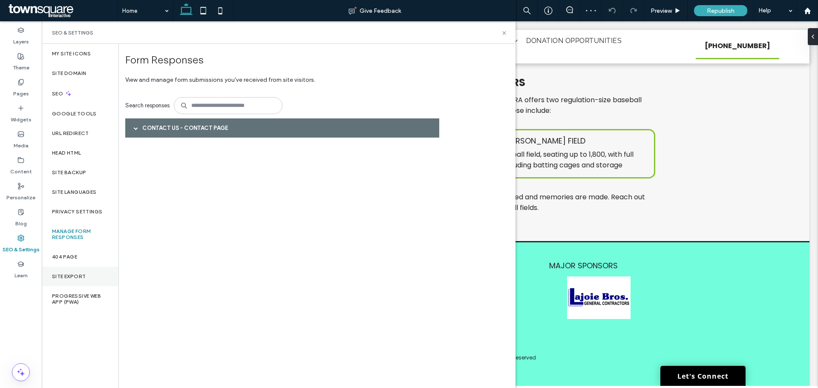
click at [72, 279] on label "Site Export" at bounding box center [69, 277] width 34 height 6
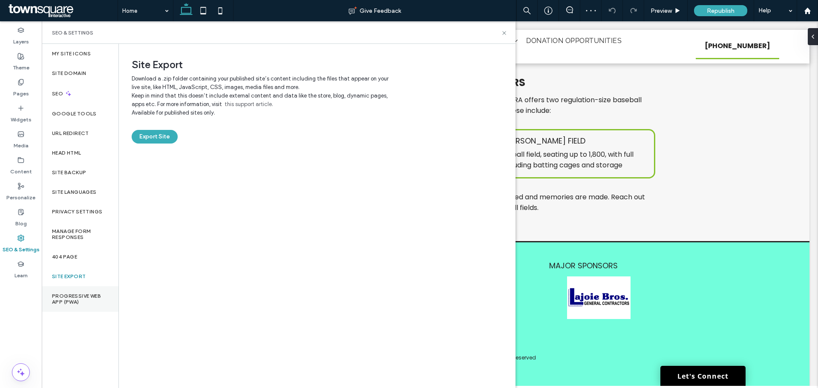
click at [71, 303] on label "Progressive Web App (PWA)" at bounding box center [80, 299] width 56 height 12
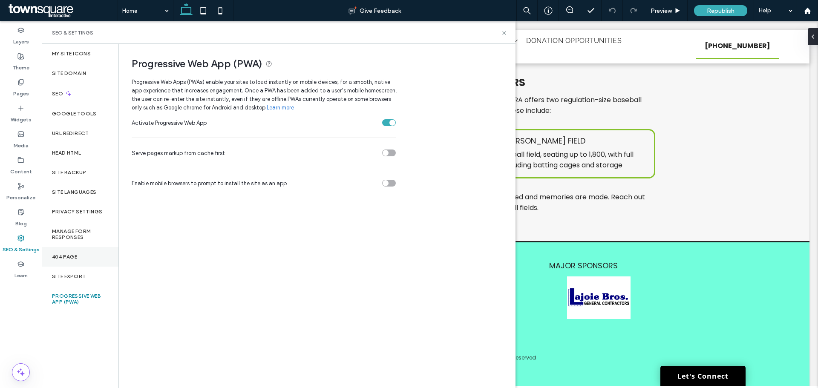
click at [61, 248] on div "404 Page" at bounding box center [80, 257] width 77 height 20
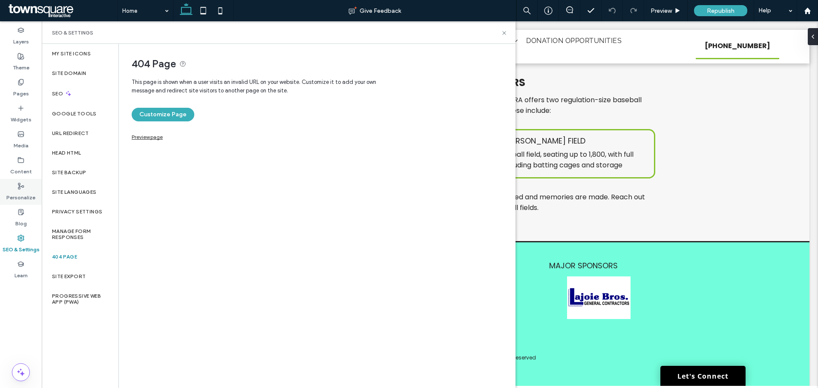
click at [15, 186] on div "Personalize" at bounding box center [21, 192] width 42 height 26
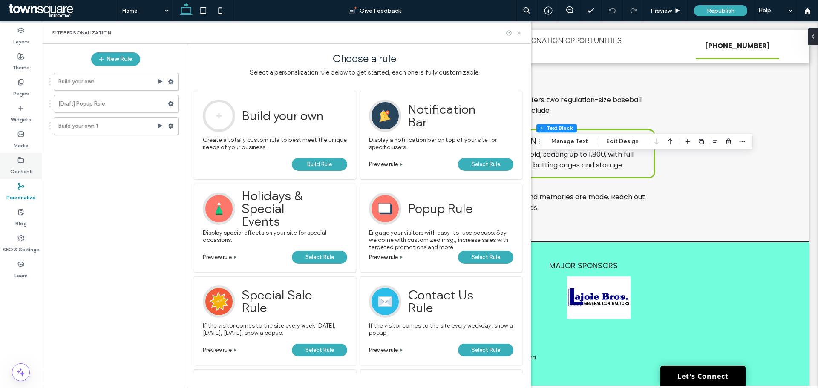
click at [21, 167] on label "Content" at bounding box center [21, 170] width 22 height 12
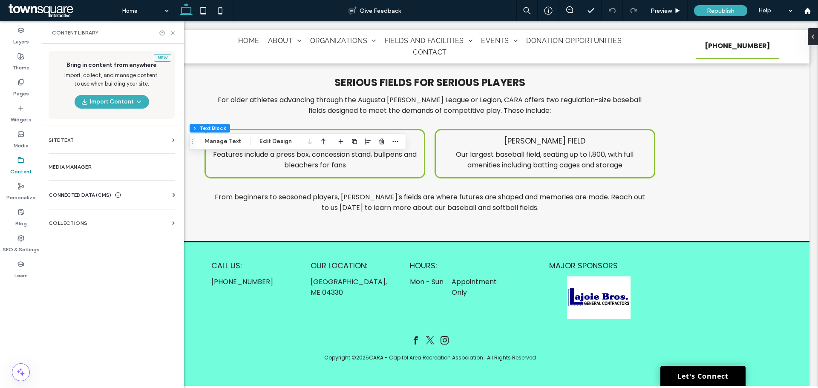
click at [85, 200] on div "Business Info Business Text Business Images Find and Replace" at bounding box center [114, 202] width 130 height 7
click at [84, 195] on span "CONNECTED DATA (CMS)" at bounding box center [80, 195] width 63 height 9
click at [82, 235] on label "Business Text" at bounding box center [113, 236] width 116 height 6
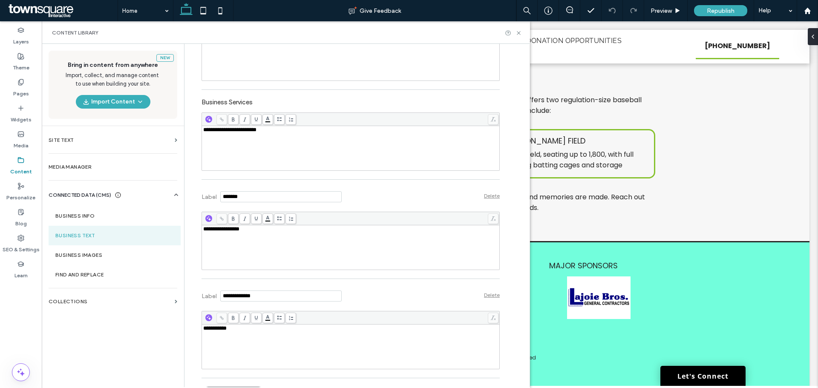
scroll to position [254, 0]
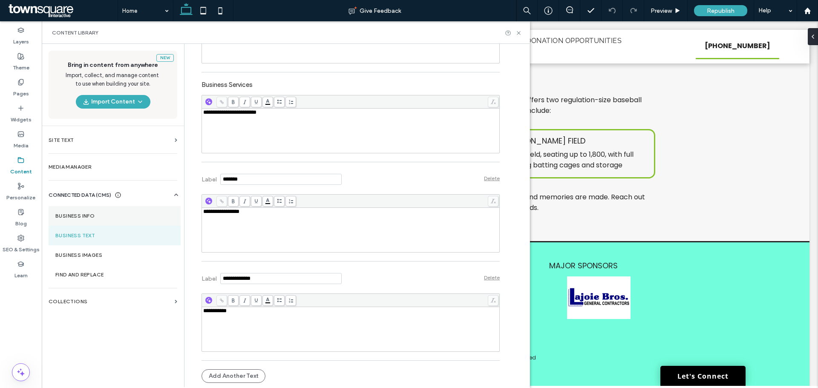
click at [124, 206] on section "Business Info" at bounding box center [115, 216] width 132 height 20
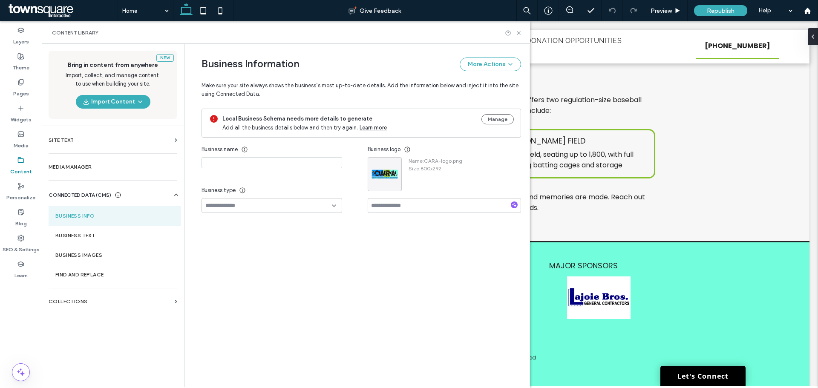
type input "**********"
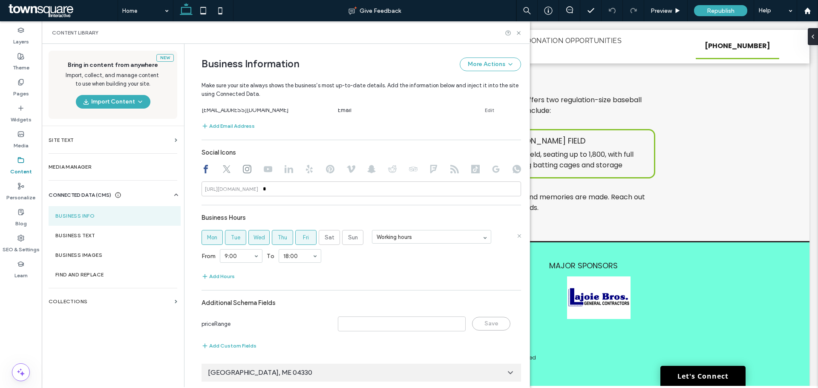
scroll to position [382, 0]
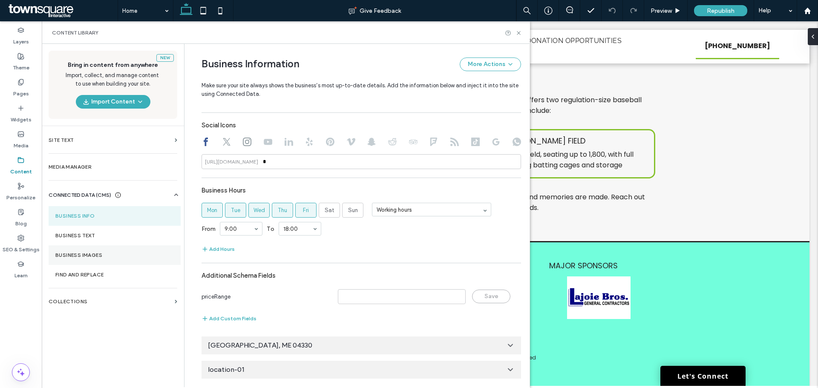
click at [93, 257] on label "Business Images" at bounding box center [114, 255] width 118 height 6
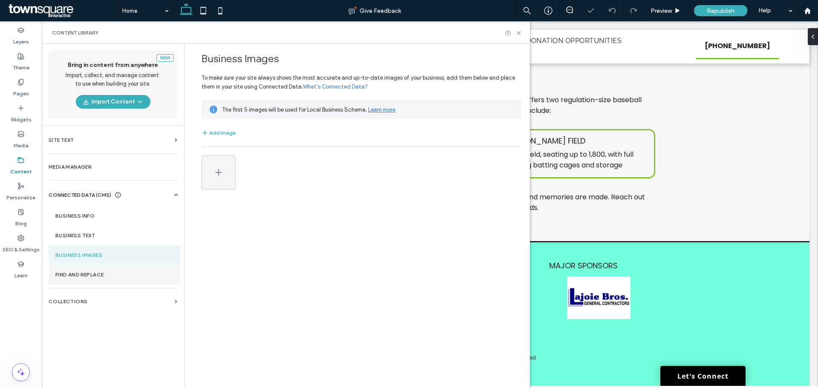
click at [100, 278] on section "Find and Replace" at bounding box center [115, 275] width 132 height 20
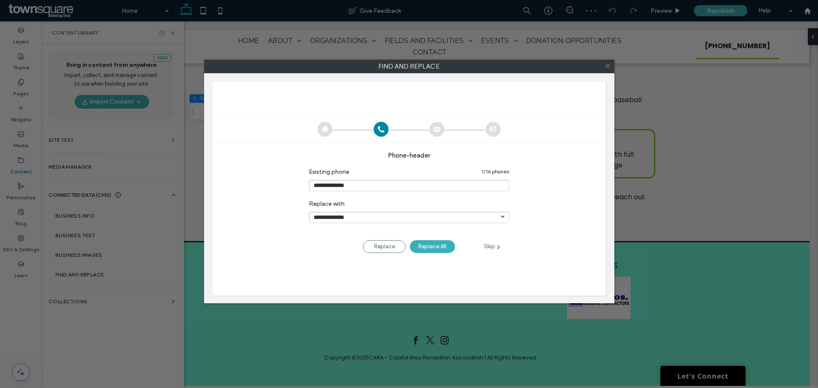
click at [488, 245] on div "Skip" at bounding box center [492, 247] width 34 height 10
type input "*********"
click at [488, 245] on div "Skip" at bounding box center [492, 247] width 34 height 10
type input "*******"
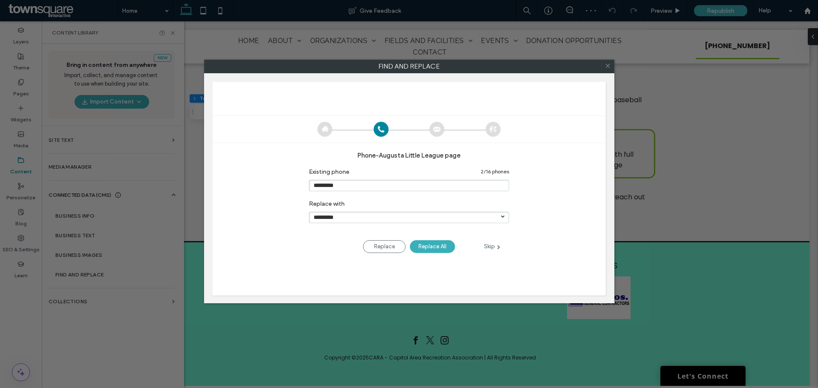
type input "*******"
click at [488, 245] on div "Skip" at bounding box center [492, 247] width 34 height 10
type input "*******"
click at [489, 246] on div "Skip" at bounding box center [492, 247] width 34 height 10
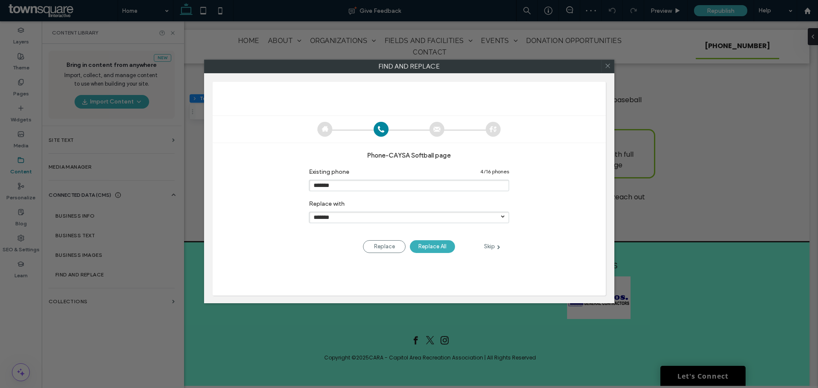
type input "*******"
click at [489, 246] on div "Skip" at bounding box center [492, 247] width 34 height 10
type input "******"
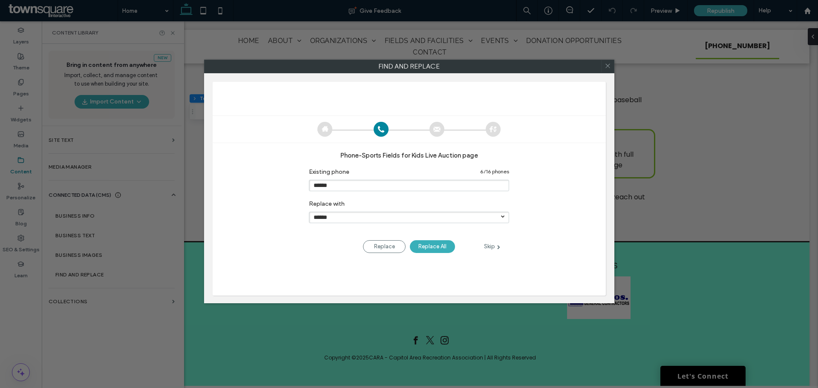
click at [489, 246] on div "Skip" at bounding box center [492, 247] width 34 height 10
type input "******"
click at [489, 246] on div "Skip" at bounding box center [492, 247] width 34 height 10
type input "*********"
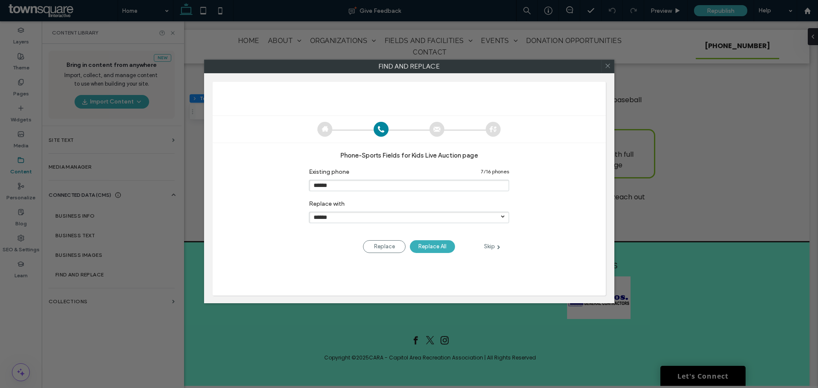
type input "*********"
click at [489, 246] on div "Skip" at bounding box center [492, 247] width 34 height 10
type input "*********"
click at [489, 246] on div "Skip" at bounding box center [492, 247] width 34 height 10
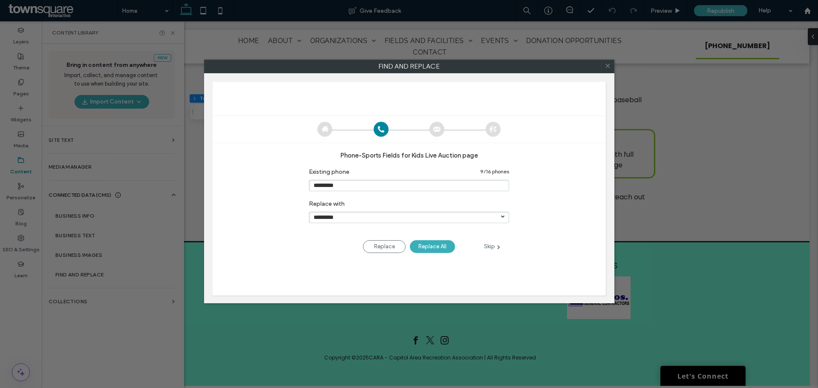
type input "*********"
click at [489, 246] on div "Skip" at bounding box center [492, 247] width 34 height 10
type input "*********"
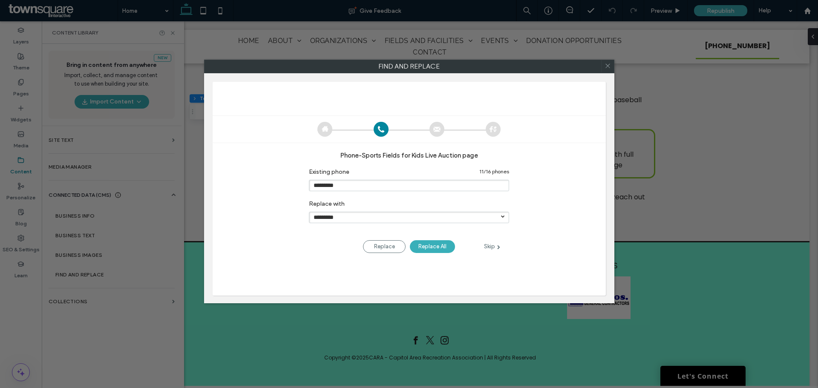
click at [489, 246] on div "Skip" at bounding box center [492, 247] width 34 height 10
type input "**********"
click at [489, 246] on div "Skip" at bounding box center [492, 247] width 34 height 10
type input "******"
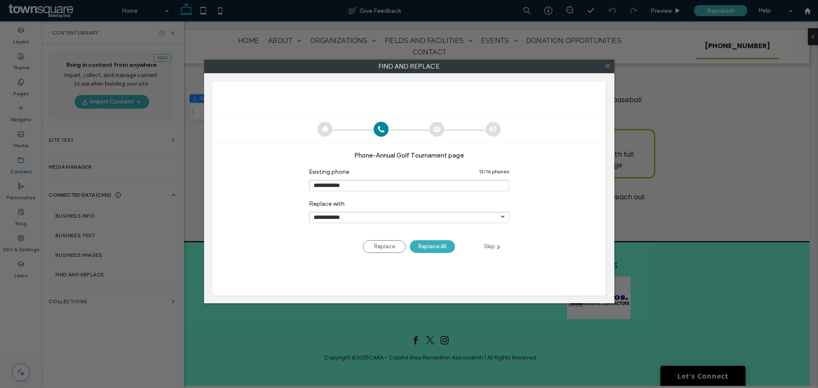
type input "******"
click at [489, 246] on div "Skip" at bounding box center [492, 247] width 34 height 10
type input "**********"
click at [607, 66] on use at bounding box center [607, 65] width 4 height 4
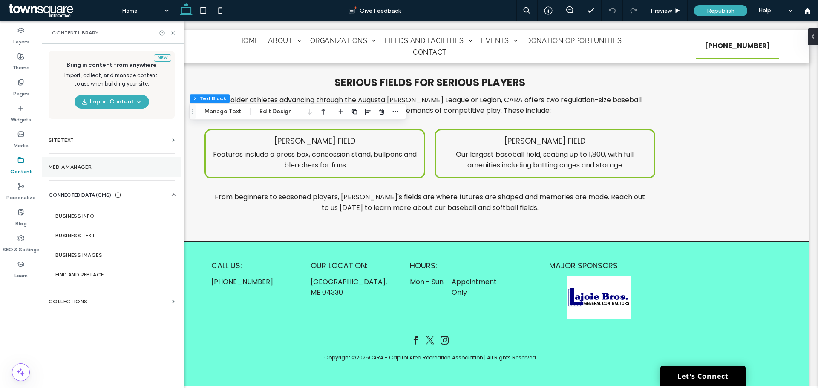
click at [112, 169] on label "Media Manager" at bounding box center [112, 167] width 126 height 6
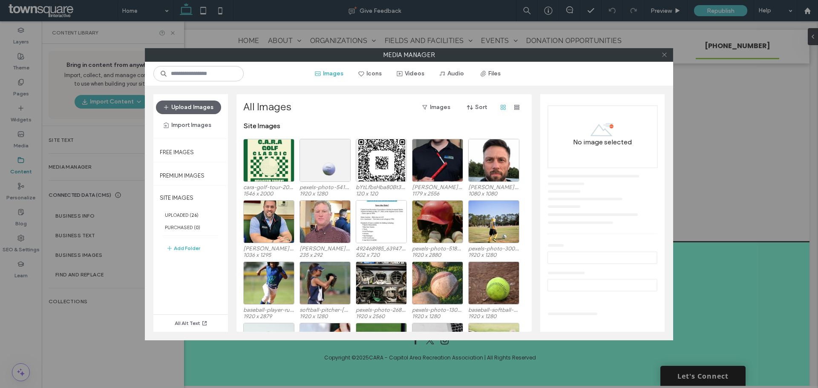
click at [664, 53] on icon at bounding box center [664, 55] width 6 height 6
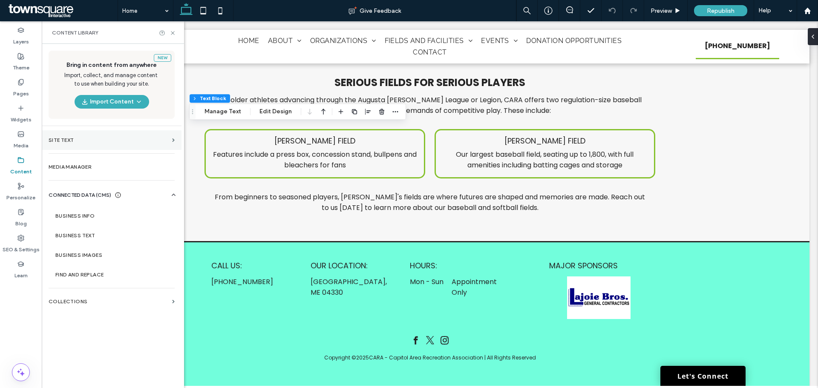
click at [84, 149] on section "Site Text" at bounding box center [112, 140] width 140 height 20
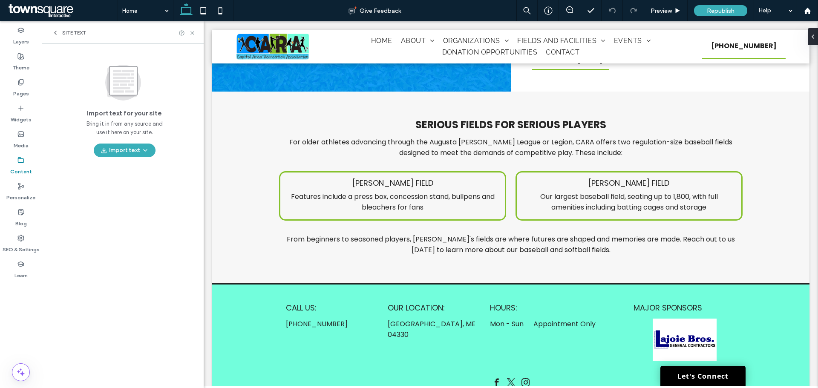
click at [56, 32] on icon at bounding box center [55, 32] width 7 height 7
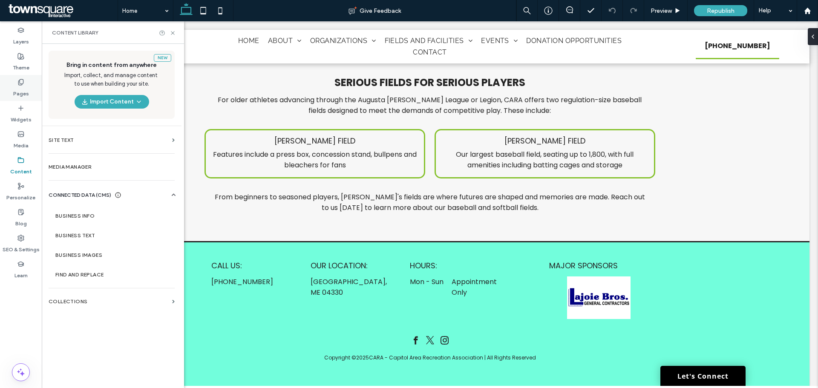
click at [23, 84] on icon at bounding box center [20, 82] width 7 height 7
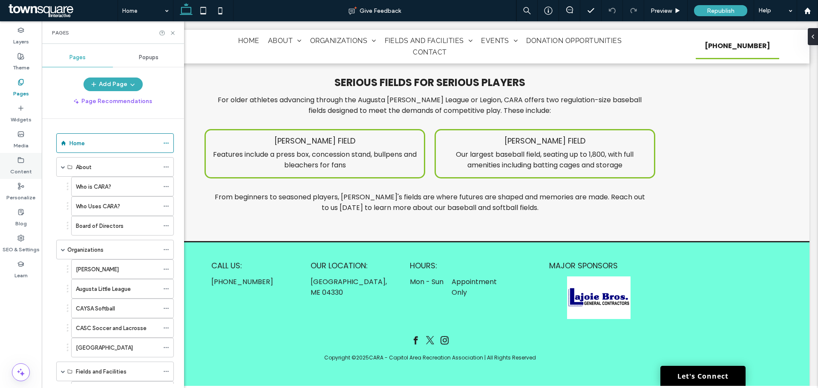
click at [18, 167] on label "Content" at bounding box center [21, 170] width 22 height 12
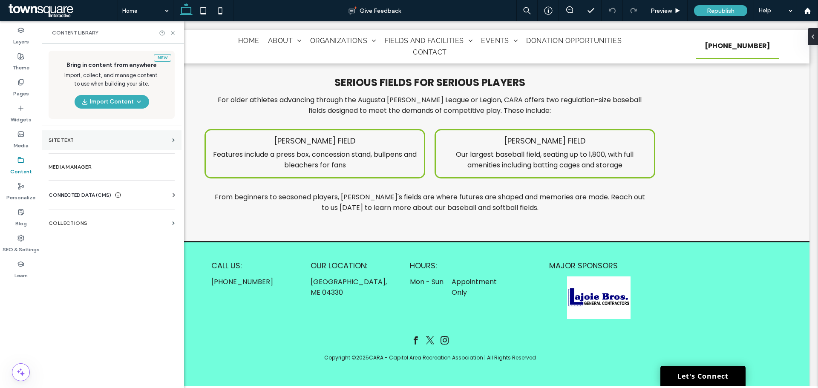
click at [112, 141] on label "Site Text" at bounding box center [109, 140] width 120 height 6
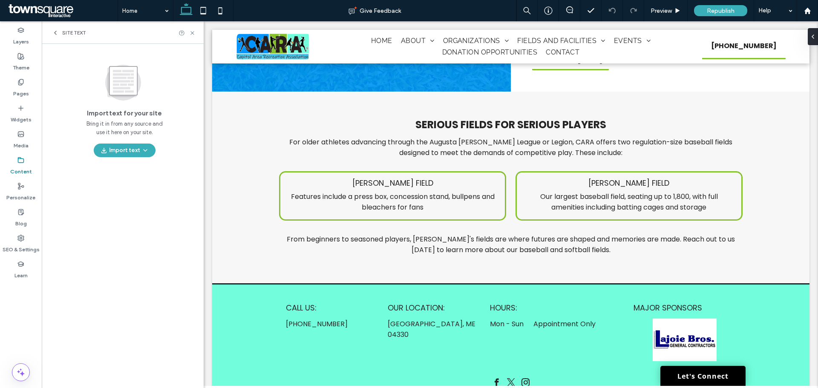
click at [54, 34] on icon at bounding box center [55, 32] width 7 height 7
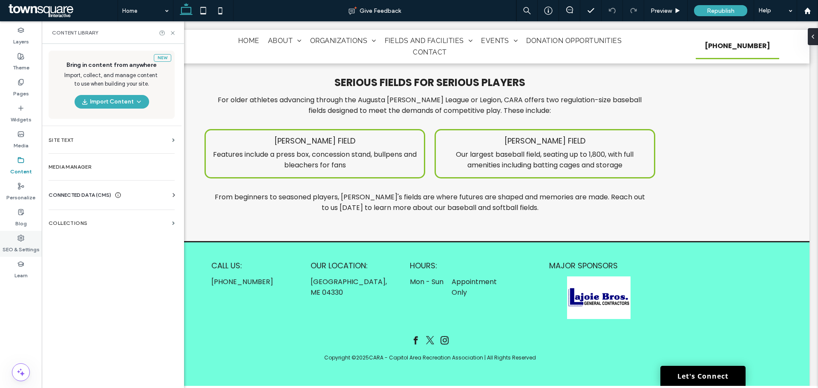
click at [23, 238] on icon at bounding box center [20, 238] width 7 height 7
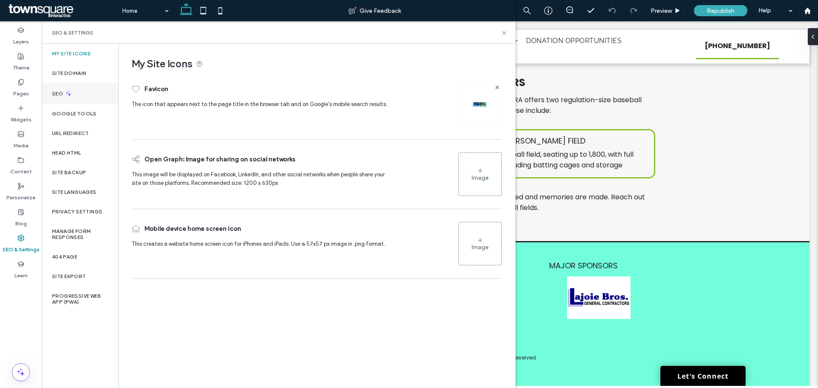
click at [68, 96] on icon at bounding box center [68, 93] width 7 height 7
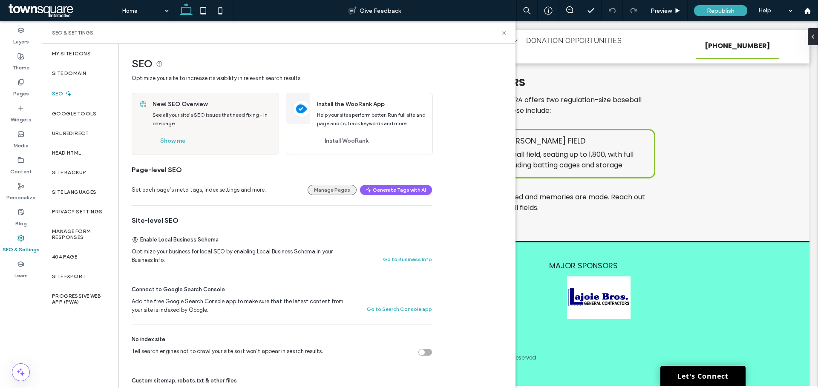
click at [344, 193] on button "Manage Pages" at bounding box center [332, 190] width 49 height 10
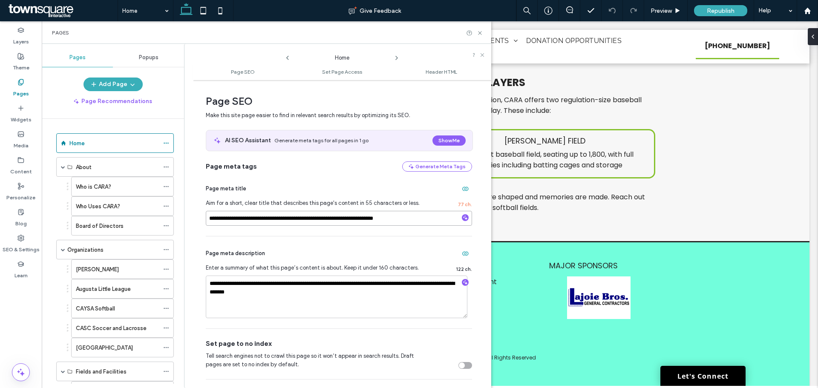
click at [291, 219] on input "**********" at bounding box center [339, 218] width 266 height 15
type input "**********"
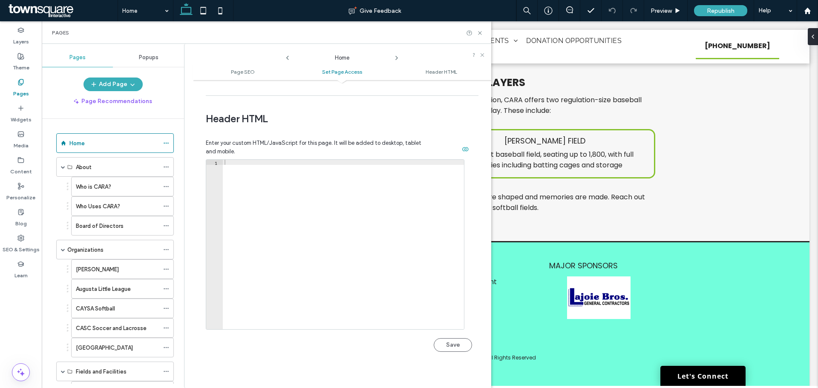
scroll to position [723, 0]
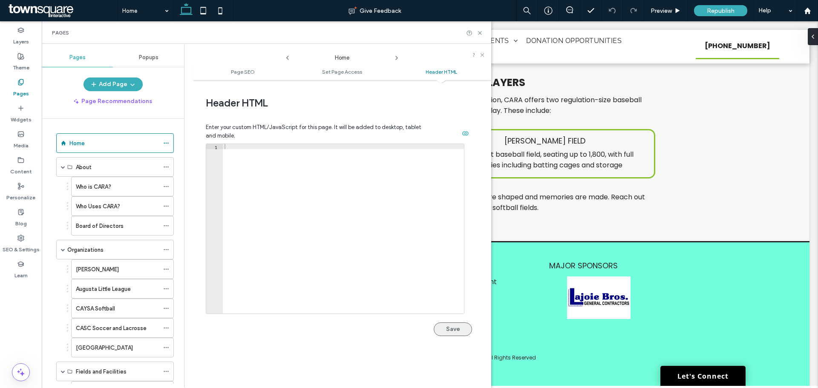
click at [443, 331] on button "Save" at bounding box center [453, 330] width 38 height 14
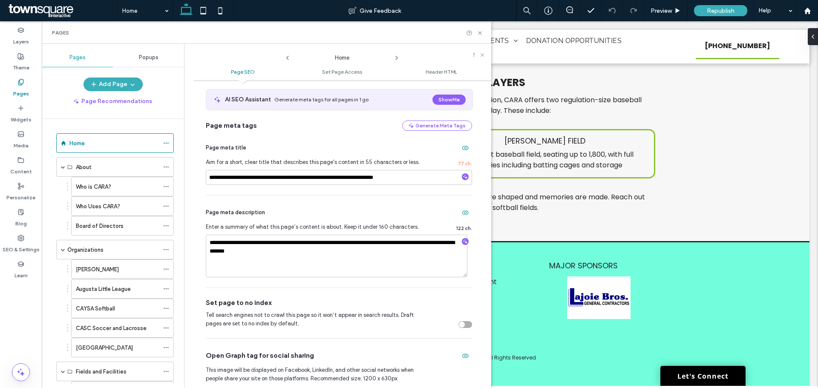
scroll to position [0, 0]
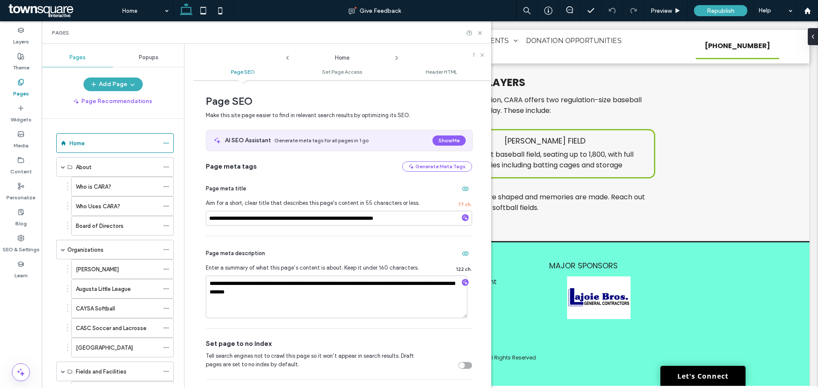
click at [360, 77] on ul "Page SEO Set Page Access Header HTML" at bounding box center [342, 71] width 298 height 17
click at [355, 75] on ul "Page SEO Set Page Access Header HTML" at bounding box center [342, 71] width 298 height 17
click at [430, 69] on span "Header HTML" at bounding box center [442, 72] width 32 height 6
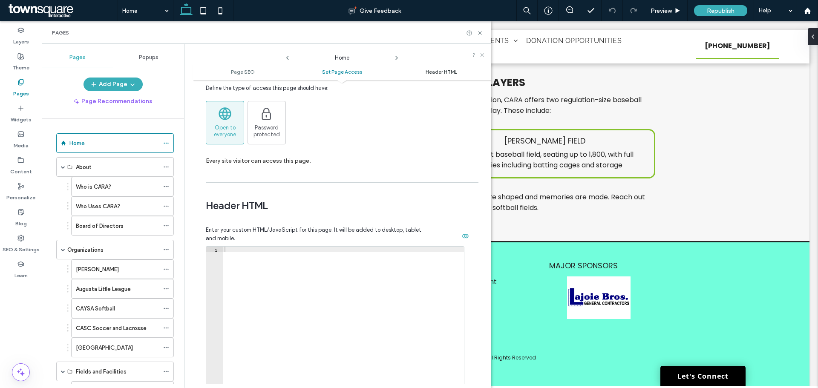
scroll to position [723, 0]
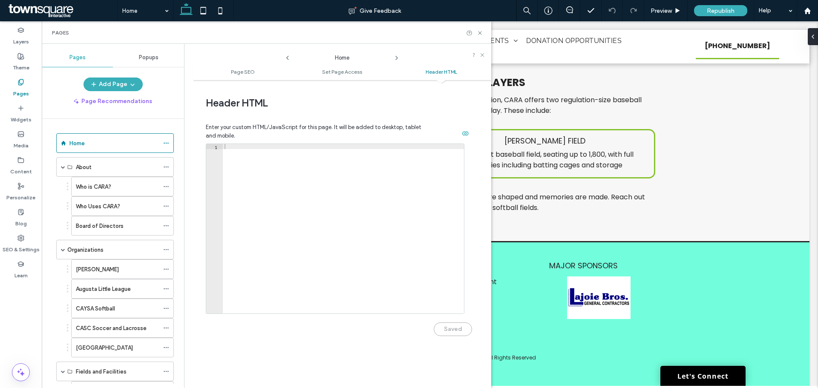
click at [357, 75] on ul "Page SEO Set Page Access Header HTML" at bounding box center [342, 71] width 298 height 17
click at [139, 166] on div "About" at bounding box center [117, 167] width 83 height 9
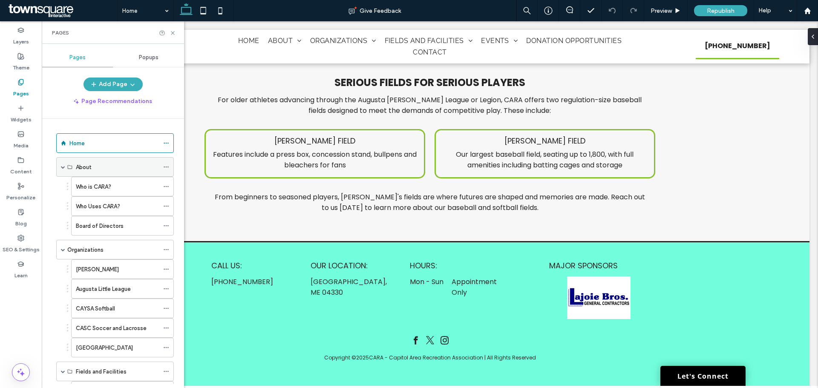
click at [165, 168] on icon at bounding box center [166, 167] width 6 height 6
click at [167, 182] on span at bounding box center [166, 186] width 6 height 13
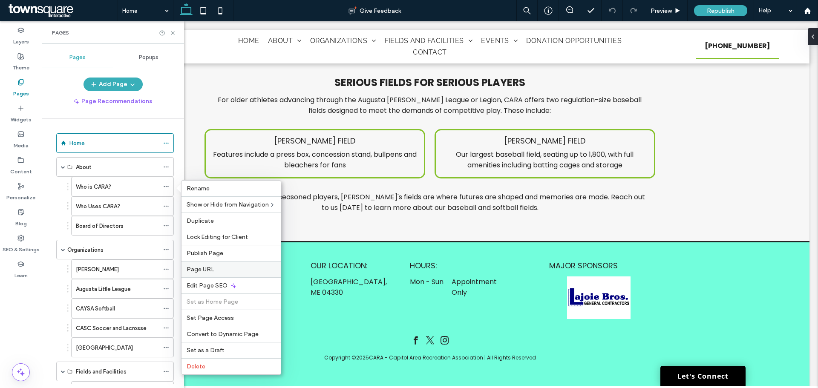
click at [226, 265] on div "Page URL" at bounding box center [231, 269] width 99 height 16
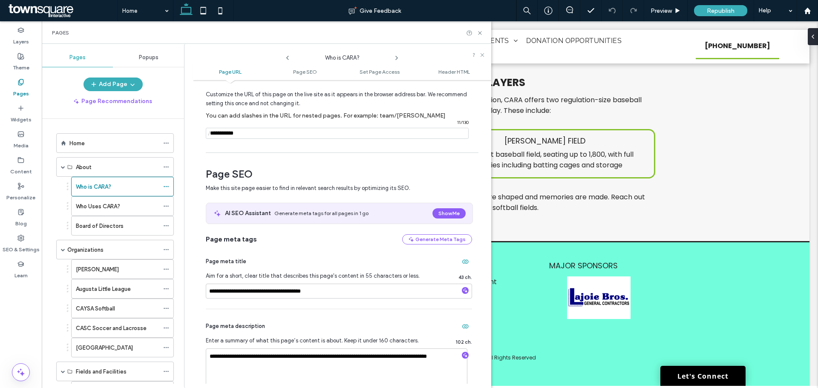
scroll to position [128, 0]
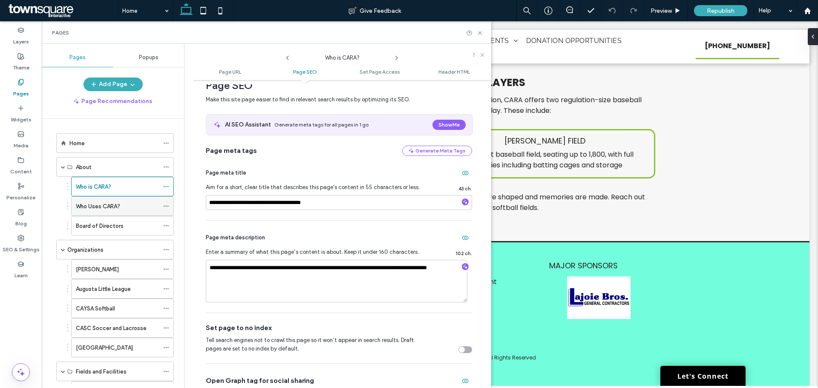
click at [165, 207] on icon at bounding box center [166, 206] width 6 height 6
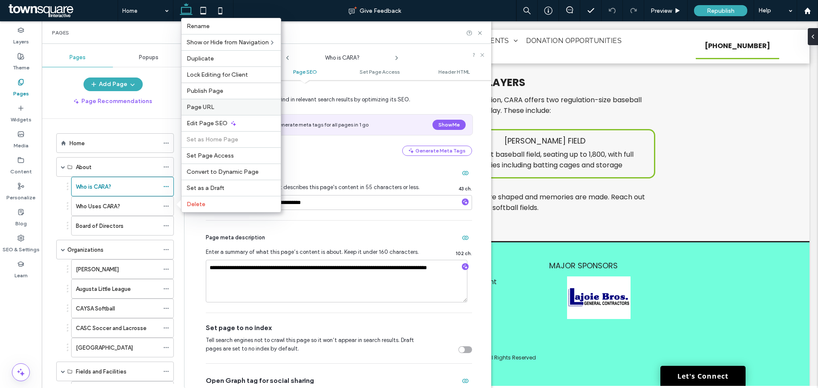
click at [233, 106] on label "Page URL" at bounding box center [231, 107] width 89 height 7
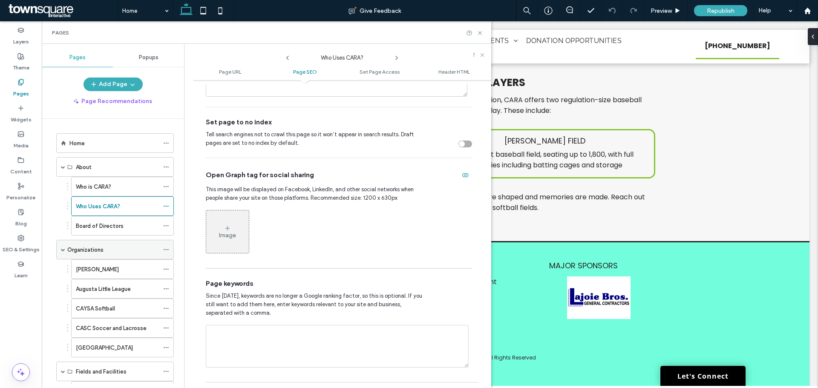
scroll to position [341, 0]
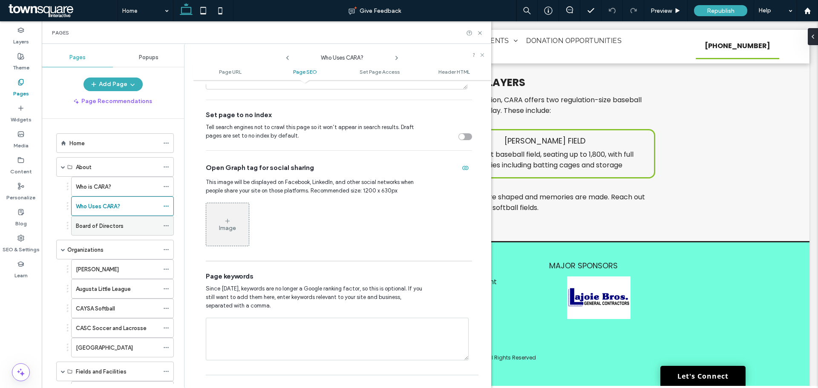
click at [164, 225] on icon at bounding box center [166, 226] width 6 height 6
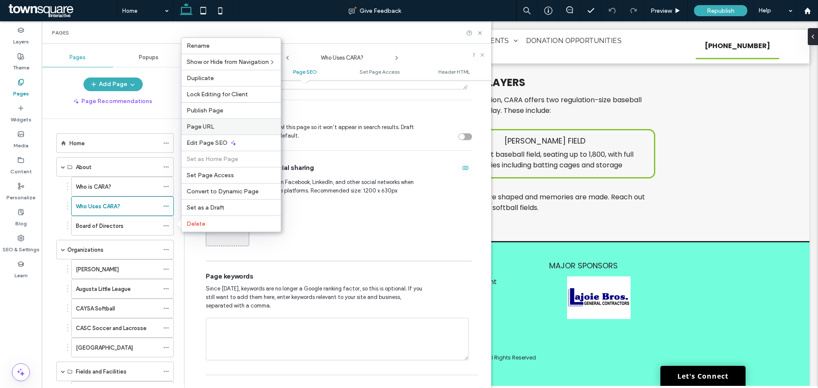
click at [208, 127] on span "Page URL" at bounding box center [201, 126] width 28 height 7
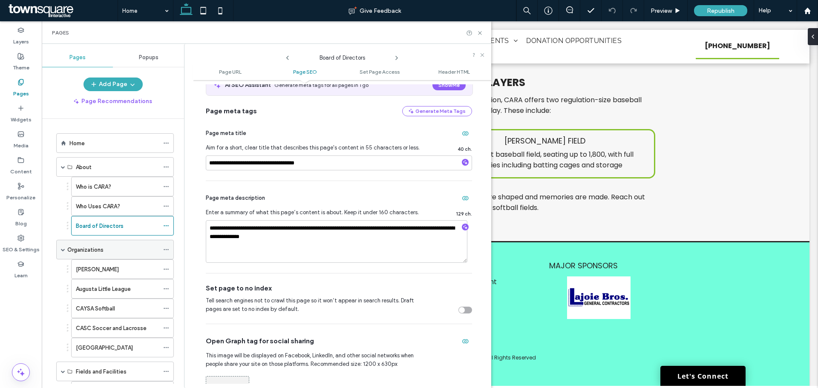
scroll to position [170, 0]
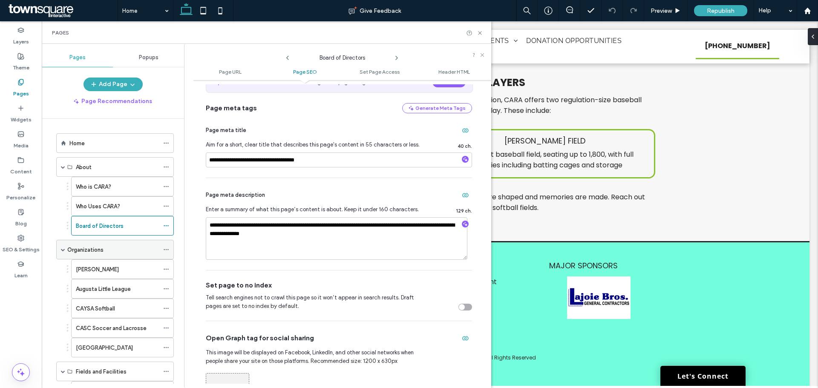
click at [168, 246] on span at bounding box center [166, 249] width 6 height 13
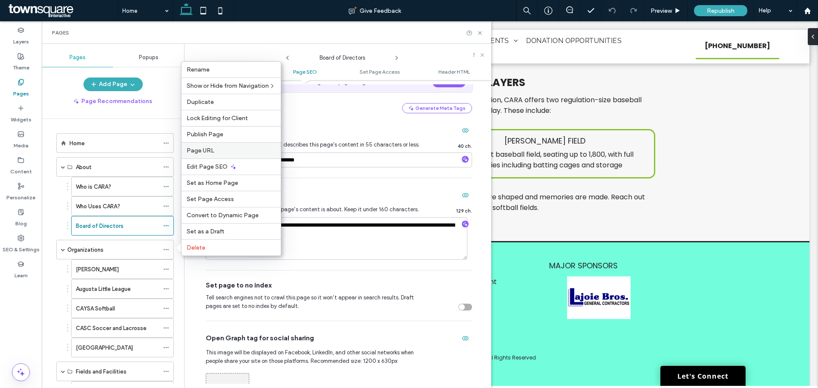
click at [206, 156] on div "Page URL" at bounding box center [231, 150] width 99 height 16
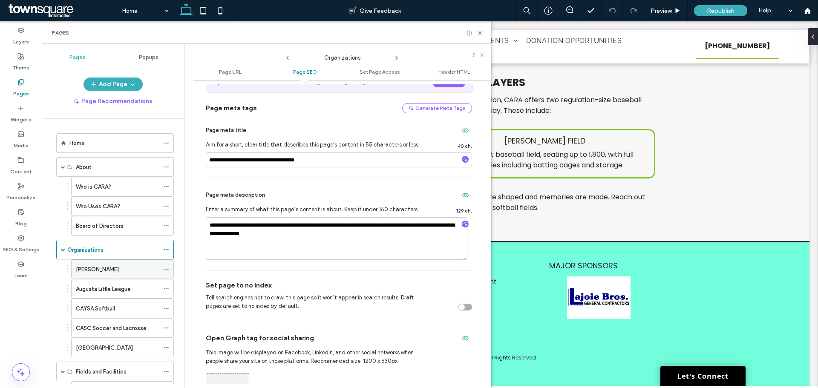
click at [170, 270] on div at bounding box center [168, 269] width 10 height 13
click at [165, 268] on icon at bounding box center [166, 269] width 6 height 6
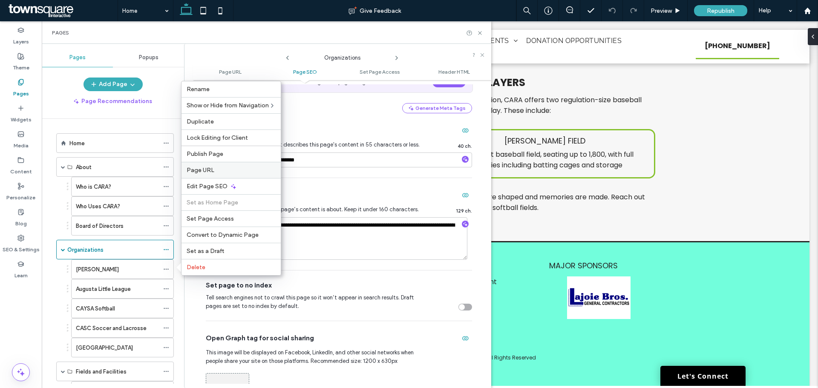
click at [223, 167] on label "Page URL" at bounding box center [231, 170] width 89 height 7
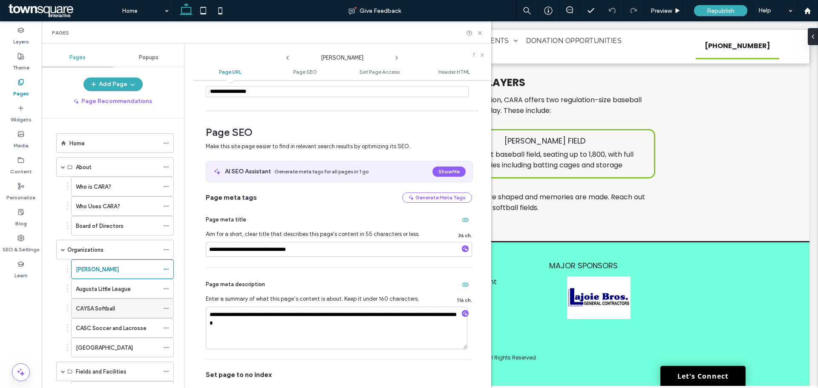
scroll to position [85, 0]
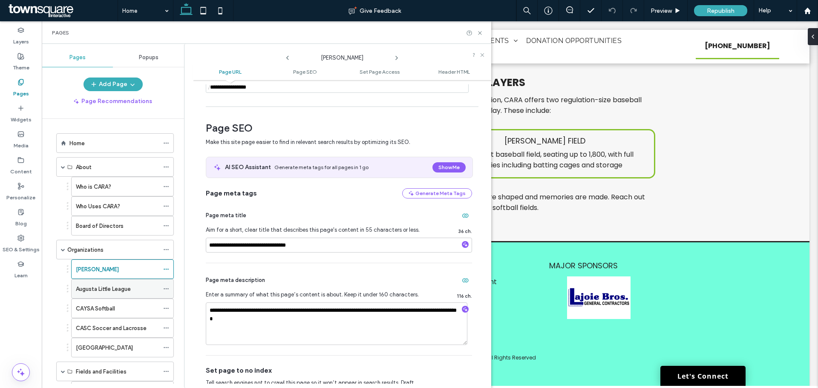
click at [167, 288] on icon at bounding box center [166, 289] width 6 height 6
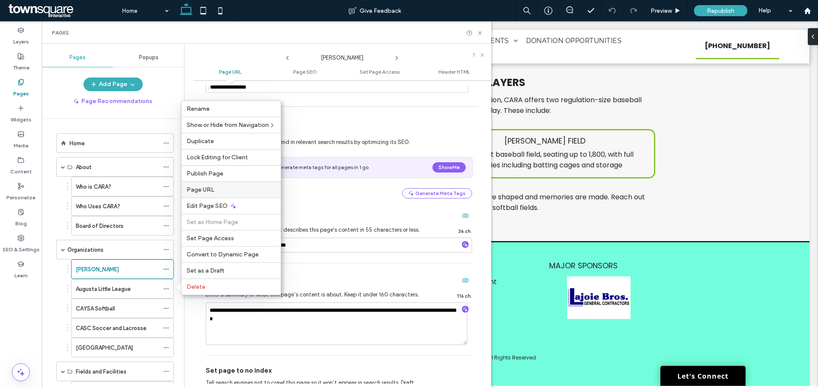
click at [210, 193] on span "Page URL" at bounding box center [201, 189] width 28 height 7
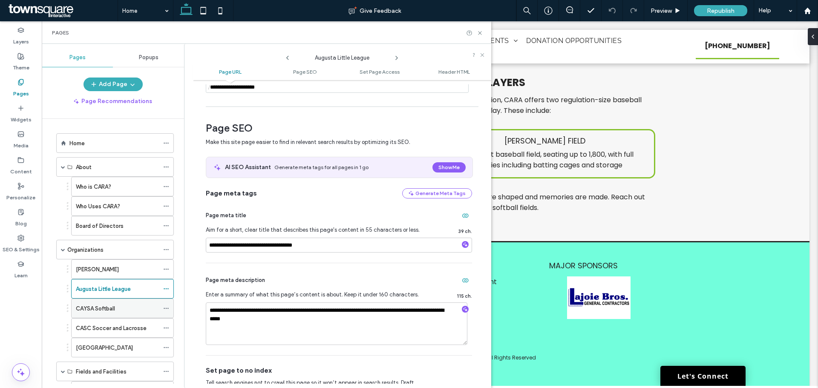
click at [168, 306] on icon at bounding box center [166, 309] width 6 height 6
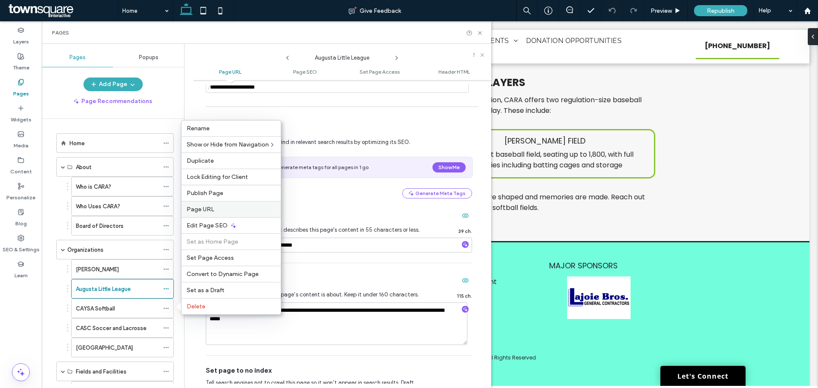
click at [222, 206] on label "Page URL" at bounding box center [231, 209] width 89 height 7
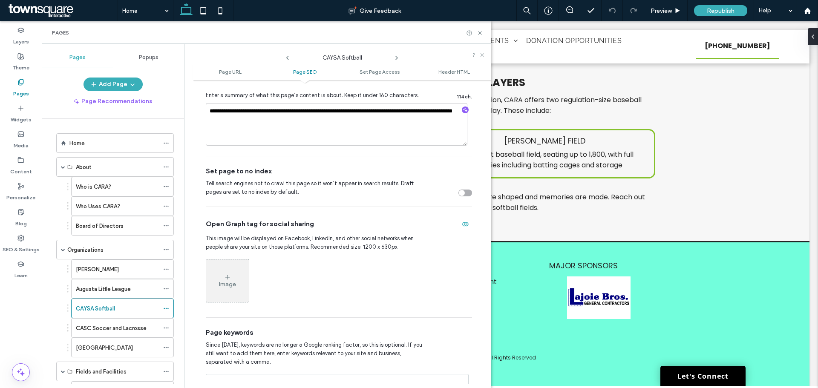
scroll to position [298, 0]
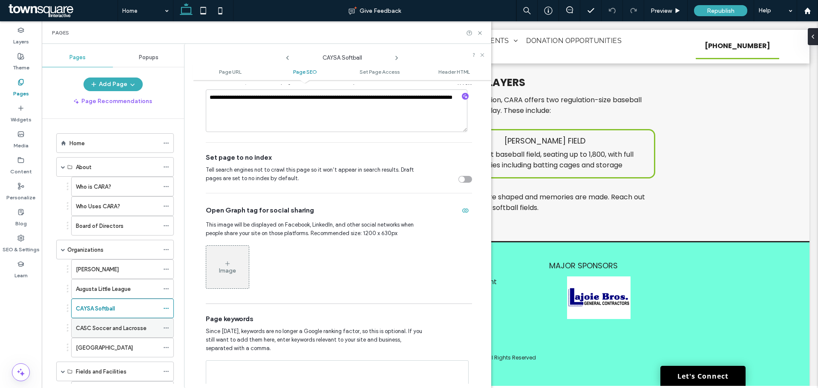
click at [166, 328] on use at bounding box center [166, 328] width 5 height 1
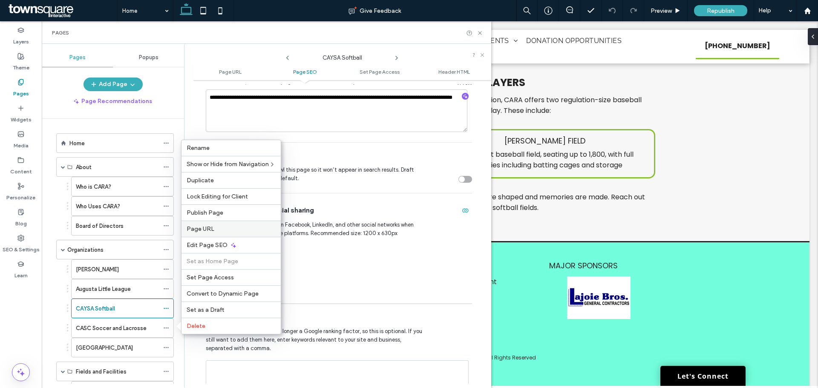
click at [232, 231] on label "Page URL" at bounding box center [231, 228] width 89 height 7
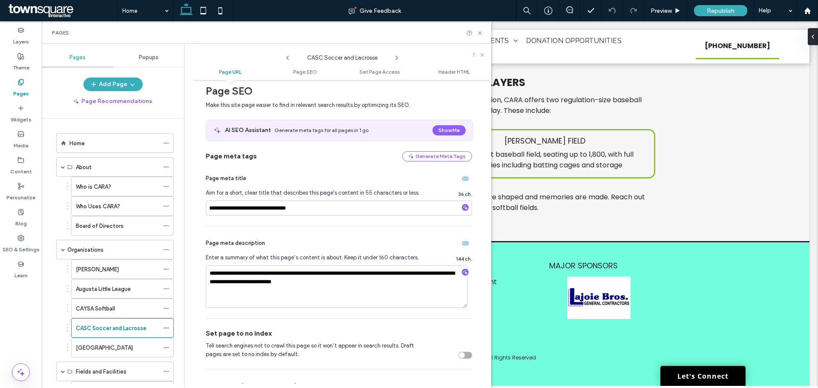
scroll to position [128, 0]
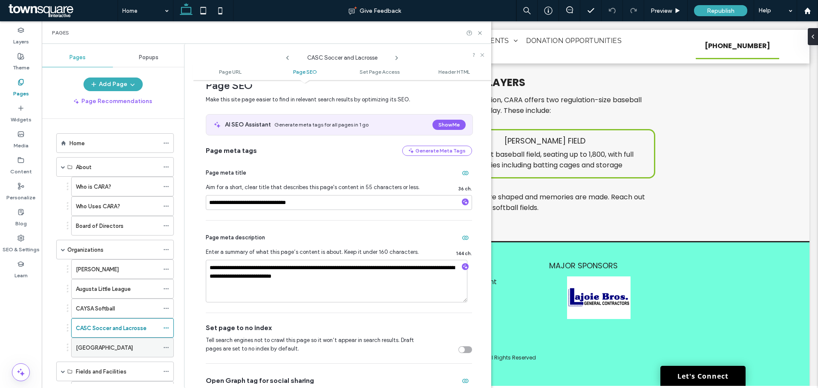
click at [165, 346] on icon at bounding box center [166, 348] width 6 height 6
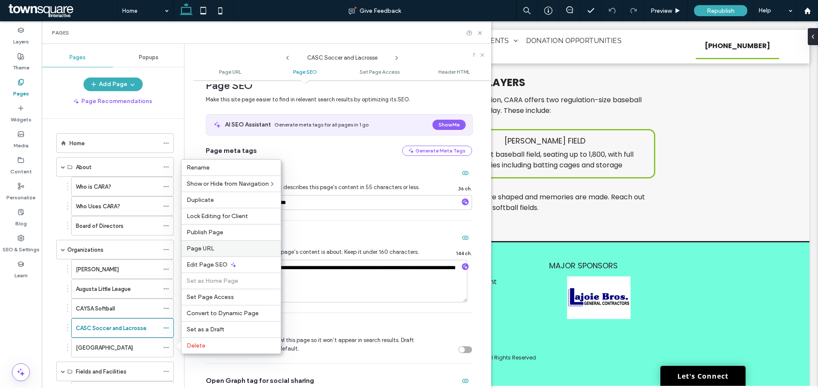
click at [225, 250] on label "Page URL" at bounding box center [231, 248] width 89 height 7
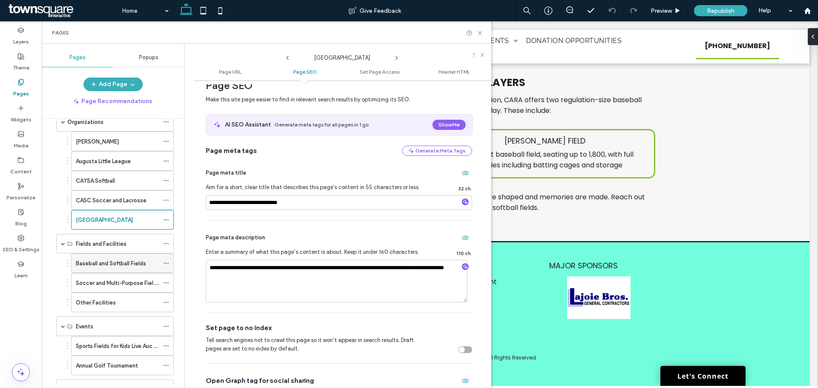
click at [167, 261] on icon at bounding box center [166, 263] width 6 height 6
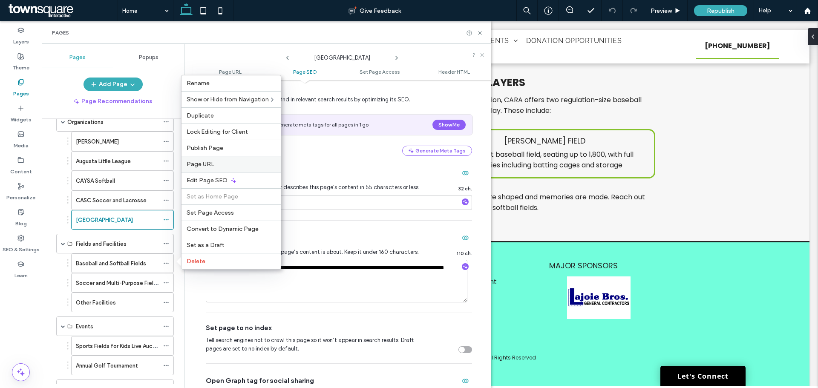
click at [206, 161] on span "Page URL" at bounding box center [201, 164] width 28 height 7
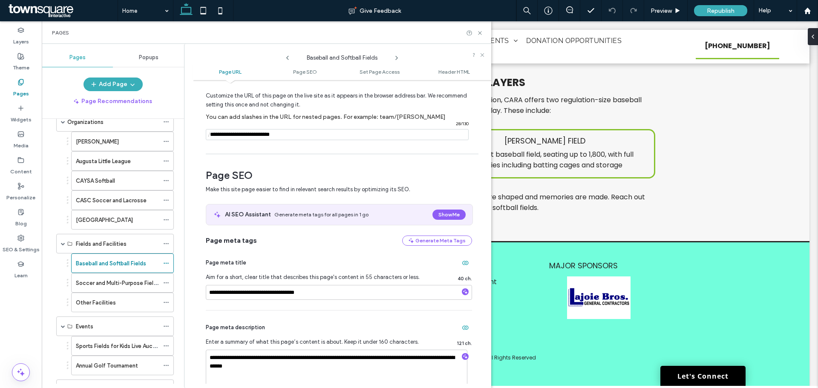
scroll to position [85, 0]
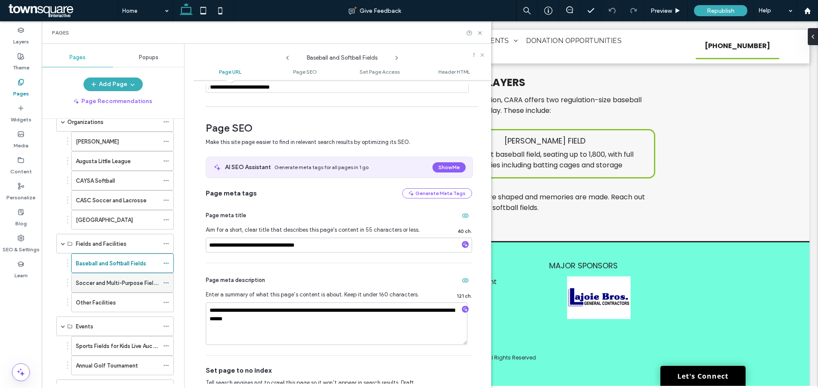
click at [167, 280] on icon at bounding box center [166, 283] width 6 height 6
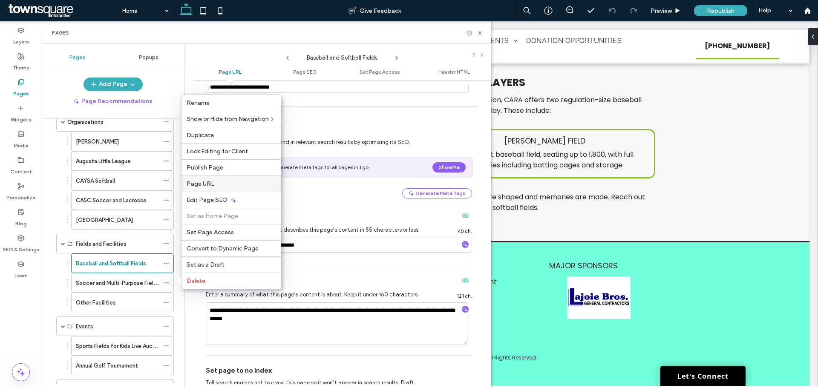
click at [206, 184] on span "Page URL" at bounding box center [201, 183] width 28 height 7
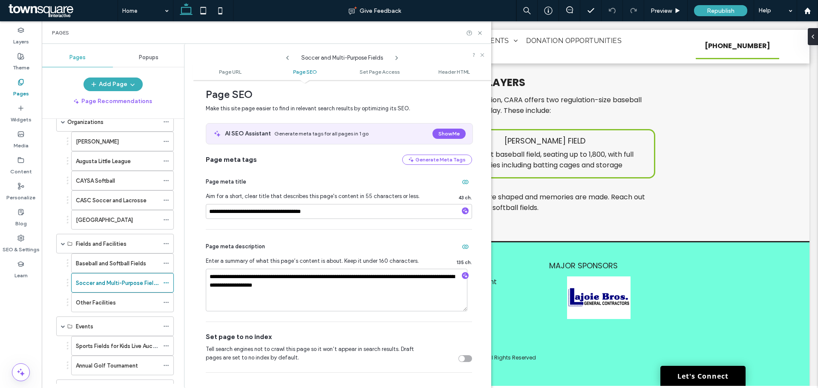
scroll to position [128, 0]
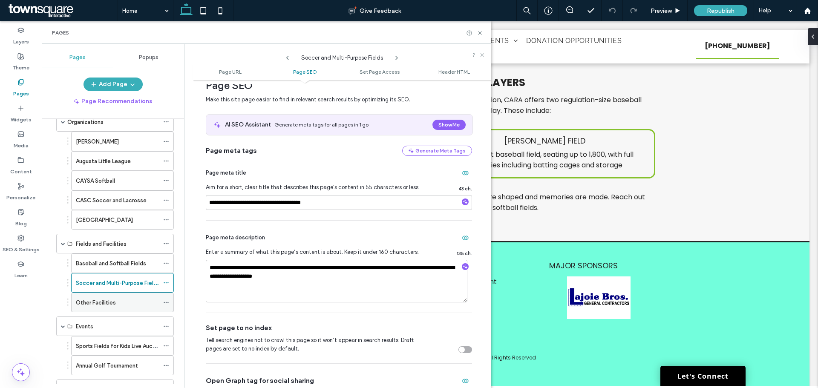
click at [167, 304] on icon at bounding box center [166, 303] width 6 height 6
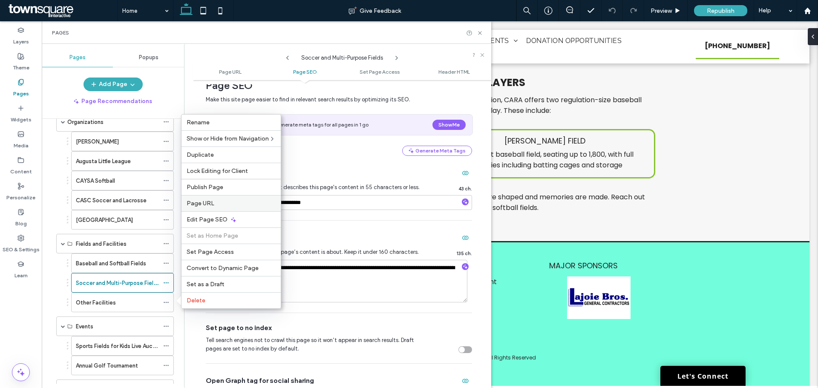
click at [209, 207] on div "Page URL" at bounding box center [231, 203] width 99 height 16
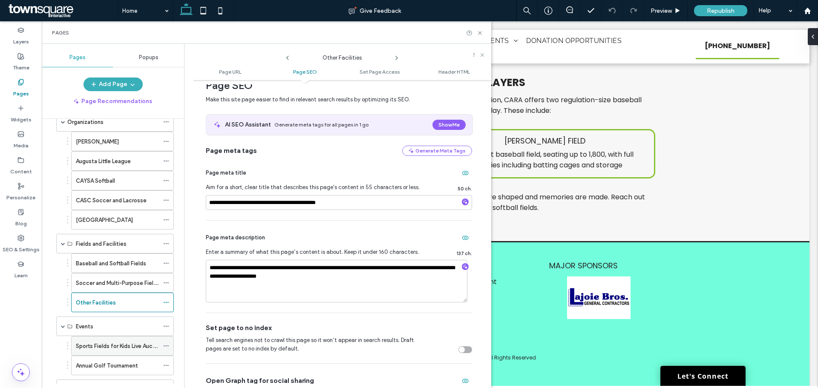
click at [166, 346] on use at bounding box center [166, 346] width 5 height 1
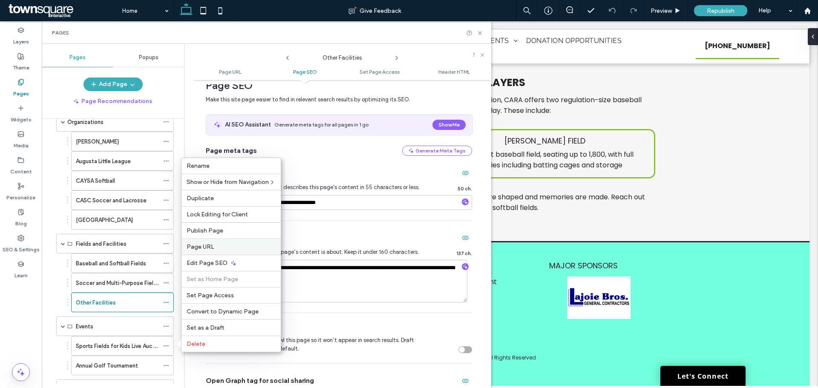
click at [210, 245] on span "Page URL" at bounding box center [201, 246] width 28 height 7
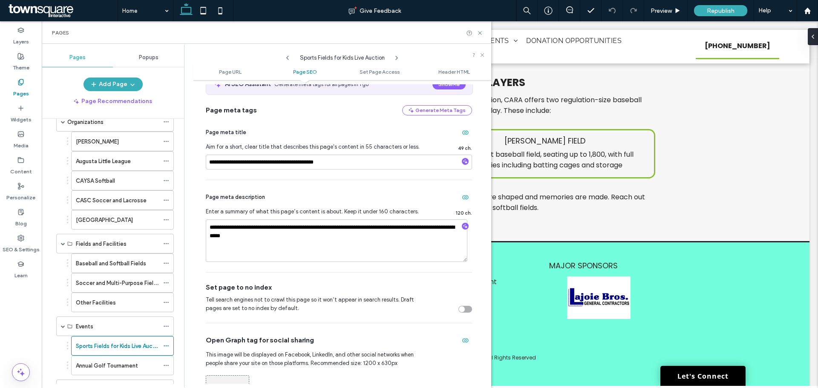
scroll to position [256, 0]
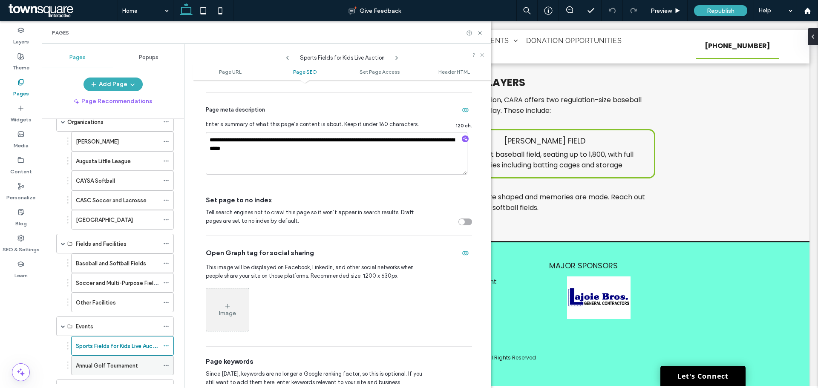
click at [172, 365] on div at bounding box center [168, 365] width 10 height 13
click at [170, 365] on div at bounding box center [168, 365] width 10 height 13
click at [167, 365] on icon at bounding box center [166, 366] width 6 height 6
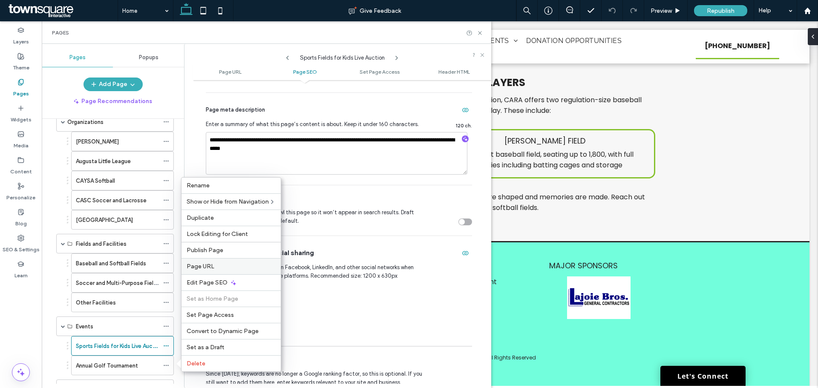
click at [217, 265] on label "Page URL" at bounding box center [231, 266] width 89 height 7
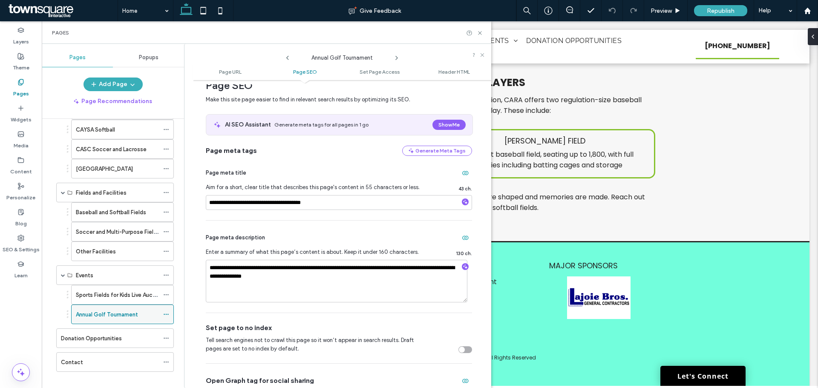
scroll to position [188, 0]
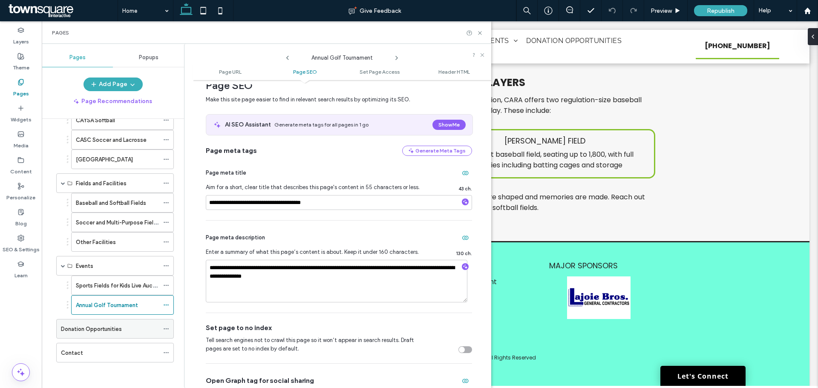
click at [165, 329] on icon at bounding box center [166, 329] width 6 height 6
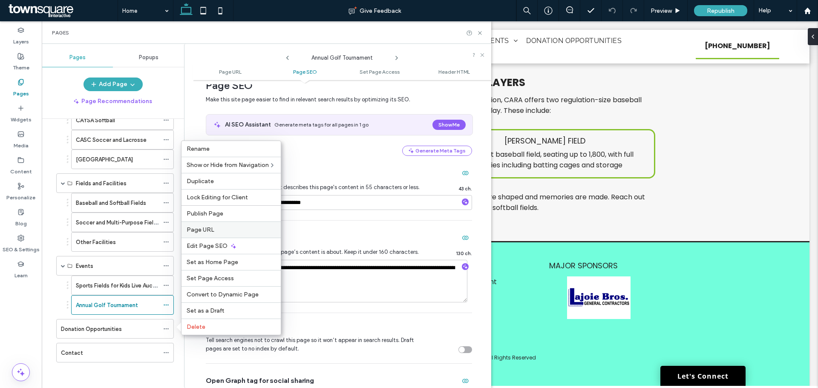
click at [202, 235] on div "Page URL" at bounding box center [231, 230] width 99 height 16
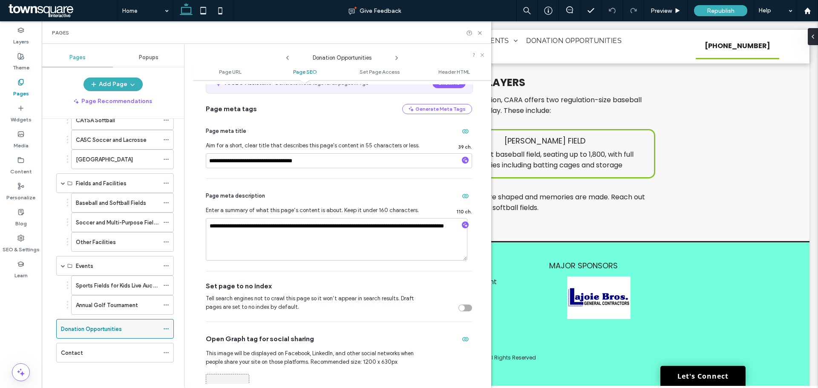
scroll to position [170, 0]
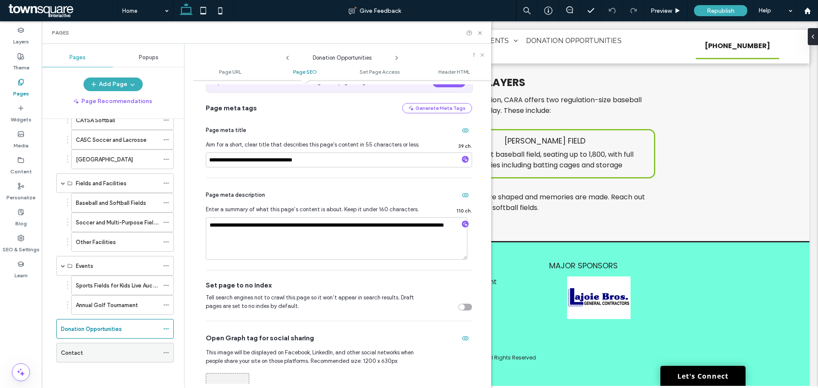
click at [165, 351] on icon at bounding box center [166, 353] width 6 height 6
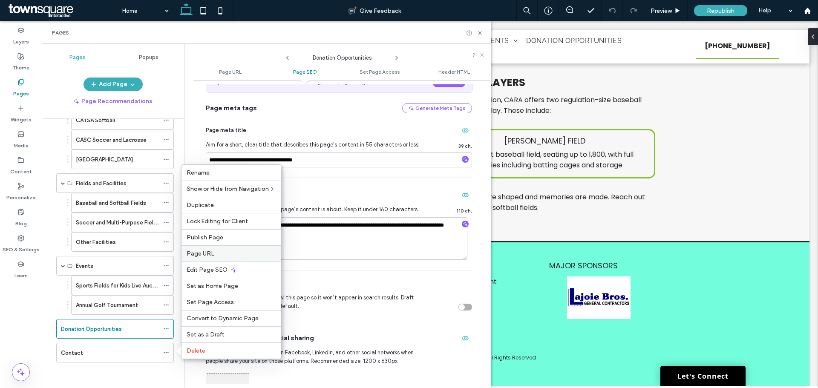
click at [219, 258] on div "Page URL" at bounding box center [231, 253] width 99 height 16
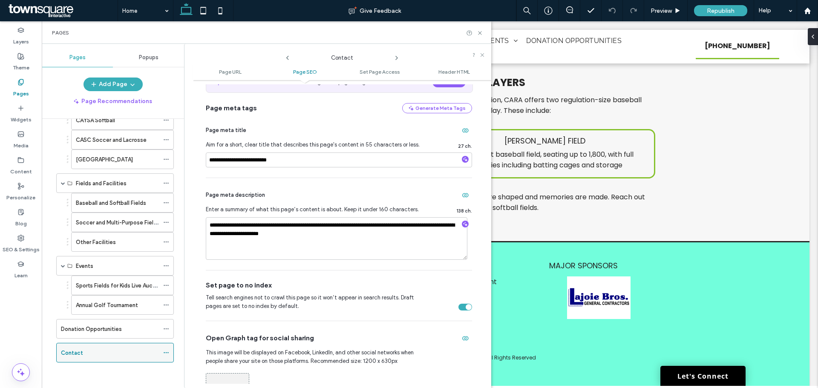
click at [164, 353] on use at bounding box center [166, 352] width 5 height 1
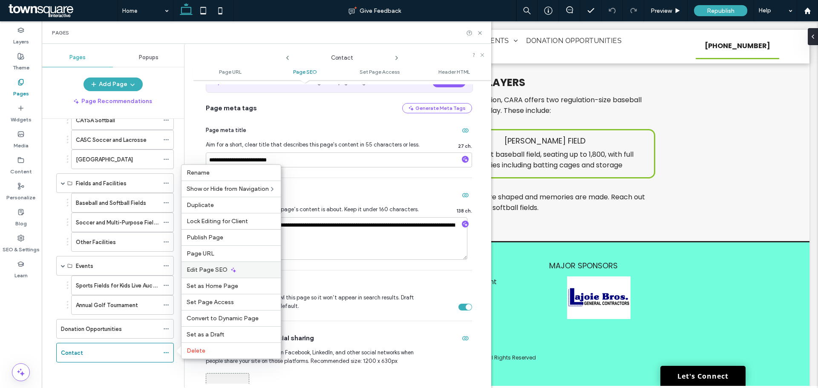
click at [202, 273] on span "Edit Page SEO" at bounding box center [207, 269] width 41 height 7
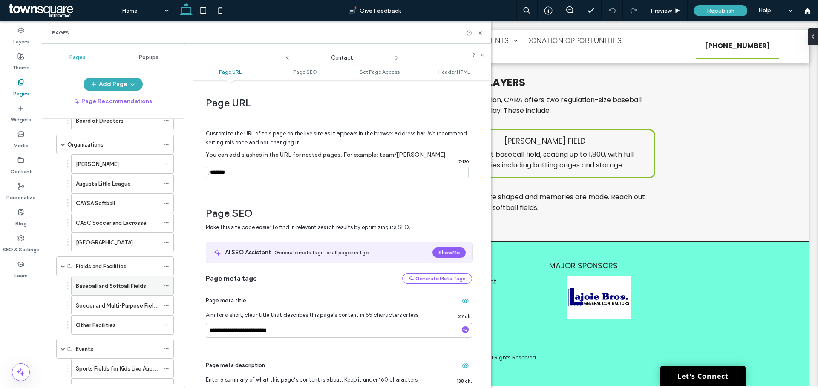
scroll to position [0, 0]
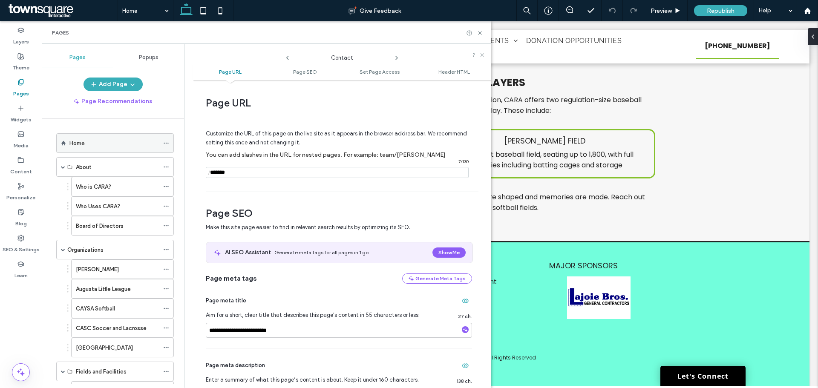
click at [164, 143] on use at bounding box center [166, 143] width 5 height 1
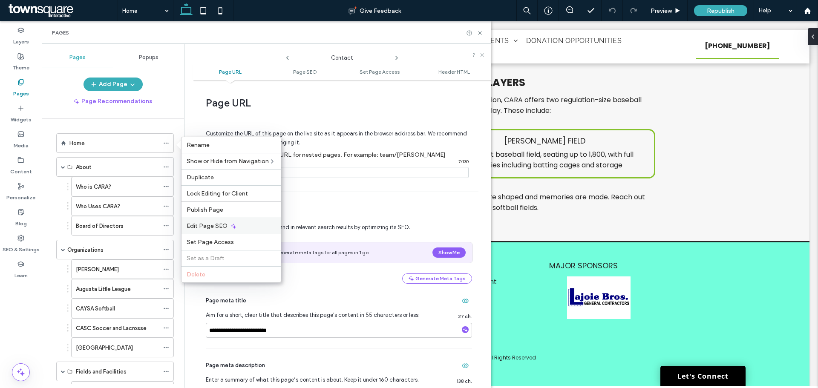
click at [205, 228] on span "Edit Page SEO" at bounding box center [207, 225] width 41 height 7
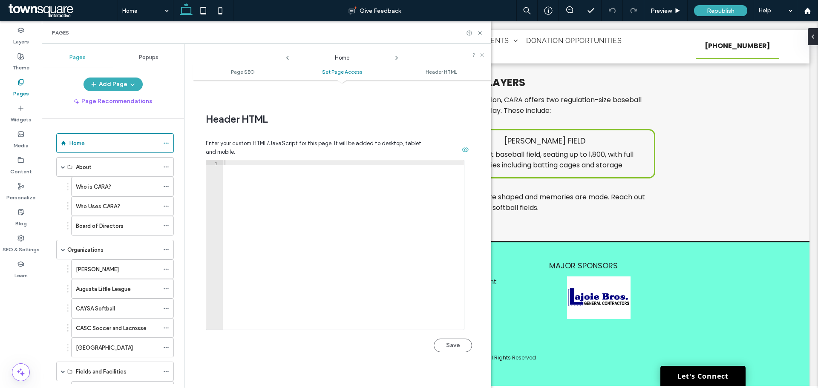
scroll to position [723, 0]
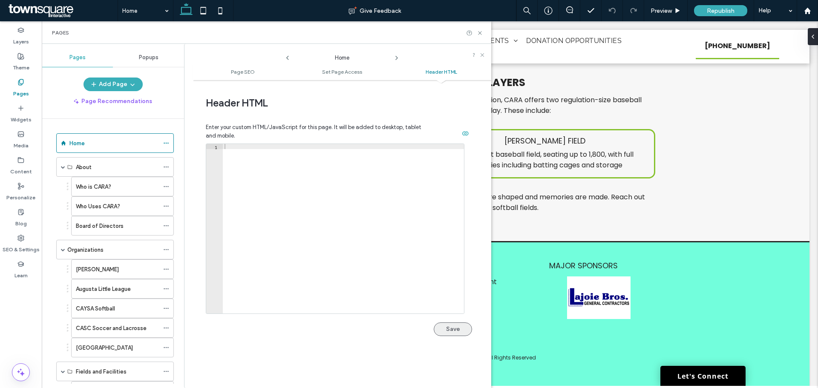
click at [445, 327] on button "Save" at bounding box center [453, 330] width 38 height 14
click at [721, 12] on span "Republish" at bounding box center [721, 10] width 28 height 7
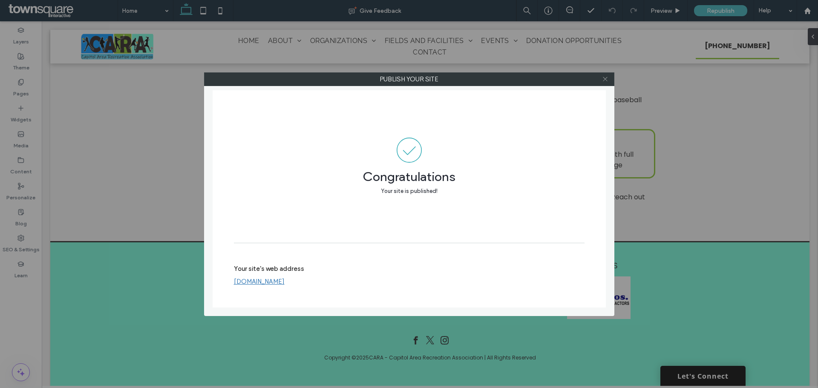
click at [604, 79] on icon at bounding box center [605, 79] width 6 height 6
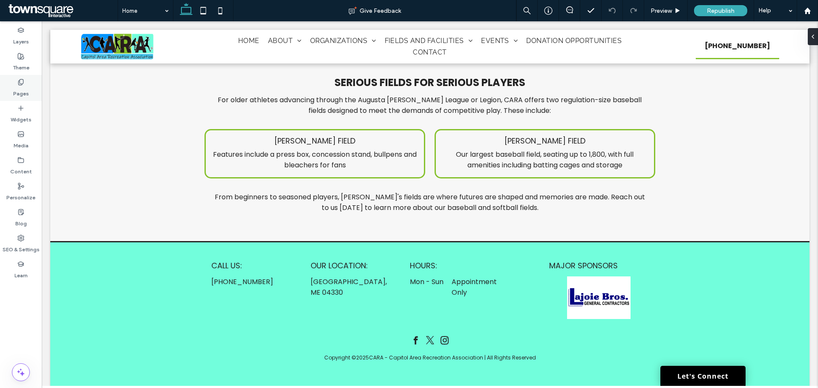
click at [15, 82] on div "Pages" at bounding box center [21, 88] width 42 height 26
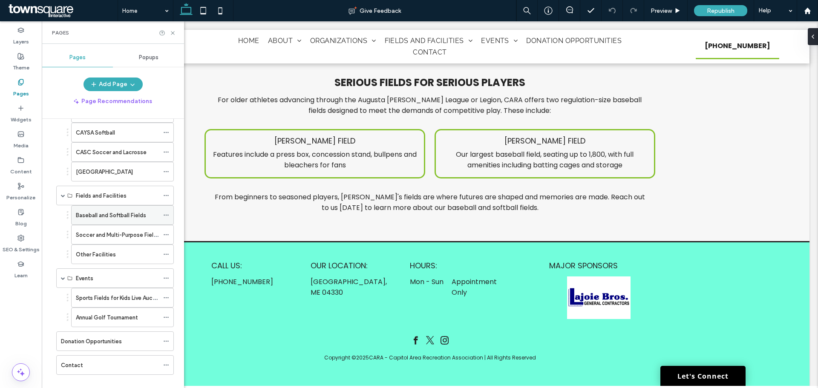
scroll to position [188, 0]
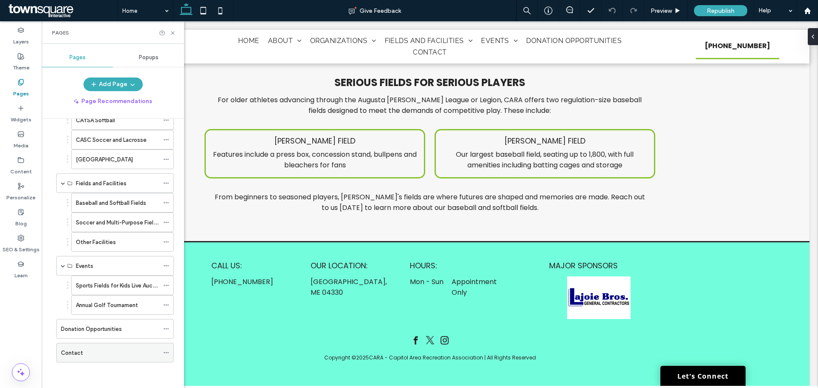
click at [82, 357] on div "Contact" at bounding box center [110, 352] width 98 height 19
click at [173, 33] on use at bounding box center [172, 32] width 3 height 3
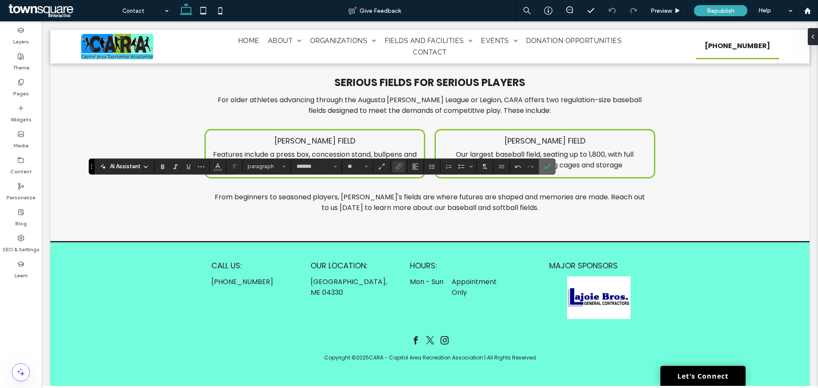
click at [545, 168] on icon "Confirm" at bounding box center [547, 166] width 7 height 7
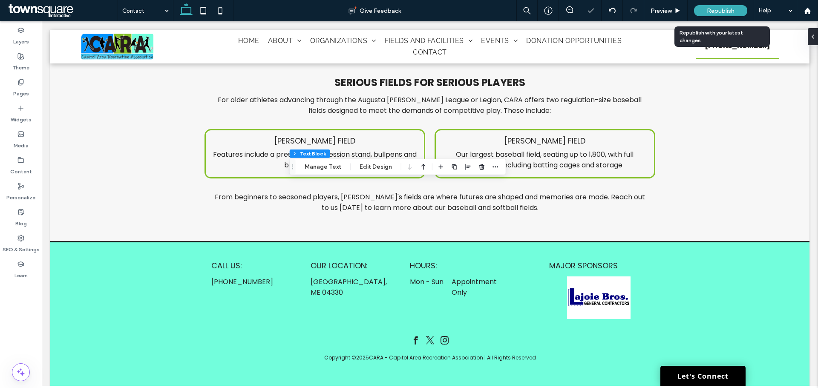
click at [725, 7] on span "Republish" at bounding box center [721, 10] width 28 height 7
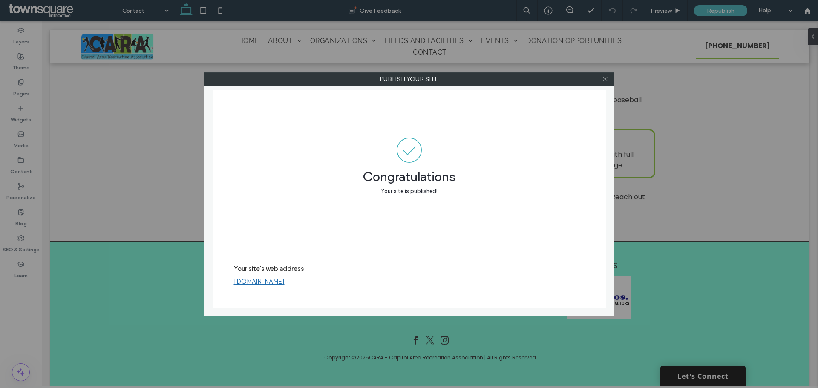
click at [606, 77] on icon at bounding box center [605, 79] width 6 height 6
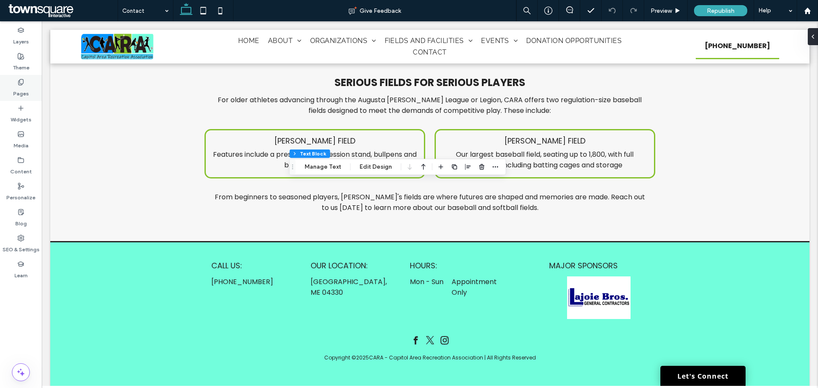
click at [31, 84] on div "Pages" at bounding box center [21, 88] width 42 height 26
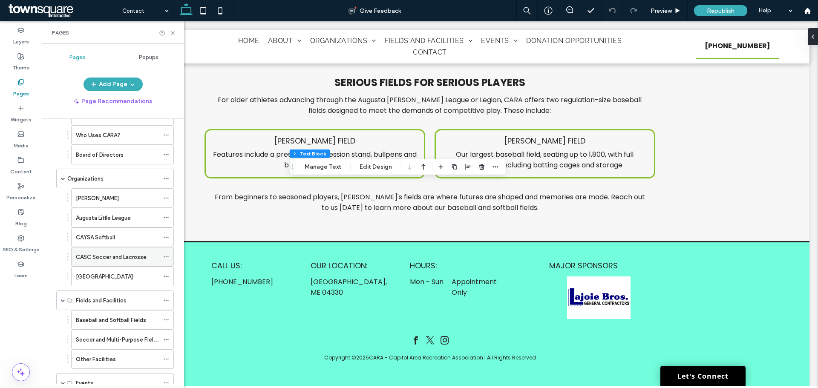
scroll to position [85, 0]
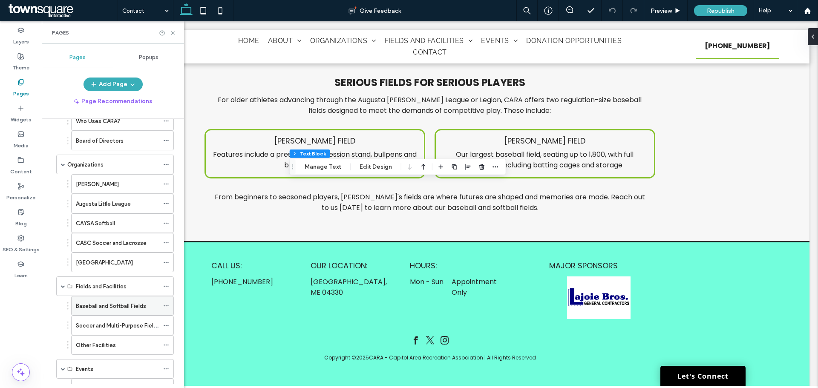
click at [101, 305] on label "Baseball and Softball Fields" at bounding box center [111, 306] width 70 height 15
click at [174, 34] on use at bounding box center [172, 32] width 3 height 3
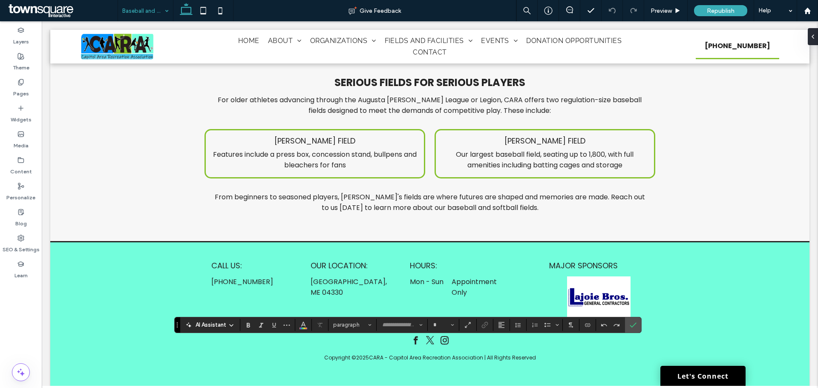
type input "*******"
type input "**"
click at [630, 322] on icon "Confirm" at bounding box center [633, 325] width 7 height 7
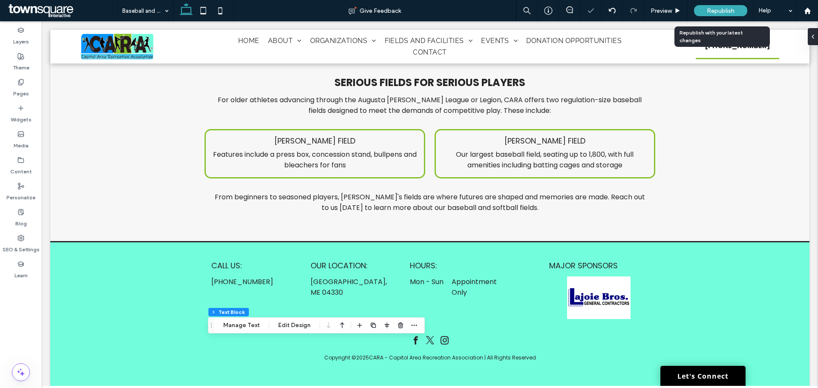
click at [738, 8] on div "Republish" at bounding box center [720, 10] width 53 height 11
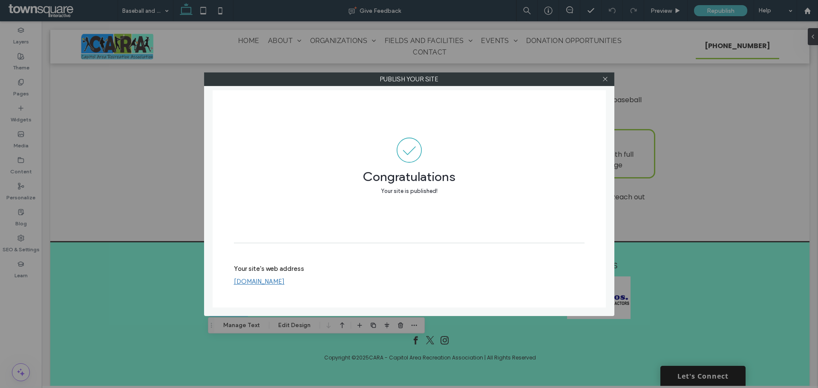
click at [609, 82] on div at bounding box center [605, 79] width 13 height 13
click at [606, 80] on use at bounding box center [605, 79] width 4 height 4
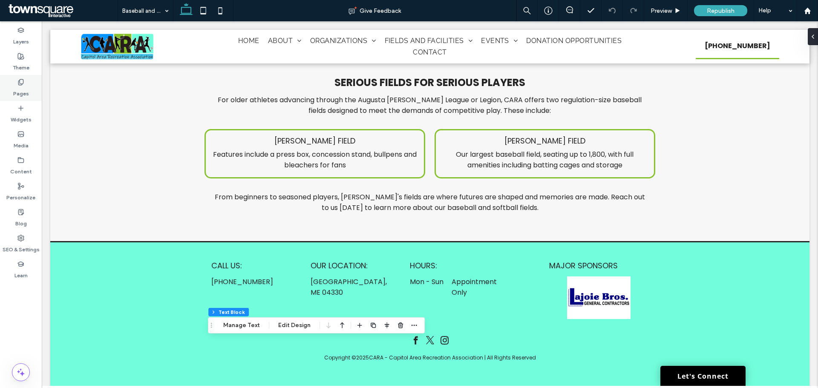
click at [29, 83] on div "Pages" at bounding box center [21, 88] width 42 height 26
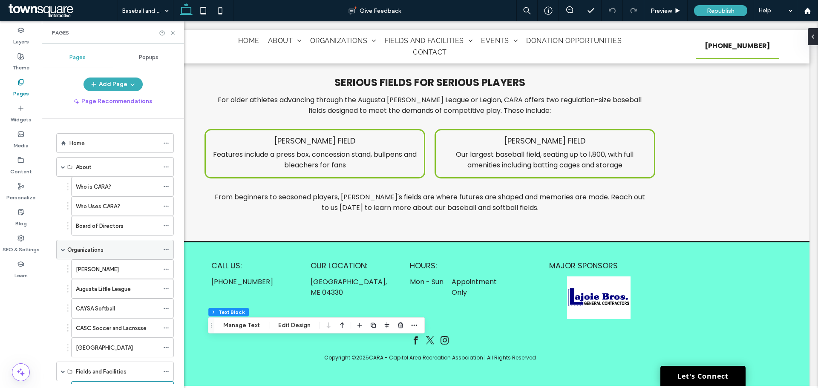
click at [86, 252] on label "Organizations" at bounding box center [85, 249] width 36 height 15
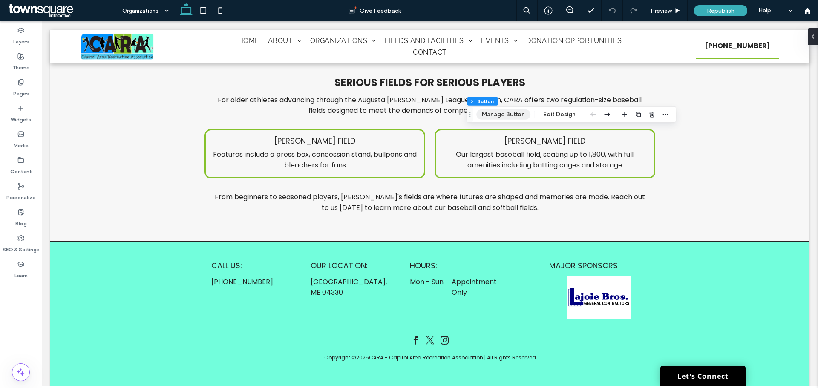
click at [505, 116] on button "Manage Button" at bounding box center [503, 115] width 54 height 10
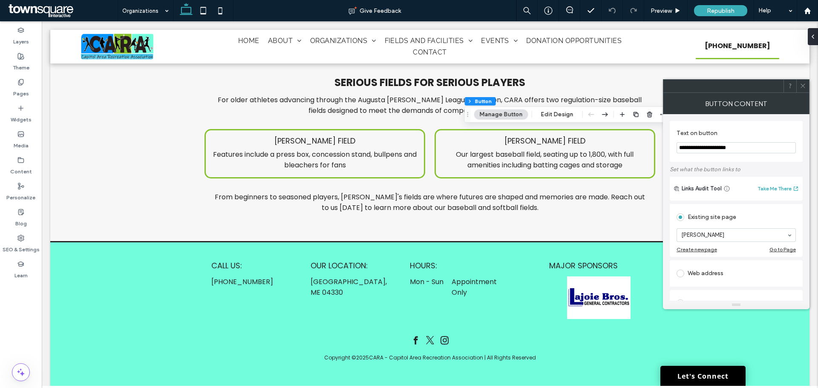
type input "**********"
click at [805, 84] on icon at bounding box center [803, 86] width 6 height 6
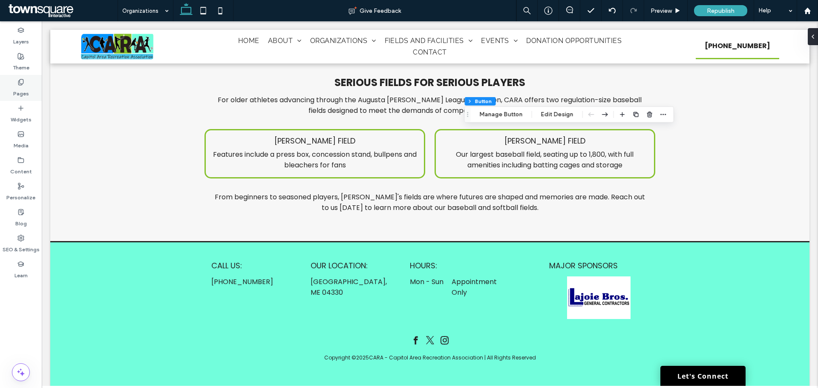
click at [29, 84] on div "Pages" at bounding box center [21, 88] width 42 height 26
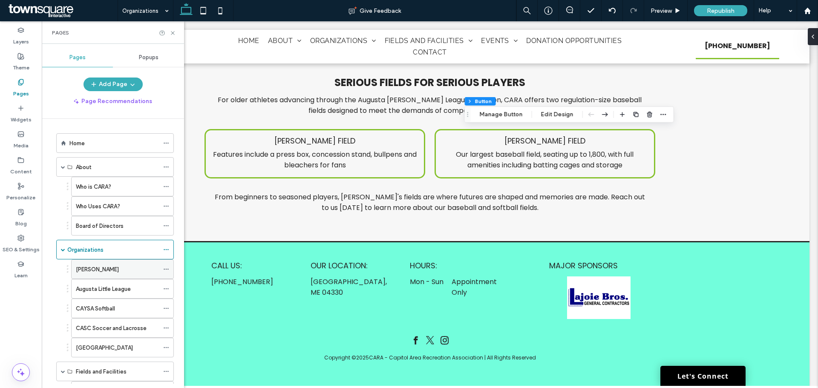
click at [168, 269] on use at bounding box center [166, 269] width 5 height 1
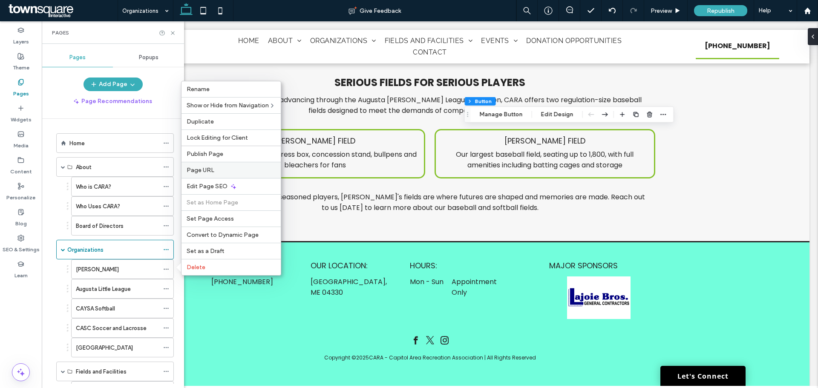
click at [244, 169] on label "Page URL" at bounding box center [231, 170] width 89 height 7
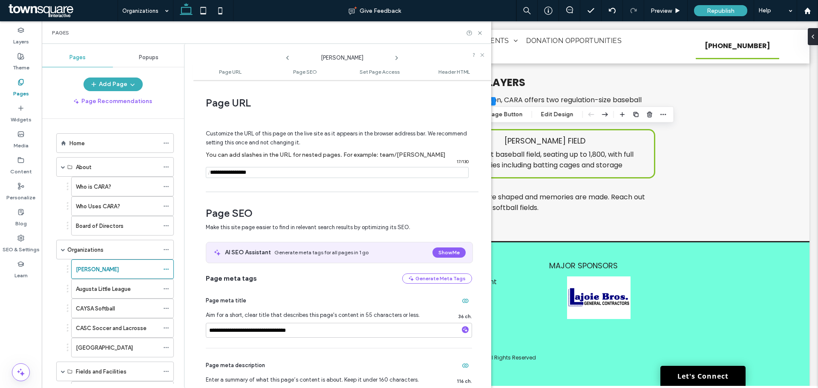
click at [222, 173] on input "notEmpty" at bounding box center [337, 172] width 263 height 11
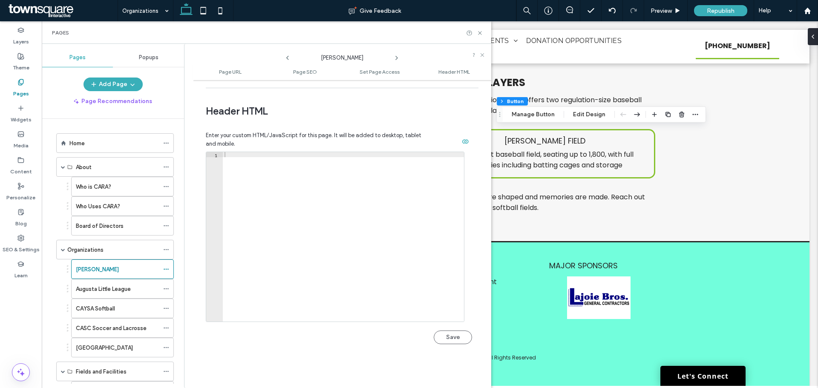
scroll to position [785, 0]
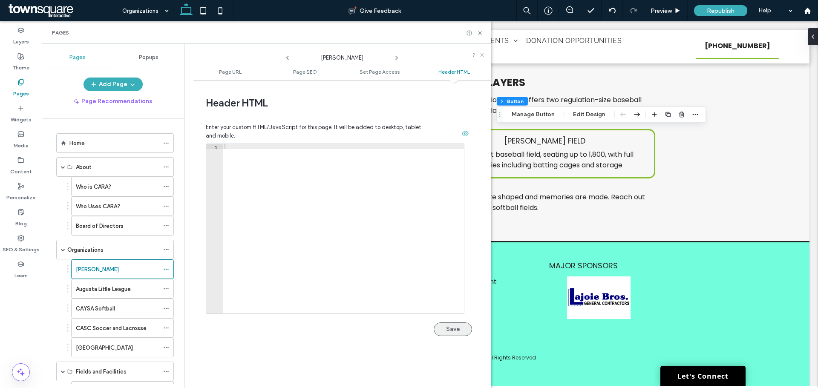
type input "**********"
click at [462, 331] on button "Save" at bounding box center [453, 330] width 38 height 14
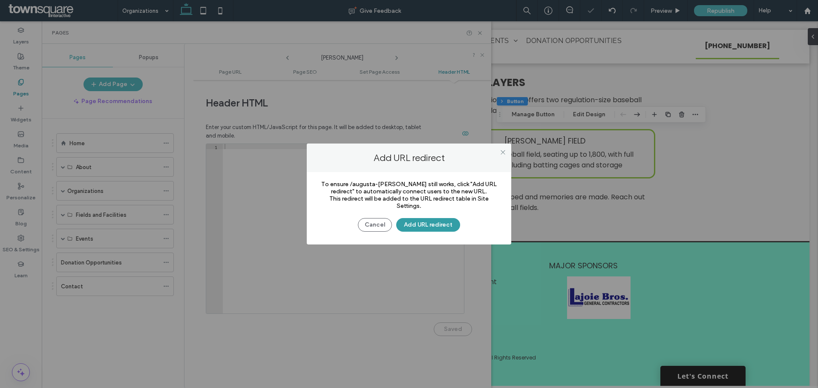
click at [430, 226] on button "Add URL redirect" at bounding box center [428, 225] width 64 height 14
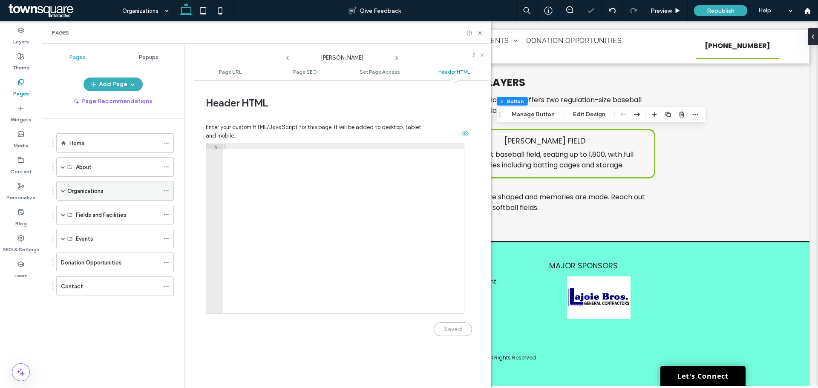
click at [61, 193] on div "Organizations" at bounding box center [115, 191] width 118 height 20
click at [62, 191] on span at bounding box center [63, 191] width 4 height 4
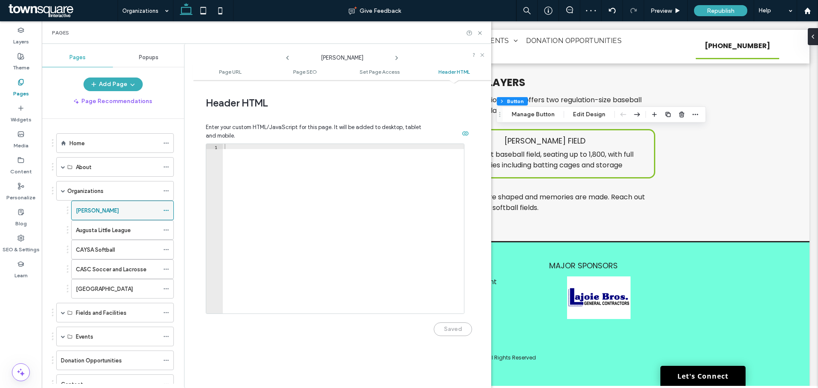
click at [165, 209] on icon at bounding box center [166, 211] width 6 height 6
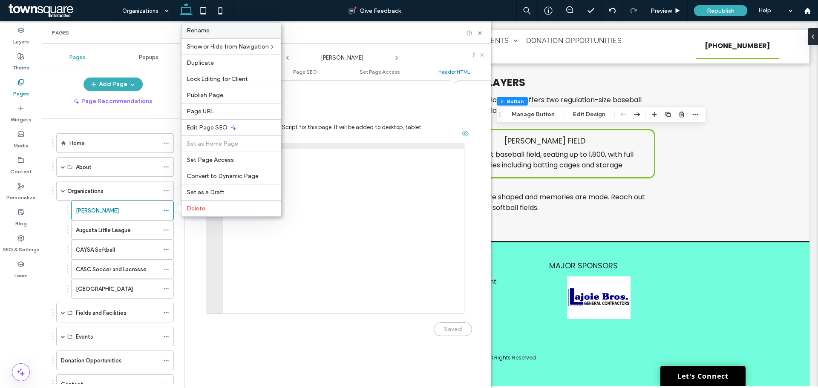
click at [218, 32] on label "Rename" at bounding box center [231, 30] width 89 height 7
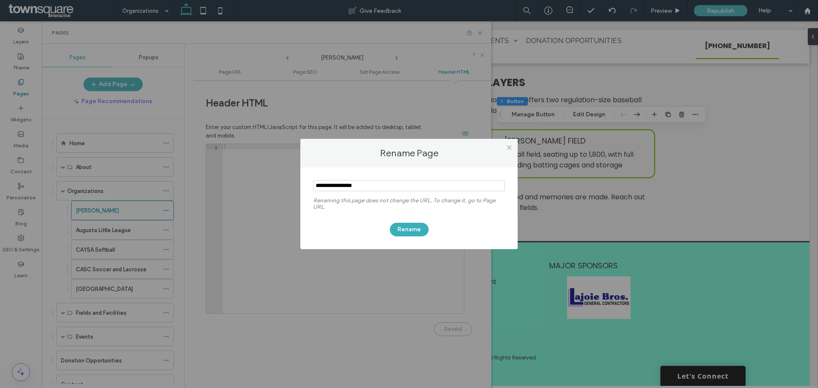
click at [386, 184] on input "notEmpty" at bounding box center [409, 185] width 192 height 11
drag, startPoint x: 337, startPoint y: 189, endPoint x: 281, endPoint y: 188, distance: 56.2
click at [281, 188] on div "Rename Page Renaming this page does not change the URL. To change it, go to Pag…" at bounding box center [409, 194] width 818 height 388
type input "**********"
click at [412, 223] on button "Rename" at bounding box center [409, 230] width 39 height 14
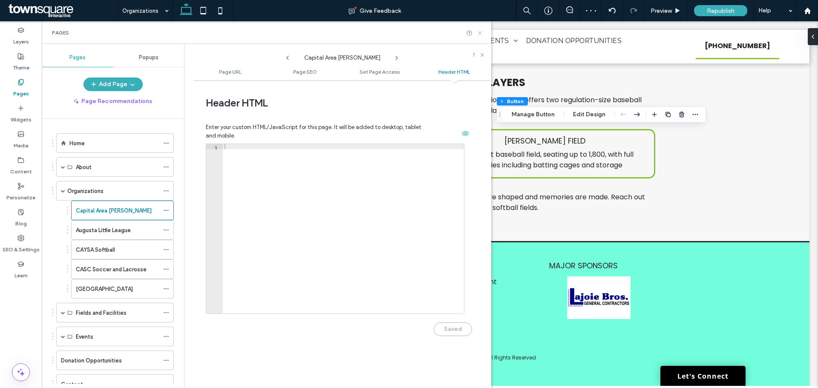
click at [479, 36] on icon at bounding box center [480, 33] width 6 height 6
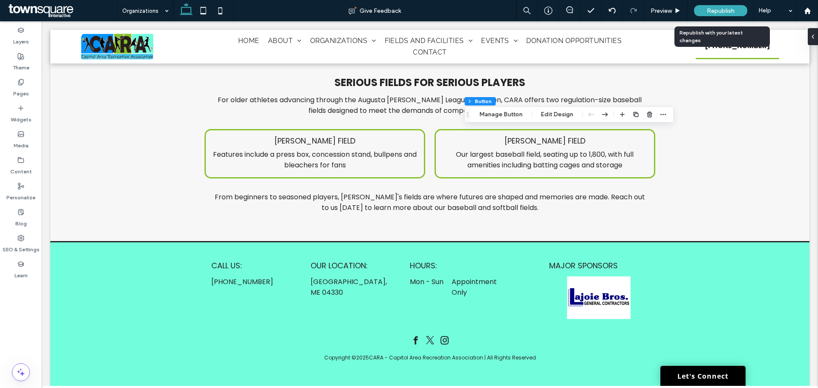
click at [710, 9] on span "Republish" at bounding box center [721, 10] width 28 height 7
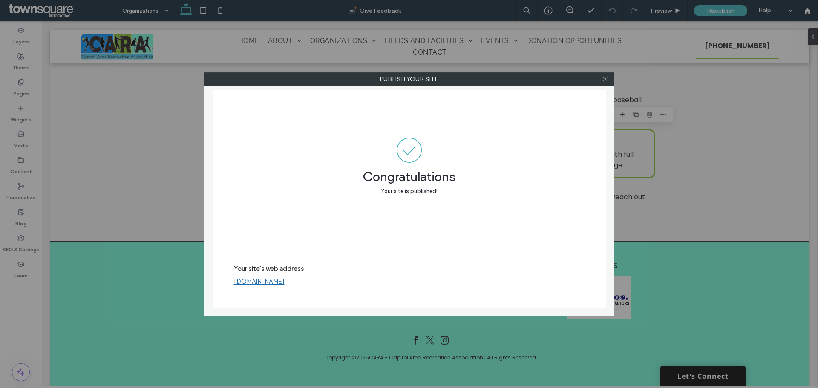
click at [608, 77] on icon at bounding box center [605, 79] width 6 height 6
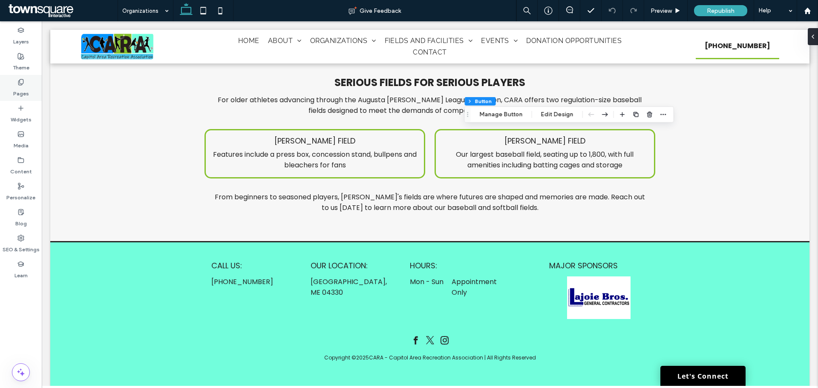
click at [16, 89] on label "Pages" at bounding box center [21, 92] width 16 height 12
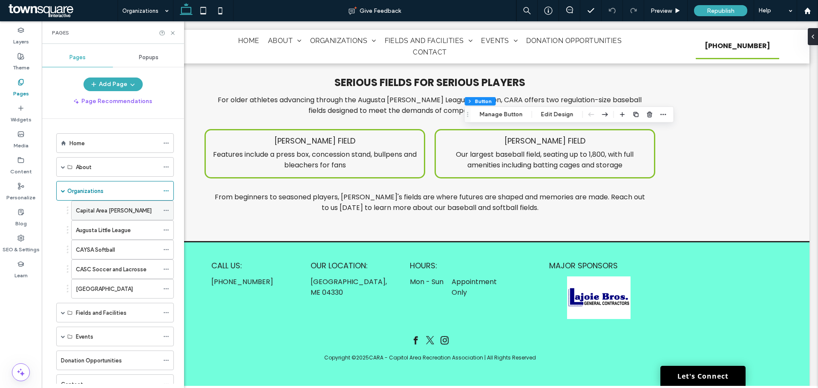
click at [121, 205] on div "Capital Area Babe Ruth" at bounding box center [117, 210] width 83 height 19
click at [172, 34] on icon at bounding box center [173, 33] width 6 height 6
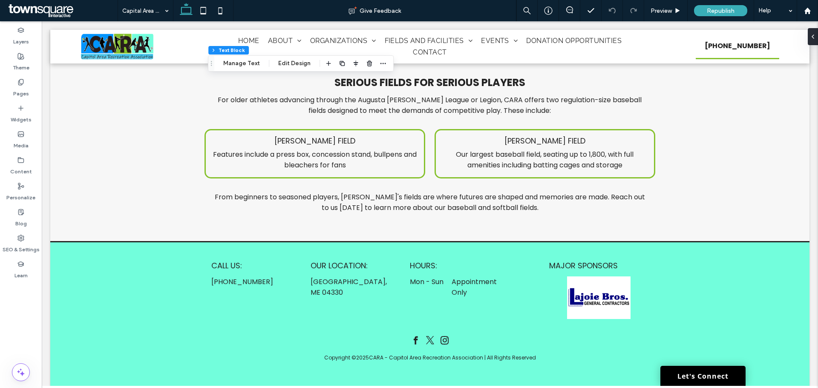
type input "*******"
type input "**"
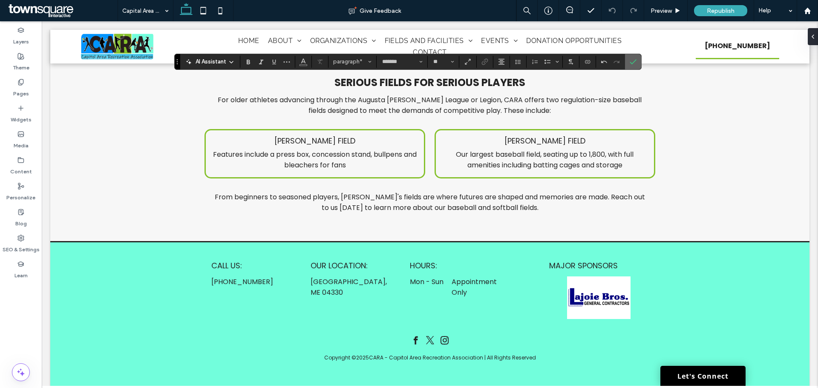
click at [632, 60] on icon "Confirm" at bounding box center [633, 61] width 7 height 7
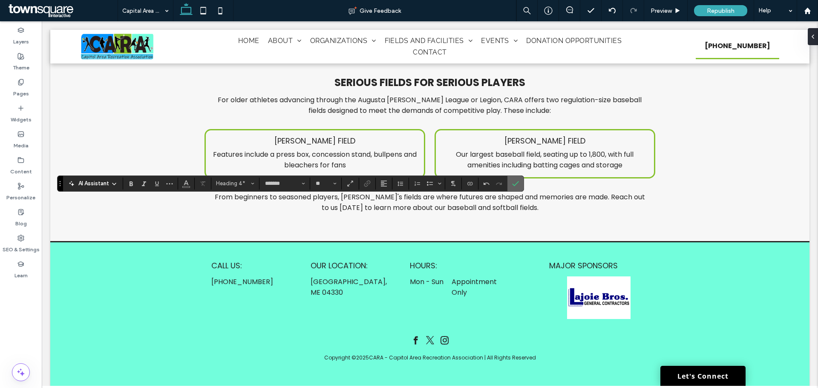
click at [523, 176] on section at bounding box center [515, 183] width 16 height 15
click at [518, 182] on use "Confirm" at bounding box center [516, 183] width 7 height 5
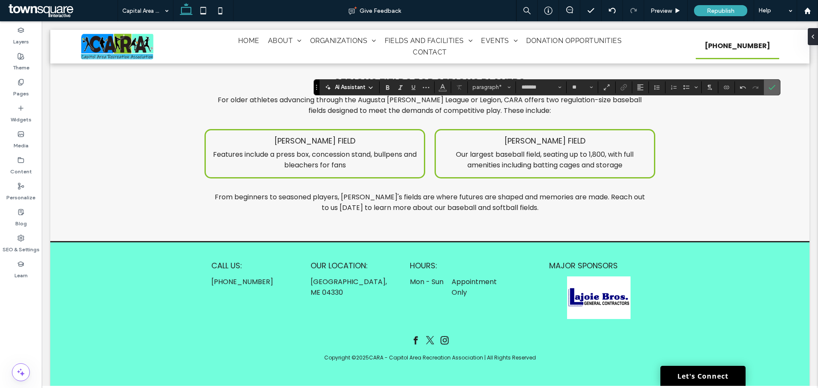
click at [770, 88] on use "Confirm" at bounding box center [772, 87] width 7 height 5
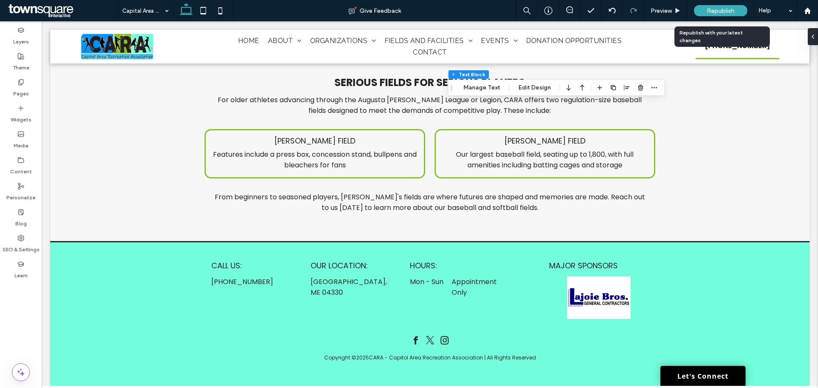
click at [715, 12] on span "Republish" at bounding box center [721, 10] width 28 height 7
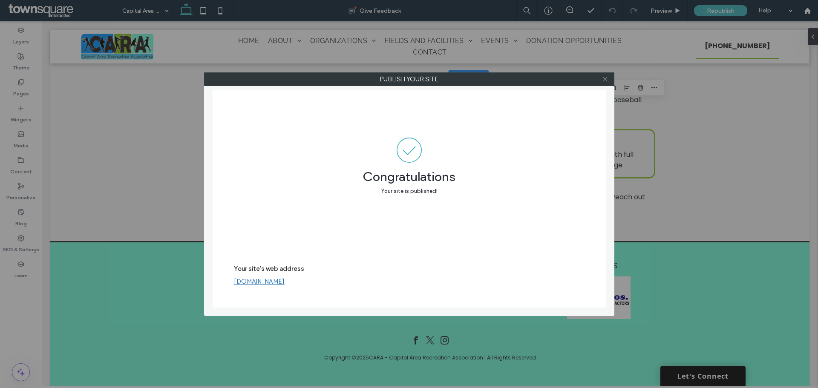
click at [605, 79] on use at bounding box center [605, 79] width 4 height 4
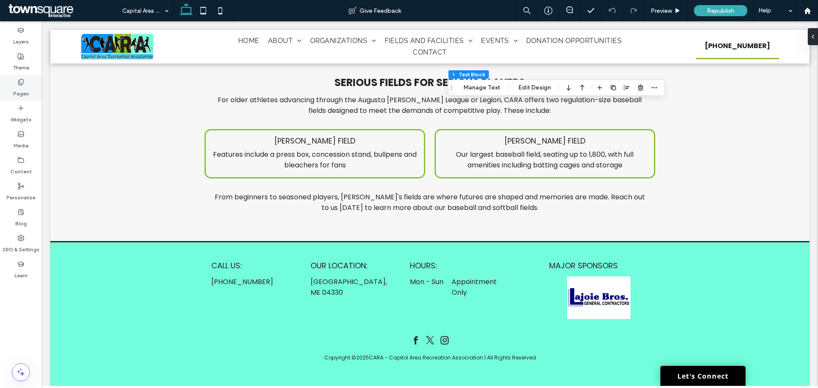
click at [23, 88] on label "Pages" at bounding box center [21, 92] width 16 height 12
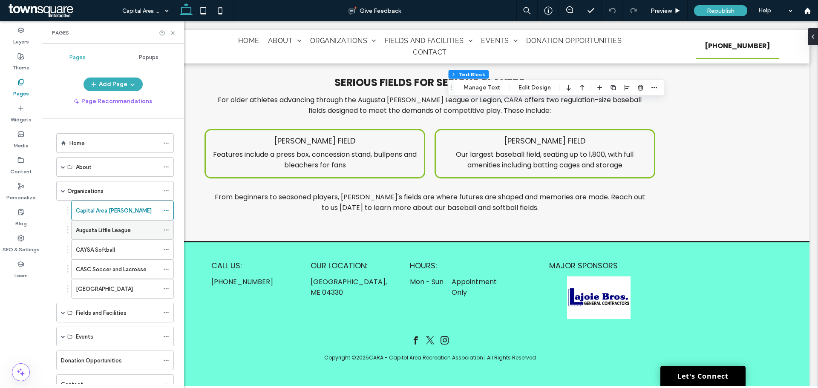
click at [168, 229] on icon at bounding box center [166, 230] width 6 height 6
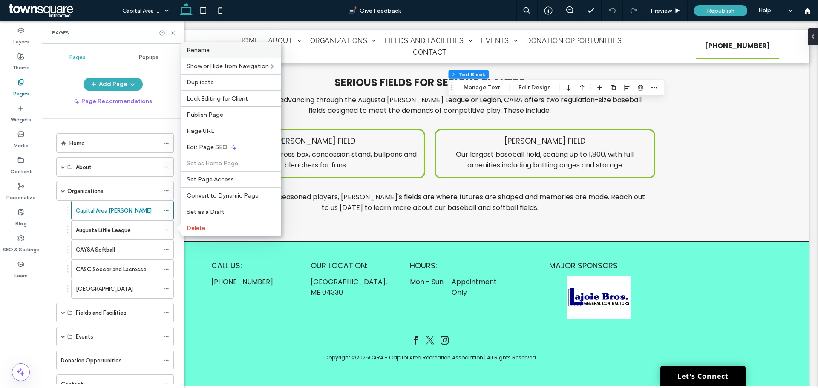
click at [210, 52] on label "Rename" at bounding box center [231, 49] width 89 height 7
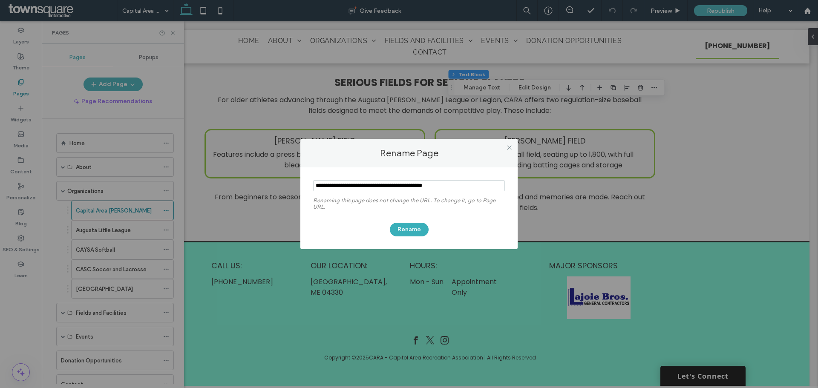
drag, startPoint x: 377, startPoint y: 184, endPoint x: 302, endPoint y: 186, distance: 75.0
click at [302, 186] on div "Renaming this page does not change the URL. To change it, go to Page URL. Rename" at bounding box center [408, 208] width 217 height 82
type input "**********"
click at [423, 229] on button "Rename" at bounding box center [409, 230] width 39 height 14
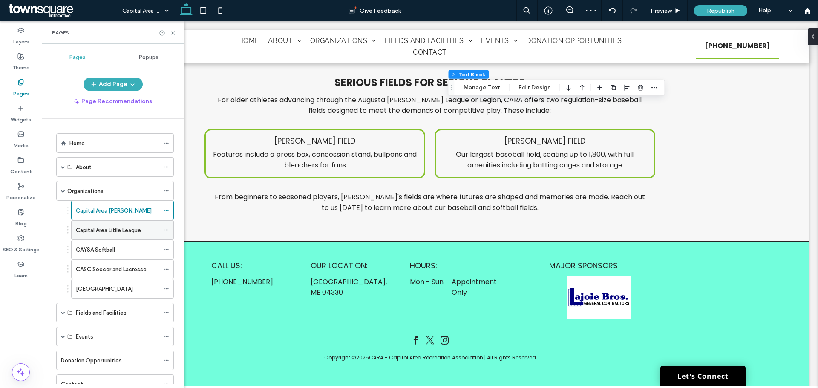
click at [167, 228] on icon at bounding box center [166, 230] width 6 height 6
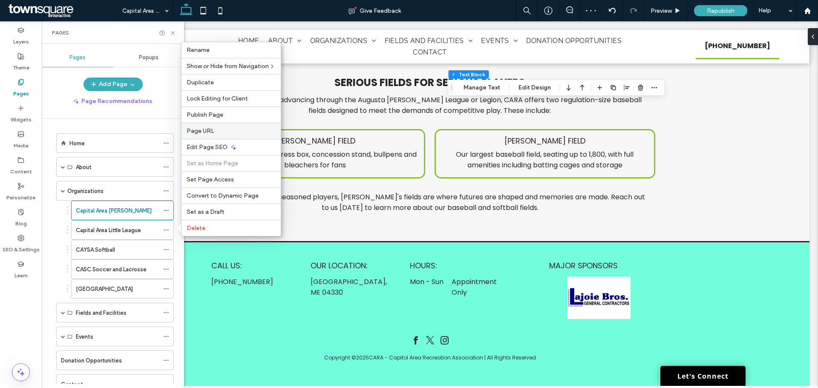
click at [221, 132] on label "Page URL" at bounding box center [231, 130] width 89 height 7
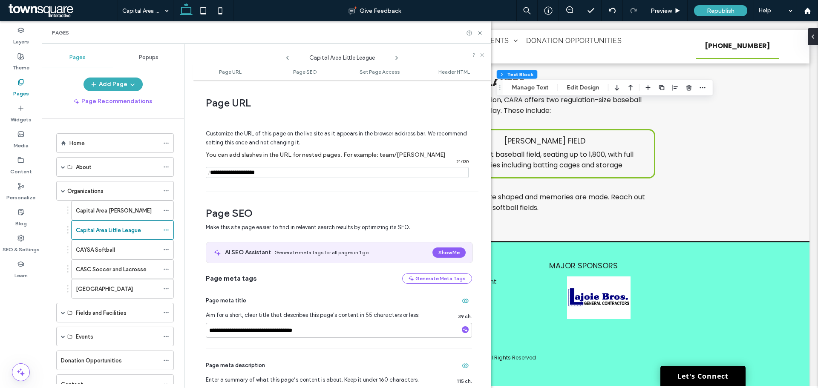
click at [224, 174] on input "notEmpty" at bounding box center [337, 172] width 263 height 11
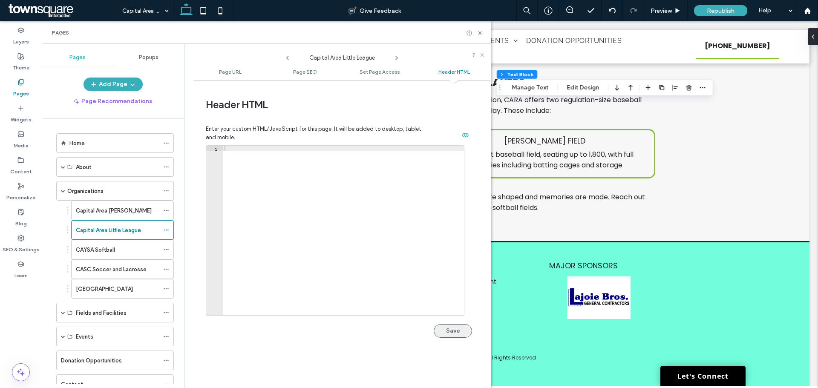
scroll to position [785, 0]
type input "**********"
click at [452, 330] on button "Save" at bounding box center [453, 330] width 38 height 14
click at [477, 35] on icon at bounding box center [480, 33] width 6 height 6
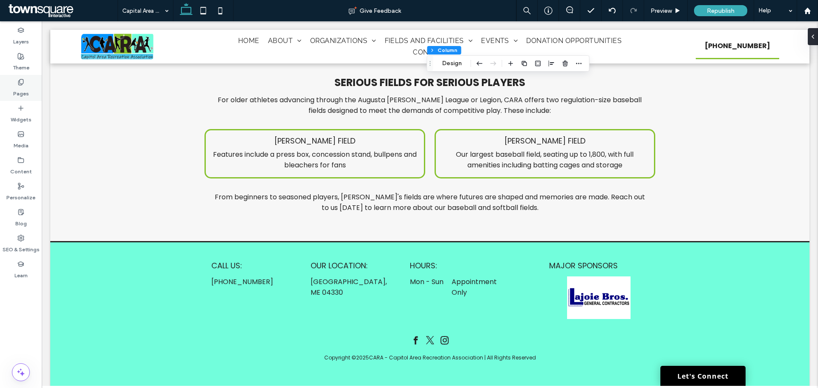
click at [12, 92] on div "Pages" at bounding box center [21, 88] width 42 height 26
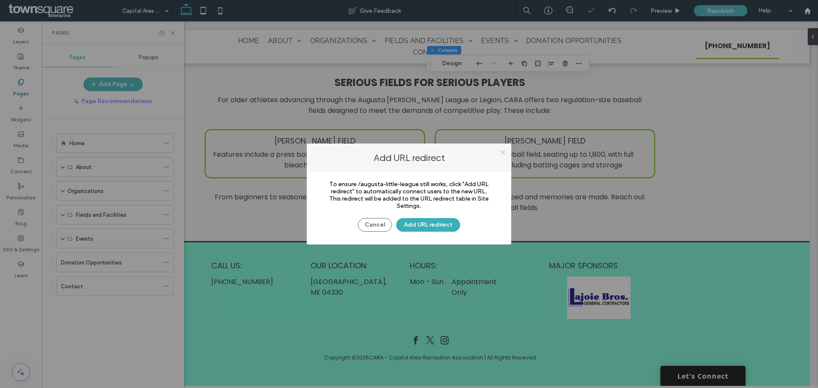
click at [501, 150] on use at bounding box center [503, 152] width 4 height 4
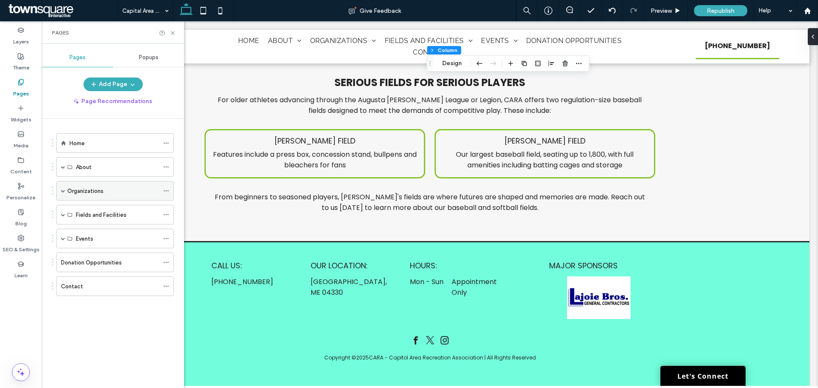
click at [61, 194] on span at bounding box center [63, 191] width 4 height 19
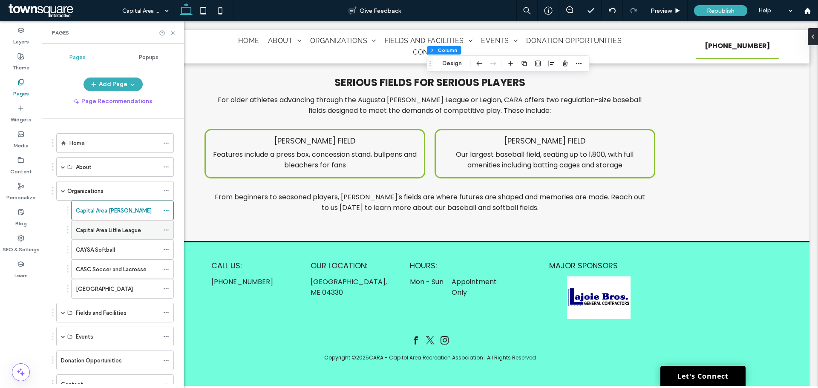
click at [91, 233] on label "Capital Area Little League" at bounding box center [108, 230] width 65 height 15
click at [175, 30] on icon at bounding box center [173, 33] width 6 height 6
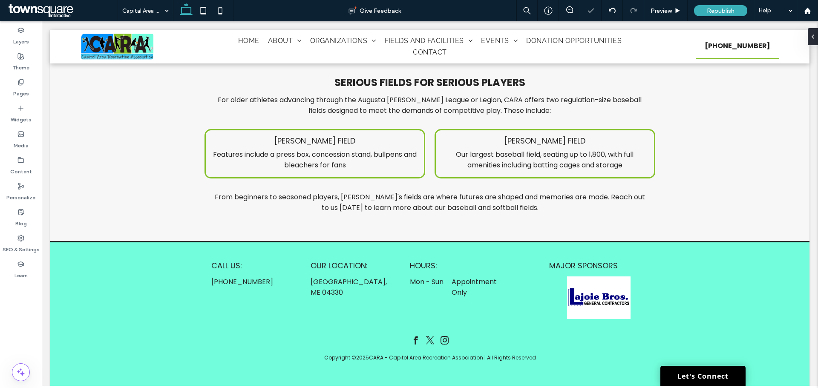
type input "*******"
type input "**"
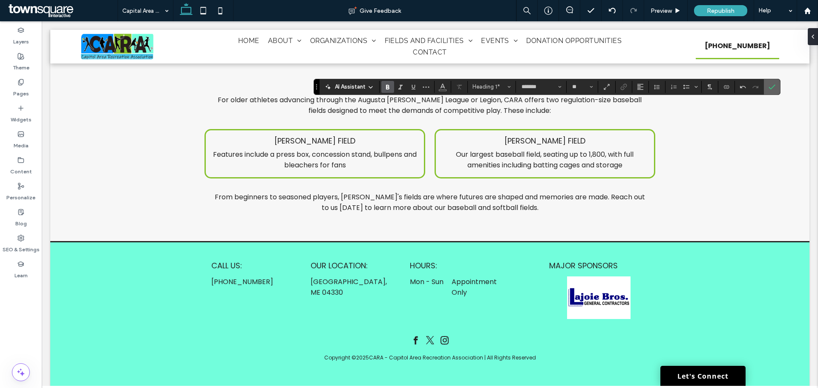
click at [771, 86] on icon "Confirm" at bounding box center [772, 87] width 7 height 7
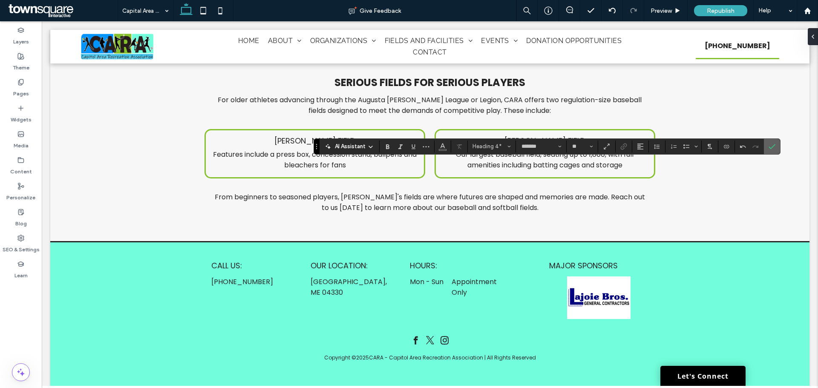
click at [765, 150] on section at bounding box center [772, 146] width 16 height 15
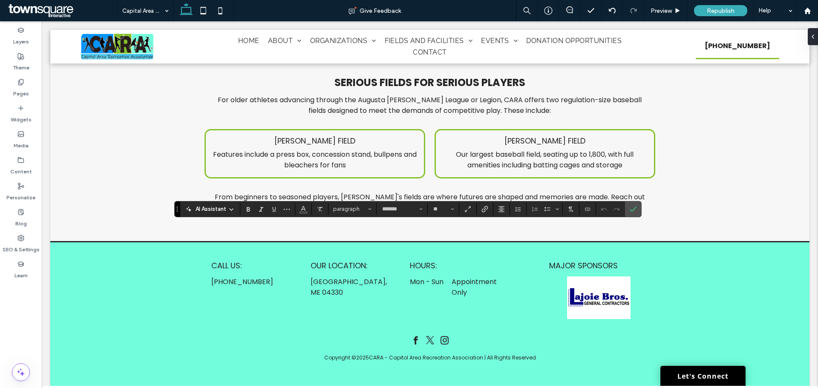
type input "*******"
type input "**"
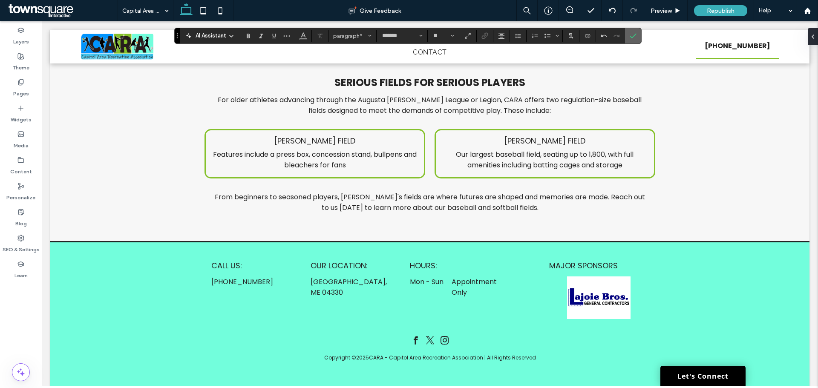
click at [637, 40] on label "Confirm" at bounding box center [633, 35] width 13 height 15
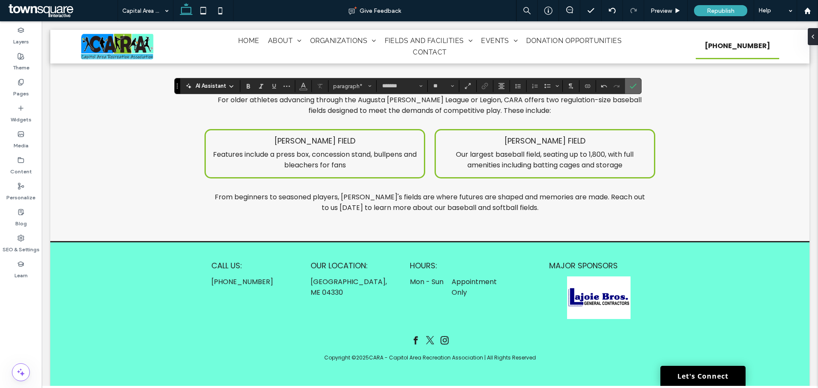
click at [634, 86] on use "Confirm" at bounding box center [633, 86] width 7 height 5
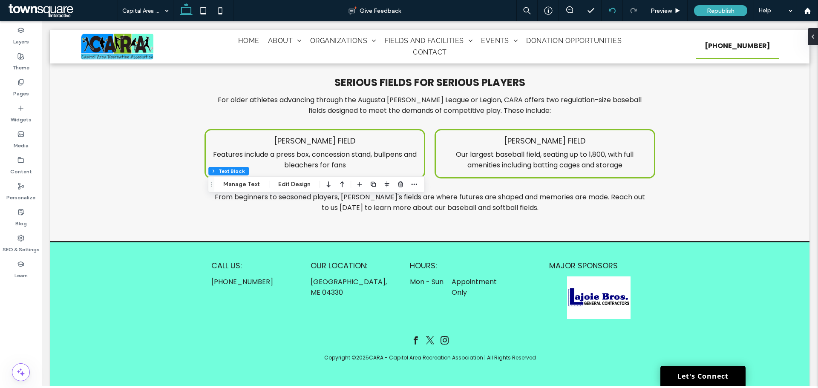
type input "*******"
type input "**"
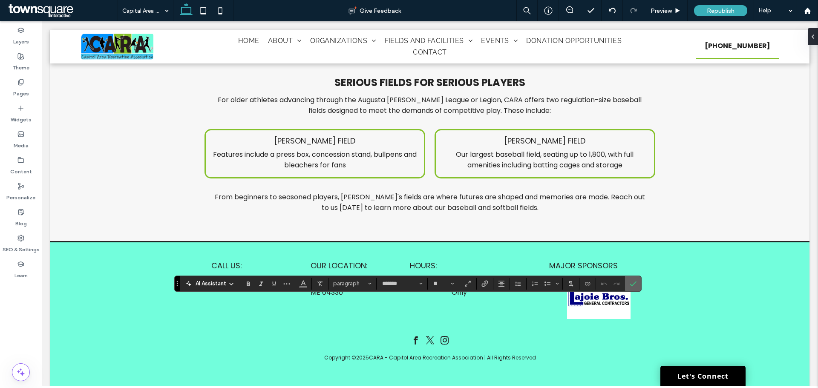
click at [634, 283] on icon "Confirm" at bounding box center [633, 283] width 7 height 7
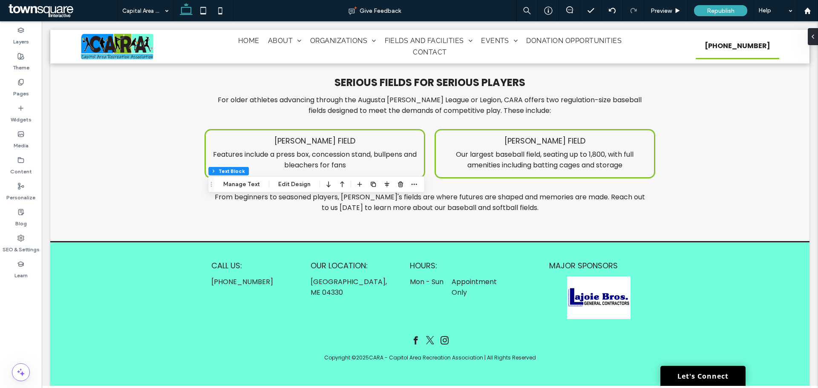
type input "*******"
type input "**"
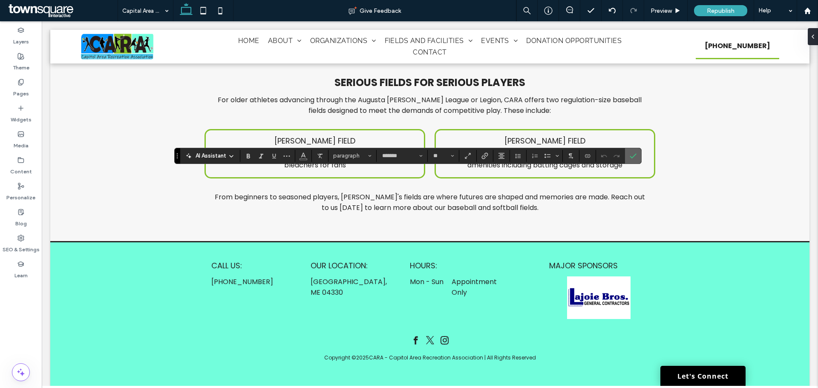
click at [632, 156] on icon "Confirm" at bounding box center [633, 156] width 7 height 7
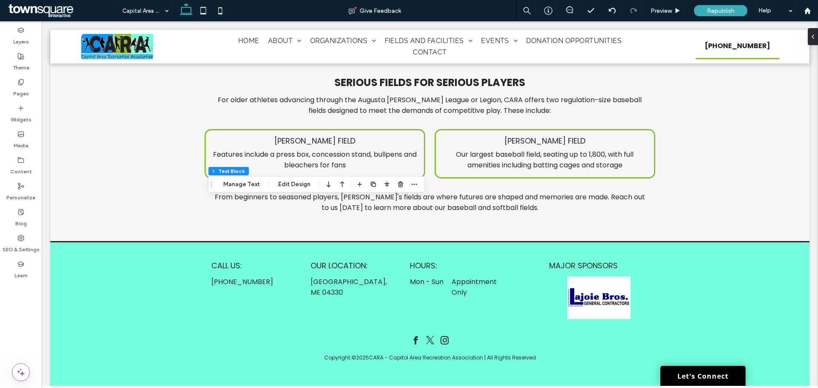
type input "*******"
type input "**"
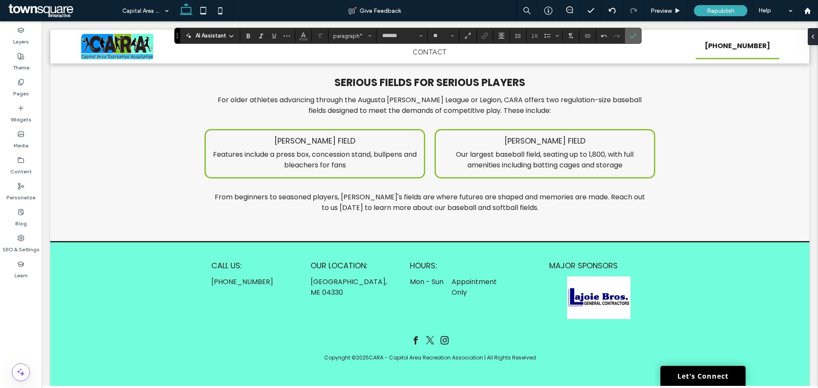
click at [632, 40] on span "Confirm" at bounding box center [632, 35] width 4 height 15
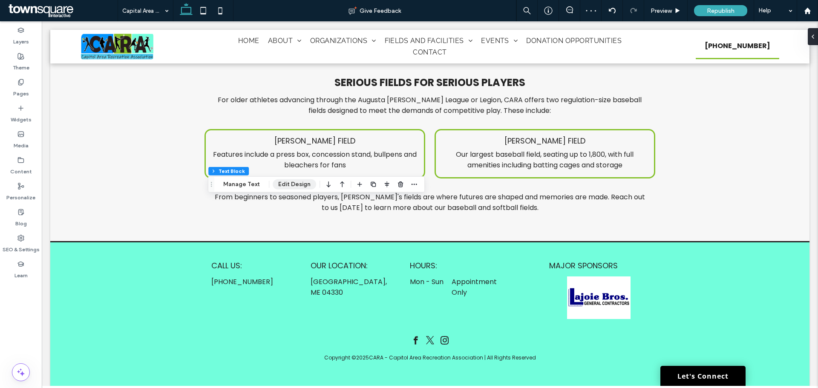
type input "*******"
type input "**"
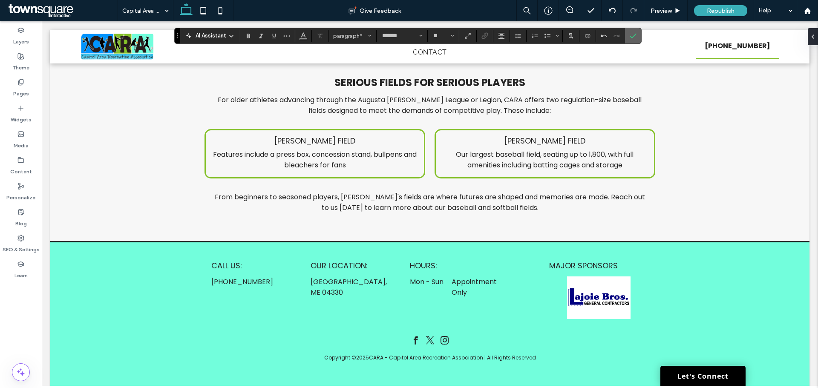
click at [631, 40] on span "Confirm" at bounding box center [632, 35] width 4 height 15
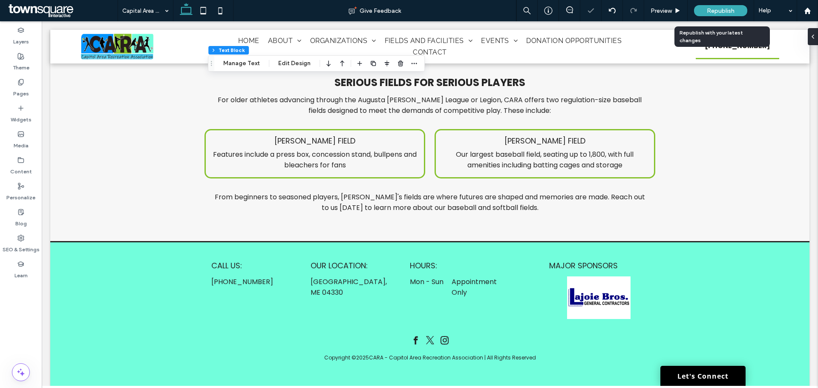
click at [709, 10] on span "Republish" at bounding box center [721, 10] width 28 height 7
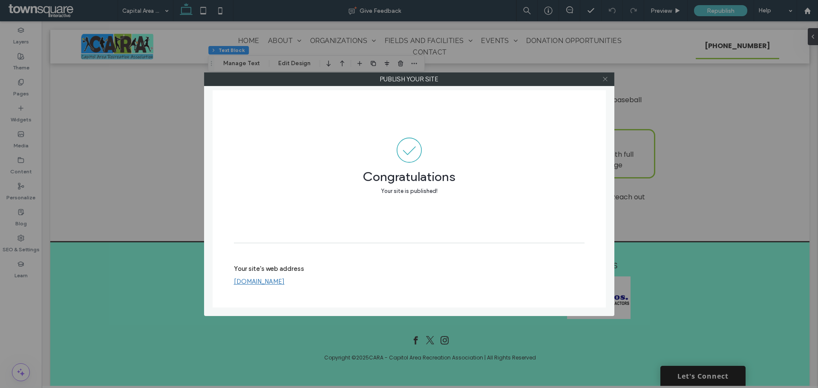
click at [604, 77] on icon at bounding box center [605, 79] width 6 height 6
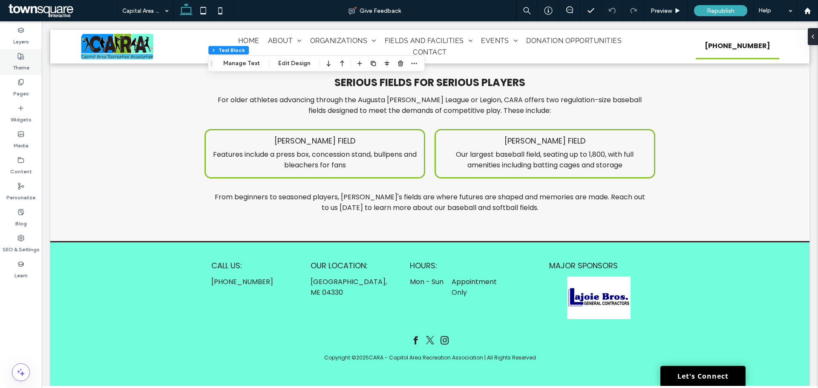
click at [31, 73] on div "Theme" at bounding box center [21, 62] width 42 height 26
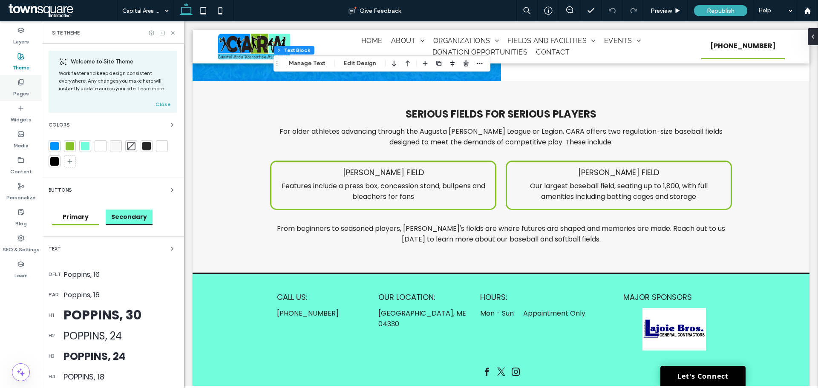
click at [20, 84] on icon at bounding box center [20, 82] width 7 height 7
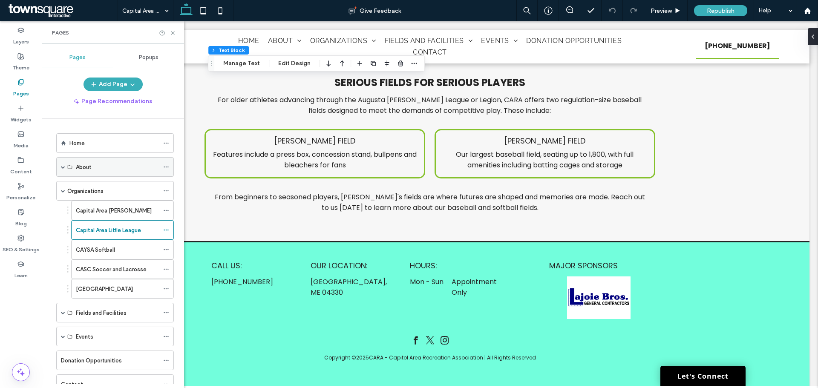
click at [75, 172] on div "About" at bounding box center [115, 167] width 118 height 20
click at [63, 165] on span at bounding box center [63, 167] width 4 height 4
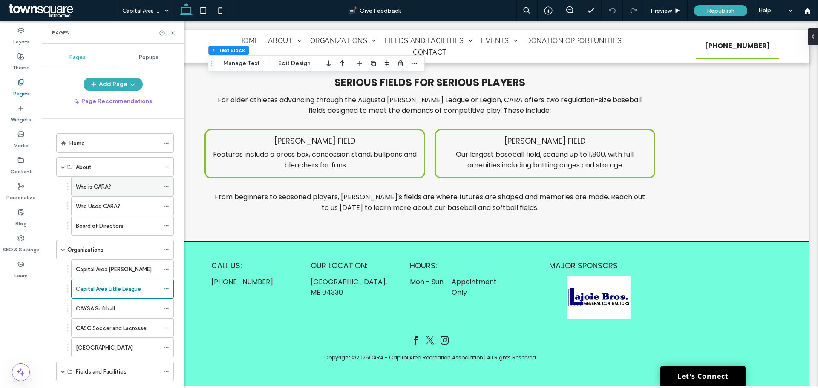
click at [95, 192] on div "Who is CARA?" at bounding box center [117, 186] width 83 height 19
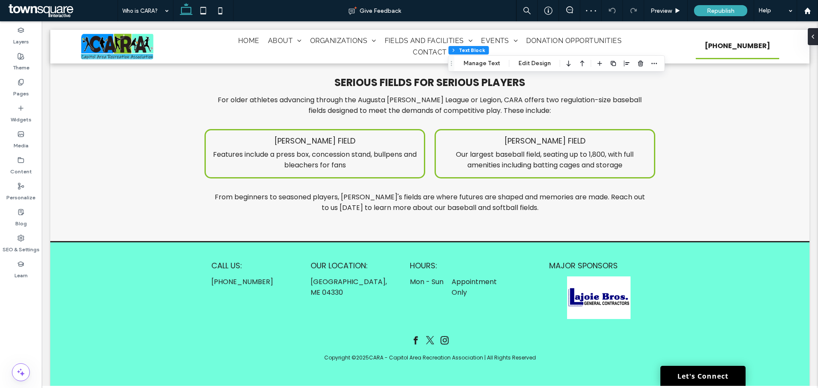
type input "*******"
type input "**"
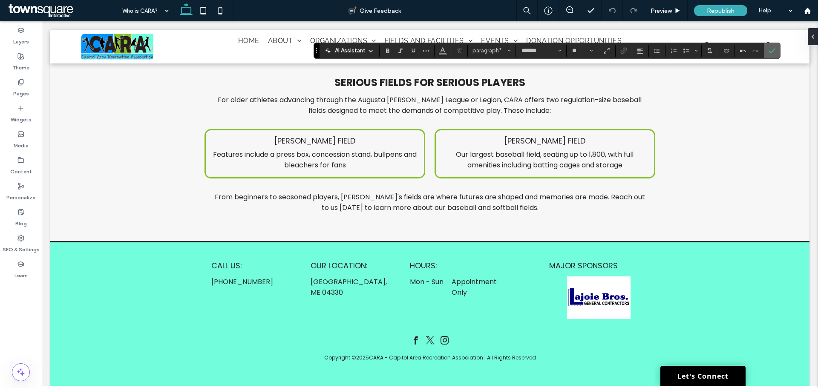
click at [769, 49] on icon "Confirm" at bounding box center [772, 50] width 7 height 7
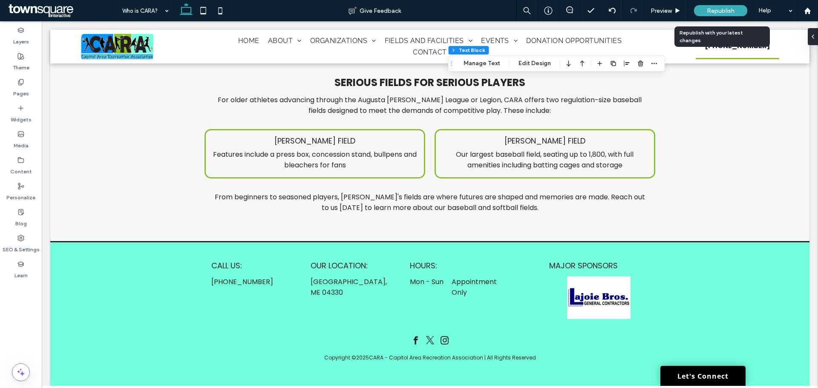
click at [712, 7] on span "Republish" at bounding box center [721, 10] width 28 height 7
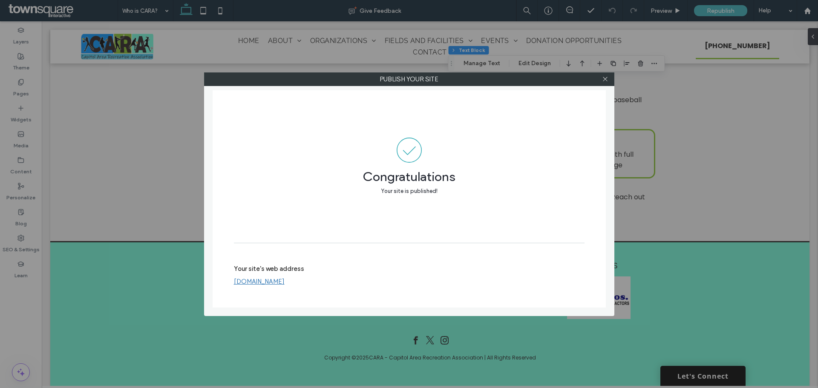
drag, startPoint x: 608, startPoint y: 79, endPoint x: 510, endPoint y: 86, distance: 98.3
click at [607, 78] on icon at bounding box center [605, 79] width 6 height 6
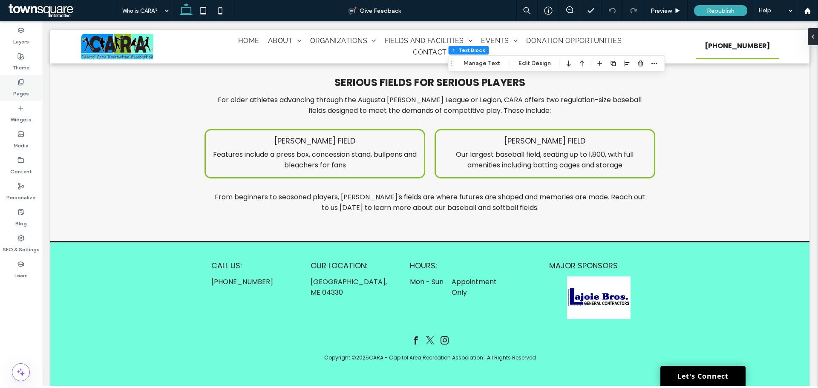
click at [36, 84] on div "Pages" at bounding box center [21, 88] width 42 height 26
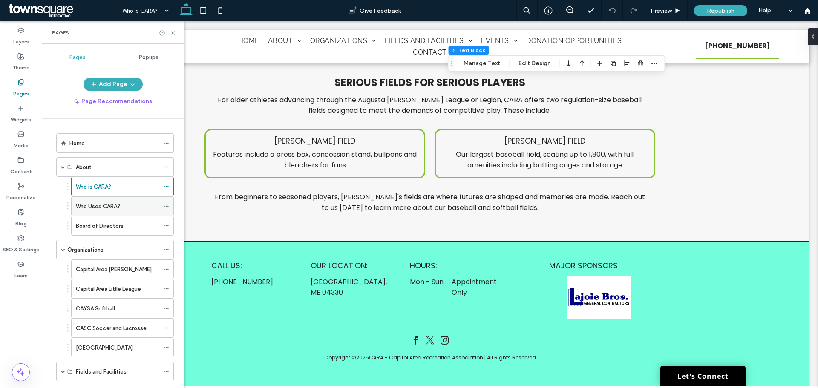
click at [118, 206] on label "Who Uses CARA?" at bounding box center [98, 206] width 44 height 15
click at [173, 32] on icon at bounding box center [173, 33] width 6 height 6
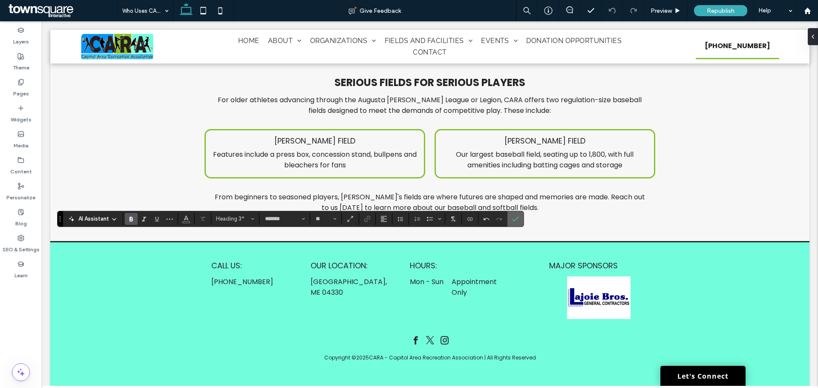
click at [513, 223] on span "Confirm" at bounding box center [514, 218] width 4 height 15
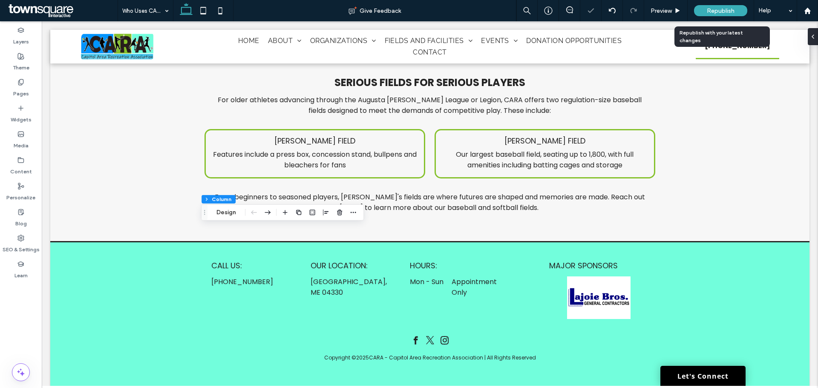
click at [718, 10] on span "Republish" at bounding box center [721, 10] width 28 height 7
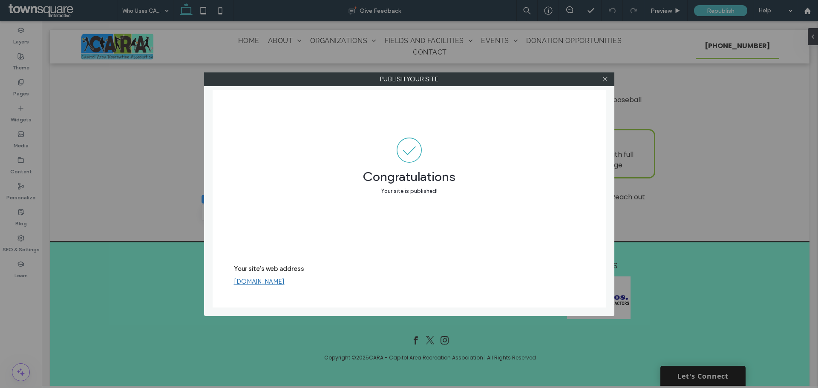
drag, startPoint x: 605, startPoint y: 79, endPoint x: 599, endPoint y: 76, distance: 6.1
click at [605, 80] on icon at bounding box center [605, 79] width 6 height 6
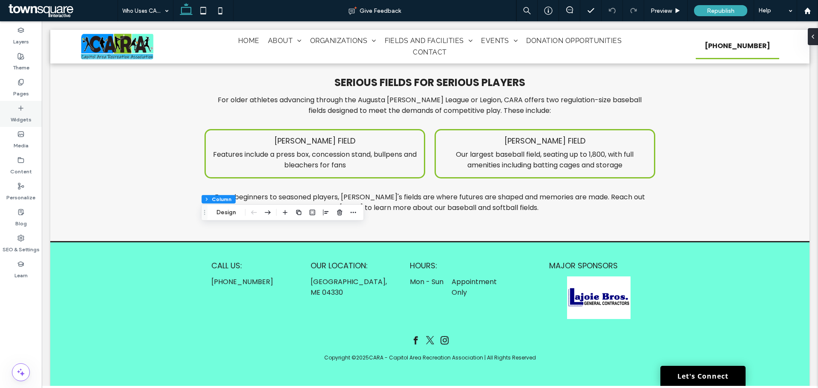
drag, startPoint x: 23, startPoint y: 81, endPoint x: 40, endPoint y: 109, distance: 31.7
click at [23, 81] on use at bounding box center [20, 82] width 5 height 6
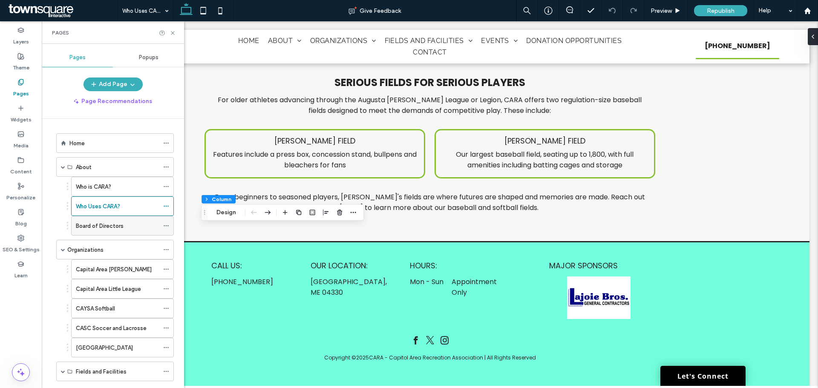
click at [88, 219] on div "Board of Directors" at bounding box center [117, 225] width 83 height 19
click at [172, 33] on icon at bounding box center [173, 33] width 6 height 6
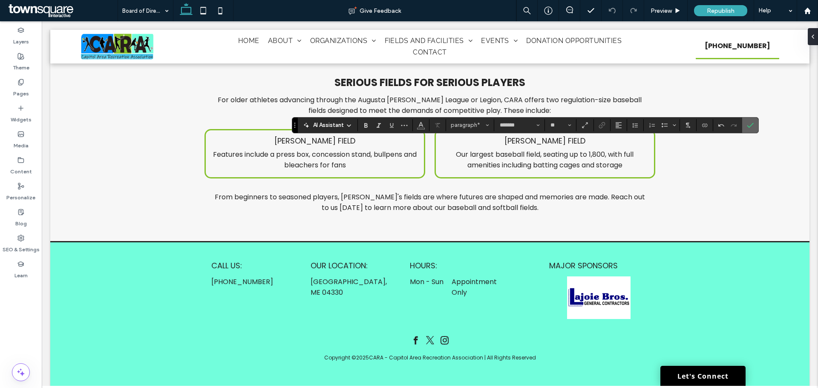
click at [749, 127] on use "Confirm" at bounding box center [750, 125] width 7 height 5
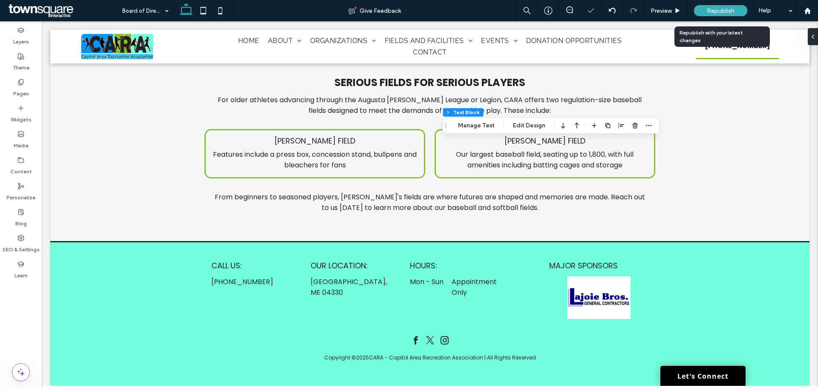
click at [709, 6] on div "Republish" at bounding box center [720, 10] width 53 height 11
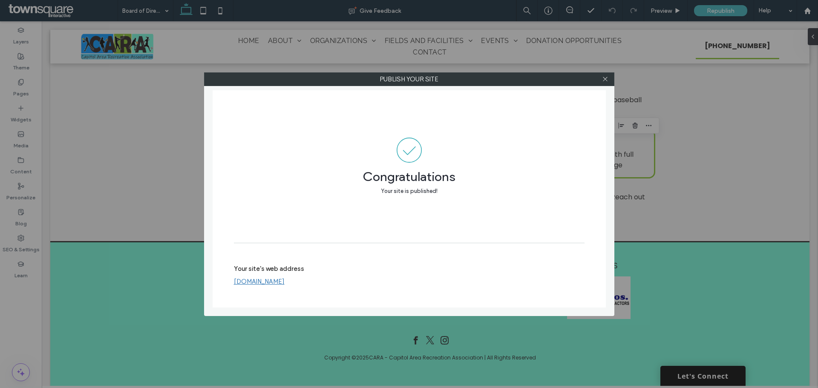
drag, startPoint x: 606, startPoint y: 78, endPoint x: 348, endPoint y: 78, distance: 258.2
click at [605, 78] on icon at bounding box center [605, 79] width 6 height 6
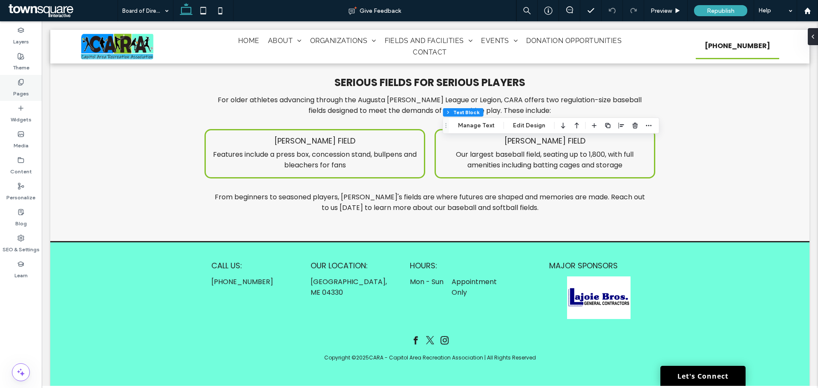
click at [21, 86] on label "Pages" at bounding box center [21, 92] width 16 height 12
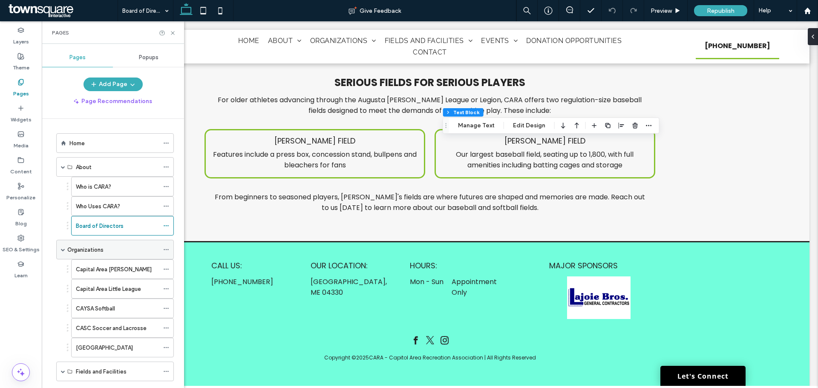
click at [111, 256] on div "Organizations" at bounding box center [113, 249] width 92 height 19
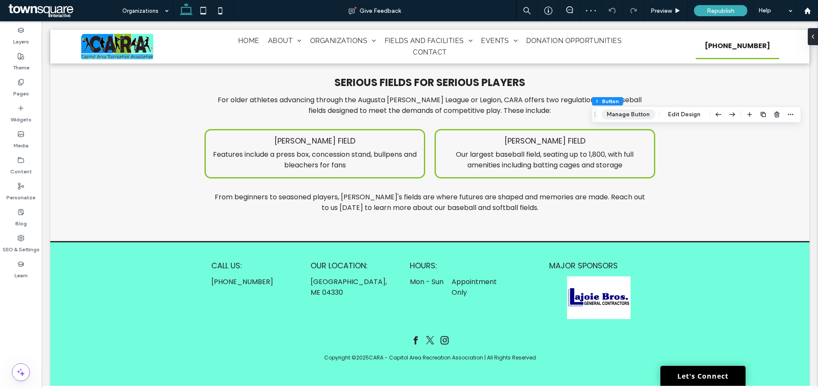
click at [623, 112] on button "Manage Button" at bounding box center [628, 115] width 54 height 10
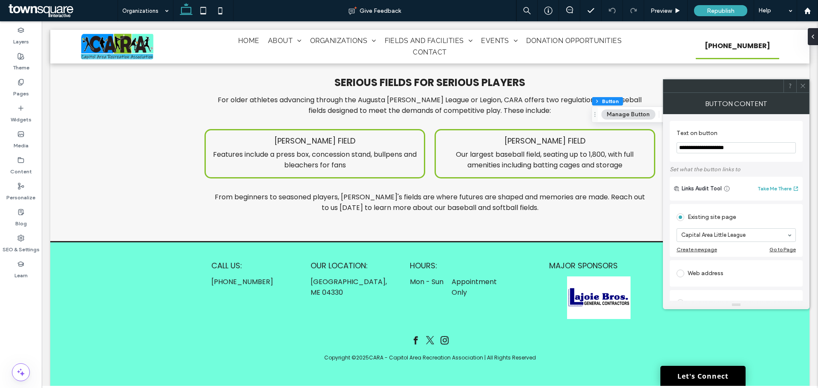
drag, startPoint x: 701, startPoint y: 149, endPoint x: 669, endPoint y: 150, distance: 32.8
click at [669, 150] on div "**********" at bounding box center [736, 207] width 147 height 187
type input "**********"
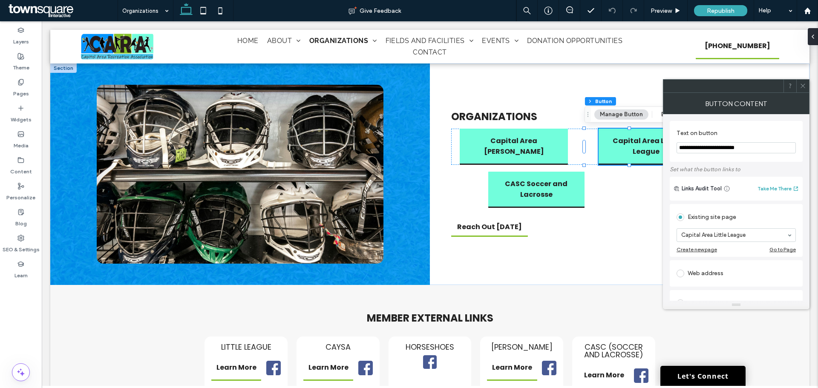
type input "**********"
click at [801, 89] on span at bounding box center [803, 86] width 6 height 13
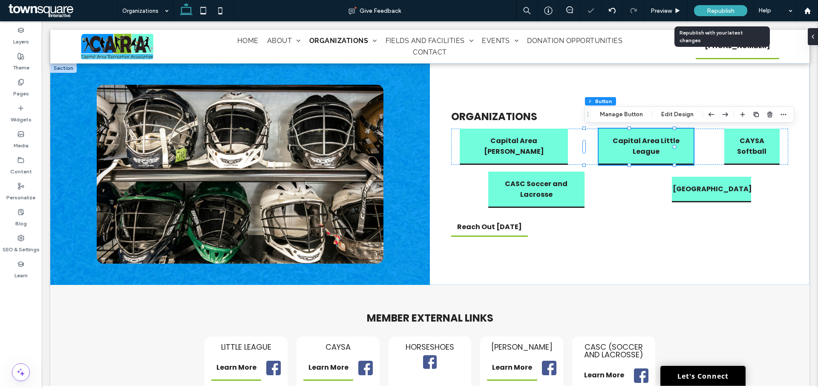
click at [702, 9] on div "Republish" at bounding box center [720, 10] width 53 height 11
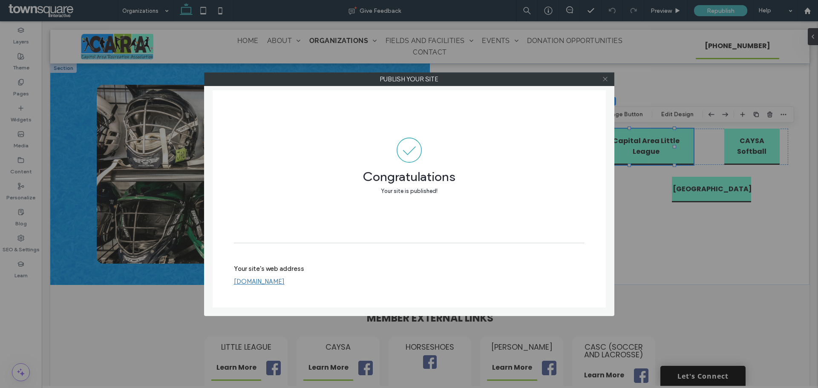
click at [604, 78] on use at bounding box center [605, 79] width 4 height 4
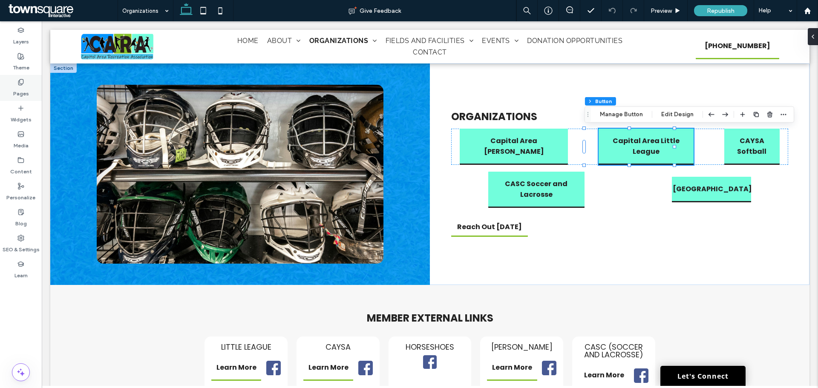
click at [40, 85] on div "Pages" at bounding box center [21, 88] width 42 height 26
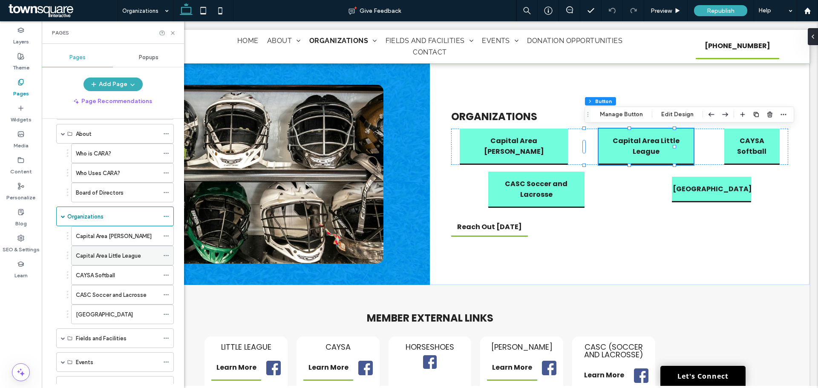
scroll to position [43, 0]
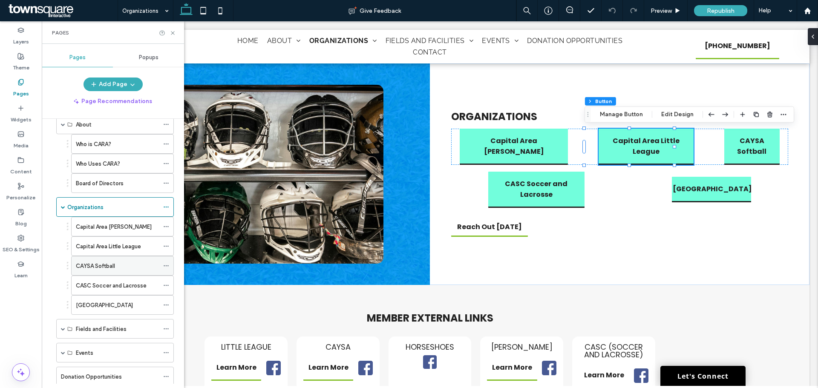
click at [107, 267] on label "CAYSA Softball" at bounding box center [95, 266] width 39 height 15
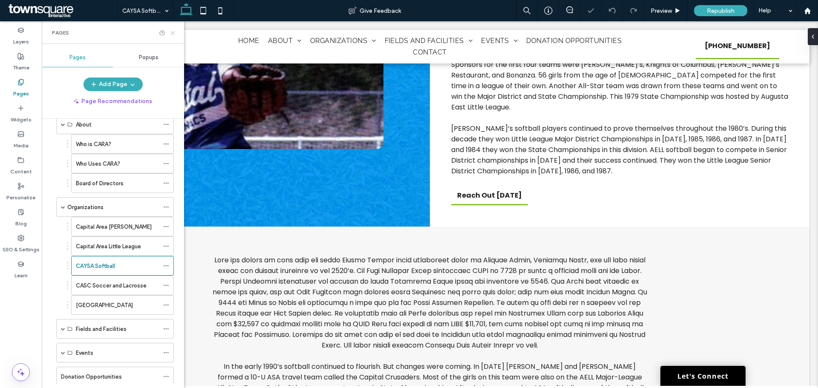
click at [175, 33] on icon at bounding box center [173, 33] width 6 height 6
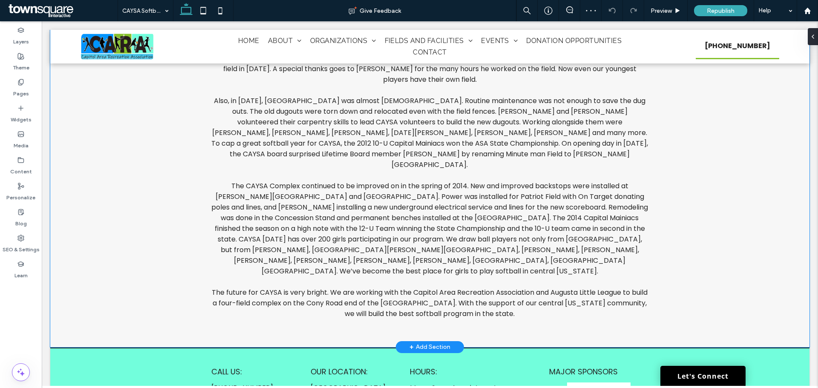
scroll to position [980, 0]
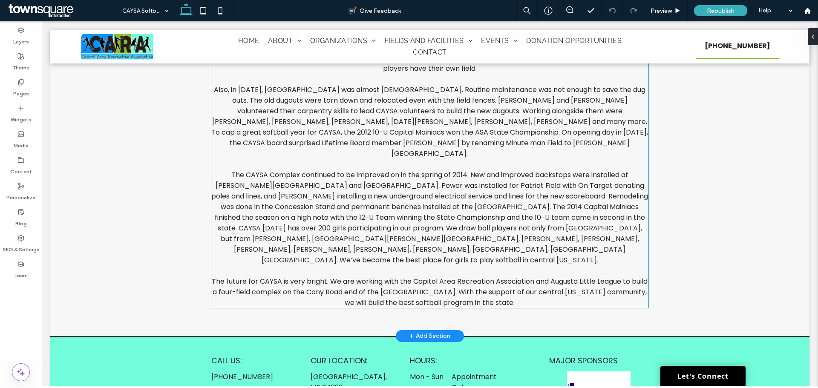
click at [569, 277] on span "The future for CAYSA is very bright. We are working with the Capitol Area Recre…" at bounding box center [430, 292] width 436 height 31
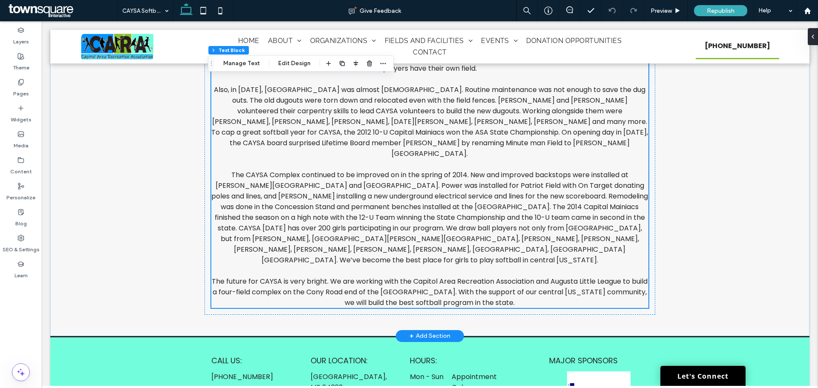
click at [569, 277] on span "The future for CAYSA is very bright. We are working with the Capitol Area Recre…" at bounding box center [430, 292] width 436 height 31
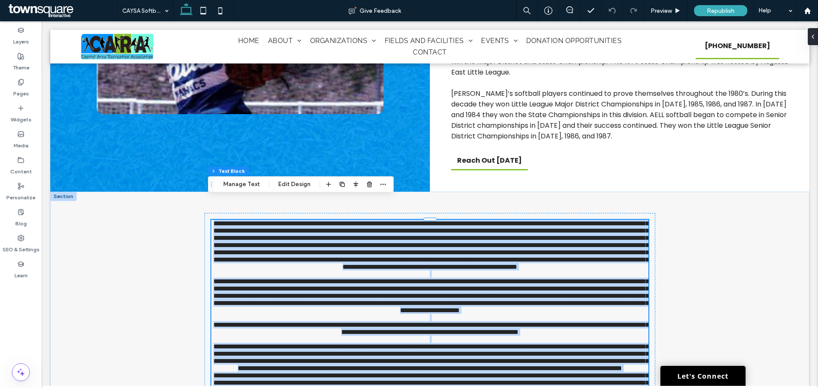
type input "*******"
type input "**"
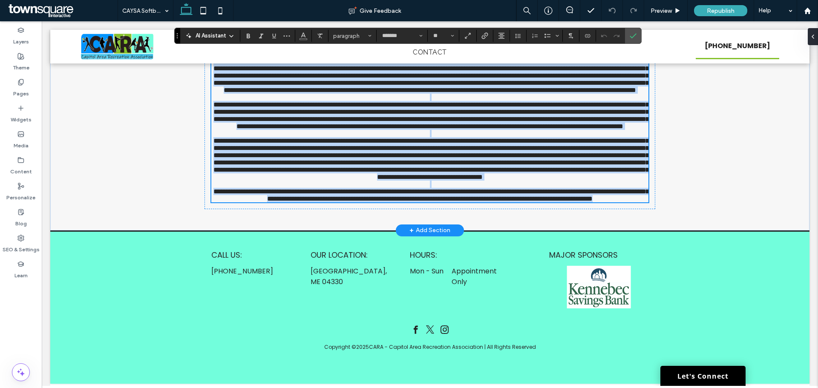
scroll to position [930, 0]
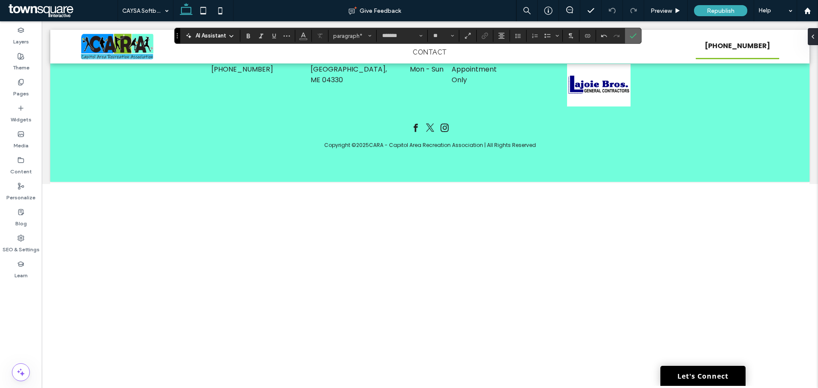
click at [634, 40] on span "Confirm" at bounding box center [633, 36] width 7 height 14
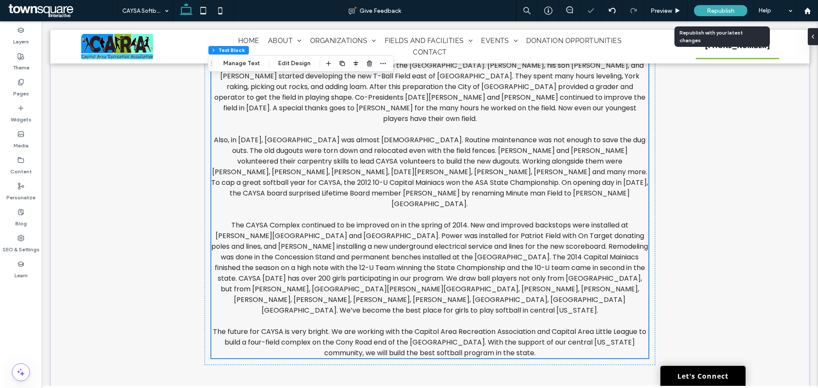
click at [713, 14] on span "Republish" at bounding box center [721, 10] width 28 height 7
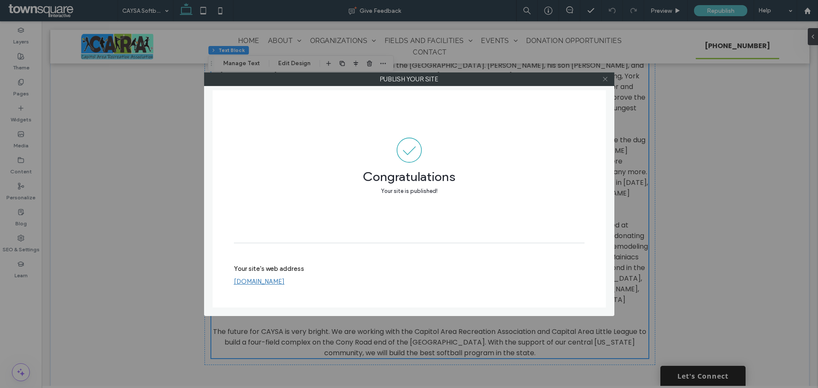
click at [608, 79] on icon at bounding box center [605, 79] width 6 height 6
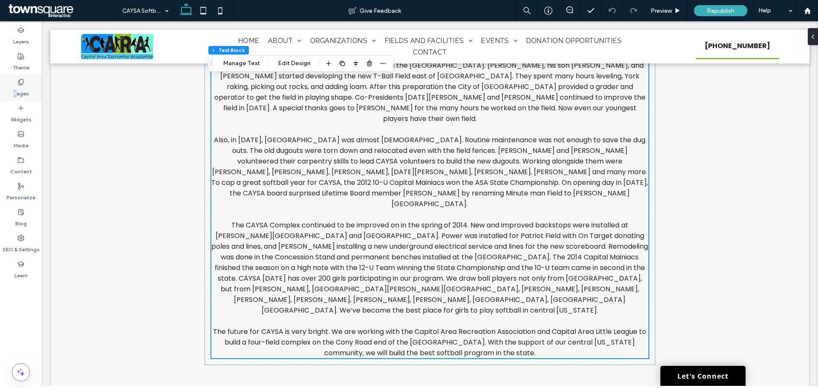
click at [16, 88] on label "Pages" at bounding box center [21, 92] width 16 height 12
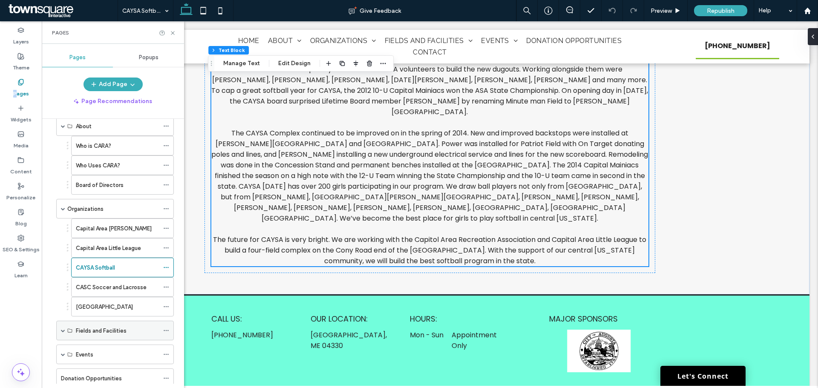
scroll to position [90, 0]
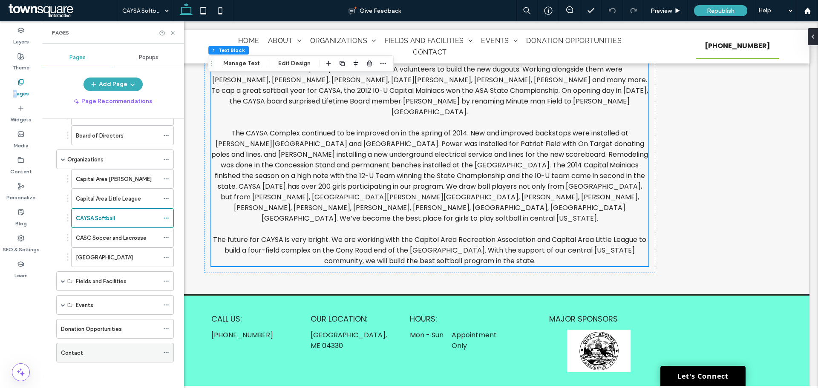
click at [70, 356] on label "Contact" at bounding box center [72, 353] width 22 height 15
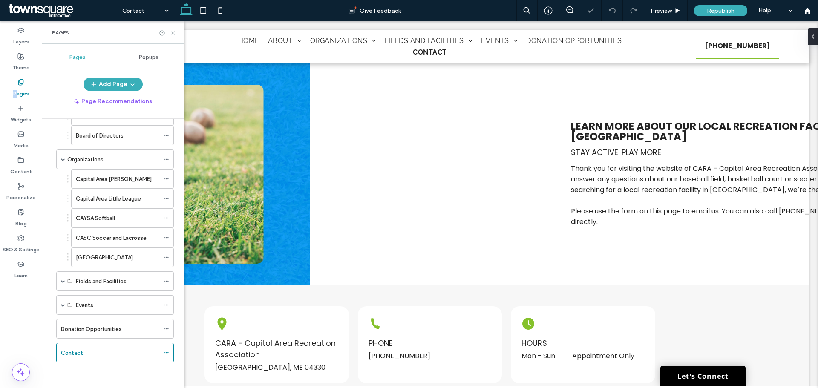
click at [175, 33] on icon at bounding box center [173, 33] width 6 height 6
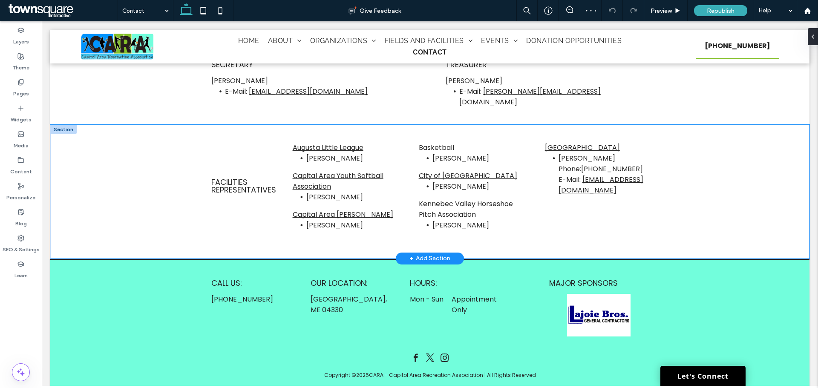
scroll to position [682, 0]
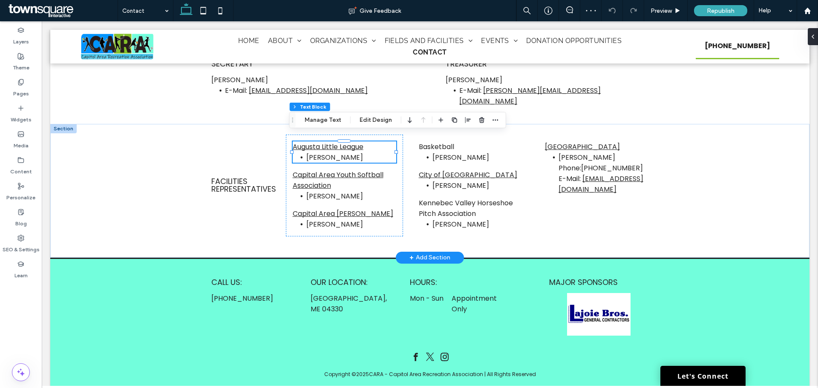
click at [313, 142] on link "Augusta Little League" at bounding box center [328, 147] width 71 height 10
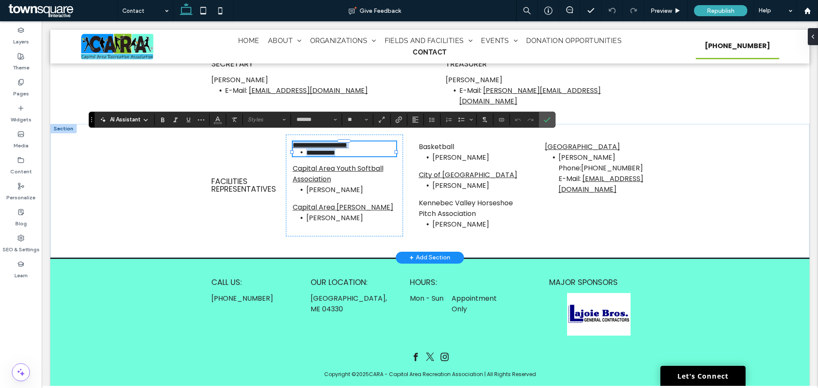
click at [313, 142] on link "**********" at bounding box center [320, 145] width 55 height 6
drag, startPoint x: 317, startPoint y: 141, endPoint x: 287, endPoint y: 139, distance: 30.3
click at [287, 139] on div "**********" at bounding box center [344, 186] width 117 height 102
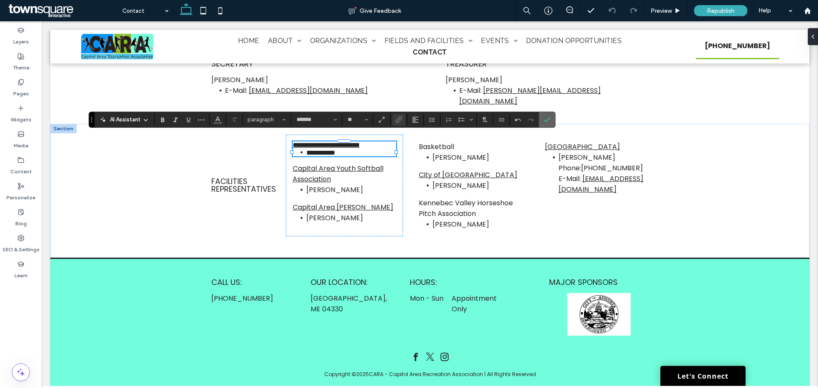
click at [550, 120] on icon "Confirm" at bounding box center [547, 119] width 7 height 7
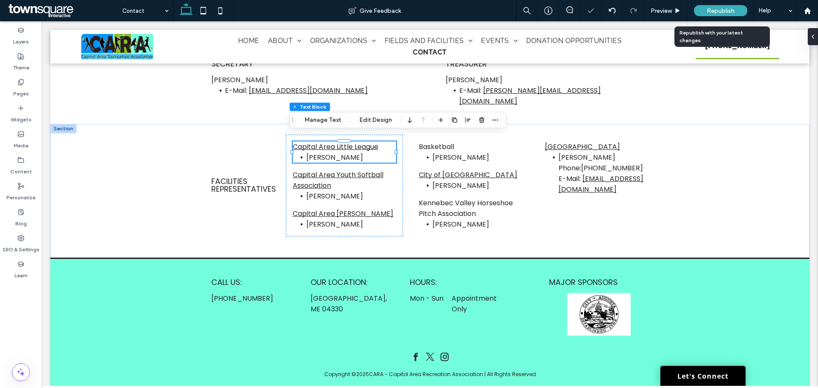
click at [717, 12] on span "Republish" at bounding box center [721, 10] width 28 height 7
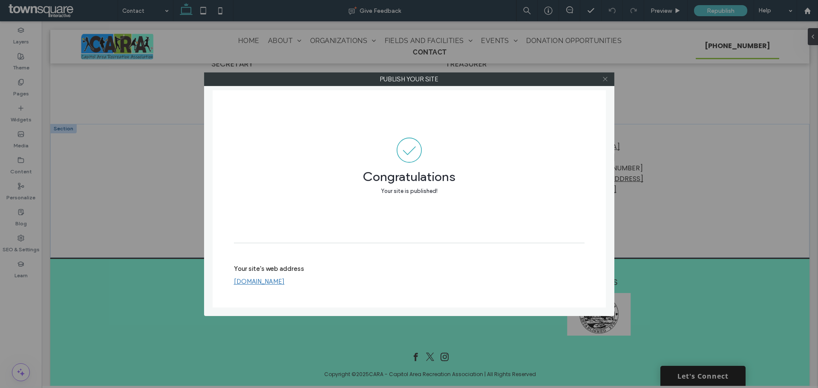
click at [604, 78] on use at bounding box center [605, 79] width 4 height 4
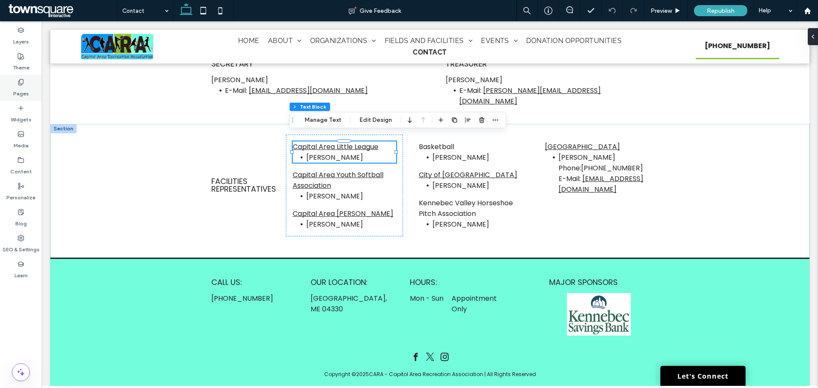
click at [18, 83] on icon at bounding box center [20, 82] width 7 height 7
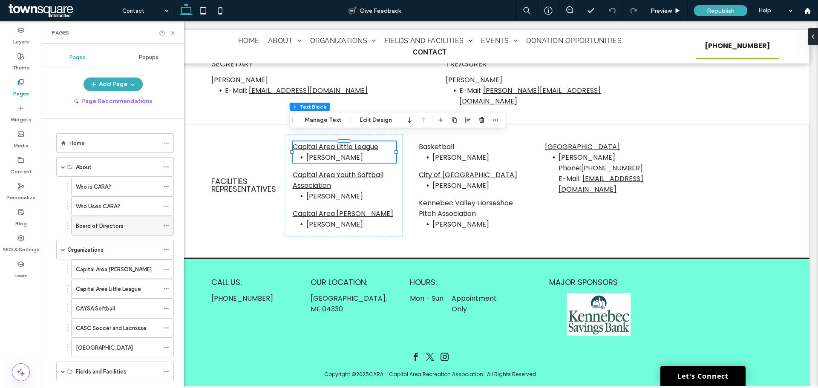
click at [88, 228] on label "Board of Directors" at bounding box center [100, 226] width 48 height 15
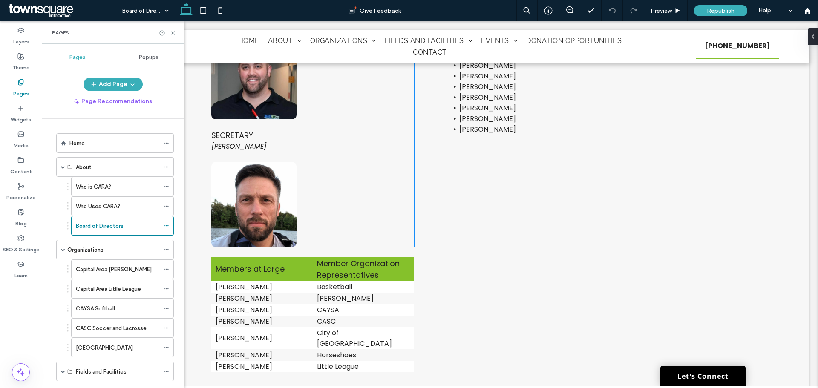
scroll to position [724, 0]
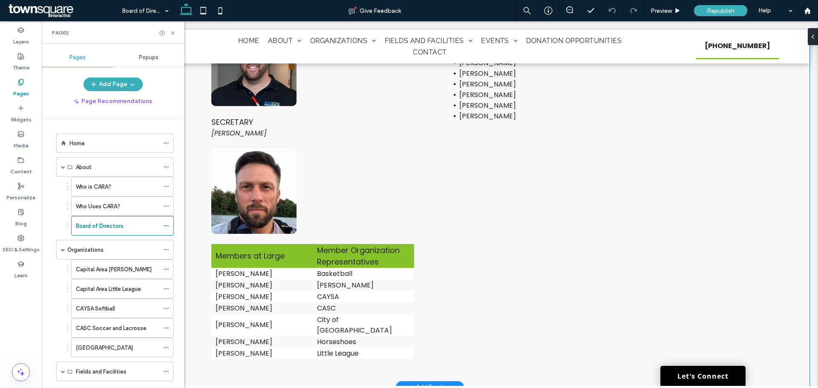
click at [709, 191] on div "Treasurer Cory Nason Cory was elected as a Director at Large in December of 202…" at bounding box center [429, 138] width 759 height 497
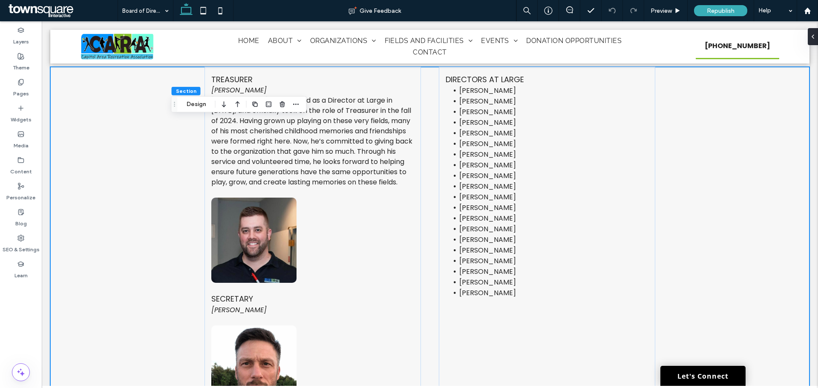
scroll to position [469, 0]
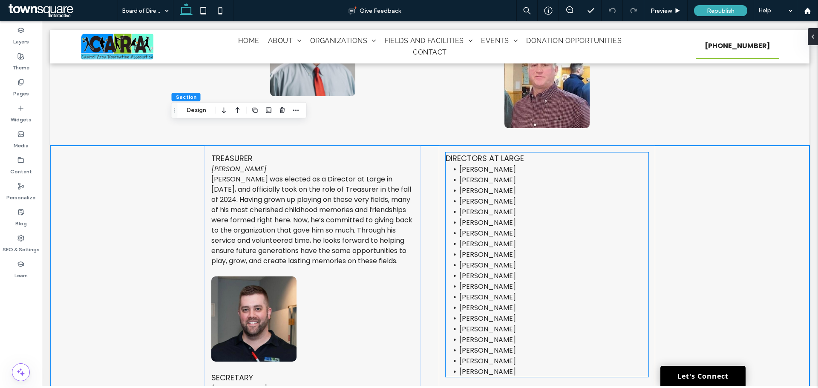
click at [496, 218] on span "Eric Lindquist" at bounding box center [487, 223] width 57 height 10
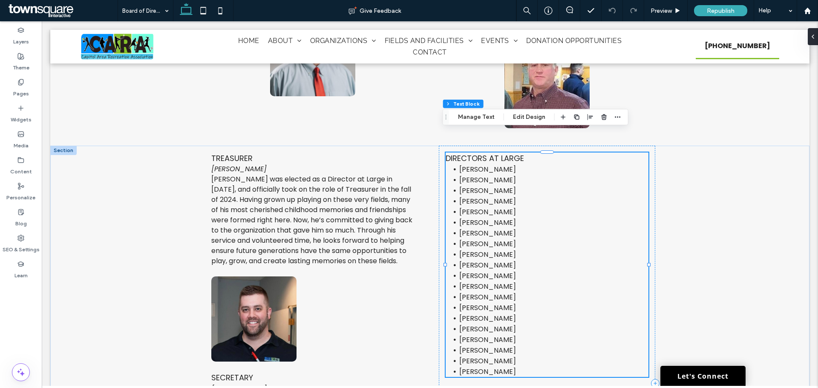
click at [496, 218] on span "Eric Lindquist" at bounding box center [487, 223] width 57 height 10
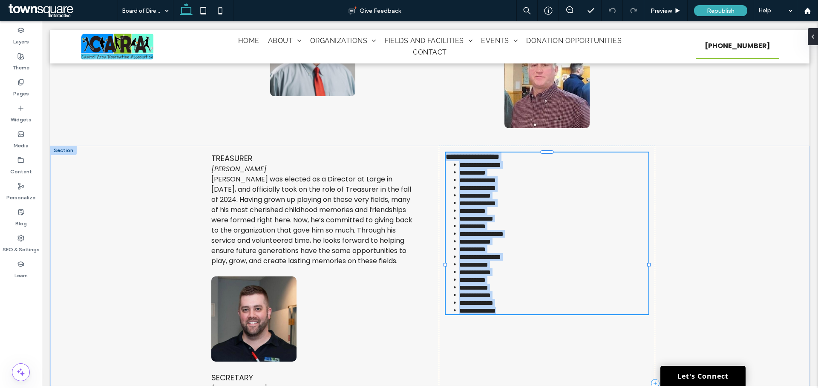
type input "*******"
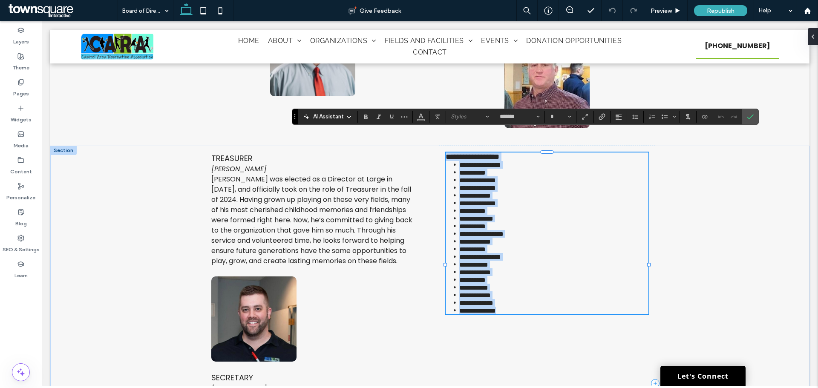
click at [486, 177] on span "**********" at bounding box center [477, 180] width 37 height 6
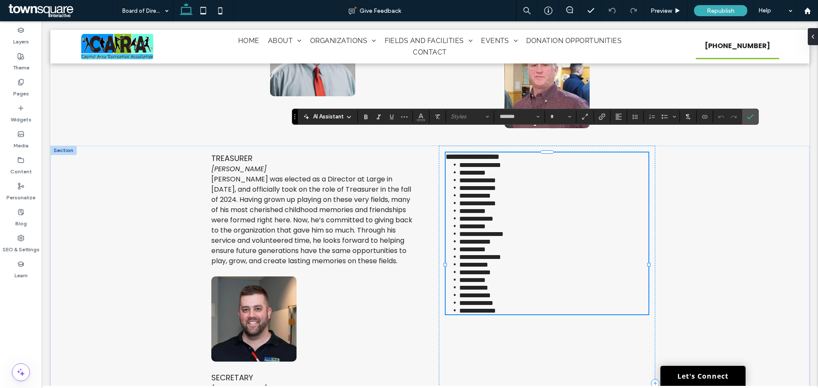
type input "**"
click at [473, 213] on span "**********" at bounding box center [472, 211] width 26 height 6
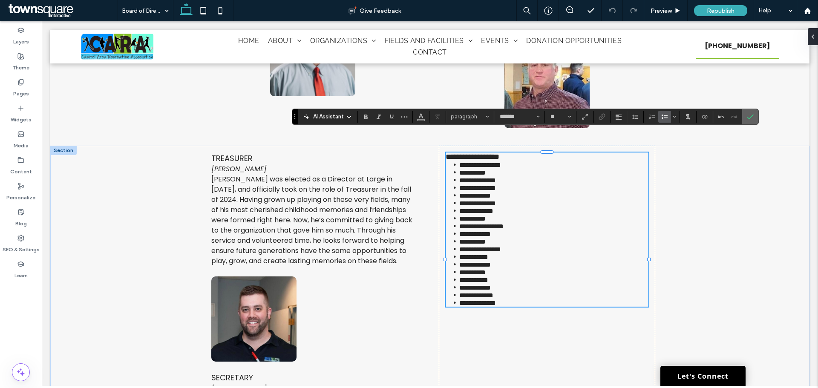
click at [752, 113] on icon "Confirm" at bounding box center [750, 116] width 7 height 7
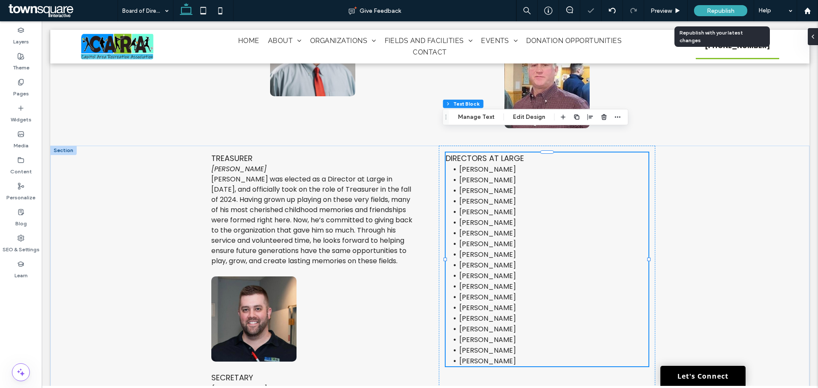
click at [709, 12] on span "Republish" at bounding box center [721, 10] width 28 height 7
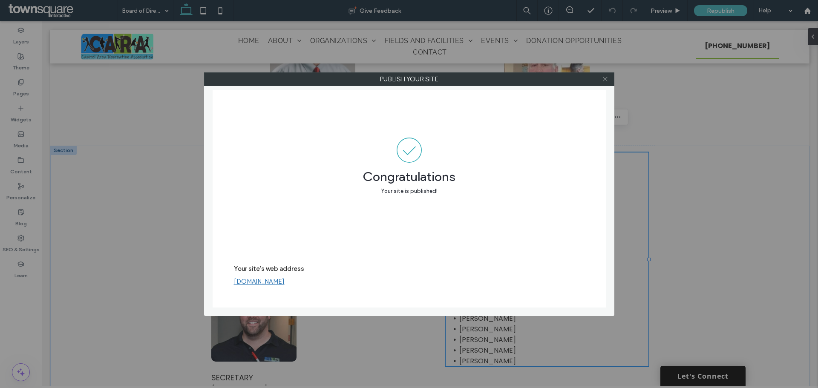
click at [603, 79] on icon at bounding box center [605, 79] width 6 height 6
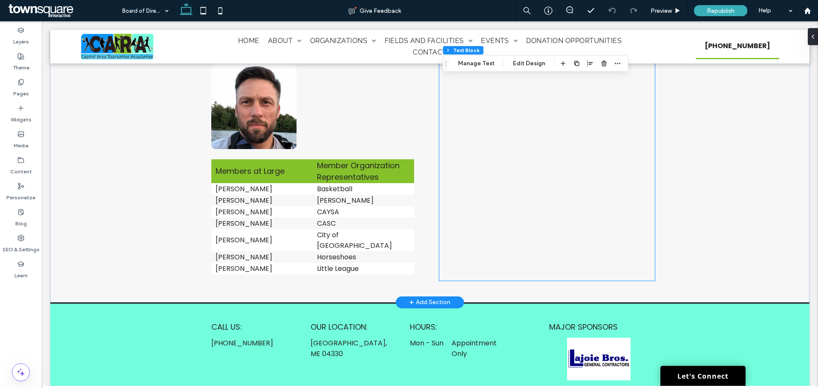
scroll to position [810, 0]
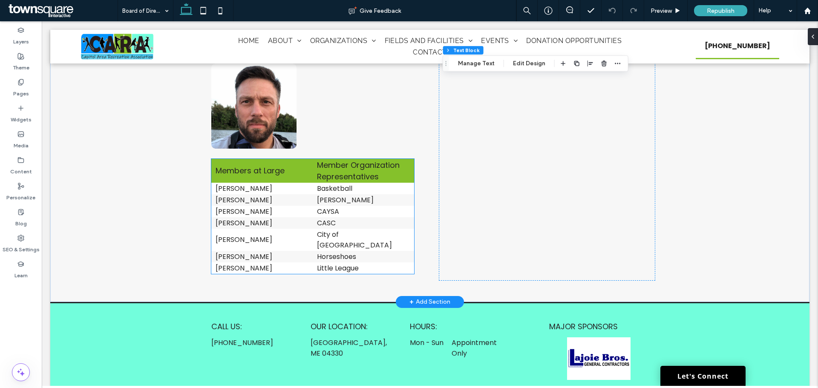
click at [300, 229] on td "Earl Kingsbury" at bounding box center [261, 240] width 101 height 22
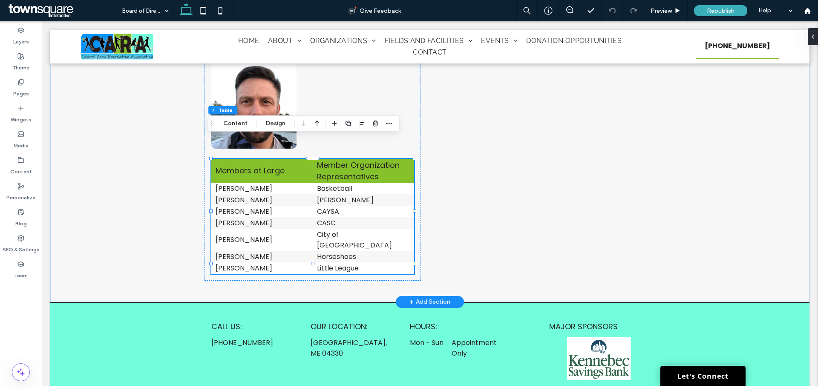
click at [300, 229] on td "Earl Kingsbury" at bounding box center [261, 240] width 101 height 22
click at [228, 124] on button "Content" at bounding box center [235, 123] width 35 height 10
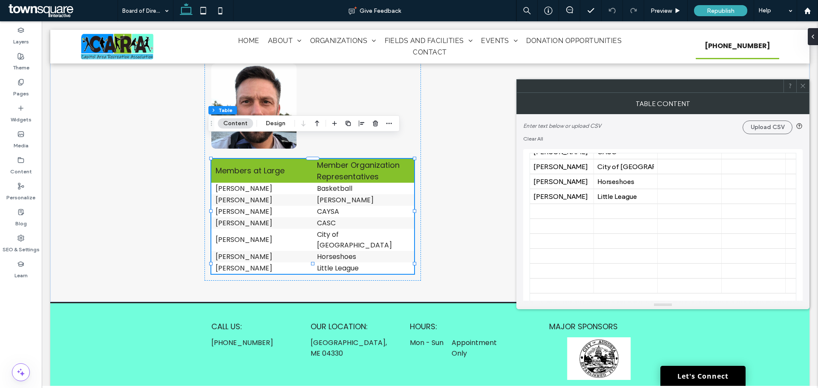
scroll to position [85, 0]
click at [552, 190] on div at bounding box center [561, 194] width 57 height 15
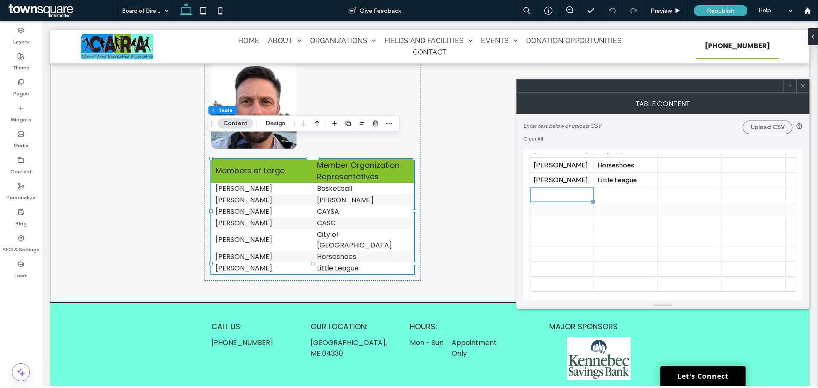
scroll to position [43, 0]
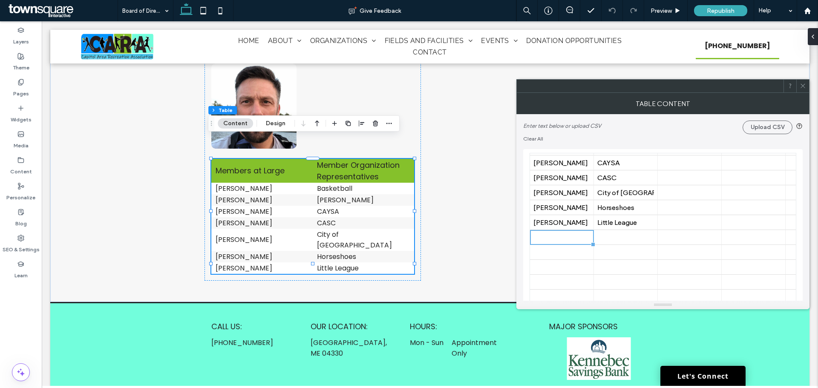
click at [570, 210] on div "Mike Tesseo" at bounding box center [561, 208] width 57 height 8
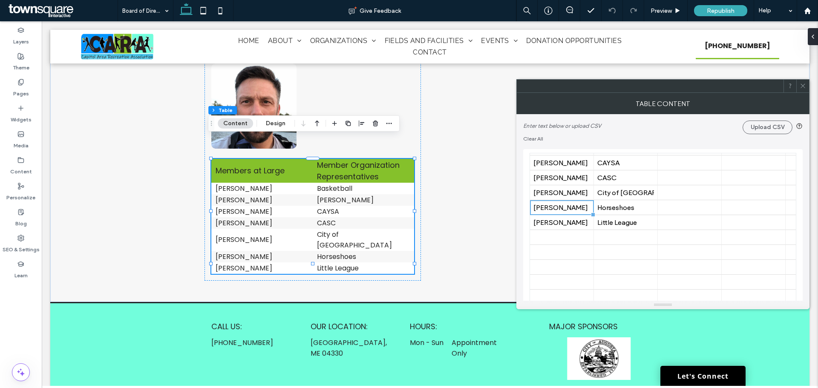
click at [570, 210] on div "Mike Tesseo" at bounding box center [561, 208] width 57 height 8
type input "**********"
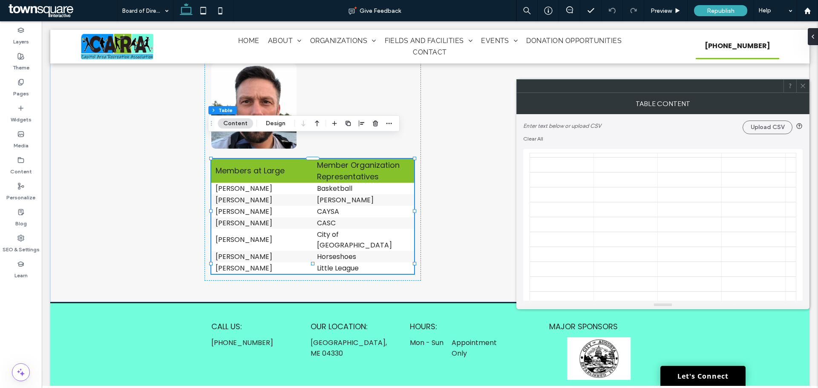
scroll to position [213, 0]
click at [804, 90] on span at bounding box center [803, 86] width 6 height 13
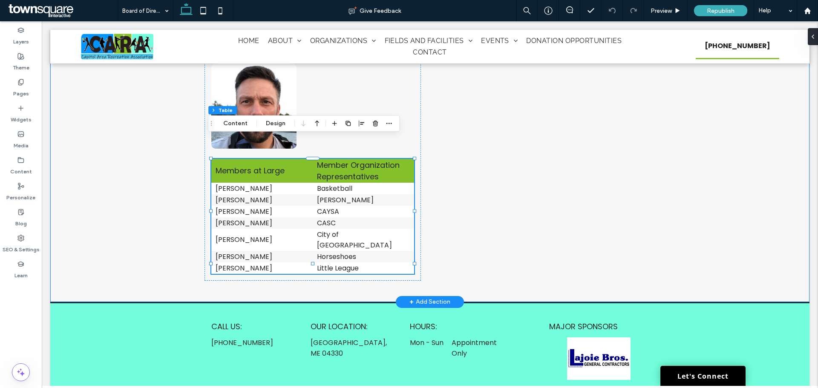
click at [176, 224] on div "Treasurer Cory Nason Cory was elected as a Director at Large in December of 202…" at bounding box center [429, 53] width 511 height 497
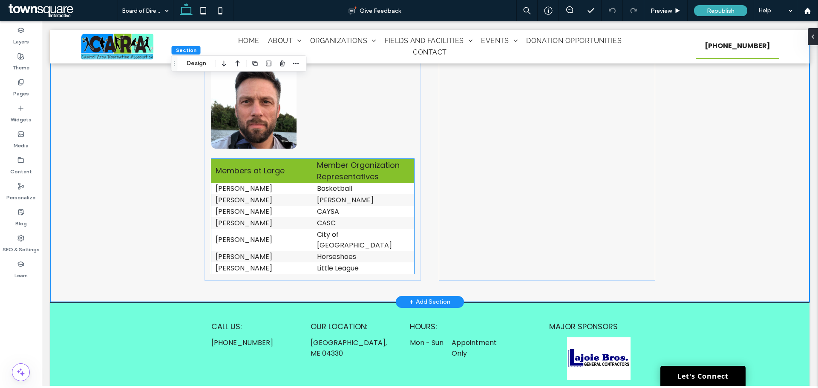
click at [225, 251] on td "Mike Tesseo" at bounding box center [261, 257] width 101 height 12
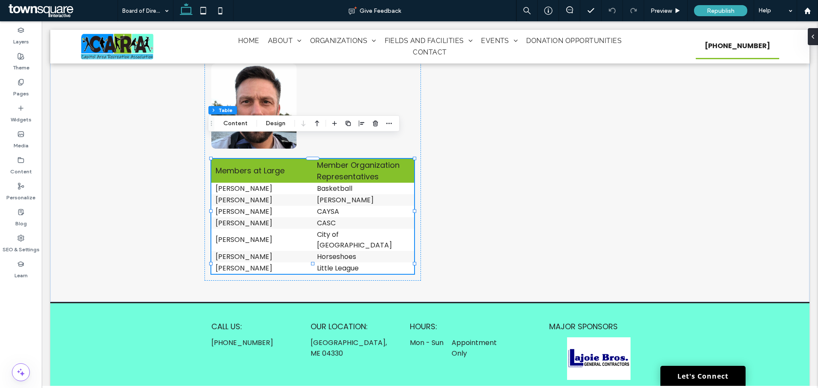
drag, startPoint x: 245, startPoint y: 124, endPoint x: 225, endPoint y: 116, distance: 21.8
click at [247, 124] on button "Content" at bounding box center [235, 123] width 35 height 10
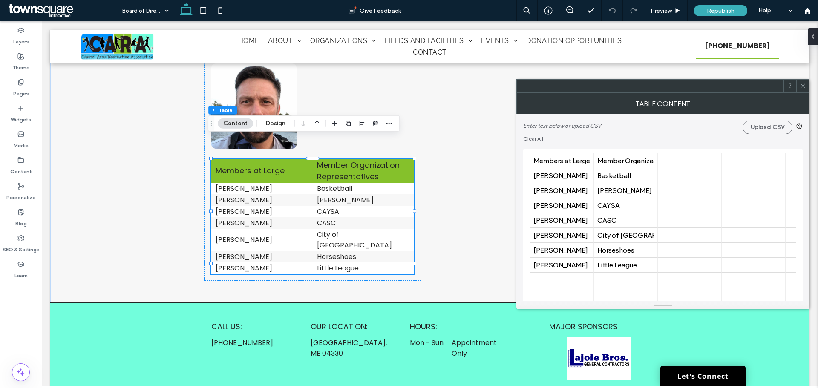
click at [230, 121] on button "Content" at bounding box center [235, 123] width 35 height 10
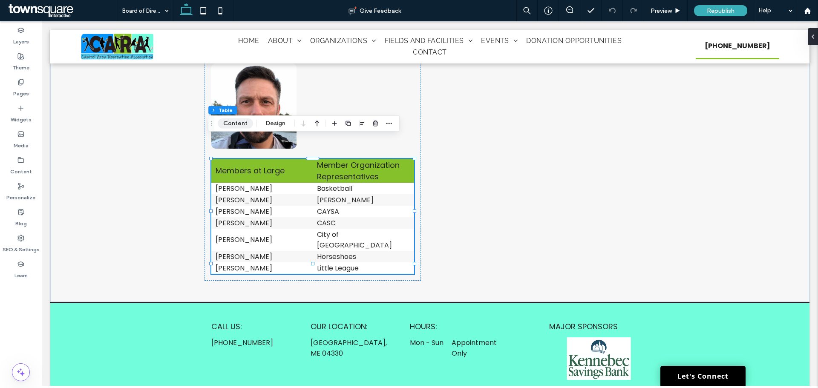
click at [230, 121] on button "Content" at bounding box center [235, 123] width 35 height 10
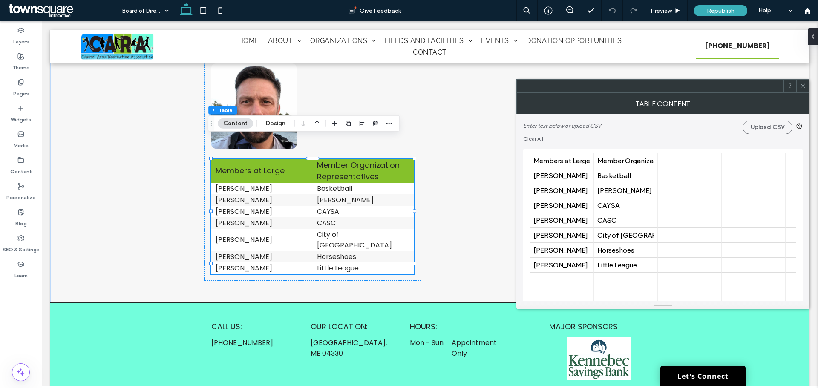
click at [230, 121] on button "Content" at bounding box center [235, 123] width 35 height 10
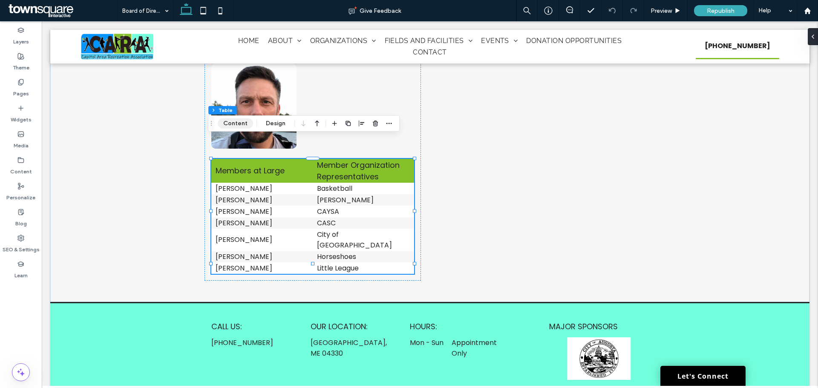
click at [230, 121] on button "Content" at bounding box center [235, 123] width 35 height 10
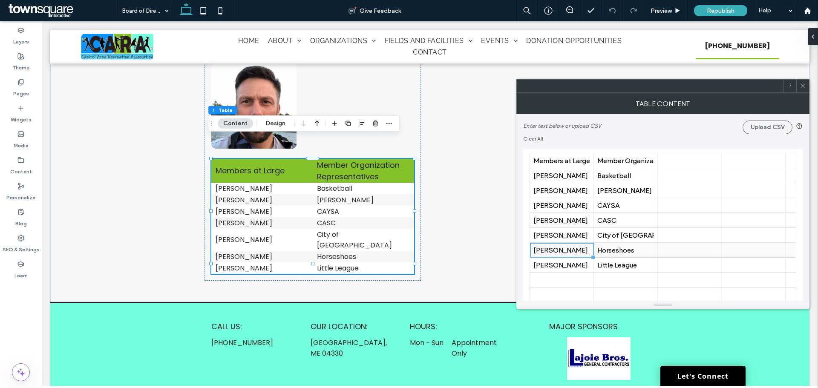
click at [556, 252] on div "Mike Tesseo" at bounding box center [561, 250] width 57 height 8
click at [586, 250] on use at bounding box center [586, 250] width 6 height 6
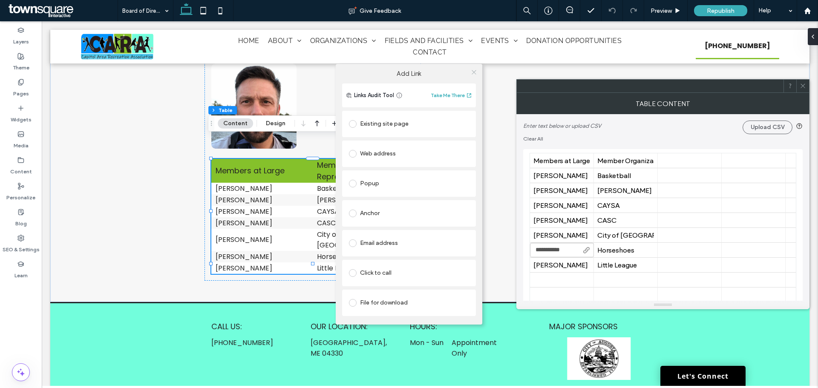
click at [474, 72] on icon at bounding box center [474, 72] width 6 height 6
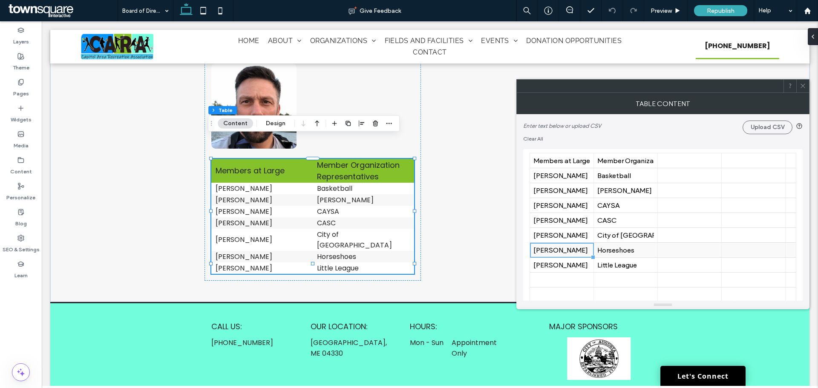
click at [570, 248] on div "Mike Tesseo" at bounding box center [561, 250] width 57 height 8
type input "**********"
click at [770, 132] on button "Upload CSV" at bounding box center [768, 128] width 50 height 14
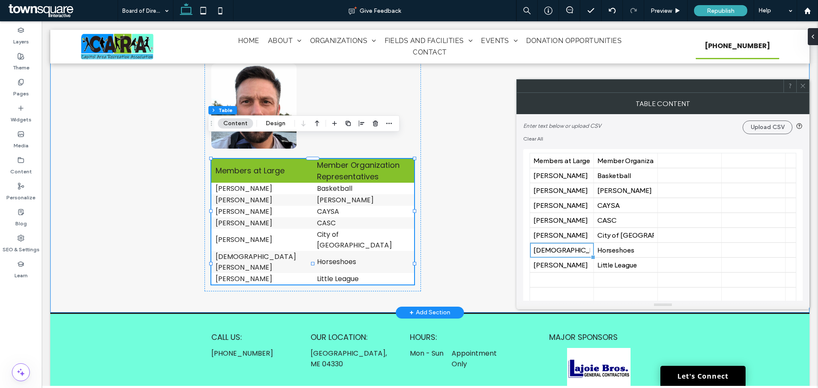
click at [448, 255] on div "Treasurer Cory Nason Cory was elected as a Director at Large in December of 202…" at bounding box center [429, 59] width 511 height 508
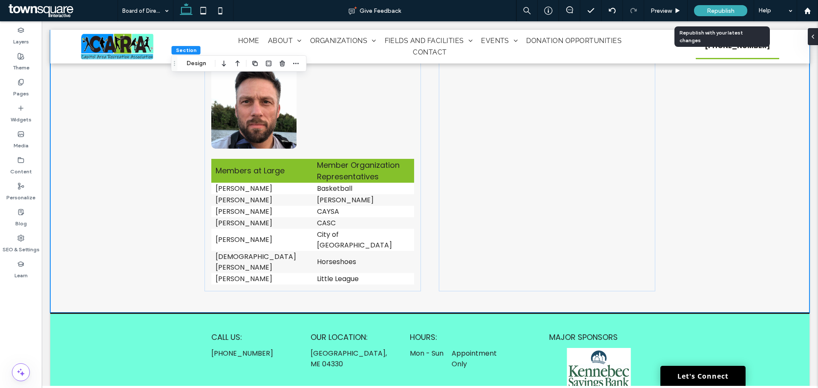
click at [706, 10] on div "Republish" at bounding box center [720, 10] width 53 height 11
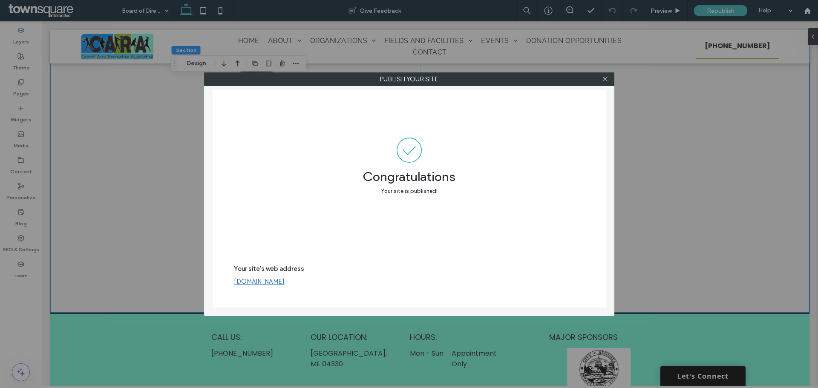
click at [608, 80] on div at bounding box center [605, 79] width 13 height 13
click at [605, 79] on use at bounding box center [605, 79] width 4 height 4
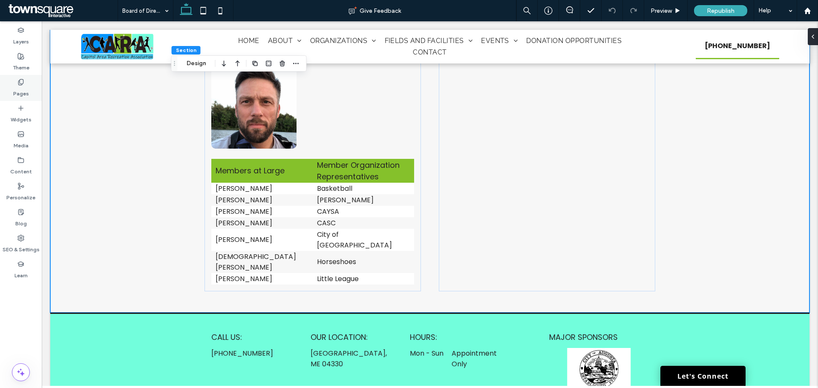
click at [20, 87] on label "Pages" at bounding box center [21, 92] width 16 height 12
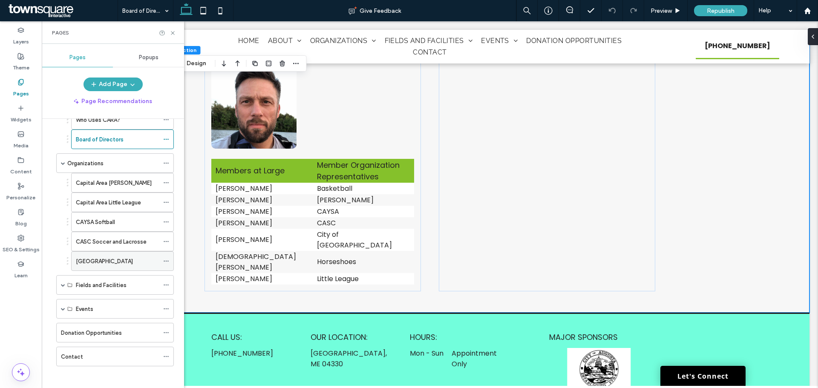
scroll to position [90, 0]
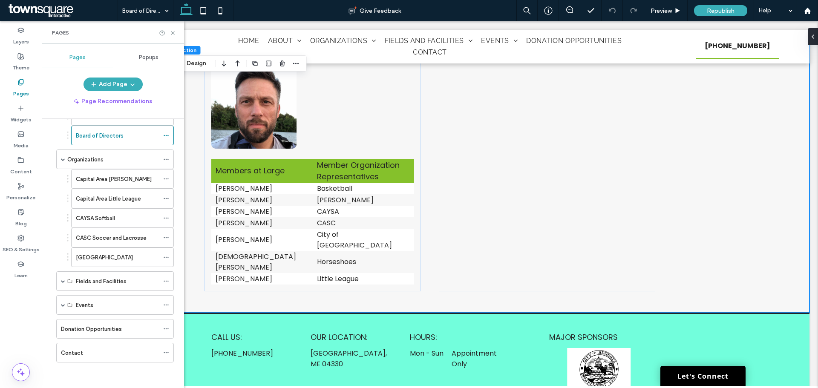
drag, startPoint x: 122, startPoint y: 348, endPoint x: 121, endPoint y: 330, distance: 17.6
click at [122, 348] on div "Contact" at bounding box center [110, 352] width 98 height 19
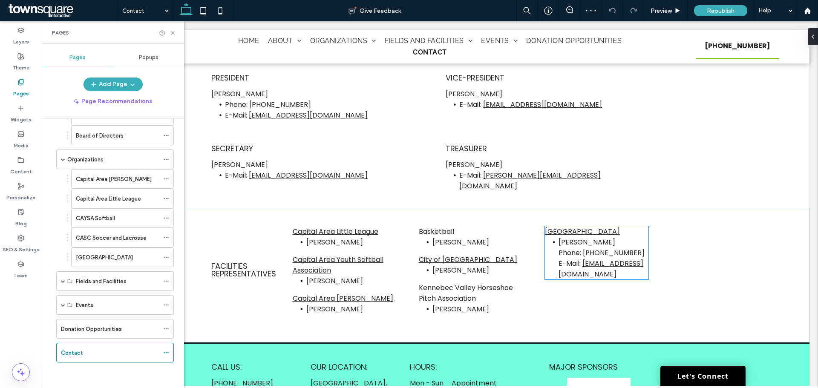
scroll to position [682, 0]
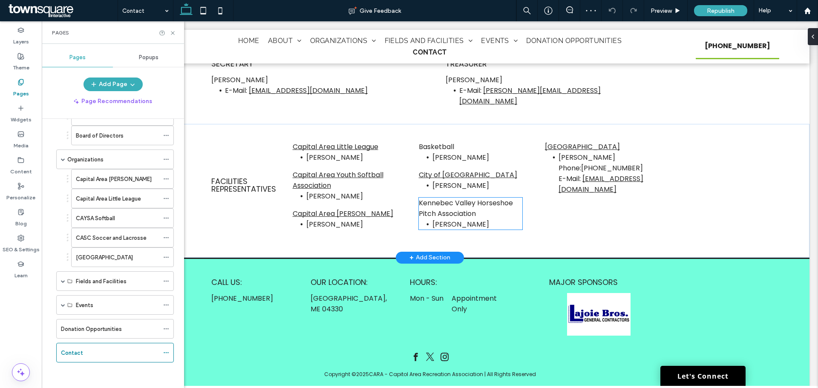
click at [447, 219] on span "Mike Tesseo" at bounding box center [460, 224] width 57 height 10
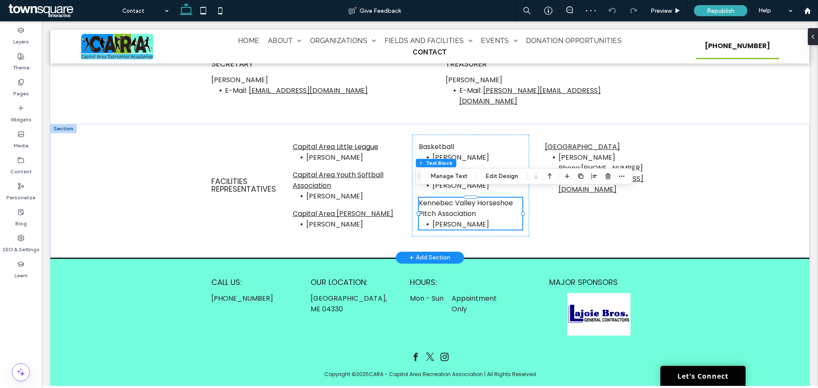
click at [452, 219] on span "Mike Tesseo" at bounding box center [460, 224] width 57 height 10
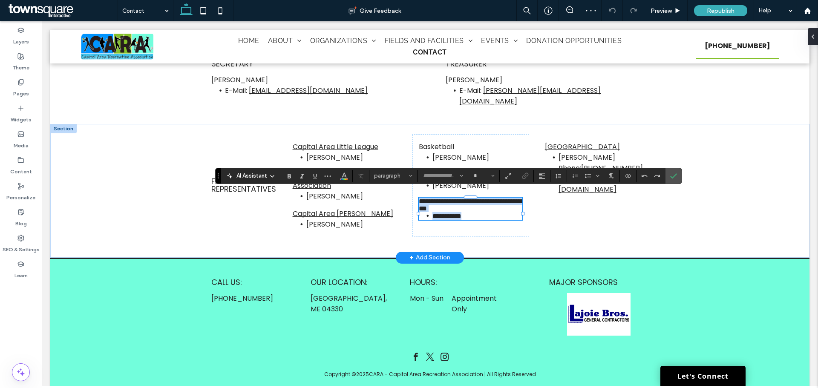
type input "*******"
type input "**"
click at [452, 219] on span "**********" at bounding box center [446, 216] width 29 height 6
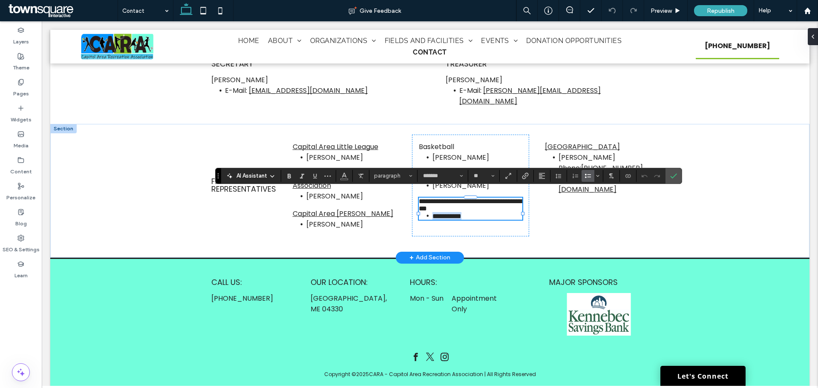
drag, startPoint x: 476, startPoint y: 215, endPoint x: 424, endPoint y: 222, distance: 52.4
click at [432, 220] on li "**********" at bounding box center [477, 216] width 90 height 8
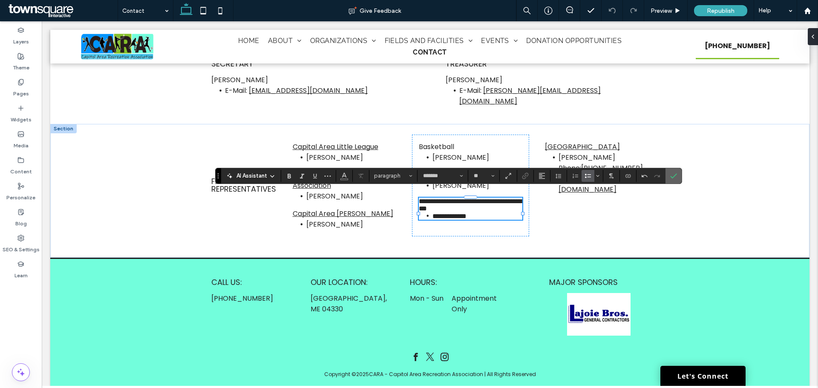
click at [674, 175] on icon "Confirm" at bounding box center [673, 176] width 7 height 7
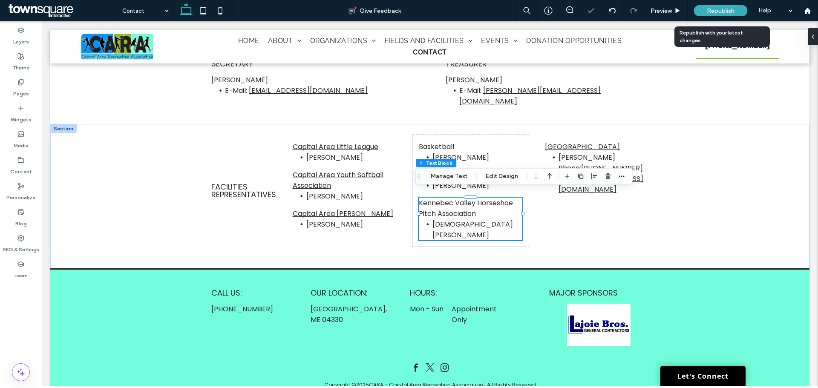
click at [721, 6] on div "Republish" at bounding box center [720, 10] width 53 height 11
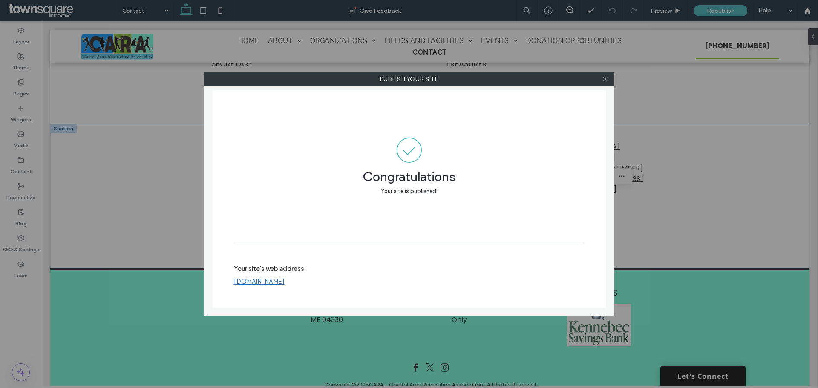
click at [602, 80] on icon at bounding box center [605, 79] width 6 height 6
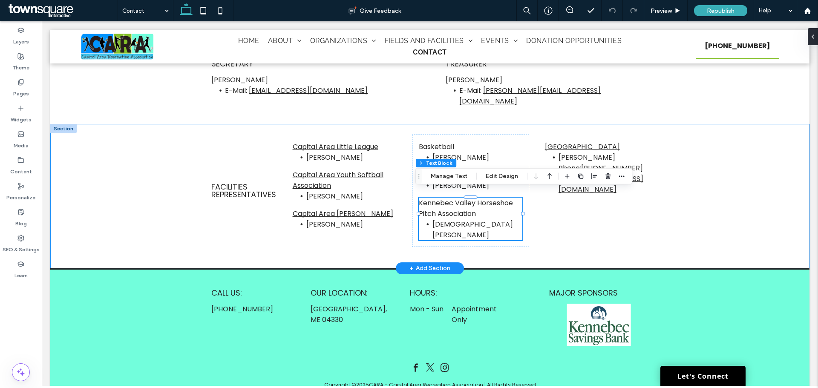
click at [593, 237] on div "Facilities Representatives Capital Area Little League Derek Grant Capital Area …" at bounding box center [429, 196] width 511 height 144
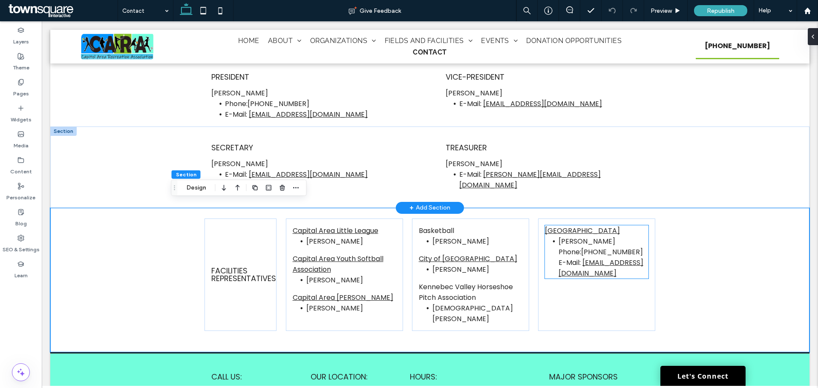
scroll to position [597, 0]
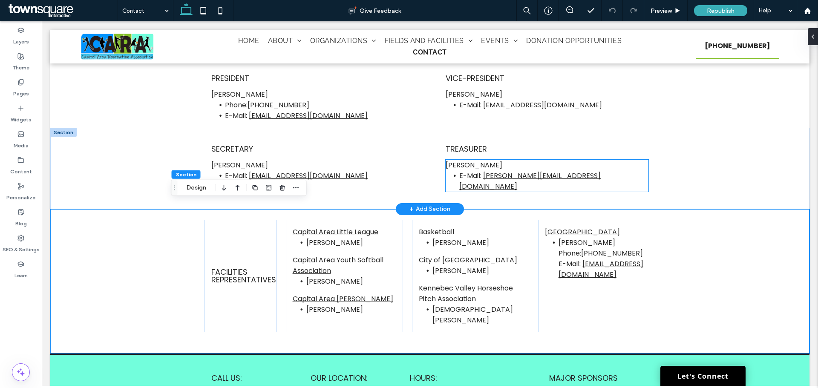
click at [467, 168] on span "Mindy Jorgensen" at bounding box center [474, 165] width 57 height 10
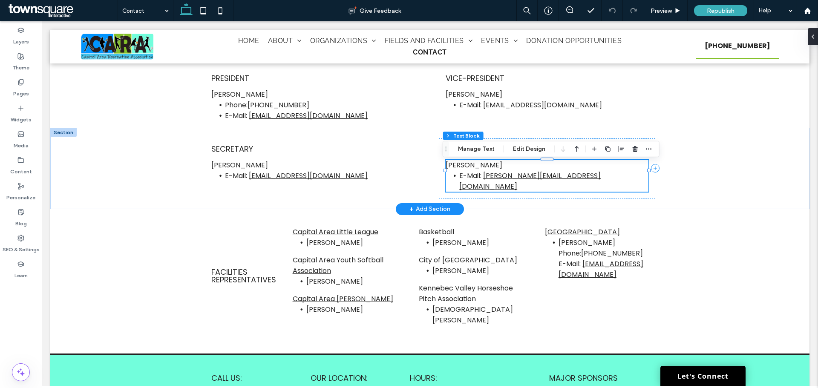
click at [467, 170] on span "Mindy Jorgensen" at bounding box center [474, 165] width 57 height 10
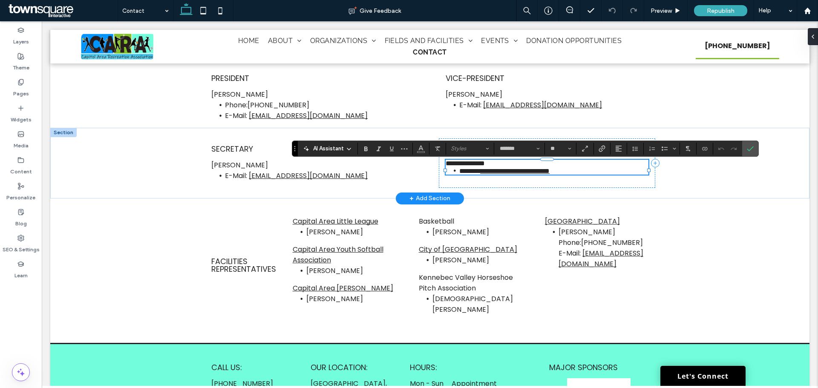
click at [467, 167] on span "**********" at bounding box center [465, 163] width 39 height 6
drag, startPoint x: 504, startPoint y: 168, endPoint x: 445, endPoint y: 170, distance: 58.8
click at [446, 167] on p "**********" at bounding box center [547, 163] width 203 height 7
drag, startPoint x: 593, startPoint y: 179, endPoint x: 436, endPoint y: 187, distance: 157.4
click at [439, 187] on div "**********" at bounding box center [547, 162] width 216 height 49
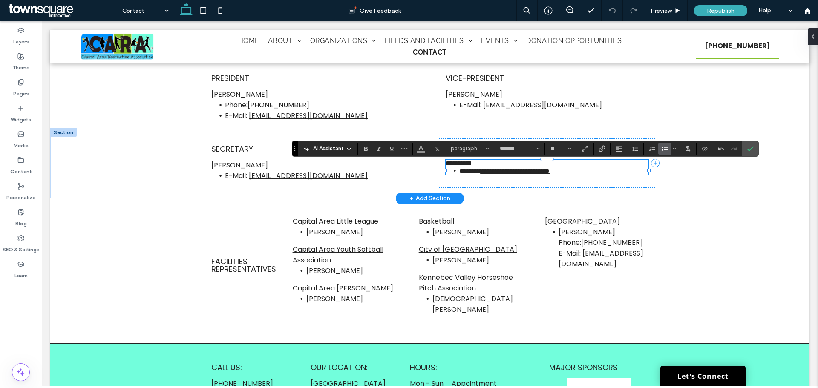
drag, startPoint x: 466, startPoint y: 181, endPoint x: 640, endPoint y: 187, distance: 174.4
click at [675, 187] on div "**********" at bounding box center [429, 163] width 511 height 71
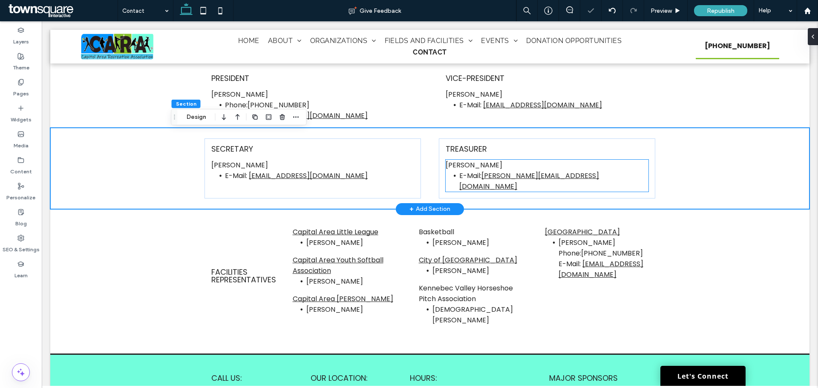
click at [561, 180] on link "mindy.jorgensen73@gmail.com" at bounding box center [529, 181] width 140 height 20
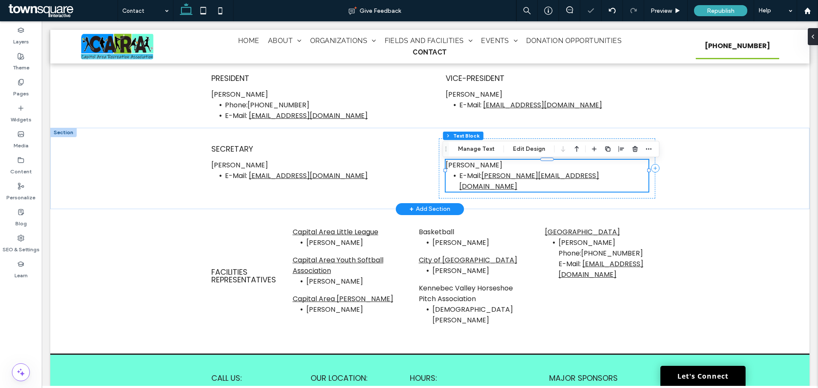
click at [578, 177] on link "mindy.jorgensen73@gmail.com" at bounding box center [529, 181] width 140 height 20
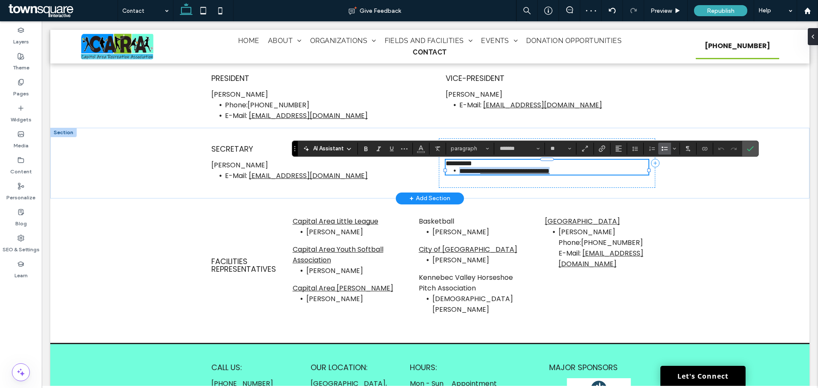
click at [595, 175] on li "**********" at bounding box center [553, 171] width 189 height 8
drag, startPoint x: 588, startPoint y: 187, endPoint x: 456, endPoint y: 181, distance: 132.6
click at [459, 175] on li "**********" at bounding box center [553, 171] width 189 height 8
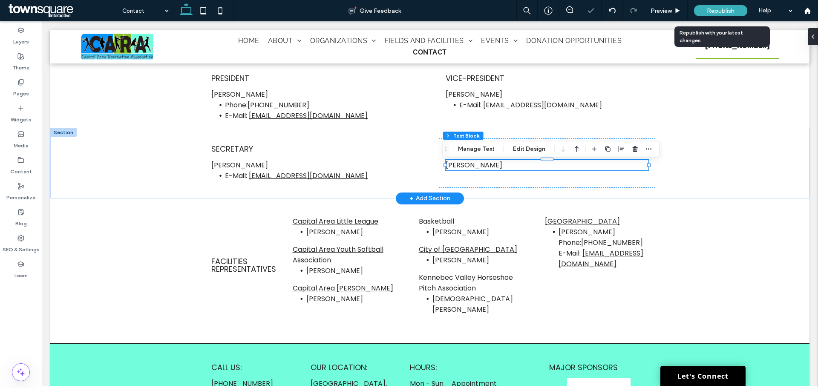
click at [718, 9] on span "Republish" at bounding box center [721, 10] width 28 height 7
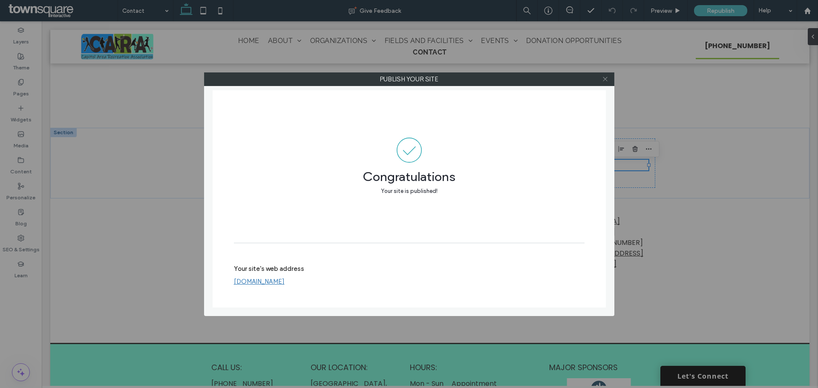
click at [604, 80] on use at bounding box center [605, 79] width 4 height 4
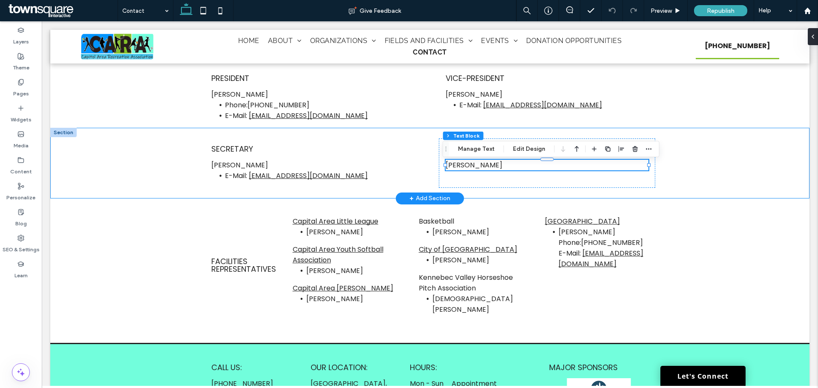
click at [698, 180] on div "Secretary Tony Dumont E-Mail: rydumont207@gmail.com Treasurer Cory Nason ﻿" at bounding box center [429, 163] width 759 height 71
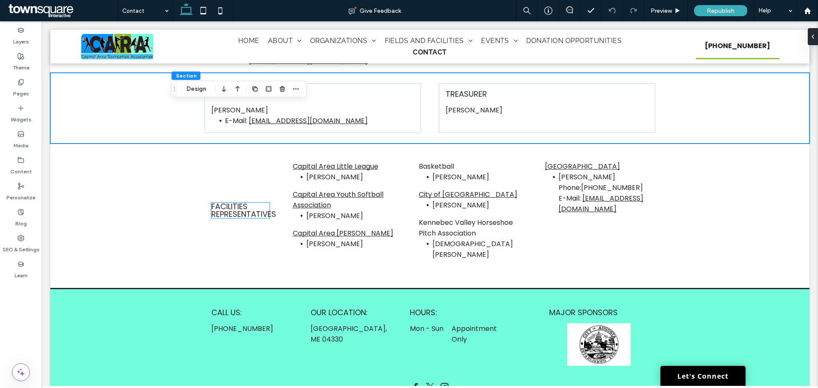
scroll to position [702, 0]
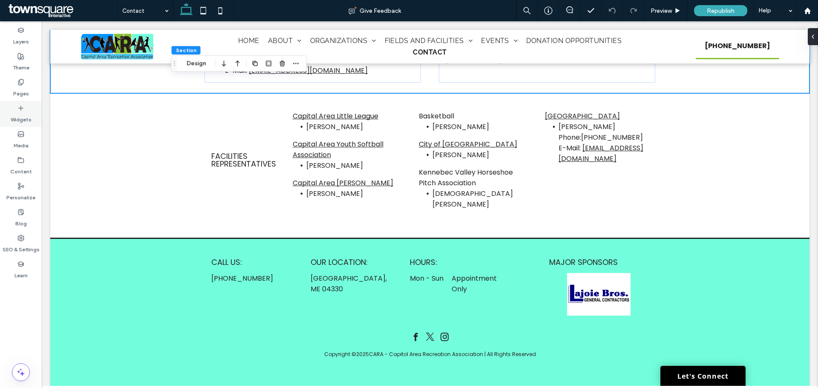
click at [14, 118] on label "Widgets" at bounding box center [21, 118] width 21 height 12
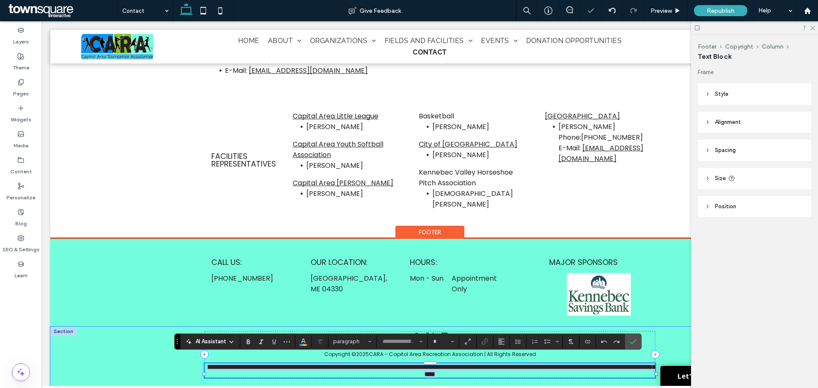
type input "*******"
type input "**"
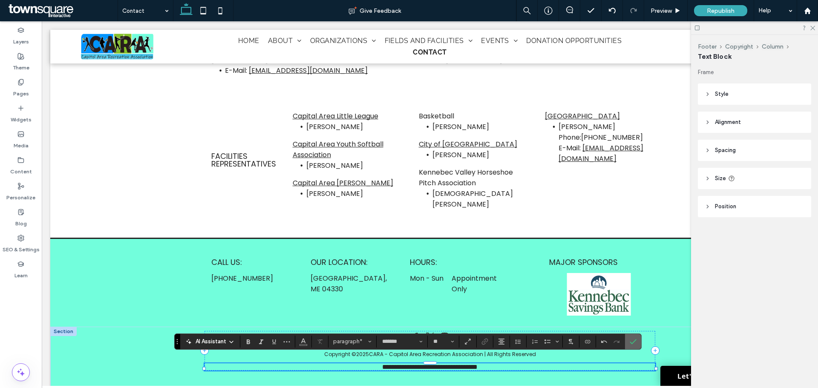
click at [634, 344] on icon "Confirm" at bounding box center [633, 341] width 7 height 7
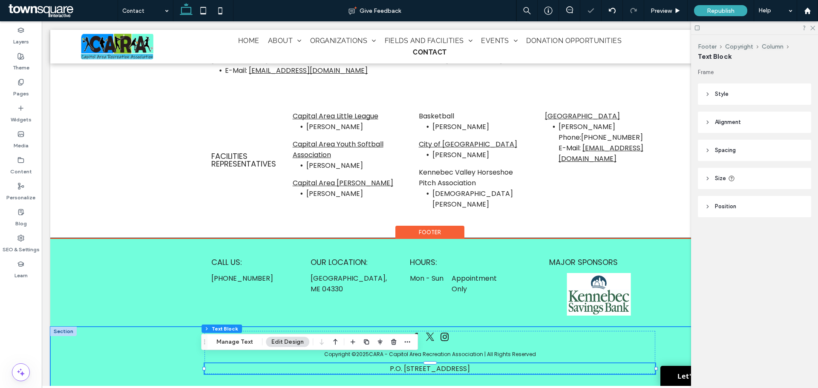
click at [150, 353] on div "Copyright © 2025 CARA - Capitol Area Recreation Association | All Rights Reserv…" at bounding box center [429, 364] width 759 height 75
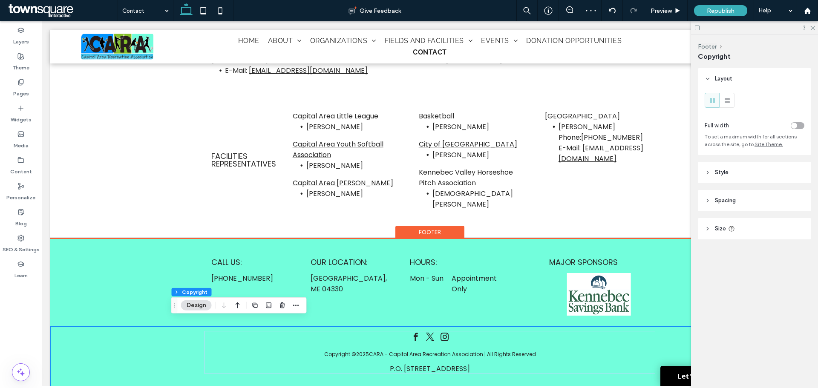
click at [438, 367] on div "Copyright © 2025 CARA - Capitol Area Recreation Association | All Rights Reserv…" at bounding box center [429, 364] width 511 height 75
click at [440, 364] on span "P.O. Box 5275, Augusta, ME 04332-5275" at bounding box center [430, 369] width 80 height 10
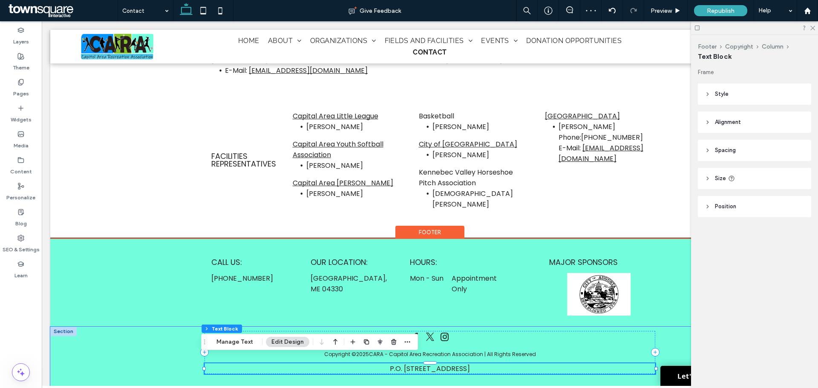
click at [440, 364] on span "P.O. Box 5275, Augusta, ME 04332-5275" at bounding box center [430, 369] width 80 height 10
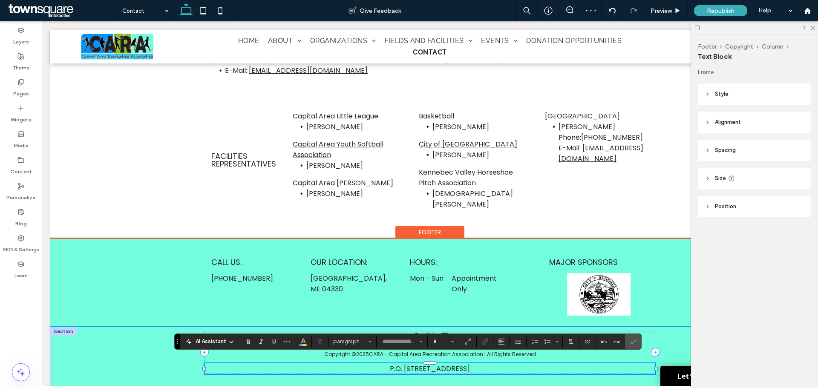
type input "*******"
type input "**"
click at [411, 364] on span "**********" at bounding box center [429, 367] width 95 height 6
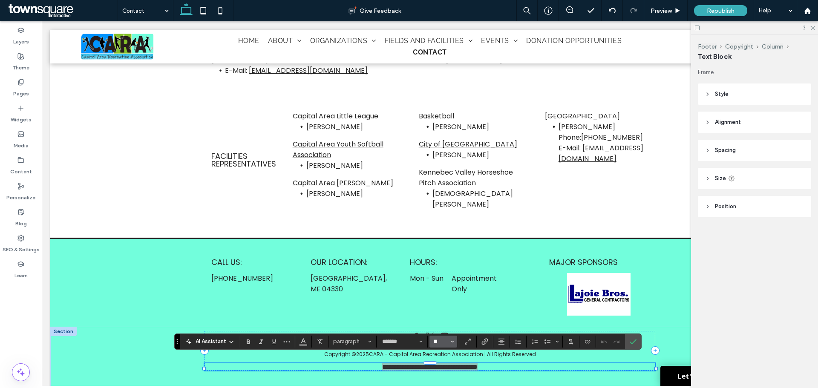
click at [447, 341] on input "**" at bounding box center [440, 341] width 17 height 7
click at [446, 291] on label "12" at bounding box center [442, 289] width 27 height 12
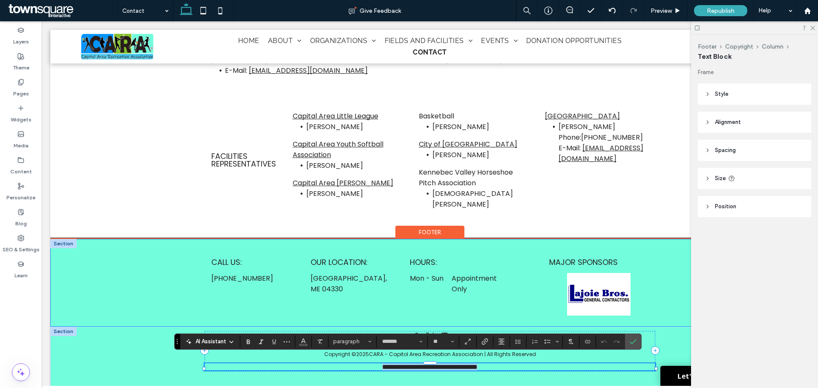
type input "**"
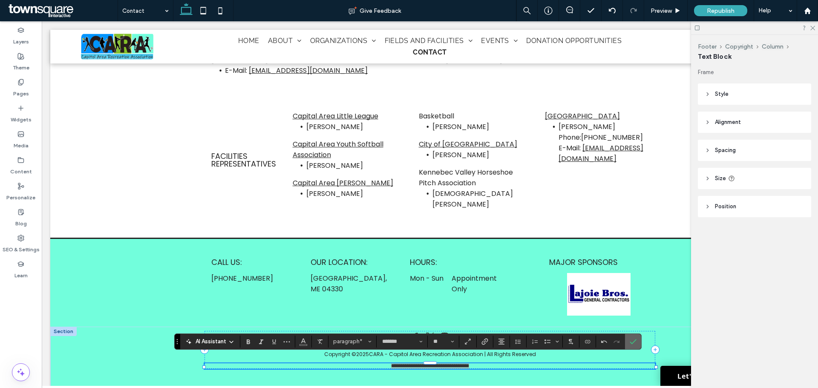
click at [634, 343] on icon "Confirm" at bounding box center [633, 341] width 7 height 7
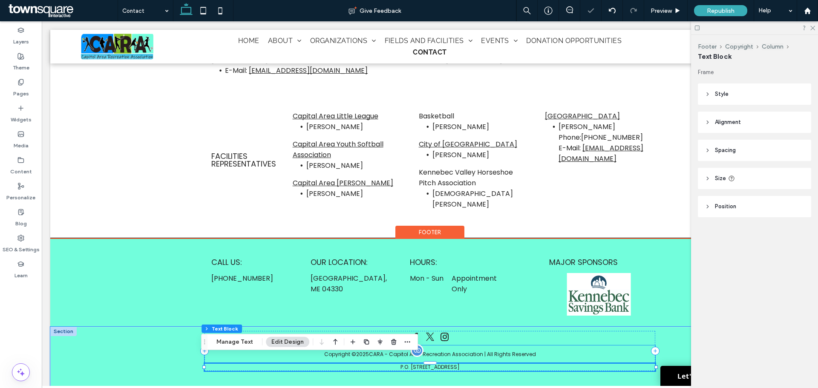
click at [504, 351] on p "Copyright © 2025 CARA - Capitol Area Recreation Association | All Rights Reserv…" at bounding box center [430, 355] width 450 height 8
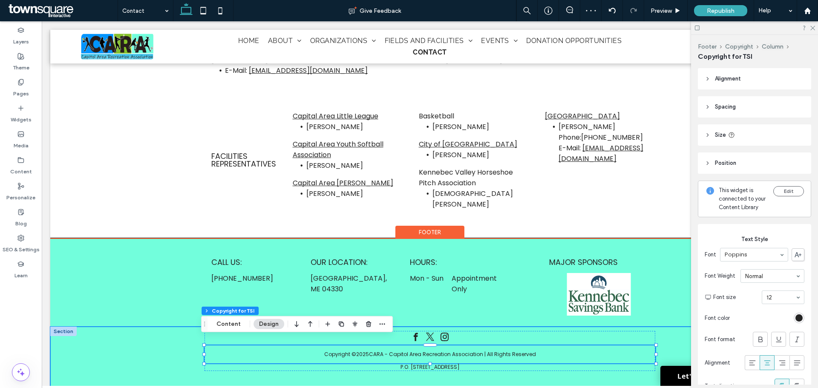
click at [340, 372] on div "Copyright © 2025 CARA - Capitol Area Recreation Association | All Rights Reserv…" at bounding box center [429, 363] width 511 height 72
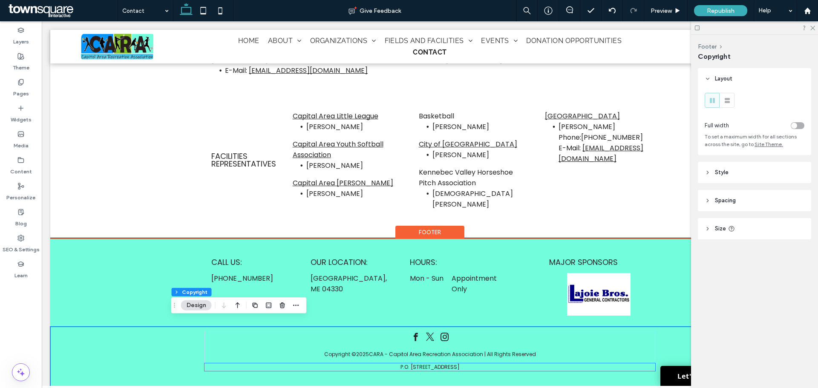
click at [441, 363] on span "P.O. Box 5275, Augusta, ME 04332-5275" at bounding box center [430, 366] width 59 height 7
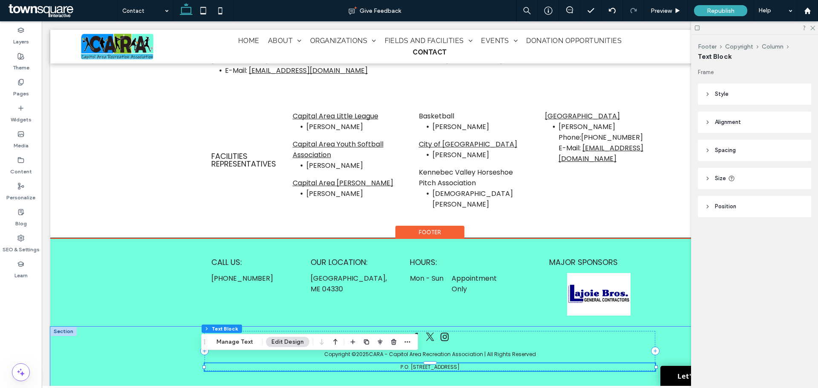
click at [441, 363] on span "P.O. Box 5275, Augusta, ME 04332-5275" at bounding box center [430, 366] width 59 height 7
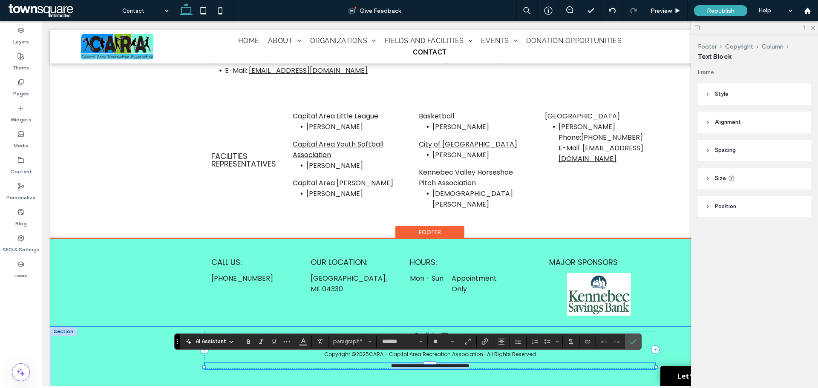
copy span "**********"
drag, startPoint x: 634, startPoint y: 341, endPoint x: 594, endPoint y: 320, distance: 45.7
click at [634, 341] on icon "Confirm" at bounding box center [633, 341] width 7 height 7
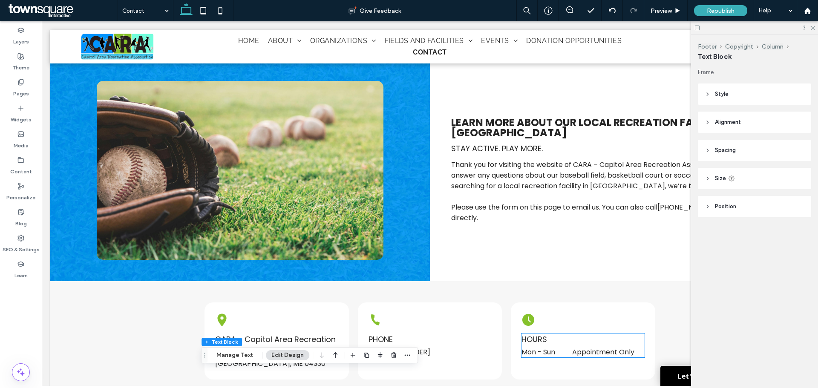
scroll to position [0, 0]
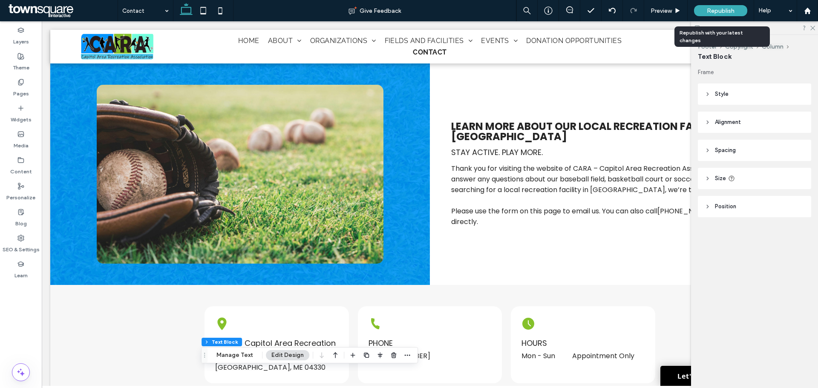
click at [726, 12] on span "Republish" at bounding box center [721, 10] width 28 height 7
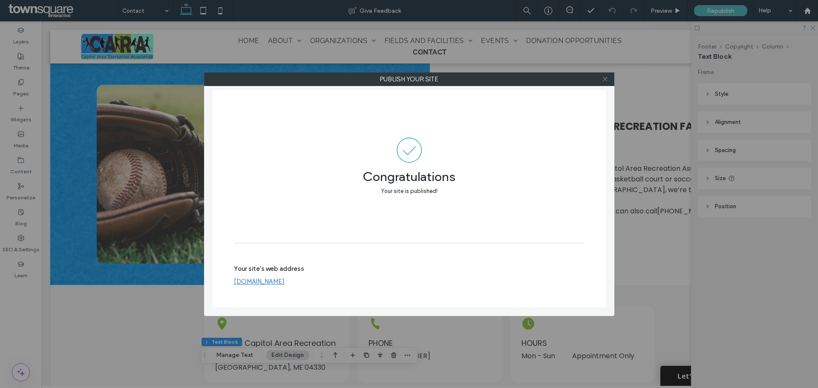
click at [603, 79] on icon at bounding box center [605, 79] width 6 height 6
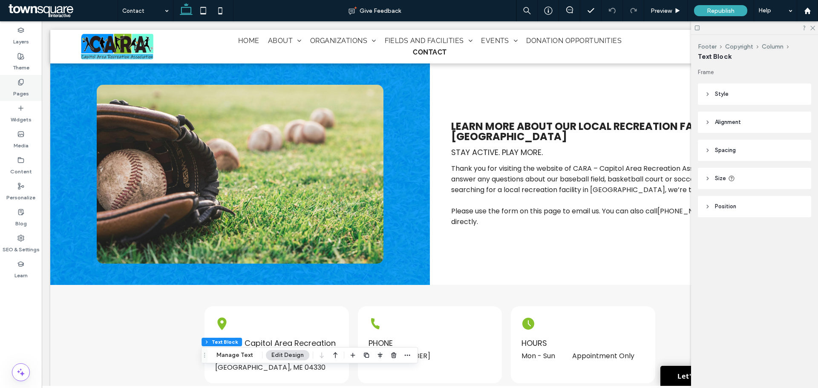
click at [18, 84] on icon at bounding box center [20, 82] width 7 height 7
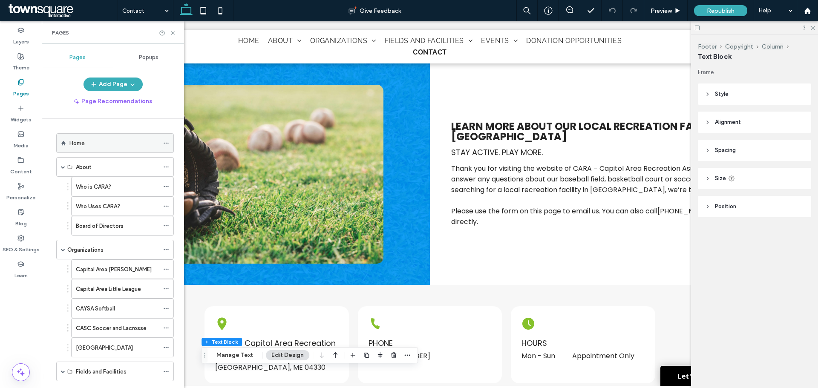
click at [113, 138] on div "Home" at bounding box center [113, 143] width 89 height 19
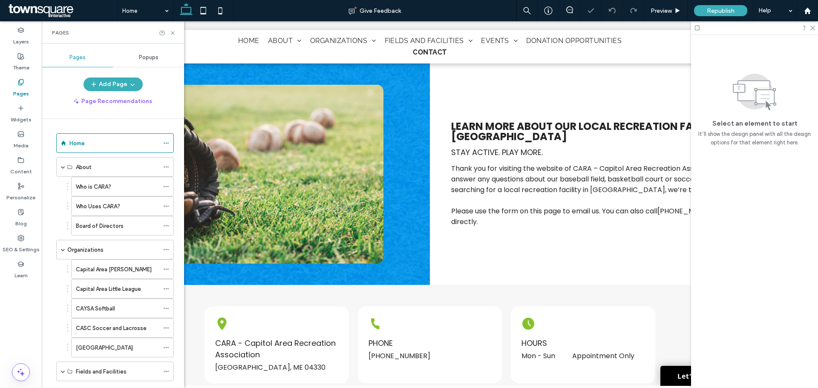
click at [815, 28] on div at bounding box center [754, 27] width 127 height 13
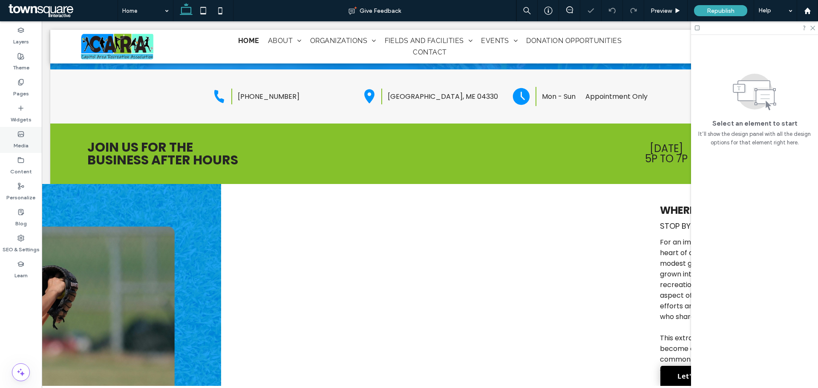
scroll to position [256, 0]
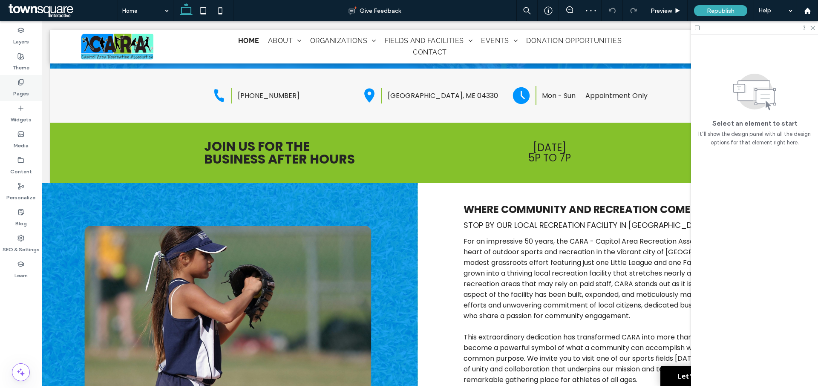
click at [26, 76] on div "Pages" at bounding box center [21, 88] width 42 height 26
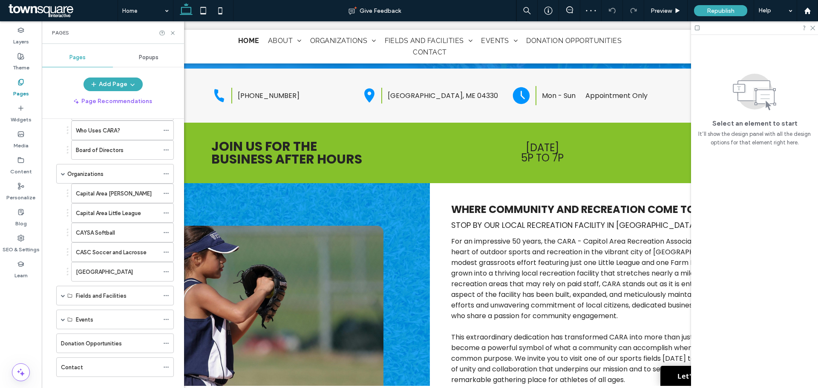
scroll to position [90, 0]
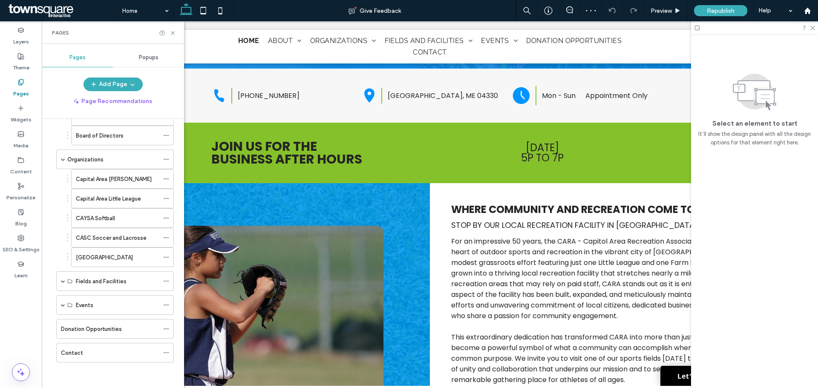
click at [110, 366] on div "Home About Who is CARA? Who Uses CARA? Board of Directors Organizations Capital…" at bounding box center [110, 206] width 128 height 334
click at [110, 360] on div "Contact" at bounding box center [110, 352] width 98 height 19
click at [814, 28] on icon at bounding box center [813, 28] width 6 height 6
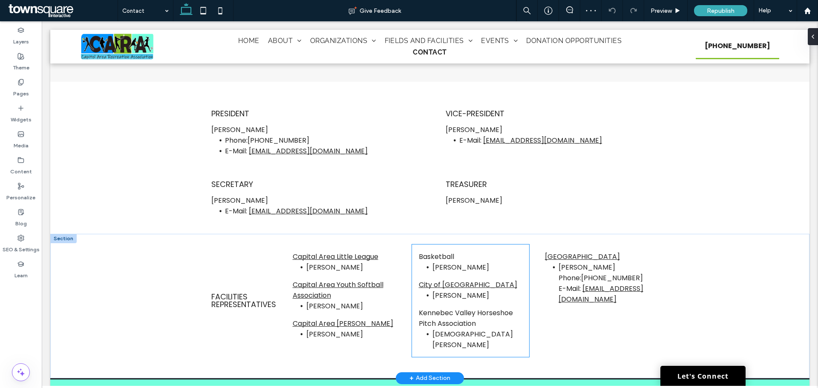
scroll to position [539, 0]
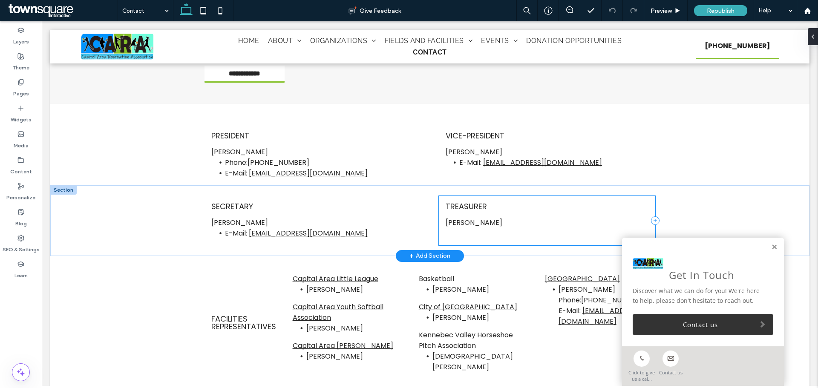
click at [493, 233] on div "Treasurer Cory Nason ﻿" at bounding box center [547, 220] width 216 height 49
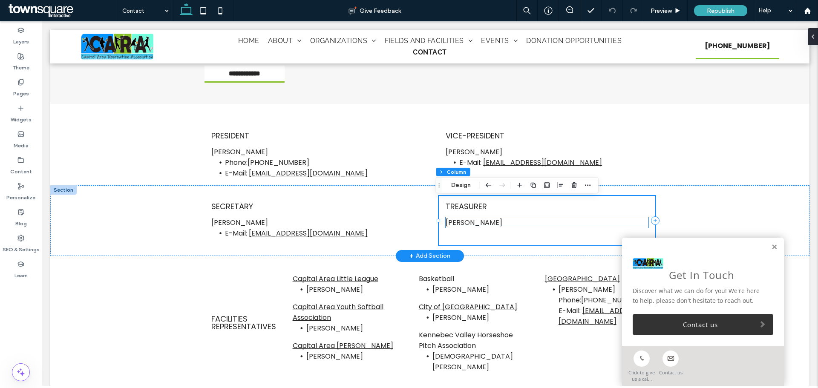
click at [492, 227] on p "Cory Nason ﻿" at bounding box center [547, 222] width 203 height 11
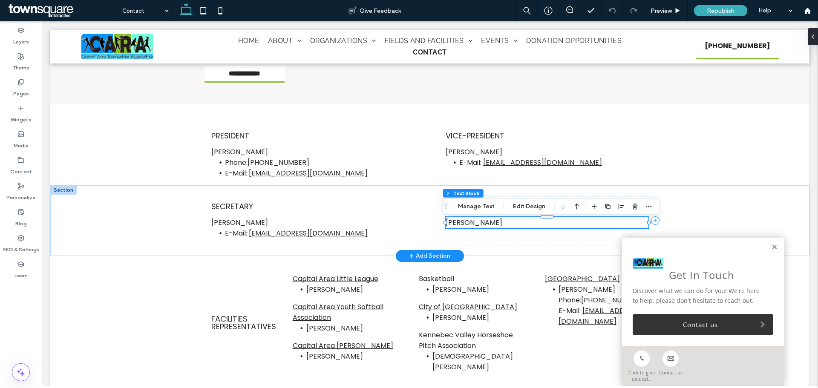
click at [492, 227] on p "Cory Nason ﻿" at bounding box center [547, 222] width 203 height 11
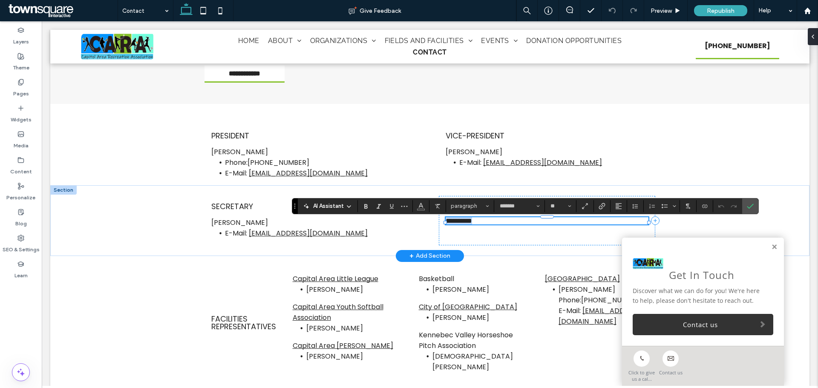
click at [492, 225] on p "**********" at bounding box center [547, 220] width 203 height 7
click at [660, 208] on label "Bulleted List" at bounding box center [664, 206] width 13 height 12
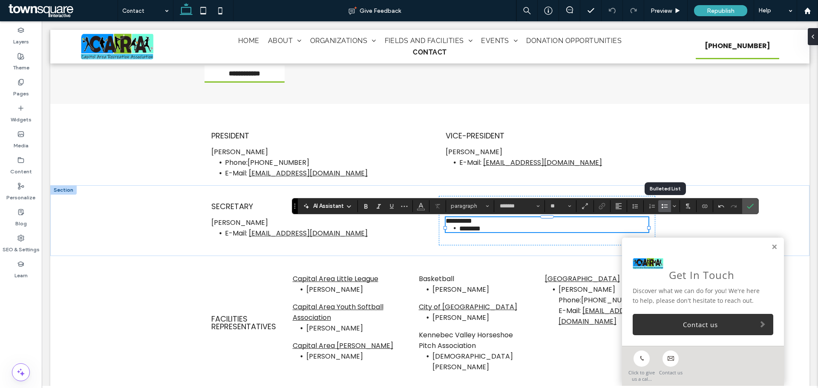
paste div
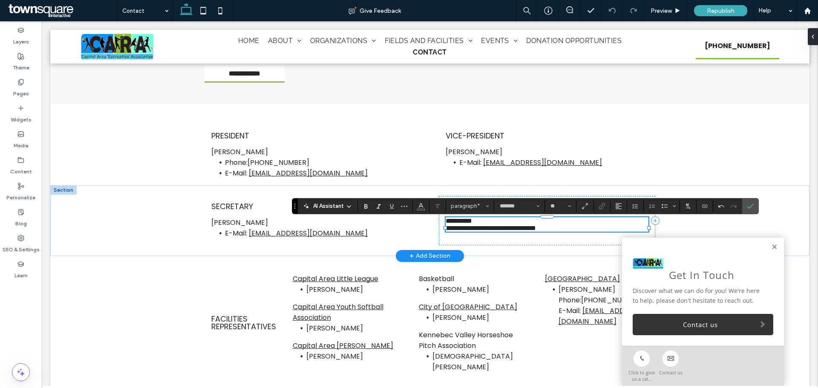
click at [446, 231] on span "**********" at bounding box center [491, 228] width 90 height 6
click at [667, 206] on icon "Bulleted List" at bounding box center [664, 206] width 7 height 7
drag, startPoint x: 750, startPoint y: 204, endPoint x: 695, endPoint y: 191, distance: 56.4
click at [750, 204] on icon "Confirm" at bounding box center [750, 206] width 7 height 7
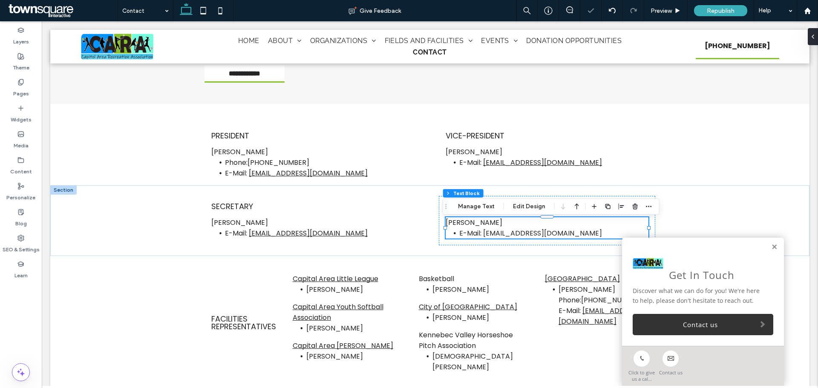
click at [772, 248] on div "Get In Touch Discover what we can do for you! We're here to help, please don't …" at bounding box center [703, 292] width 162 height 108
drag, startPoint x: 770, startPoint y: 248, endPoint x: 813, endPoint y: 254, distance: 43.1
click at [771, 248] on link at bounding box center [774, 247] width 6 height 7
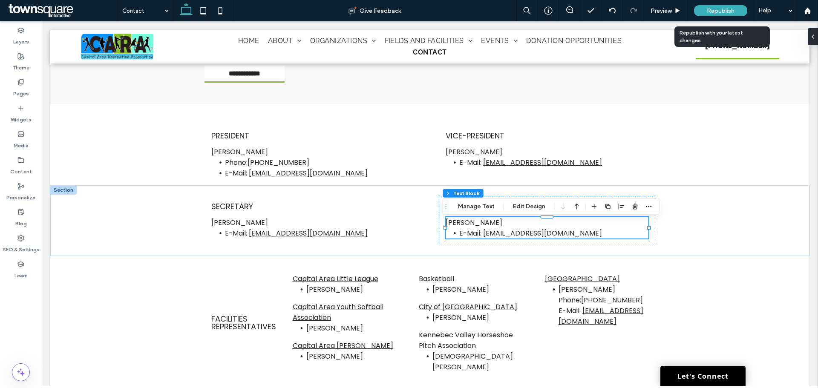
click at [708, 13] on span "Republish" at bounding box center [721, 10] width 28 height 7
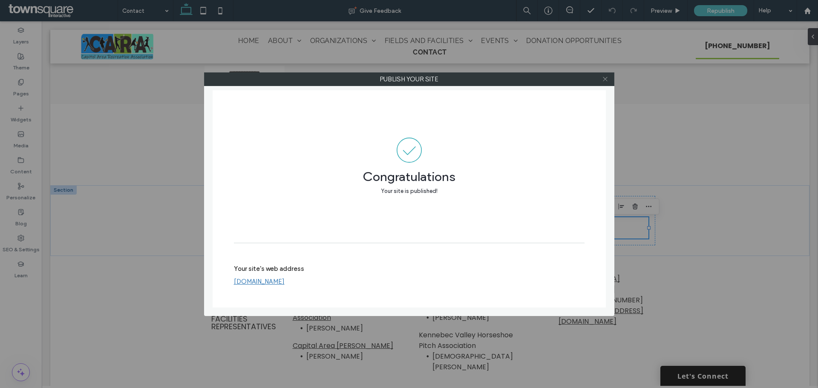
click at [607, 78] on icon at bounding box center [605, 79] width 6 height 6
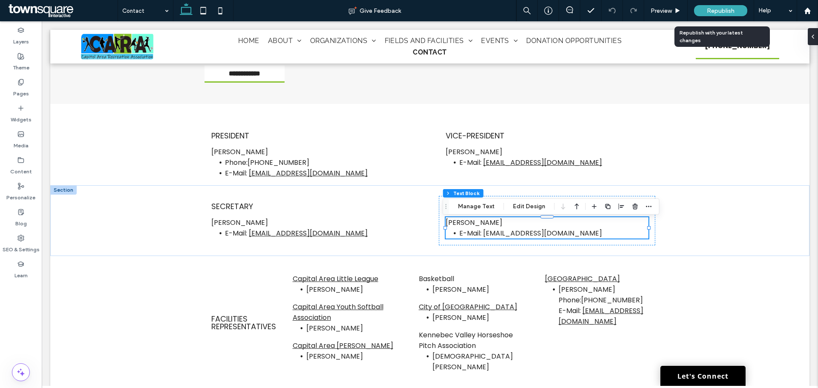
click at [742, 12] on div "Republish" at bounding box center [720, 10] width 53 height 11
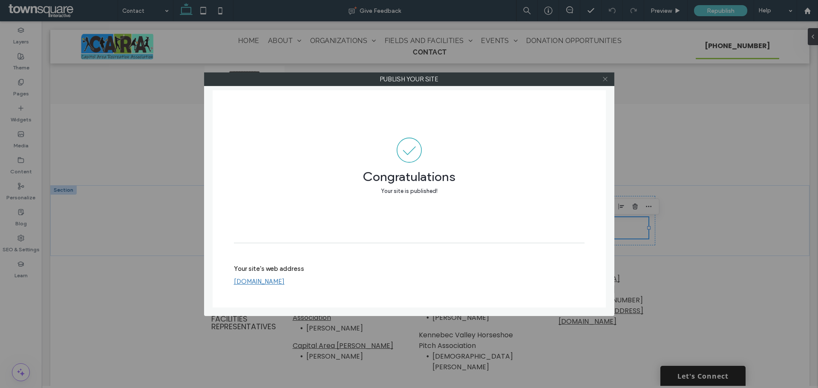
click at [605, 79] on use at bounding box center [605, 79] width 4 height 4
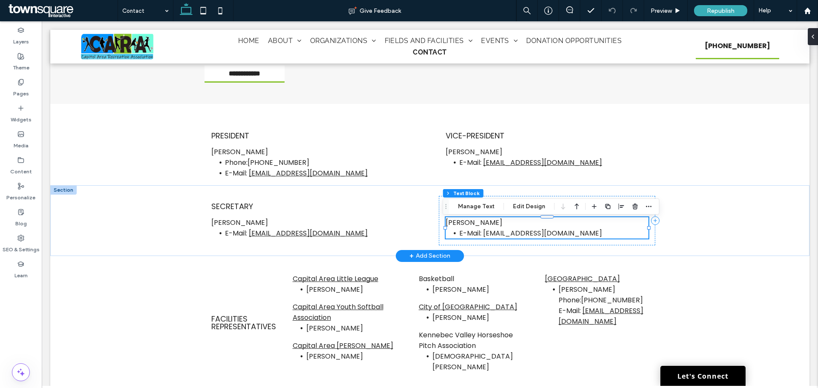
click at [525, 235] on span "E-Mail: [EMAIL_ADDRESS][DOMAIN_NAME]" at bounding box center [530, 233] width 143 height 10
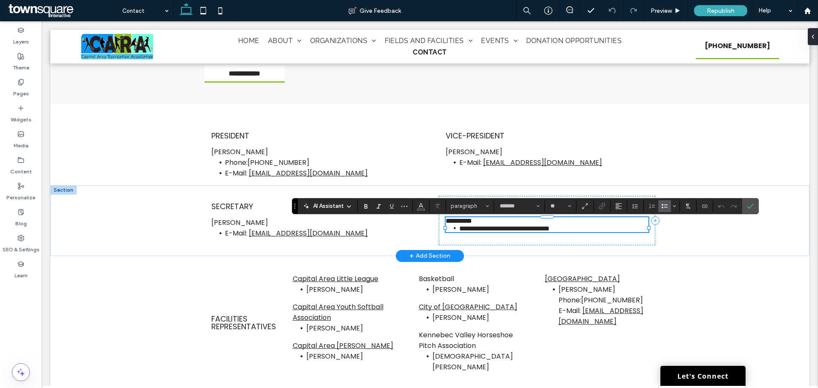
click at [525, 232] on span "**********" at bounding box center [504, 228] width 90 height 6
click at [519, 232] on span "**********" at bounding box center [504, 228] width 90 height 6
click at [593, 232] on li "**********" at bounding box center [553, 229] width 189 height 8
click at [312, 232] on link "[EMAIL_ADDRESS][DOMAIN_NAME]" at bounding box center [308, 233] width 119 height 10
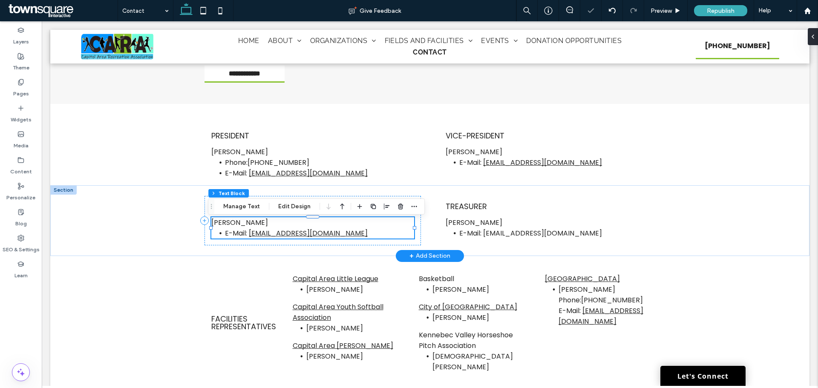
click at [312, 236] on link "[EMAIL_ADDRESS][DOMAIN_NAME]" at bounding box center [308, 233] width 119 height 10
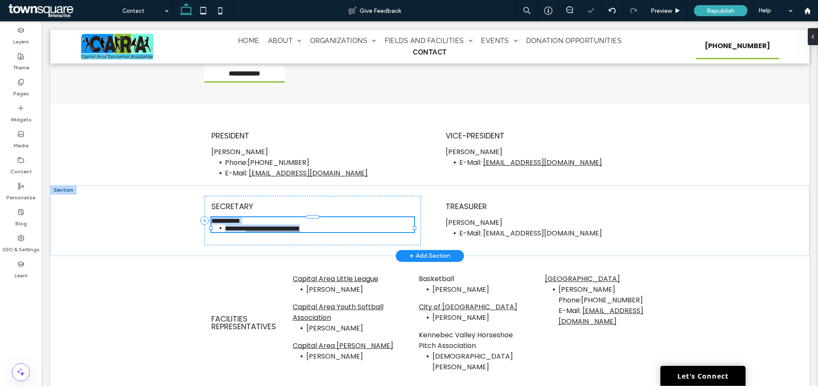
type input "*******"
type input "**"
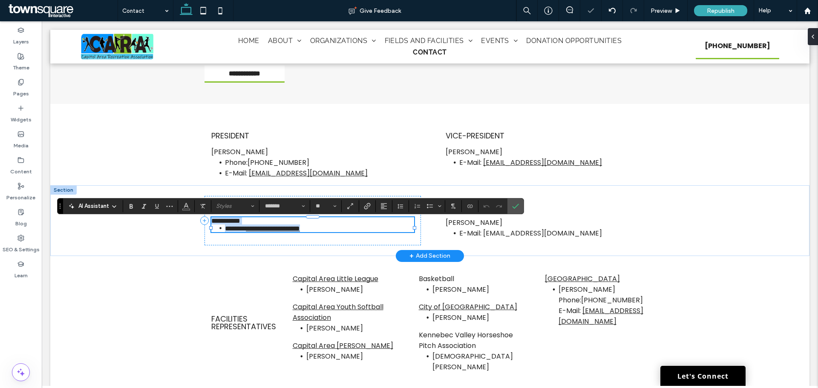
click at [300, 232] on link "**********" at bounding box center [273, 228] width 54 height 6
click at [367, 207] on div at bounding box center [367, 206] width 13 height 12
drag, startPoint x: 340, startPoint y: 234, endPoint x: 246, endPoint y: 238, distance: 94.7
click at [246, 232] on li "**********" at bounding box center [319, 229] width 189 height 8
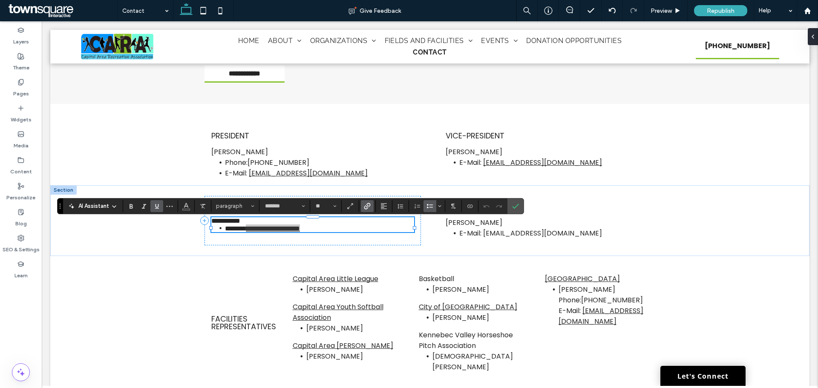
click at [364, 208] on use "Link" at bounding box center [367, 206] width 6 height 6
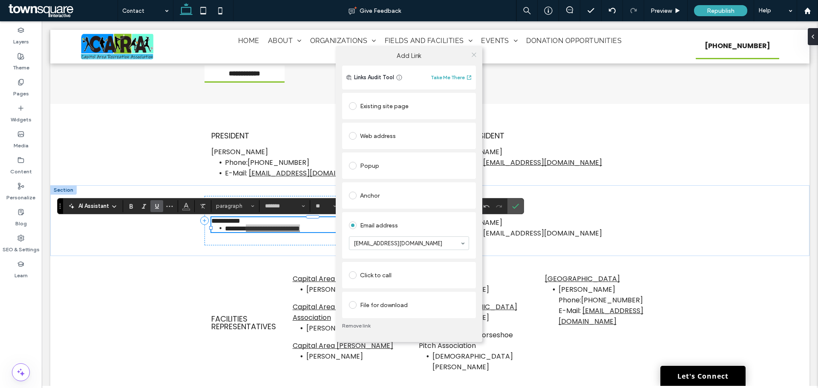
click at [474, 52] on icon at bounding box center [474, 55] width 6 height 6
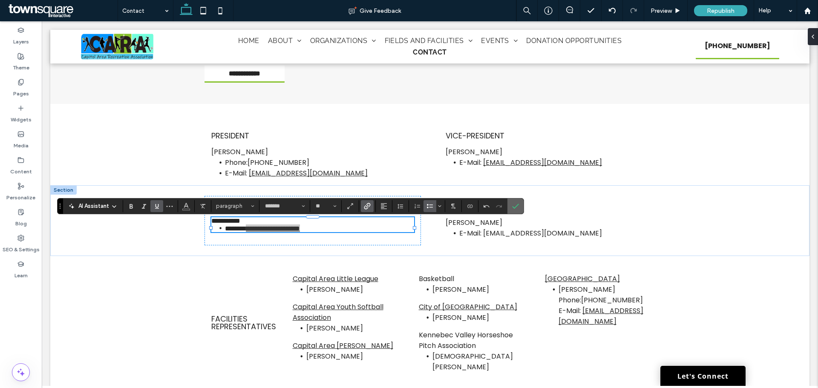
click at [520, 212] on label "Confirm" at bounding box center [515, 206] width 13 height 15
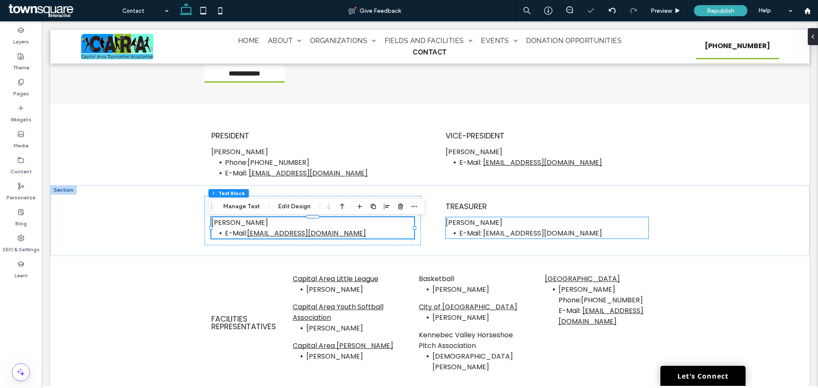
click at [591, 239] on li "E-Mail: Cnason@kennebecsavings.bank ﻿" at bounding box center [553, 233] width 189 height 11
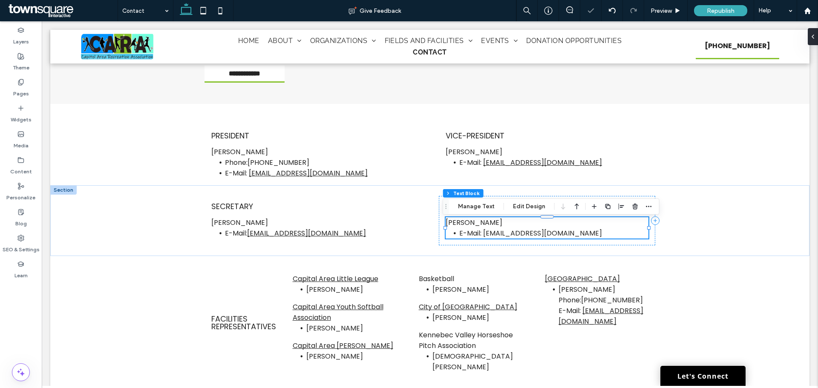
click at [595, 238] on li "E-Mail: Cnason@kennebecsavings.bank ﻿" at bounding box center [553, 233] width 189 height 11
type input "*******"
type input "**"
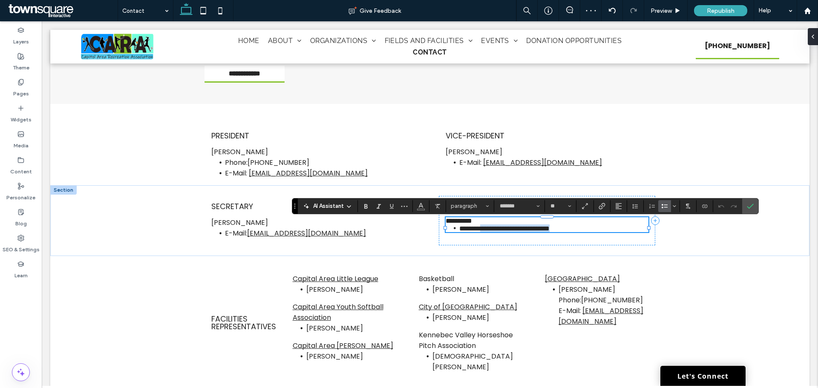
drag, startPoint x: 598, startPoint y: 236, endPoint x: 481, endPoint y: 236, distance: 116.3
click at [481, 232] on li "**********" at bounding box center [553, 229] width 189 height 8
click at [606, 202] on label "Link" at bounding box center [602, 206] width 13 height 12
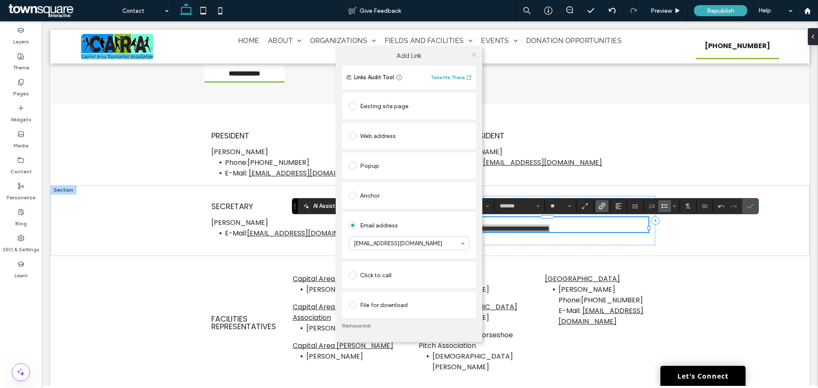
click at [475, 56] on use at bounding box center [474, 54] width 4 height 4
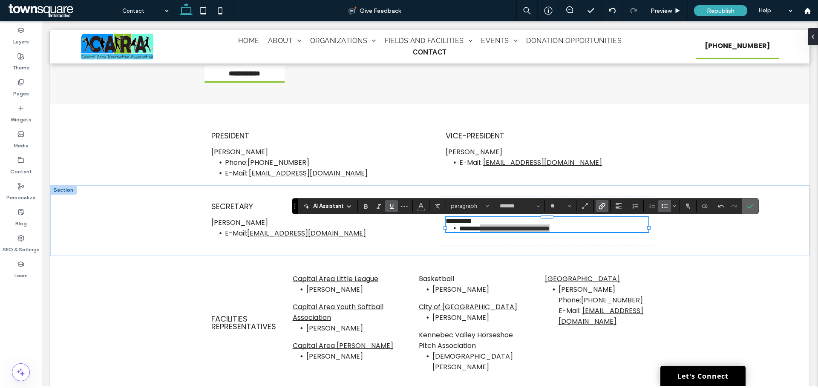
click at [751, 210] on span "Confirm" at bounding box center [750, 206] width 7 height 14
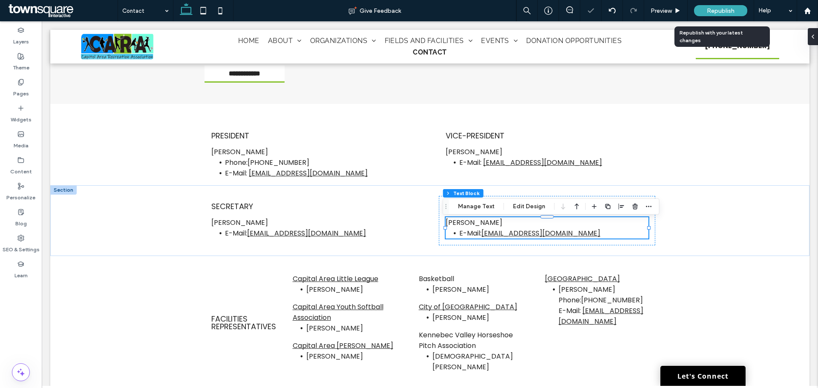
click at [718, 9] on span "Republish" at bounding box center [721, 10] width 28 height 7
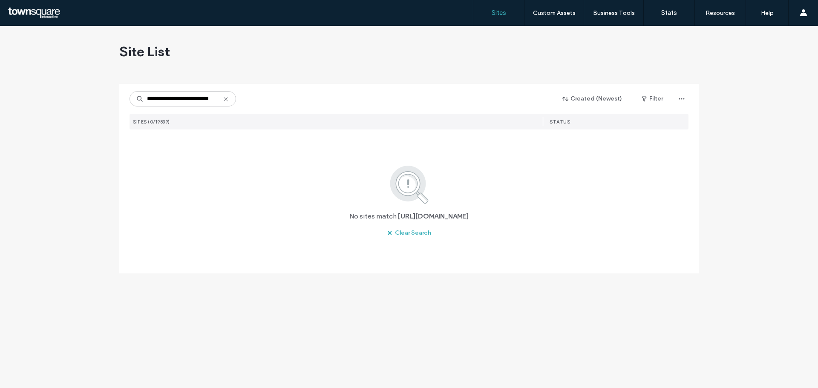
scroll to position [0, 11]
type input "**********"
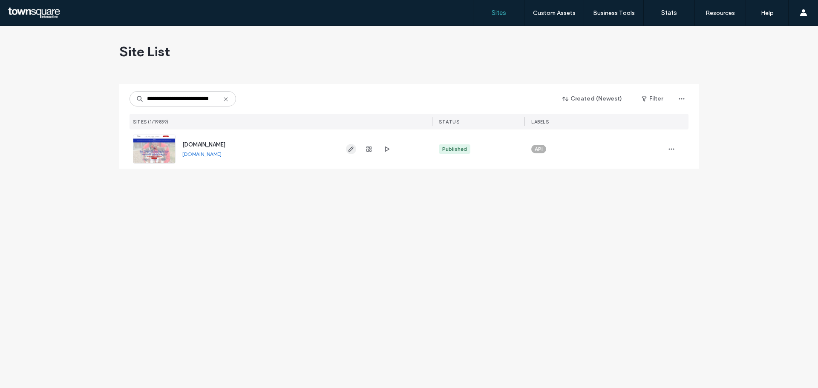
scroll to position [0, 0]
click at [349, 146] on icon "button" at bounding box center [351, 149] width 7 height 7
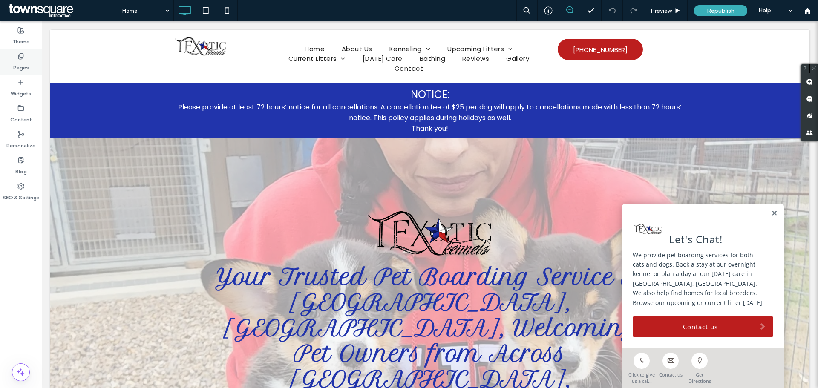
click at [11, 63] on div "Pages" at bounding box center [21, 62] width 42 height 26
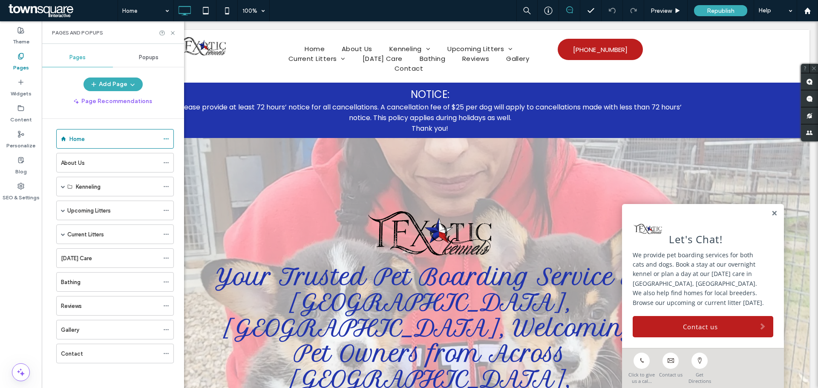
scroll to position [5, 0]
click at [124, 351] on div "Contact" at bounding box center [110, 353] width 98 height 9
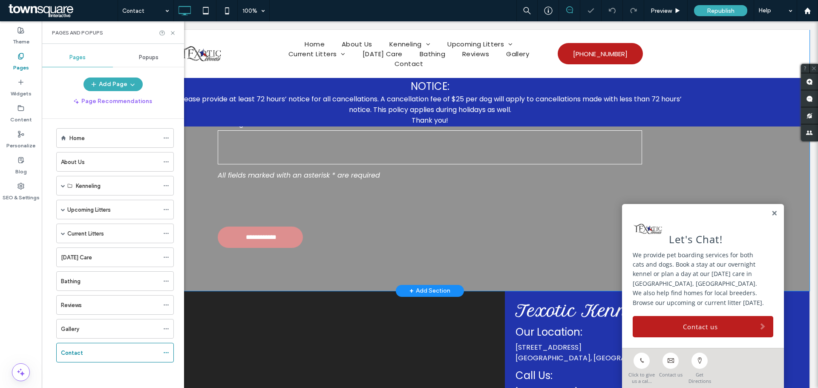
drag, startPoint x: 770, startPoint y: 222, endPoint x: 663, endPoint y: 251, distance: 110.1
click at [771, 217] on link at bounding box center [774, 213] width 6 height 7
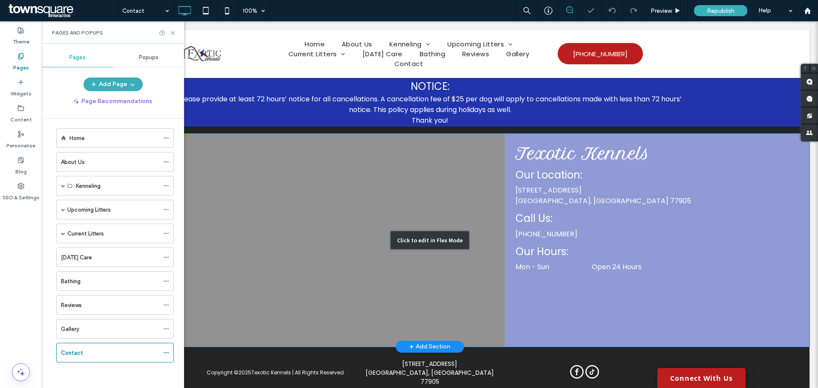
scroll to position [630, 0]
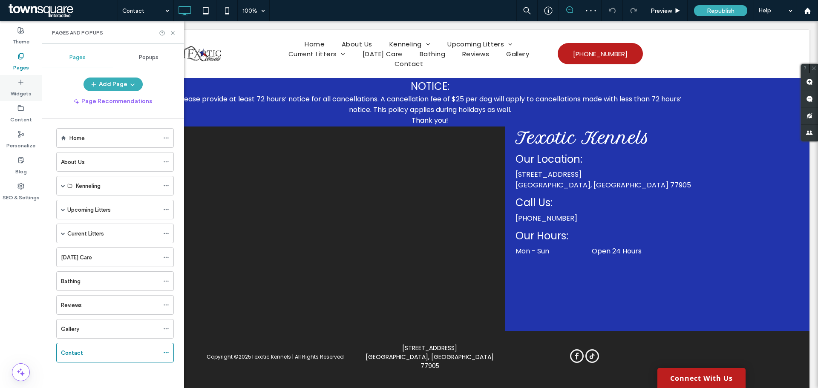
click at [20, 88] on label "Widgets" at bounding box center [21, 92] width 21 height 12
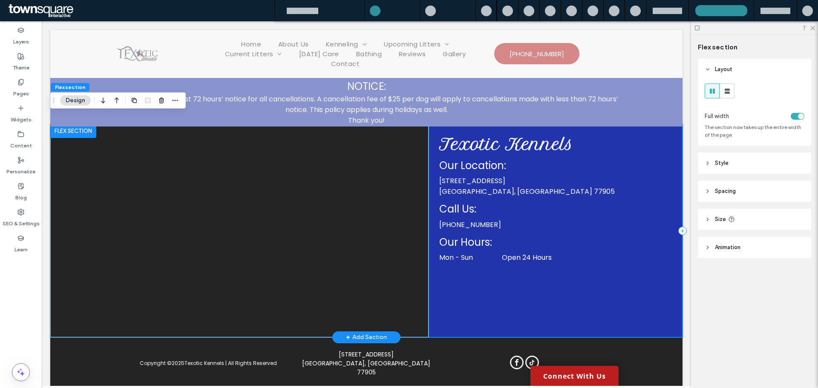
scroll to position [657, 0]
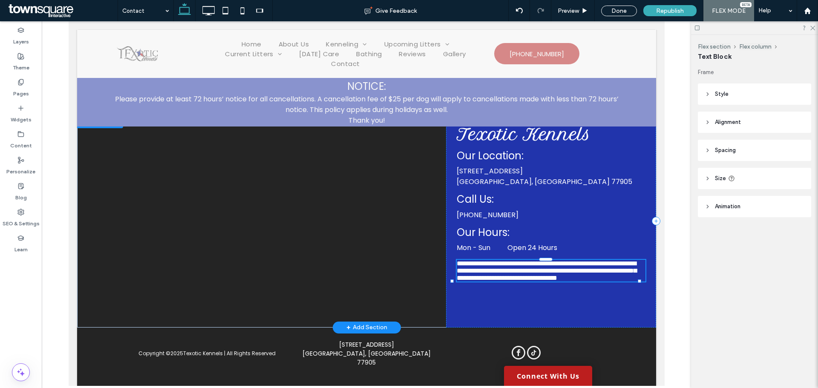
type input "*******"
type input "**"
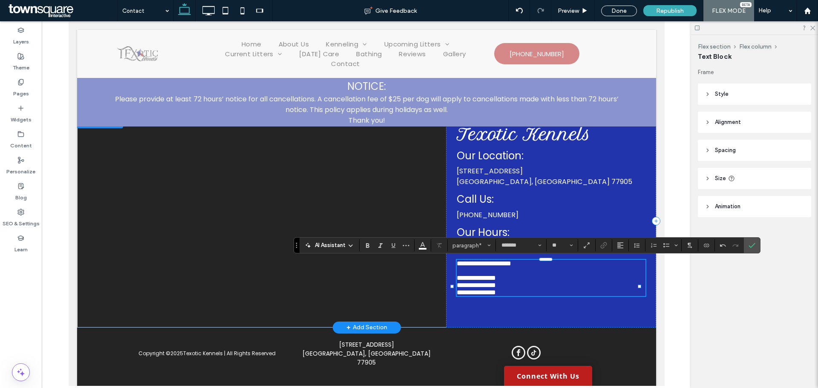
click at [522, 274] on p "﻿" at bounding box center [550, 270] width 189 height 7
click at [755, 245] on icon "Confirm" at bounding box center [752, 245] width 7 height 7
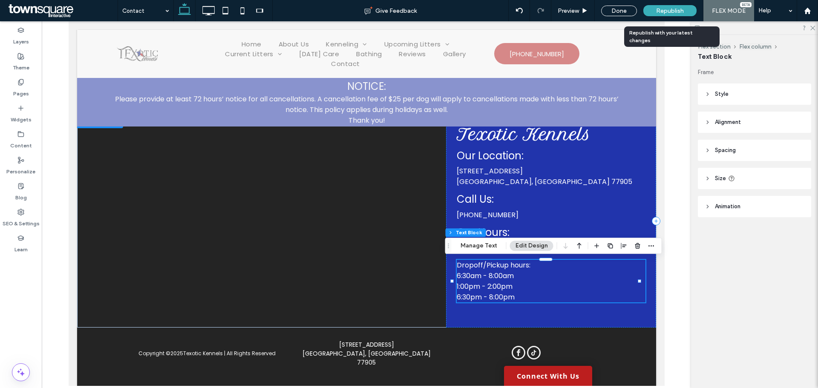
click at [677, 11] on span "Republish" at bounding box center [670, 10] width 28 height 7
